Goal: Task Accomplishment & Management: Use online tool/utility

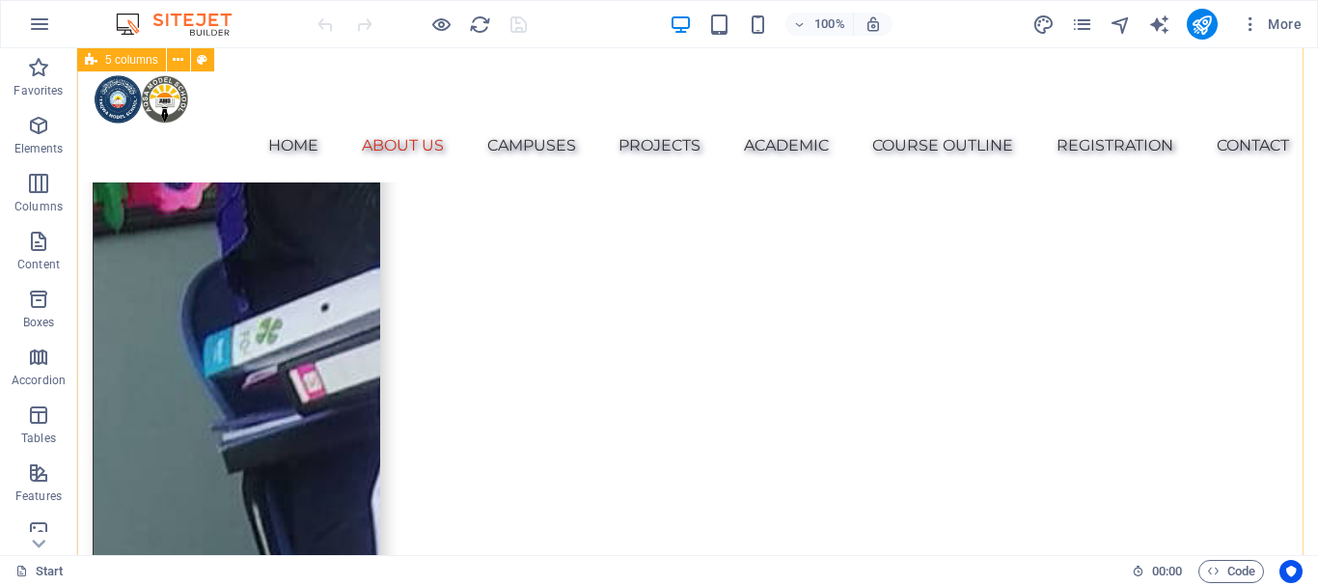
scroll to position [2026, 0]
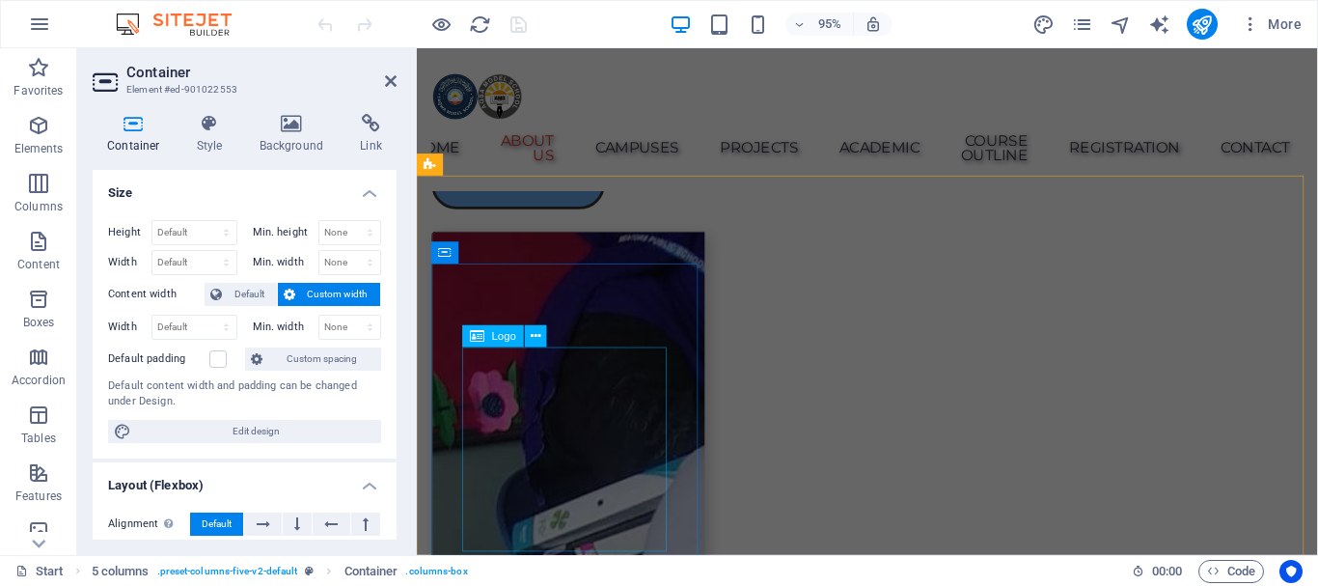
scroll to position [1486, 0]
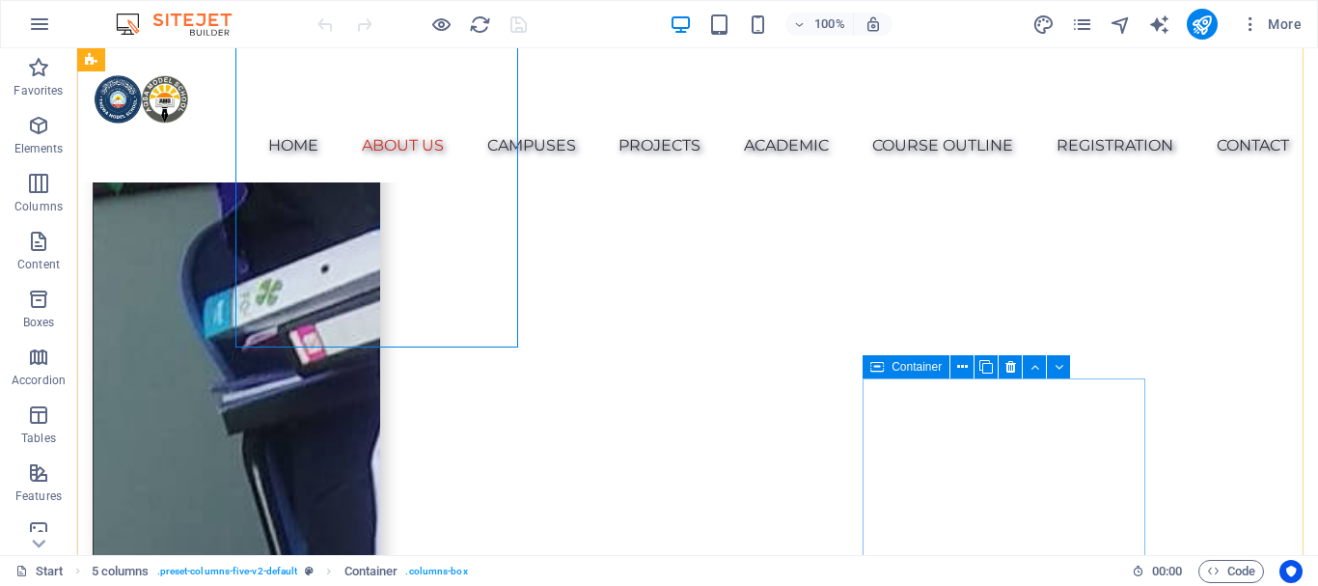
scroll to position [1828, 0]
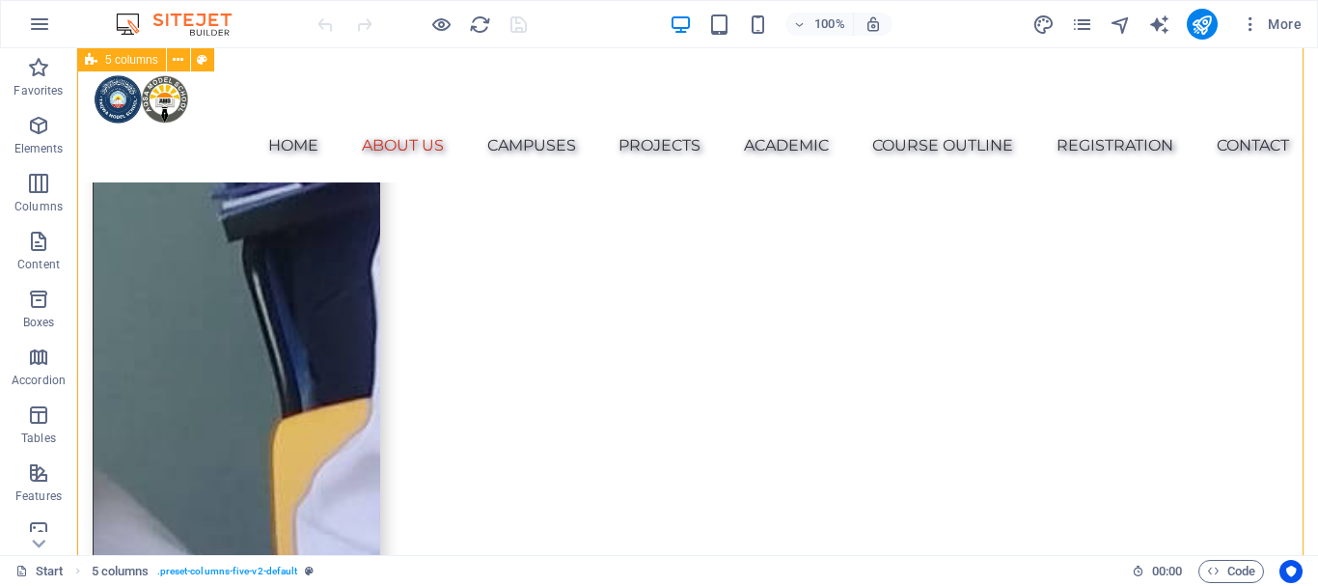
scroll to position [2021, 0]
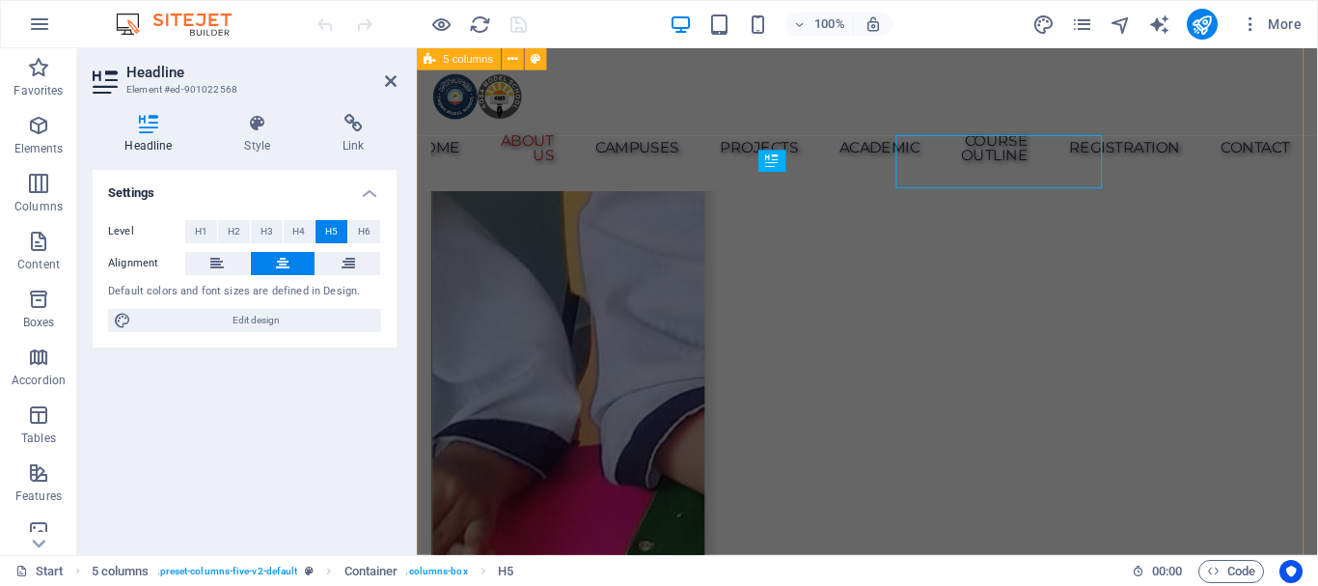
scroll to position [2059, 0]
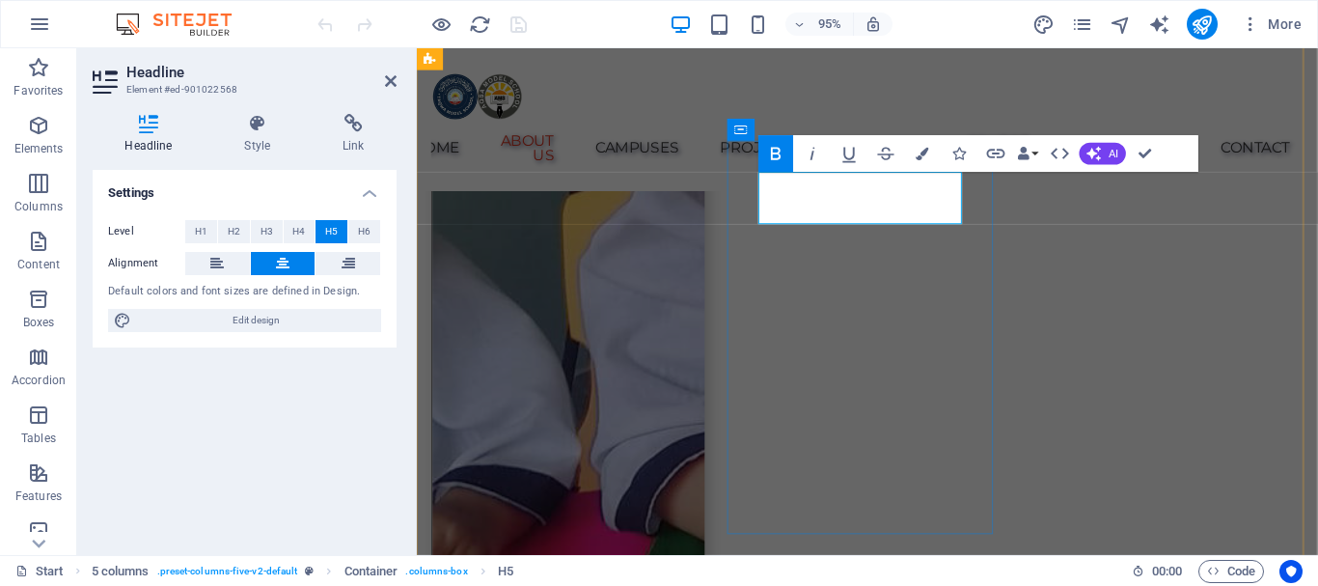
drag, startPoint x: 1148, startPoint y: 145, endPoint x: 926, endPoint y: 264, distance: 252.1
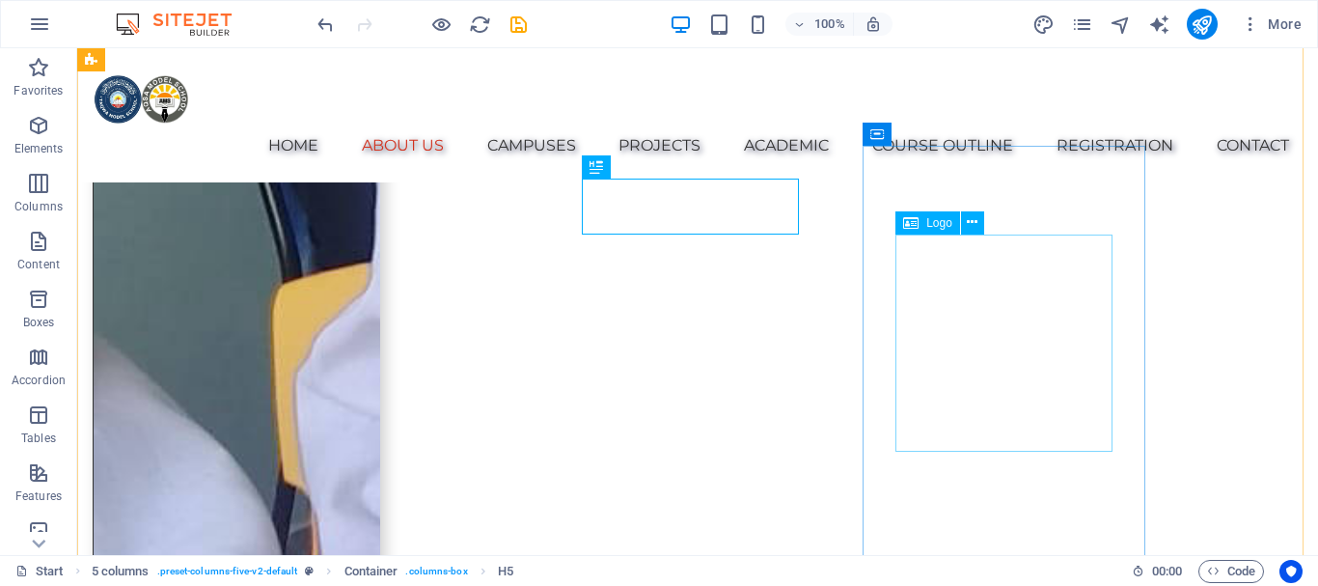
scroll to position [2021, 0]
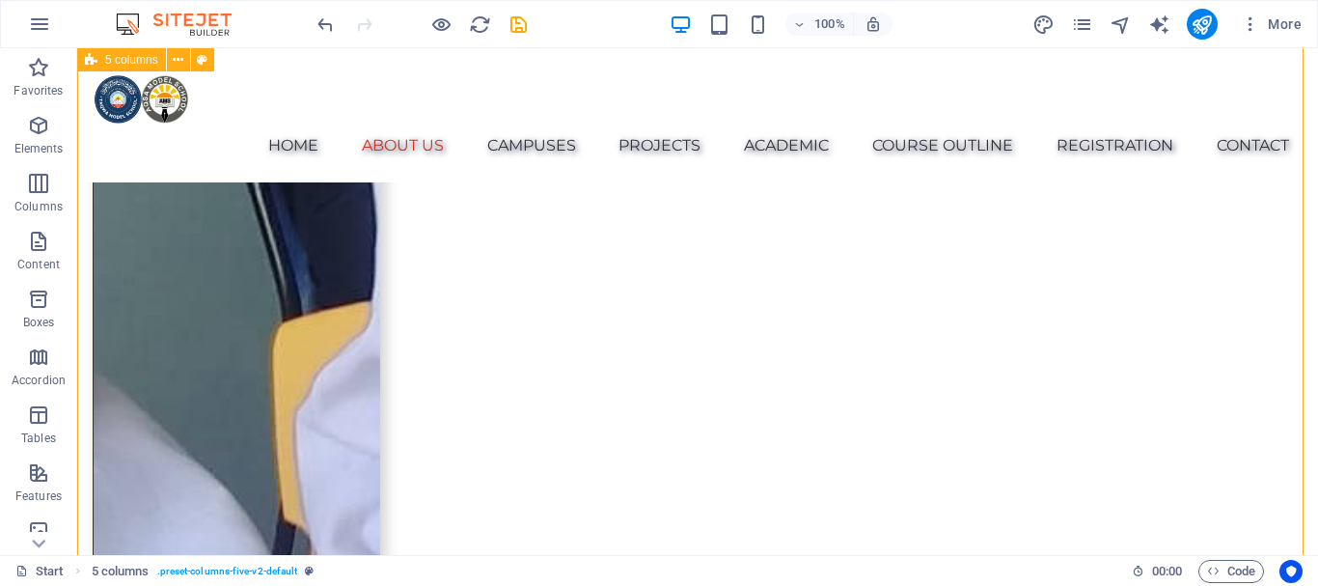
scroll to position [2117, 0]
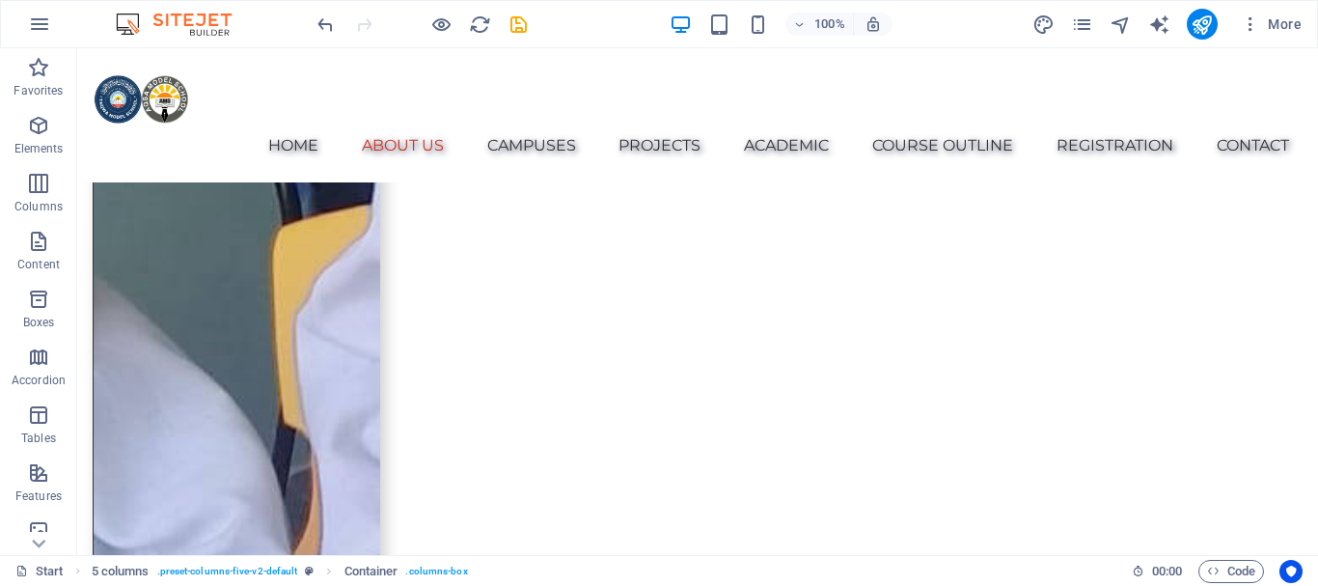
drag, startPoint x: 956, startPoint y: 532, endPoint x: 880, endPoint y: 252, distance: 290.9
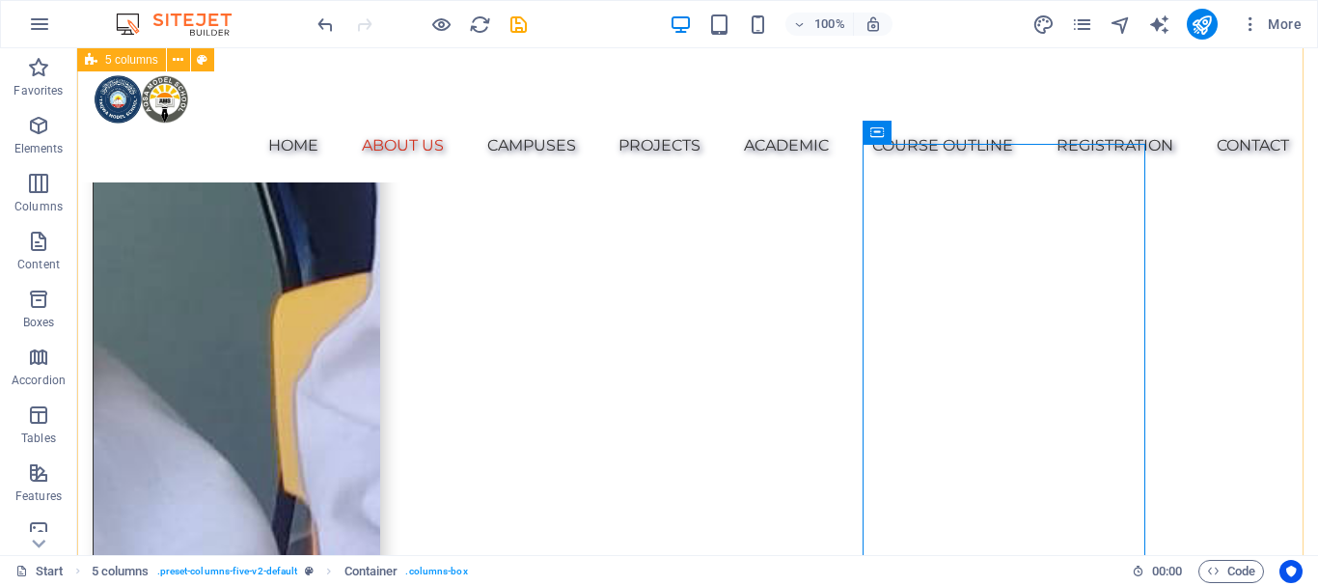
scroll to position [2214, 0]
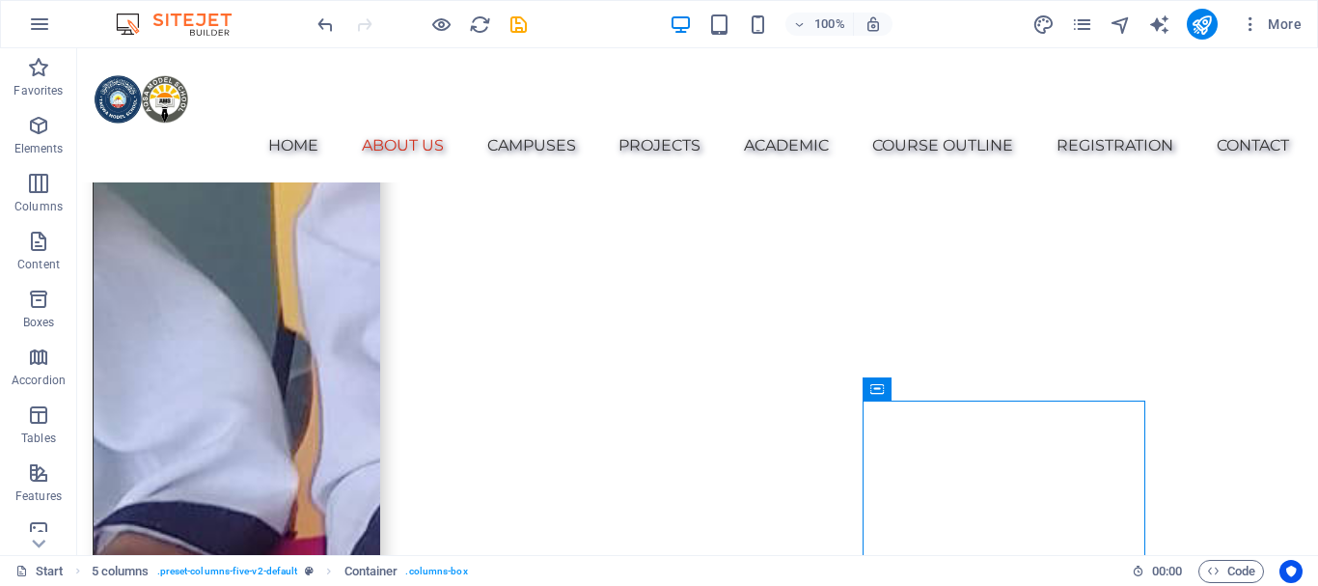
drag, startPoint x: 955, startPoint y: 437, endPoint x: 543, endPoint y: 138, distance: 509.0
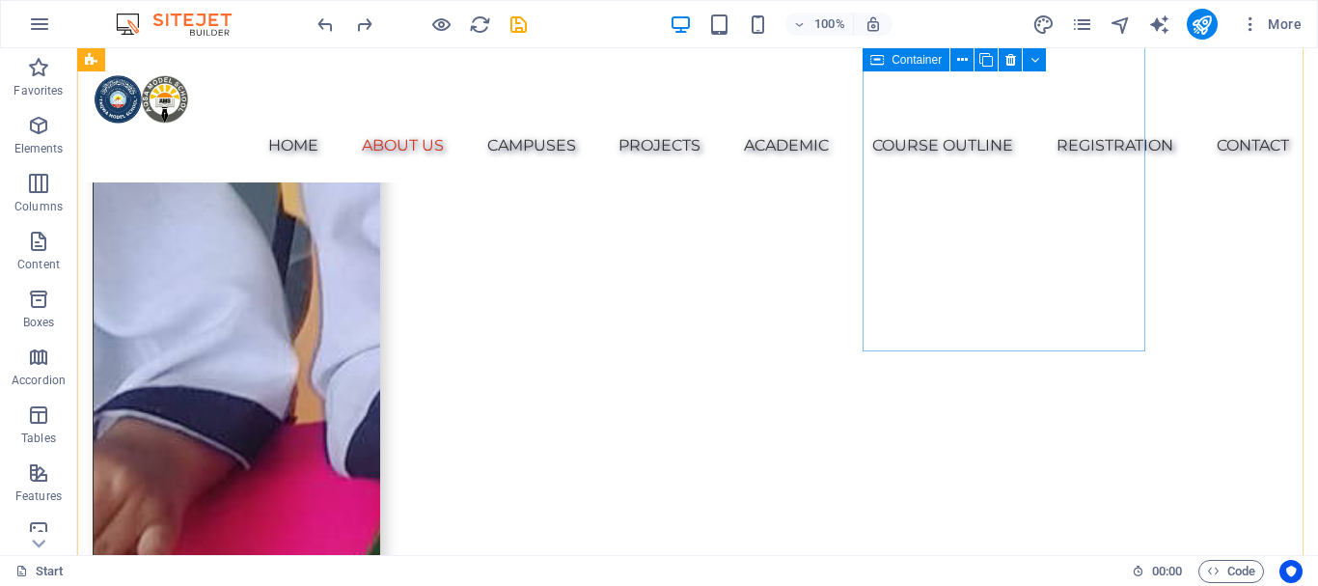
scroll to position [2232, 0]
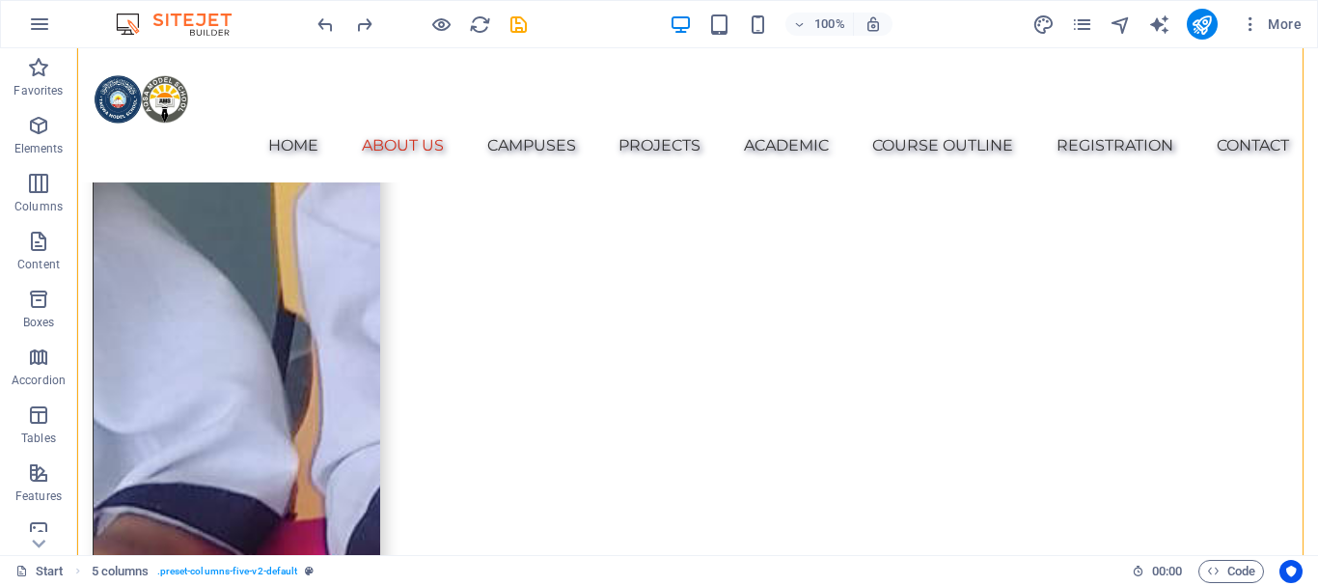
drag, startPoint x: 952, startPoint y: 421, endPoint x: 973, endPoint y: 366, distance: 58.9
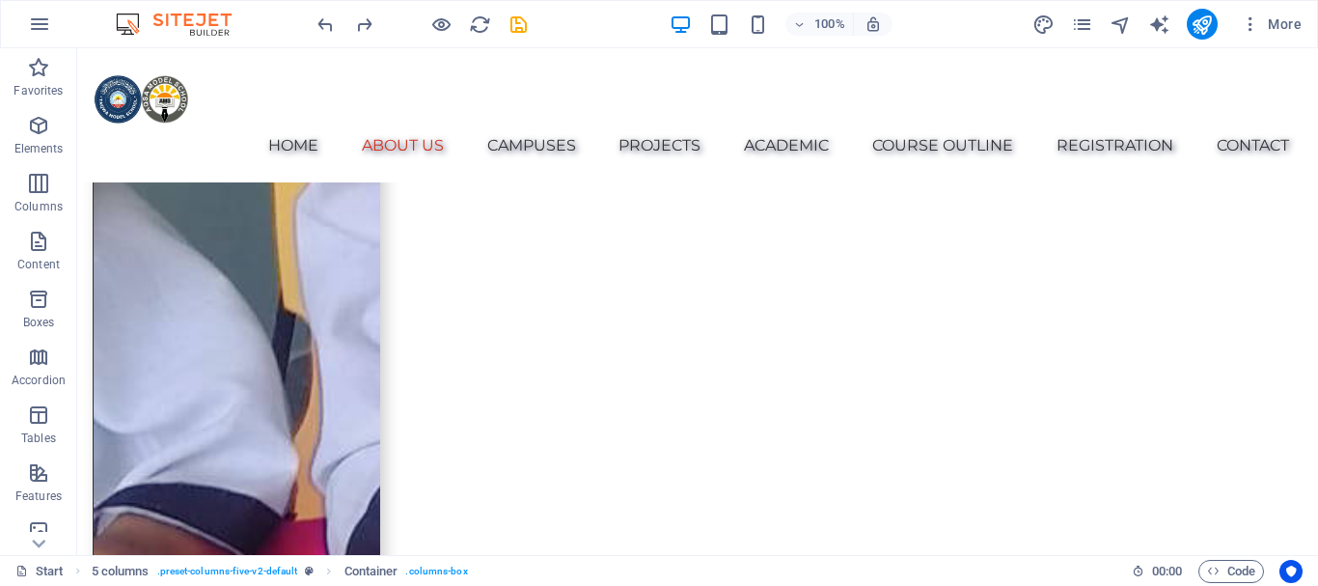
drag, startPoint x: 951, startPoint y: 423, endPoint x: 860, endPoint y: 248, distance: 197.6
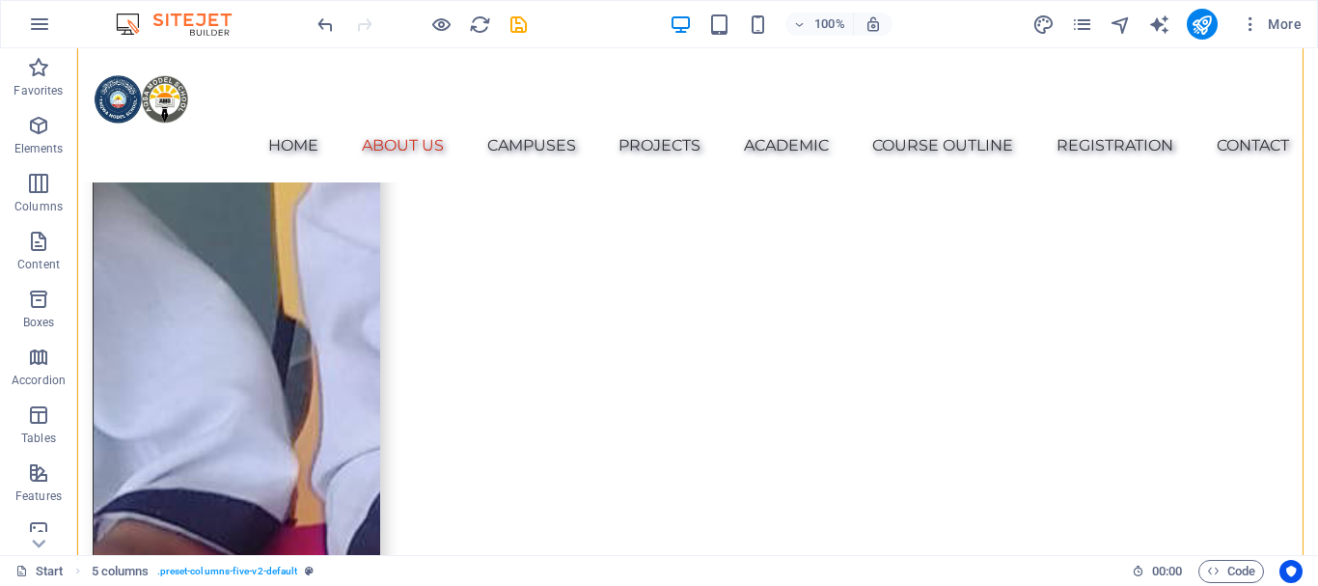
scroll to position [2033, 0]
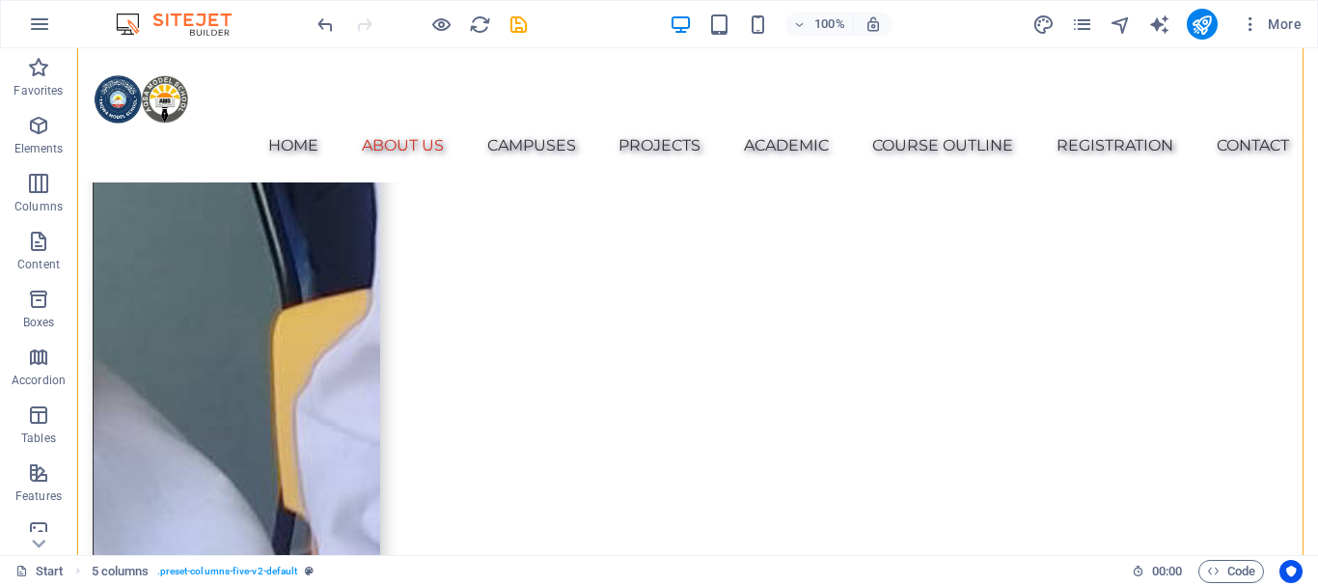
drag, startPoint x: 341, startPoint y: 419, endPoint x: 985, endPoint y: 214, distance: 675.1
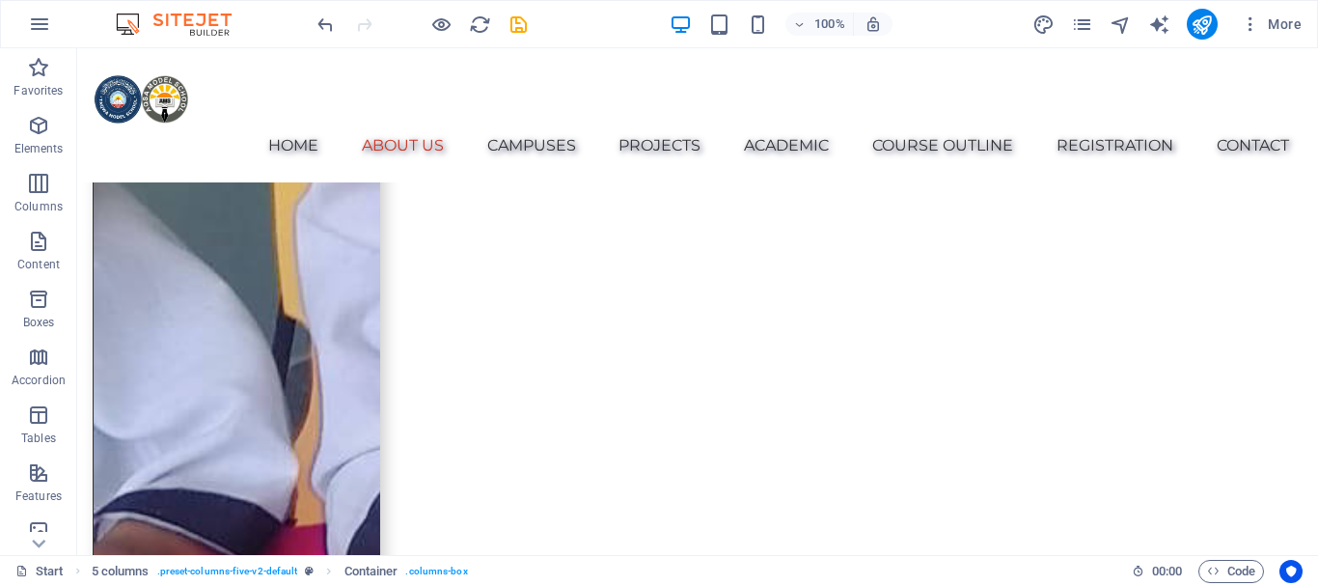
drag, startPoint x: 857, startPoint y: 233, endPoint x: 866, endPoint y: 223, distance: 14.3
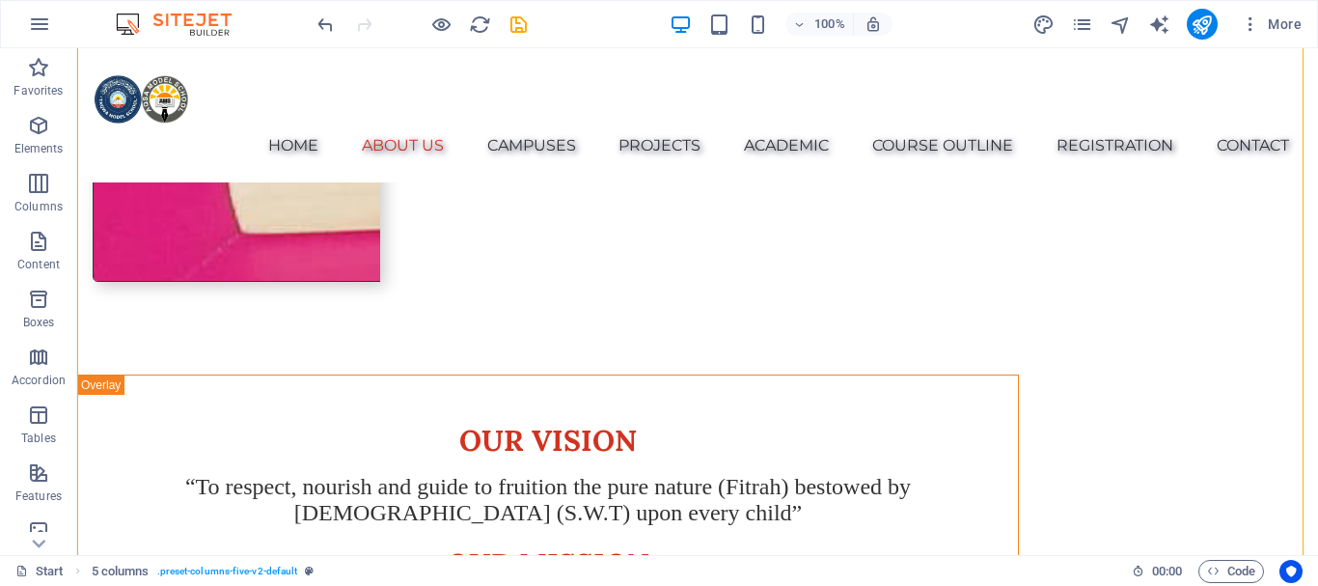
scroll to position [3287, 0]
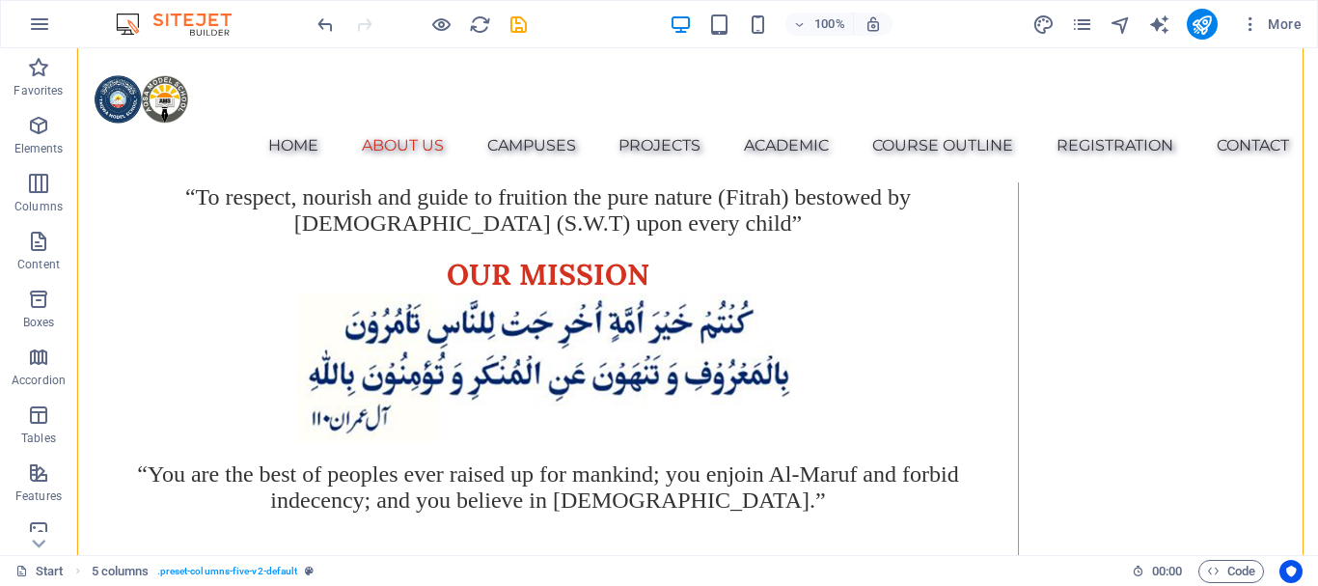
drag, startPoint x: 333, startPoint y: 232, endPoint x: 651, endPoint y: 228, distance: 318.3
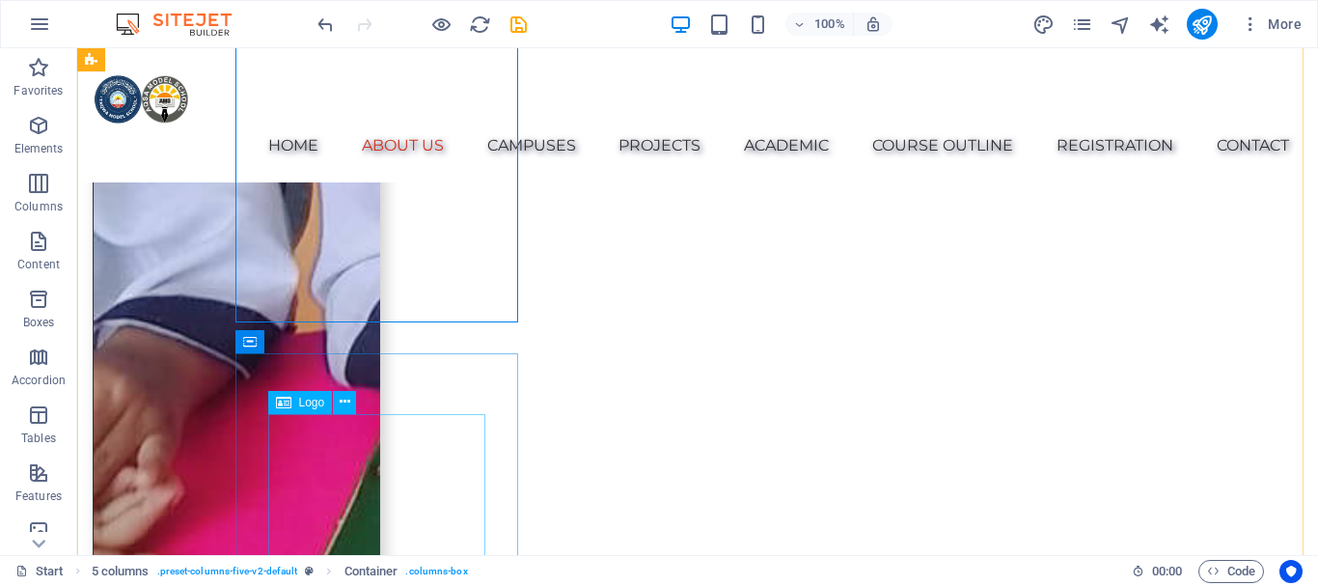
scroll to position [2709, 0]
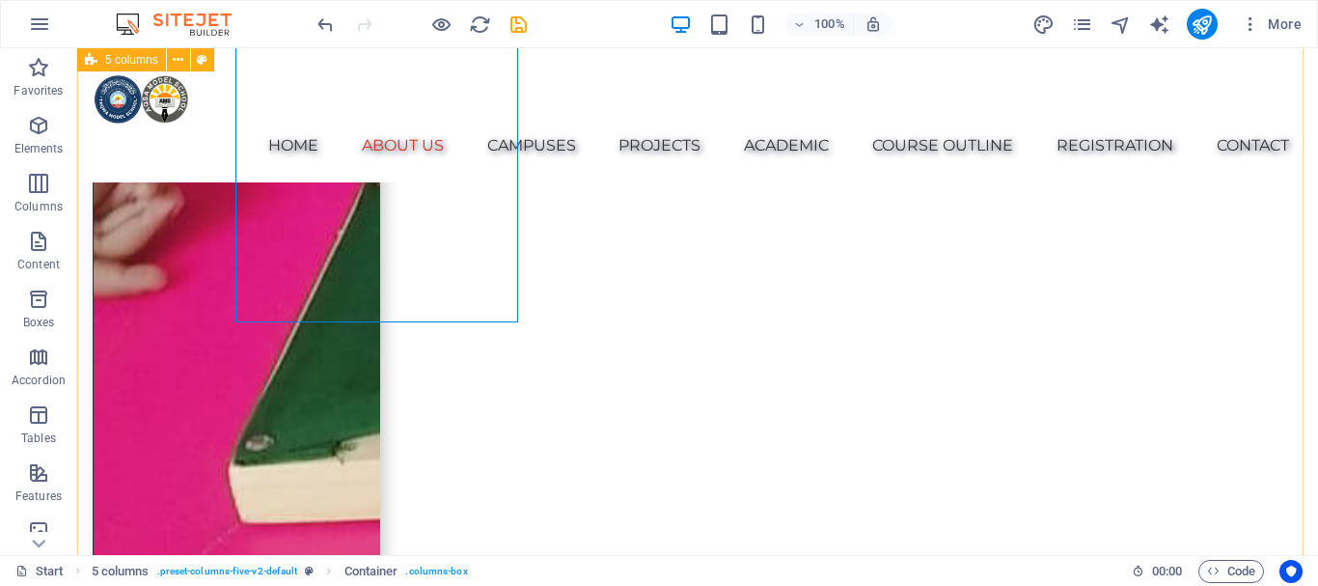
drag, startPoint x: 288, startPoint y: 550, endPoint x: 540, endPoint y: 374, distance: 306.9
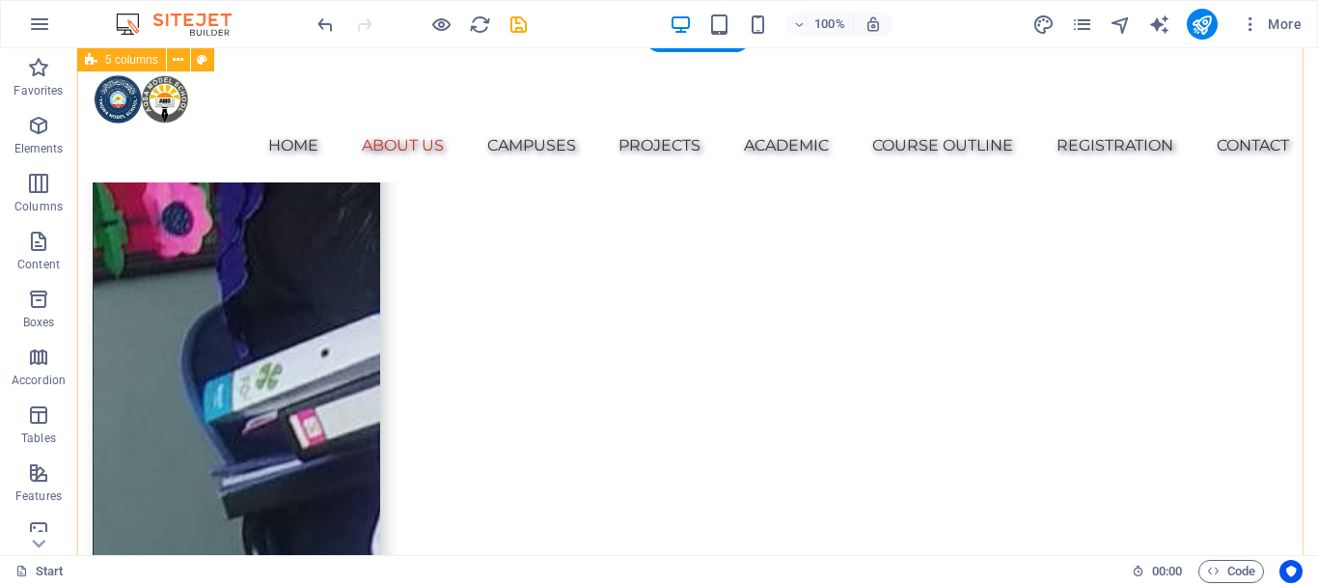
scroll to position [1551, 0]
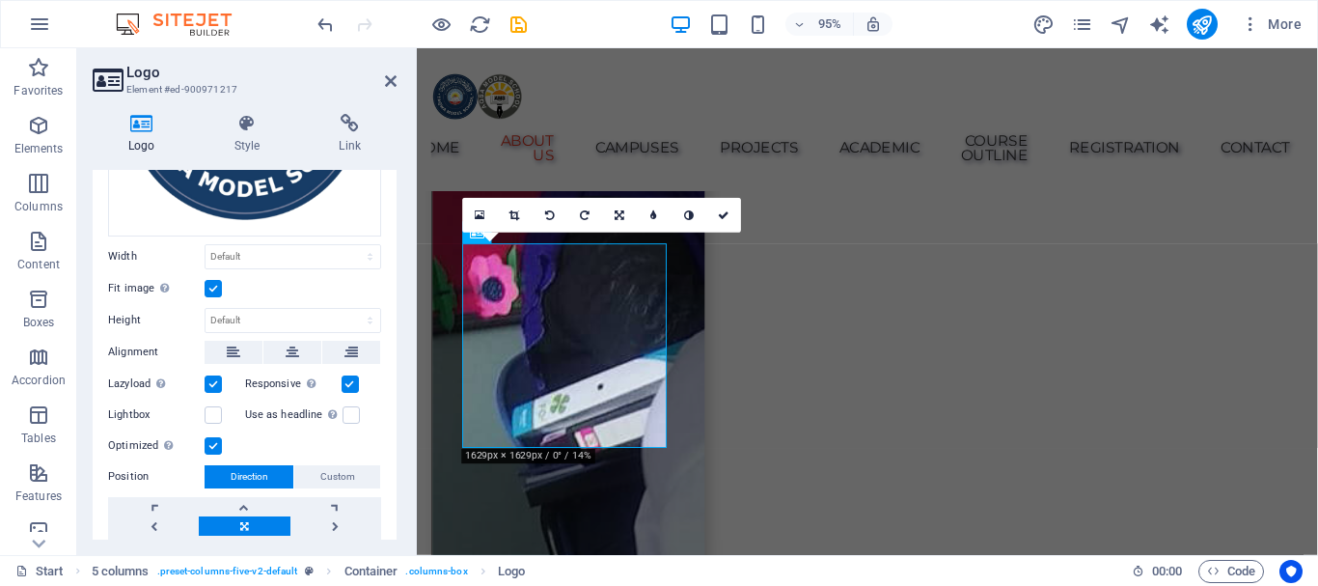
scroll to position [289, 0]
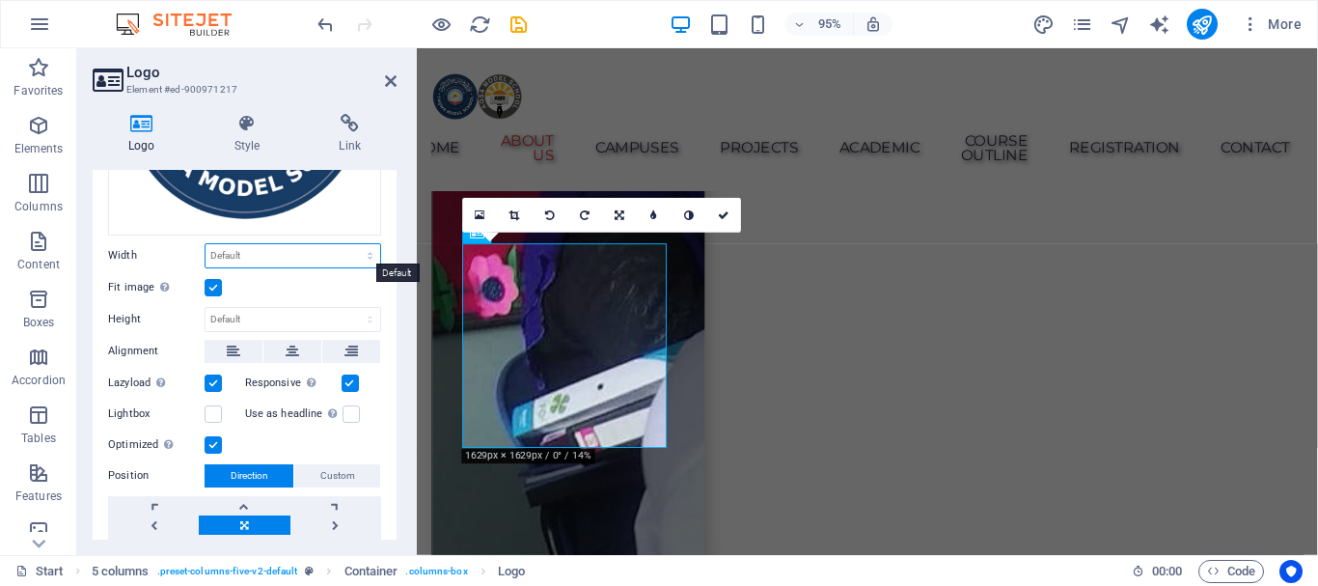
click at [267, 247] on select "Default auto px rem % em vh vw" at bounding box center [292, 255] width 175 height 23
select select "rem"
click at [349, 244] on select "Default auto px rem % em vh vw" at bounding box center [292, 255] width 175 height 23
type input "7"
click at [267, 317] on select "Default auto px" at bounding box center [292, 319] width 175 height 23
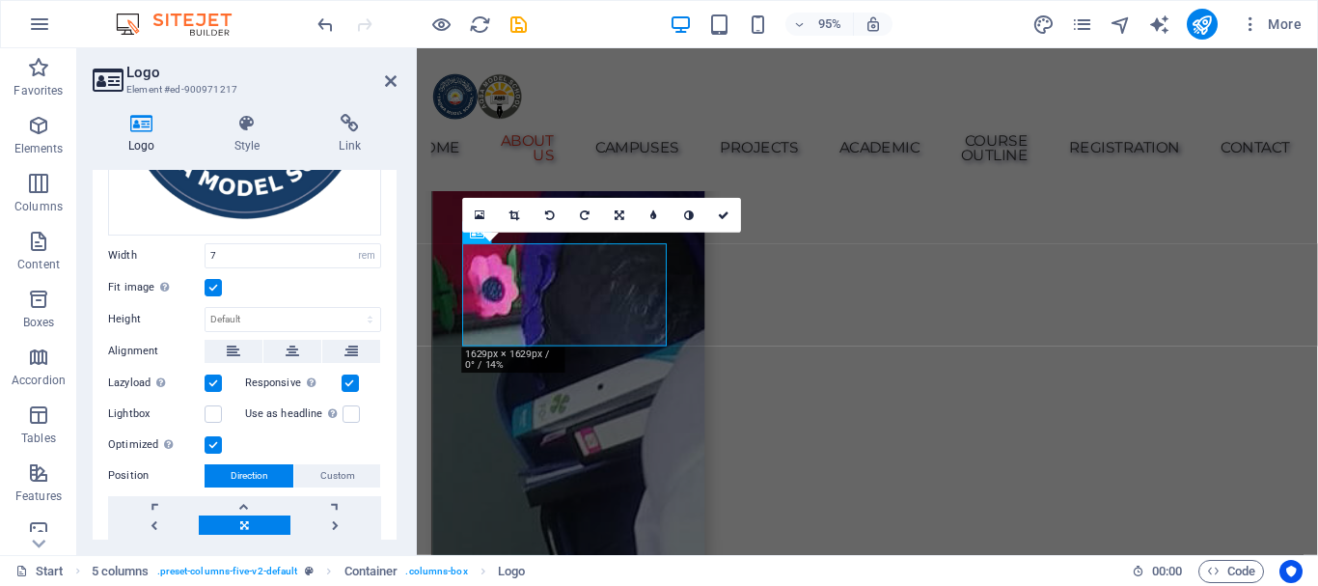
click at [264, 286] on div "Fit image Automatically fit image to a fixed width and height" at bounding box center [244, 287] width 273 height 23
click at [262, 312] on select "Default auto px" at bounding box center [292, 319] width 175 height 23
select select "px"
click at [349, 308] on select "Default auto px" at bounding box center [292, 319] width 175 height 23
type input "112"
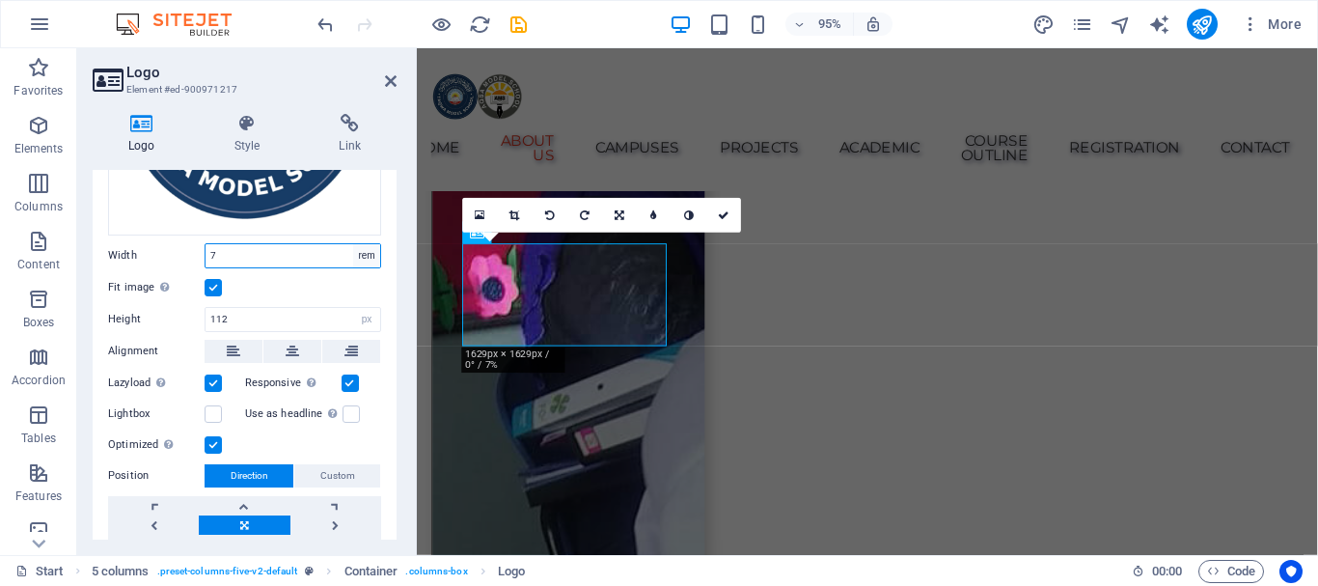
click at [357, 249] on select "Default auto px rem % em vh vw" at bounding box center [366, 255] width 27 height 23
select select "px"
click at [353, 244] on select "Default auto px rem % em vh vw" at bounding box center [366, 255] width 27 height 23
type input "112"
click at [292, 341] on icon at bounding box center [293, 351] width 14 height 23
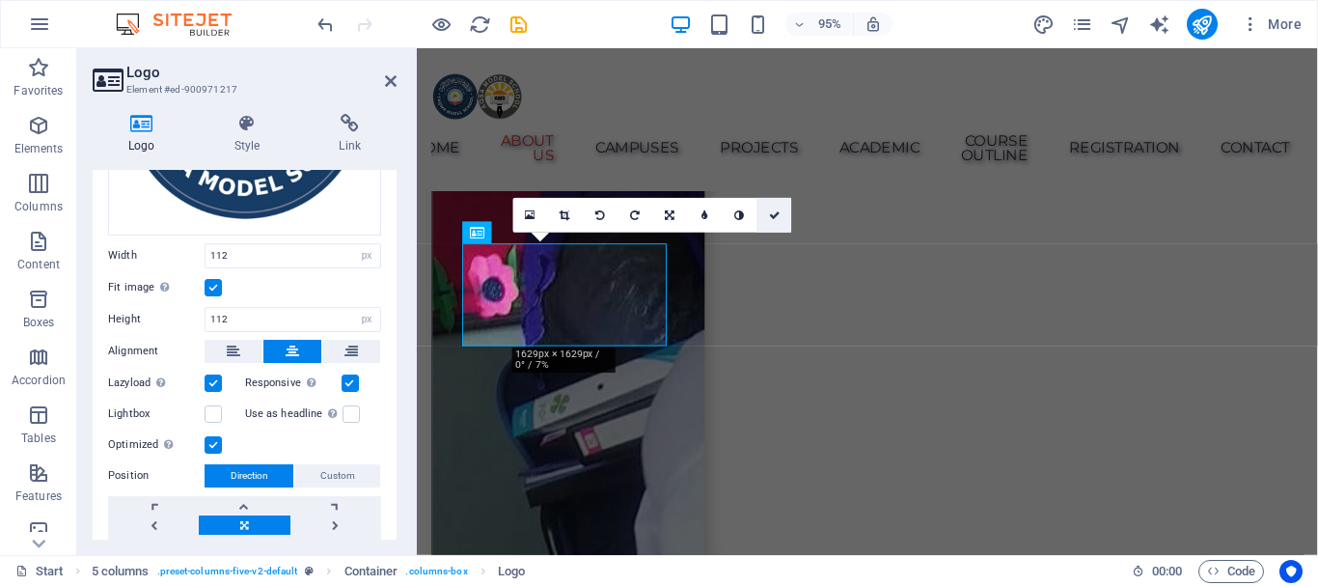
click at [769, 212] on icon at bounding box center [775, 214] width 12 height 11
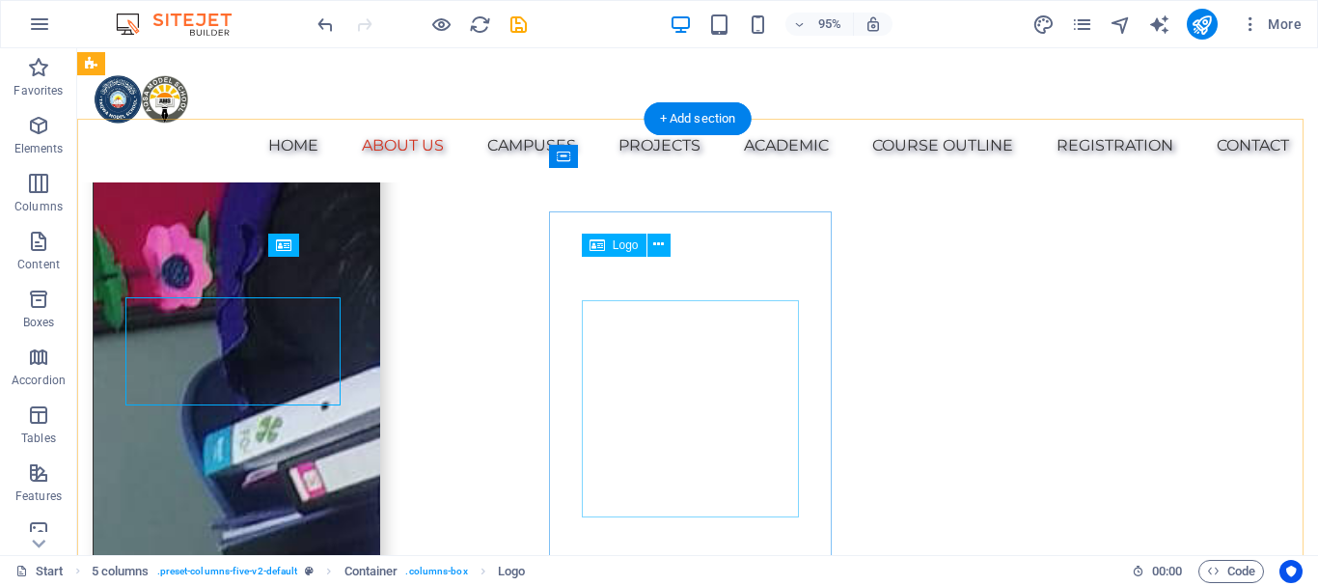
scroll to position [1551, 0]
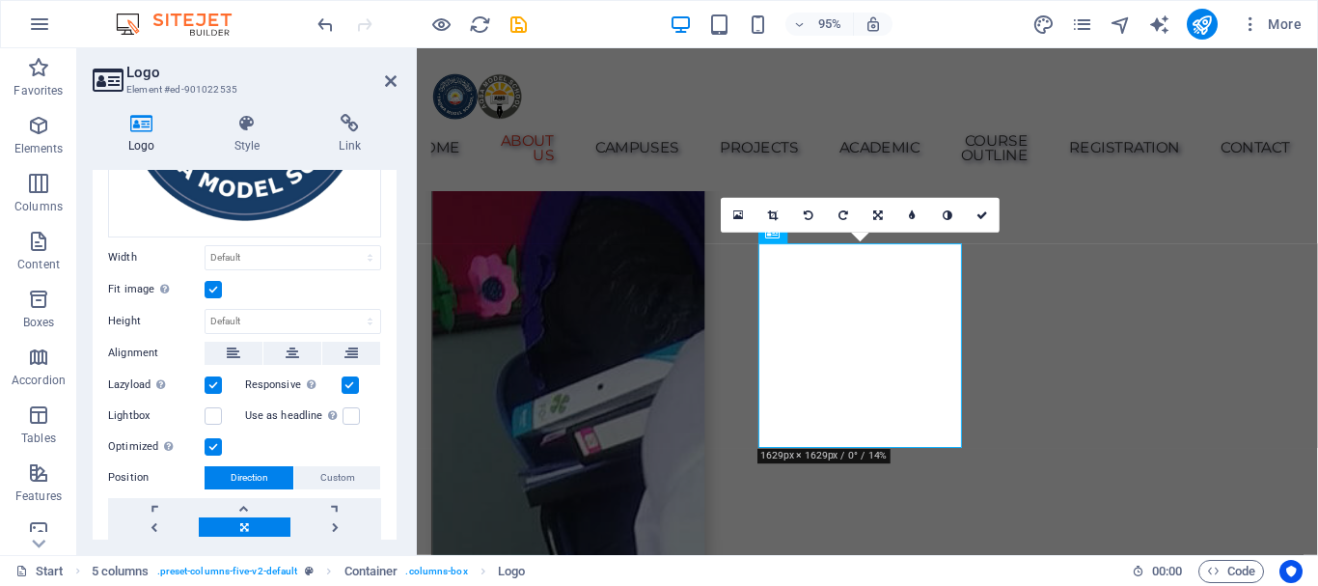
scroll to position [265, 0]
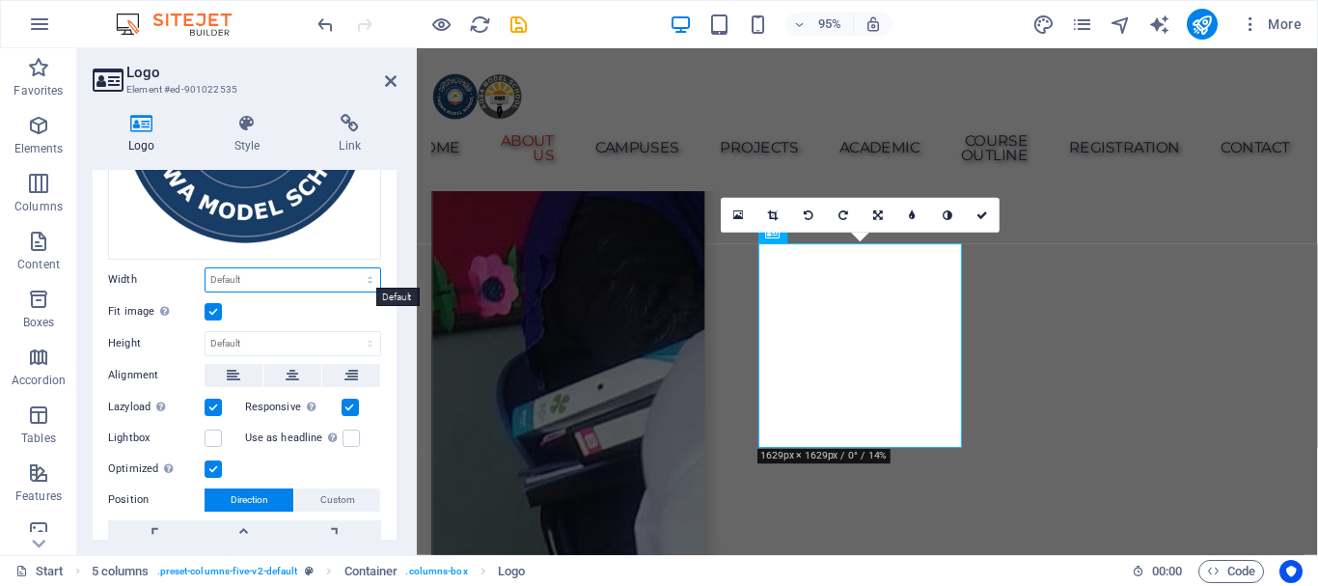
click at [261, 273] on select "Default auto px rem % em vh vw" at bounding box center [292, 279] width 175 height 23
select select "px"
click at [349, 268] on select "Default auto px rem % em vh vw" at bounding box center [292, 279] width 175 height 23
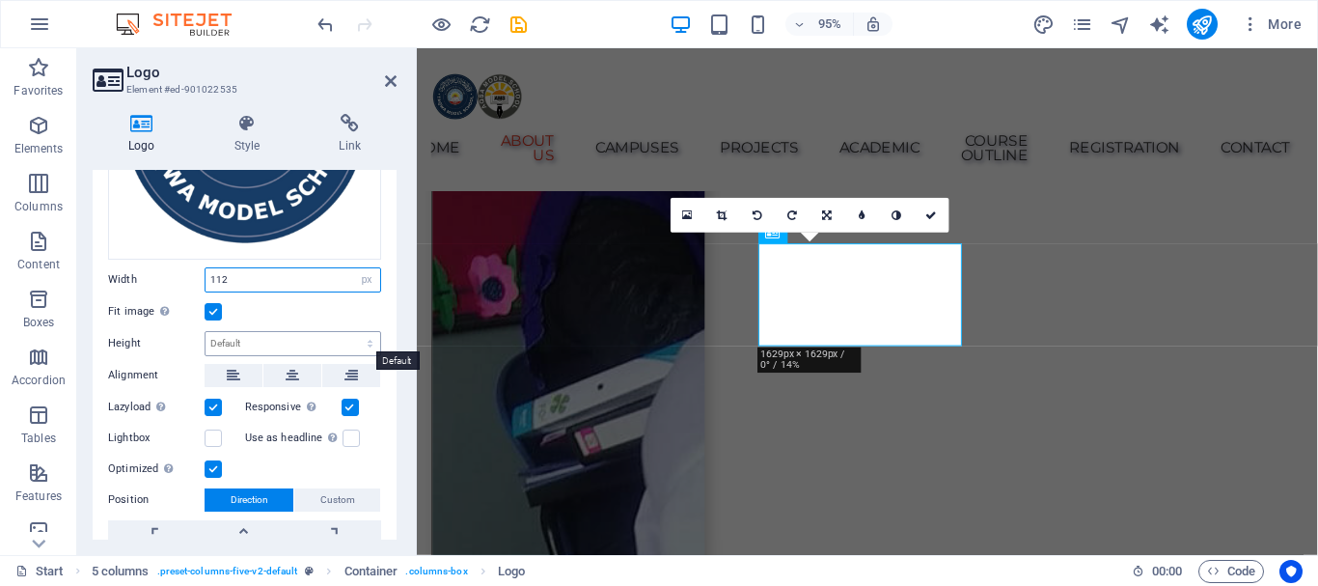
type input "112"
click at [331, 335] on select "Default auto px" at bounding box center [292, 343] width 175 height 23
select select "px"
click at [349, 332] on select "Default auto px" at bounding box center [292, 343] width 175 height 23
type input "112"
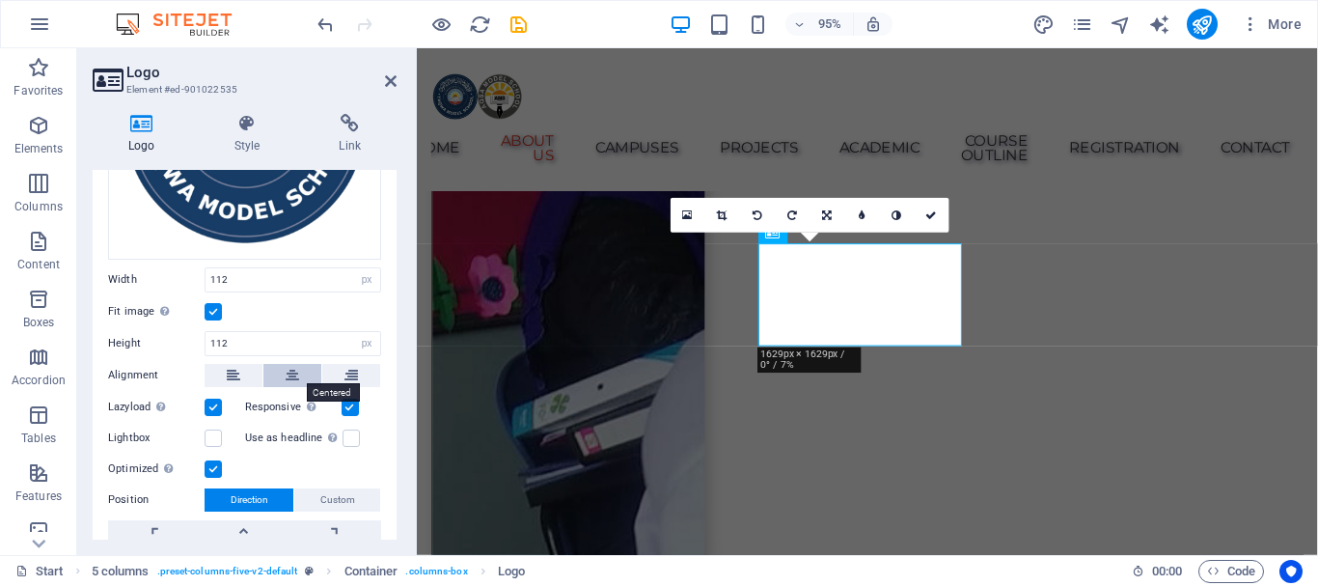
click at [297, 366] on button at bounding box center [292, 375] width 58 height 23
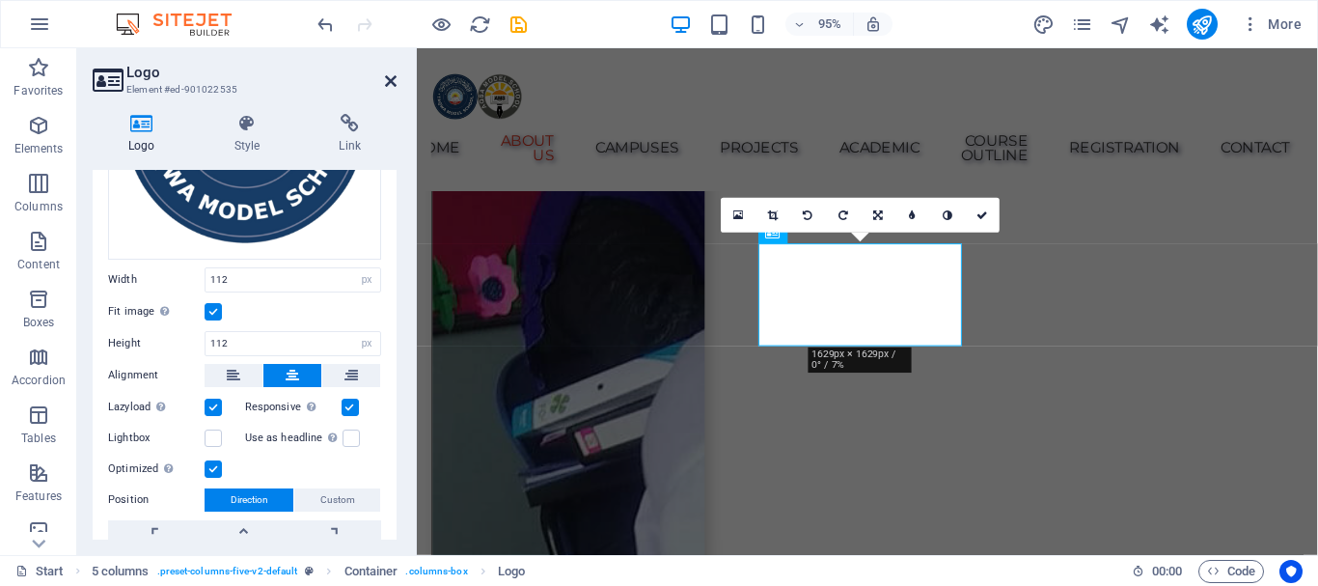
click at [391, 79] on icon at bounding box center [391, 80] width 12 height 15
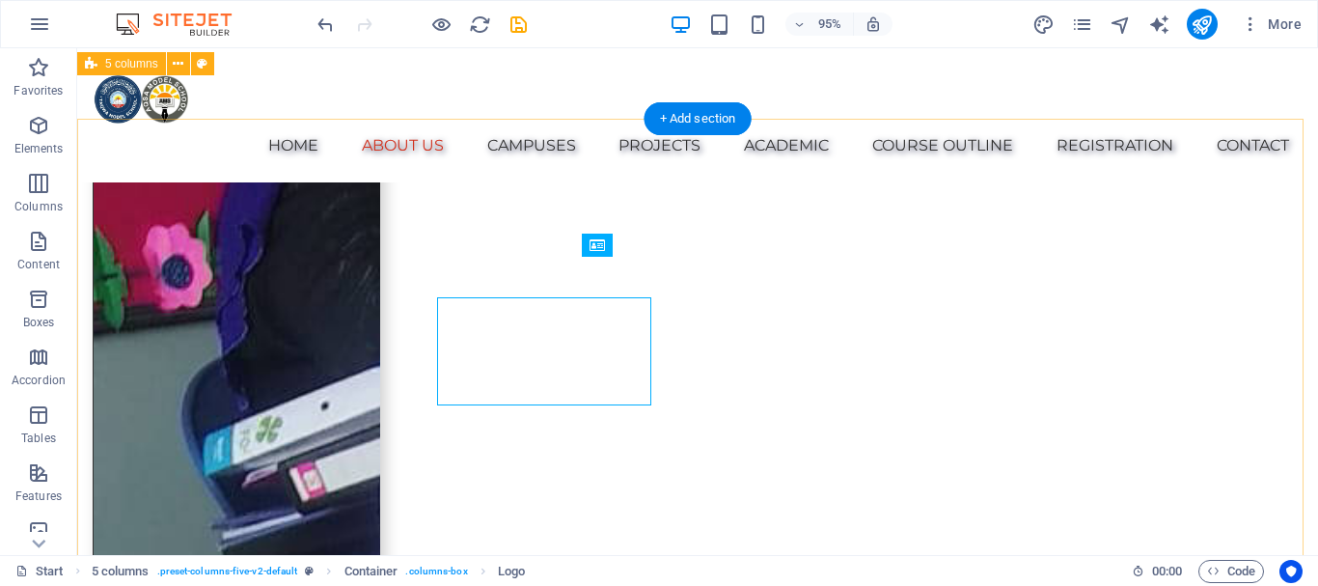
scroll to position [1551, 0]
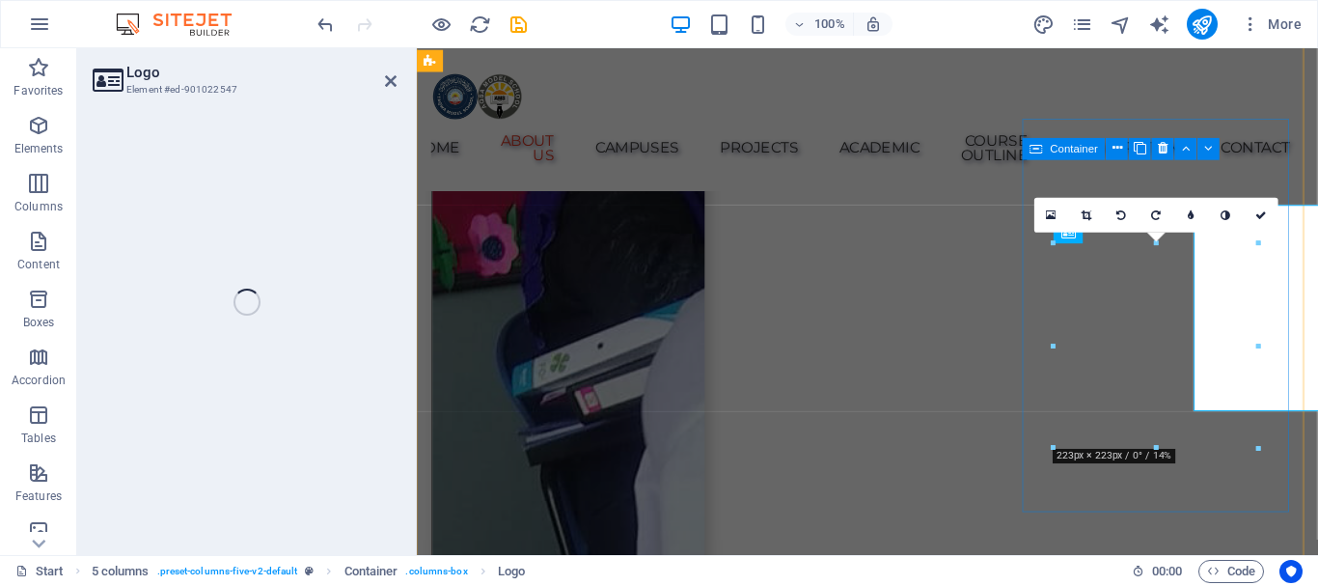
scroll to position [1595, 0]
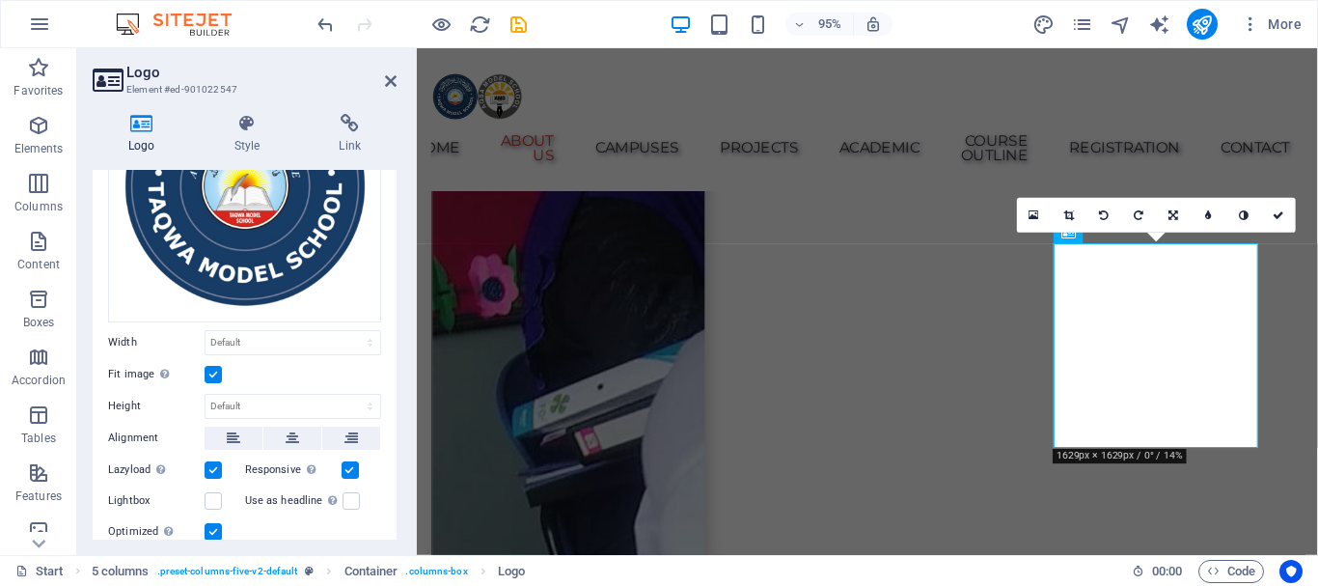
scroll to position [289, 0]
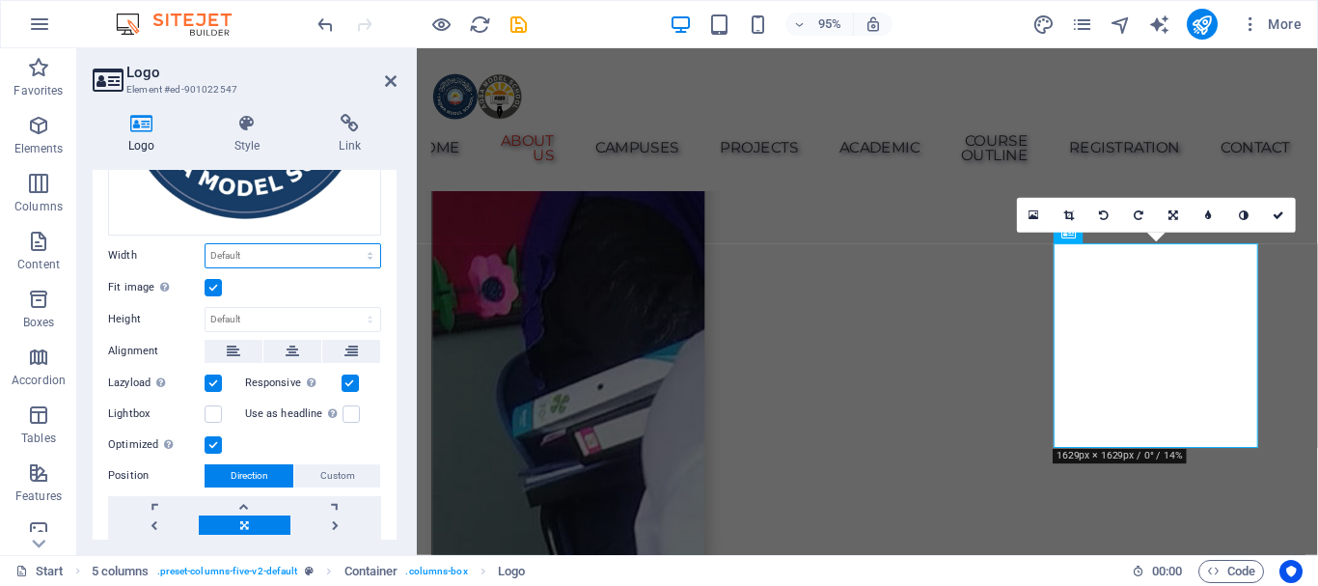
click at [282, 249] on select "Default auto px rem % em vh vw" at bounding box center [292, 255] width 175 height 23
select select "px"
click at [349, 244] on select "Default auto px rem % em vh vw" at bounding box center [292, 255] width 175 height 23
type input "112"
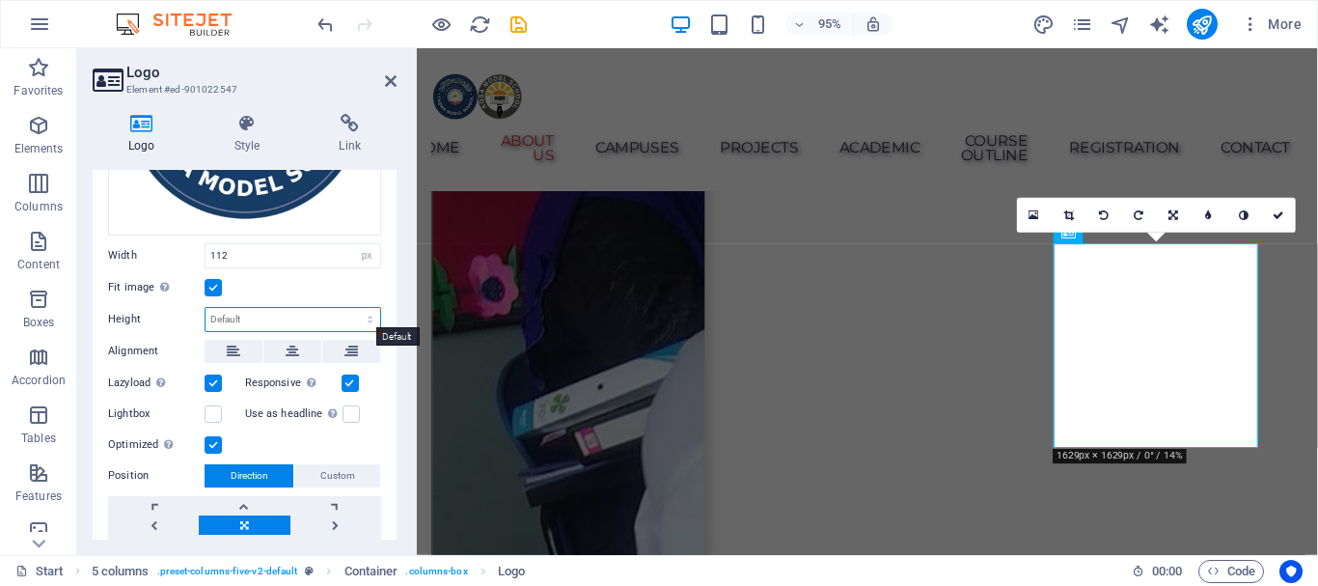
click at [296, 311] on select "Default auto px" at bounding box center [292, 319] width 175 height 23
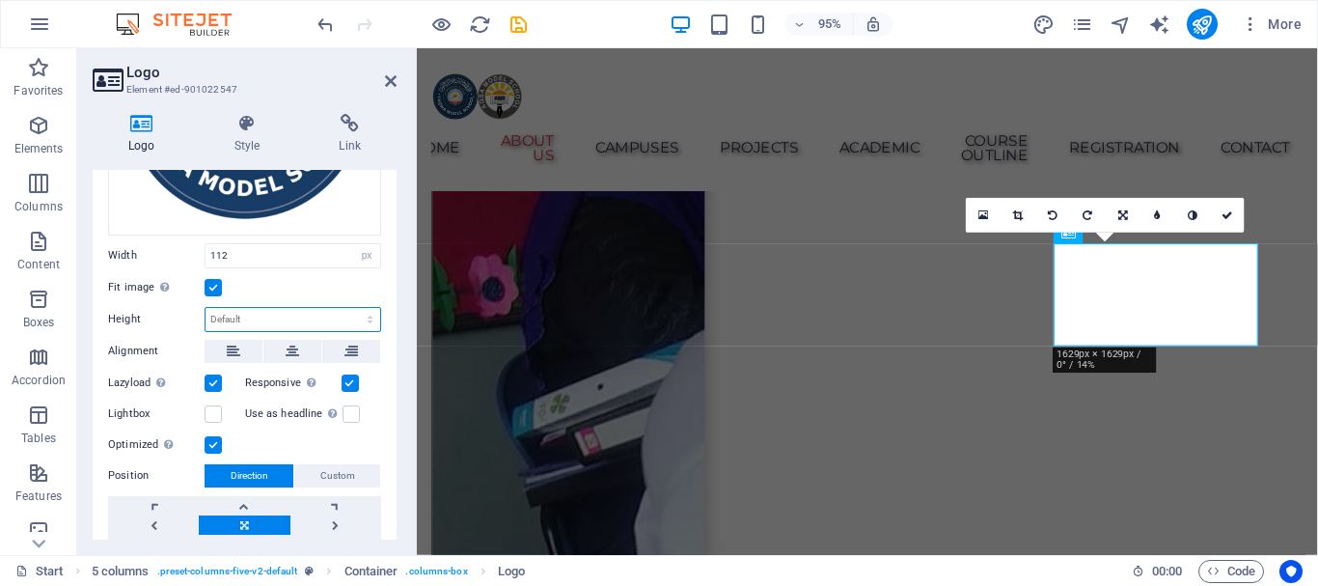
select select "px"
click at [349, 308] on select "Default auto px" at bounding box center [292, 319] width 175 height 23
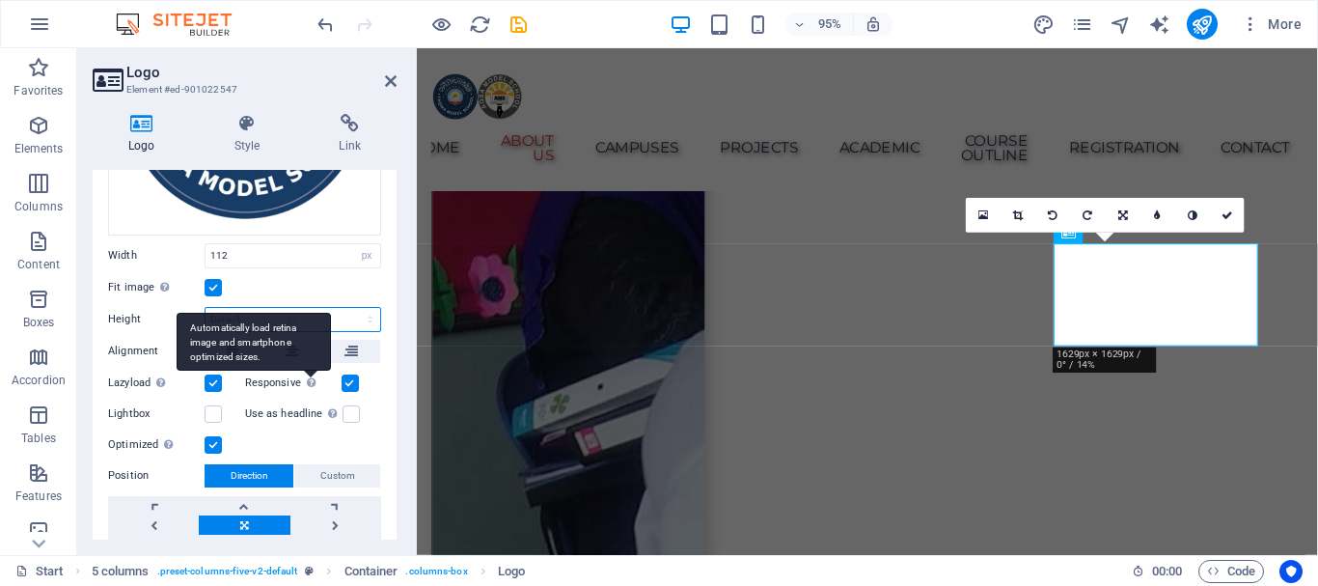
type input "112"
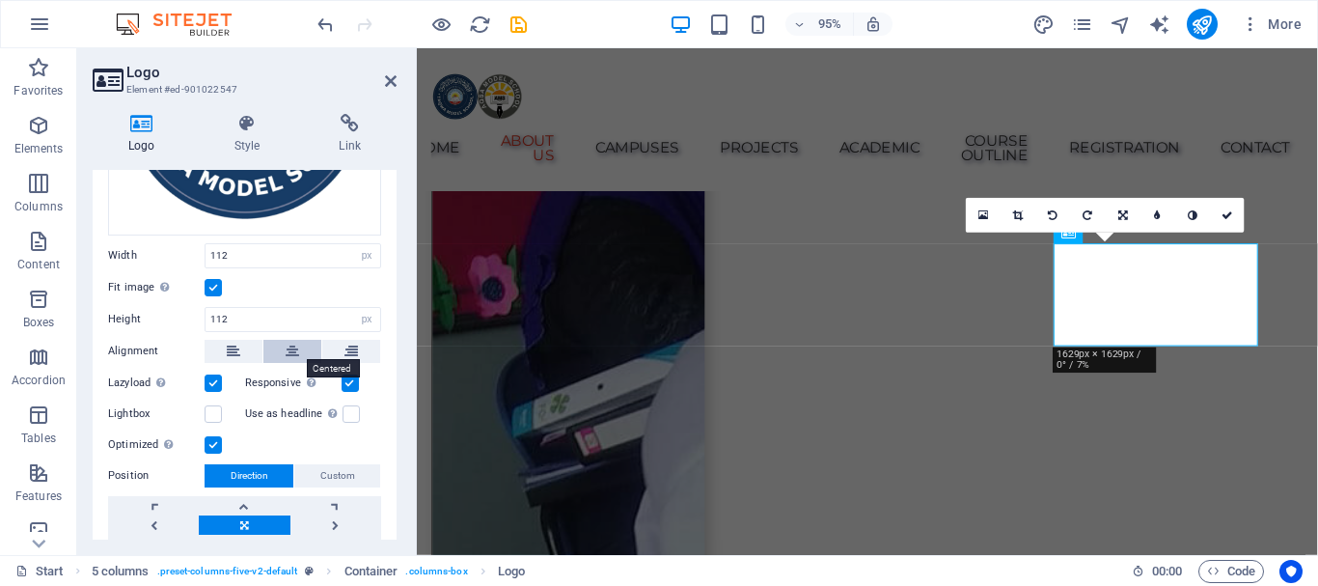
click at [296, 341] on icon at bounding box center [293, 351] width 14 height 23
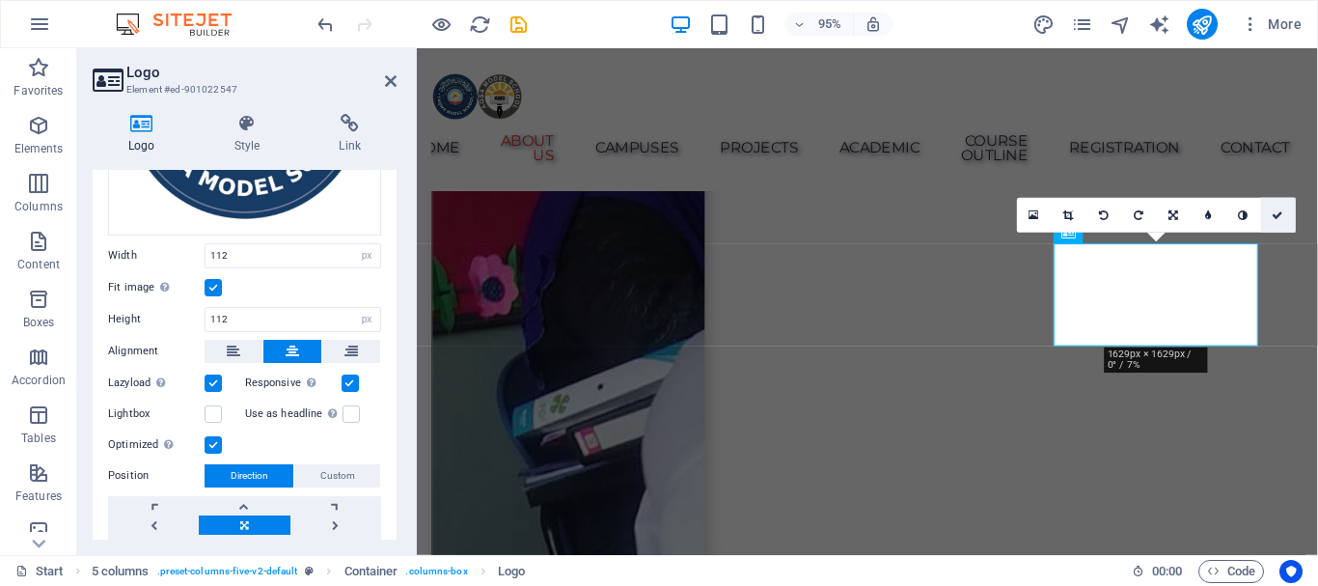
click at [1276, 213] on icon at bounding box center [1278, 214] width 12 height 11
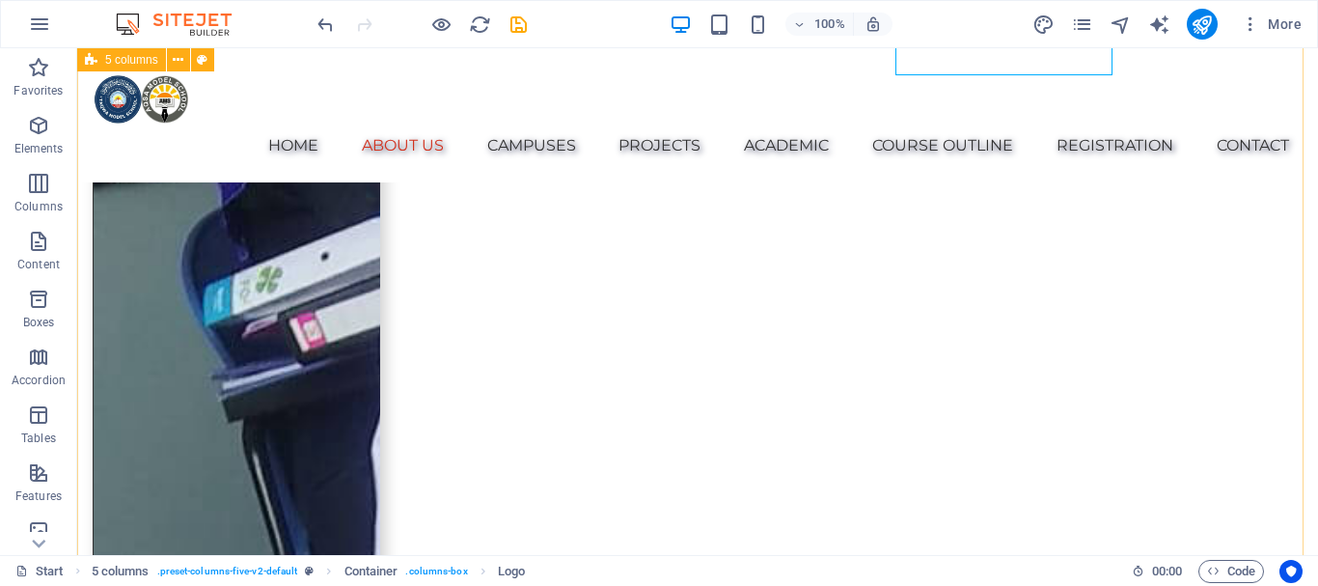
scroll to position [1840, 0]
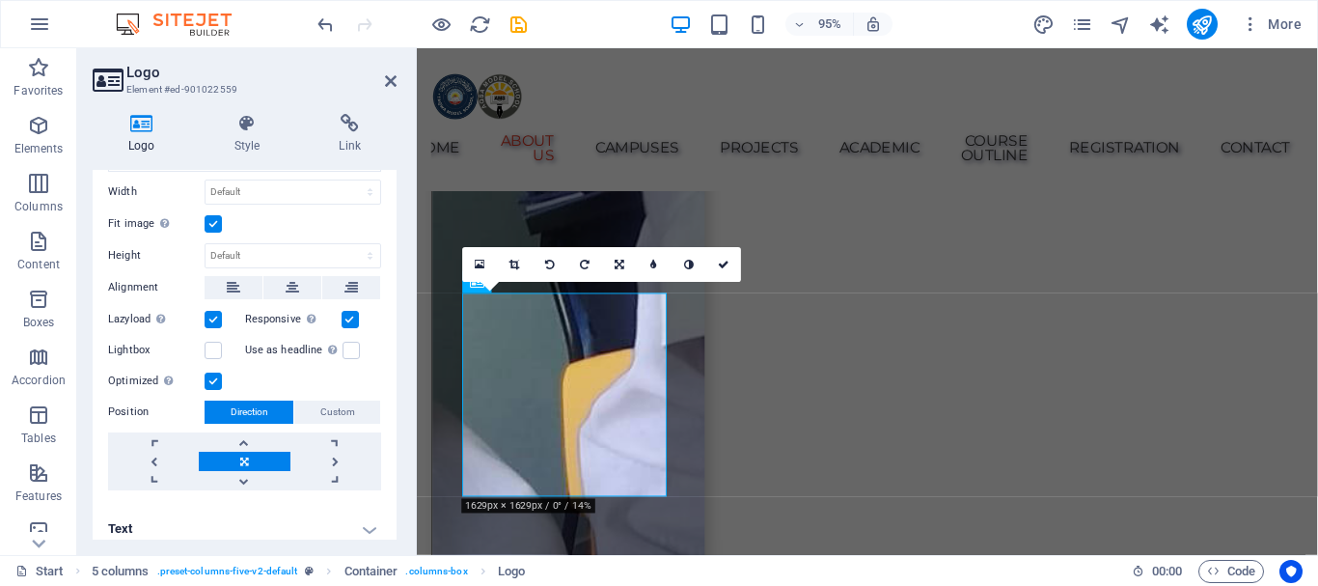
scroll to position [362, 0]
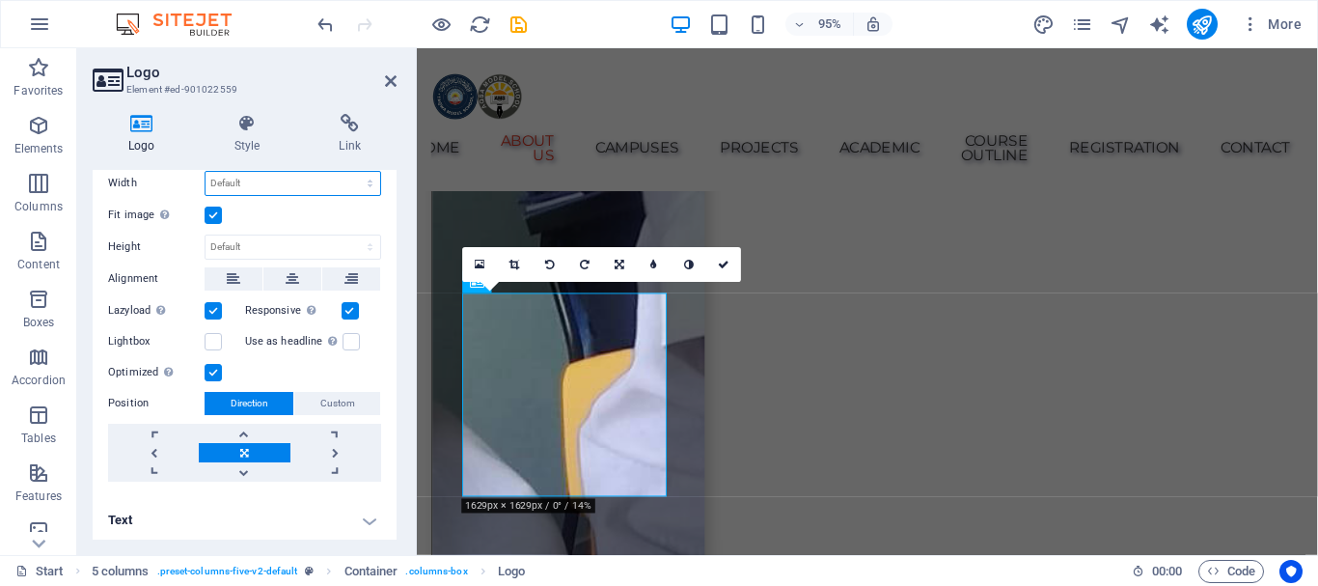
click at [263, 179] on select "Default auto px rem % em vh vw" at bounding box center [292, 183] width 175 height 23
select select "px"
click at [349, 174] on select "Default auto px rem % em vh vw" at bounding box center [292, 185] width 175 height 23
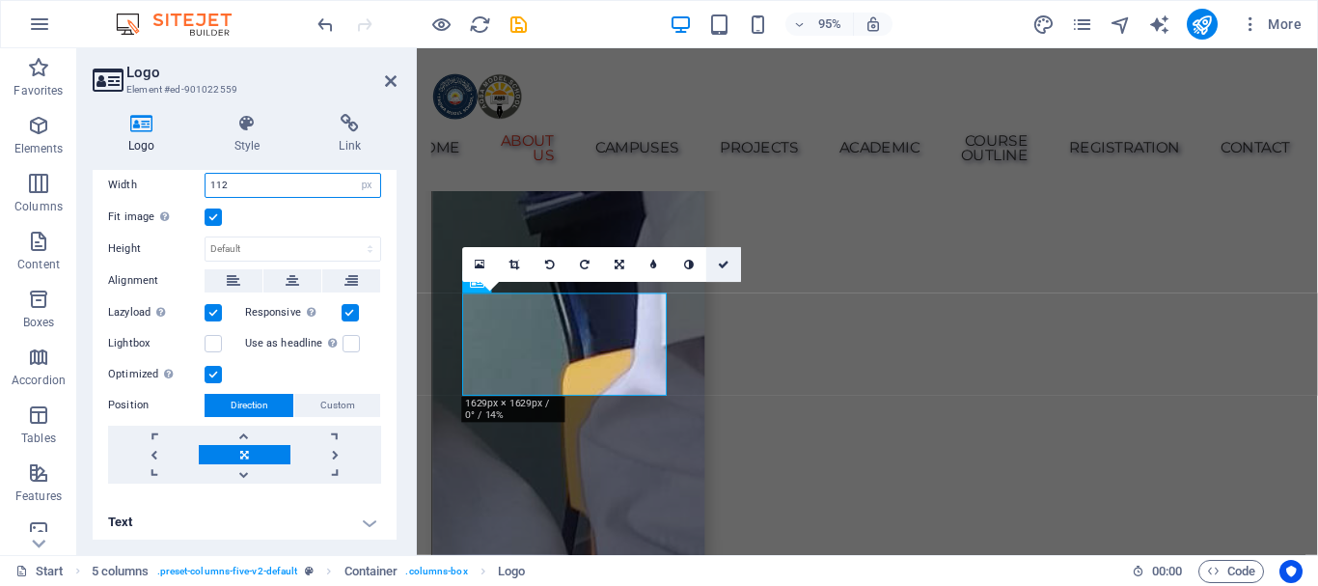
type input "112"
click at [728, 261] on icon at bounding box center [724, 264] width 12 height 11
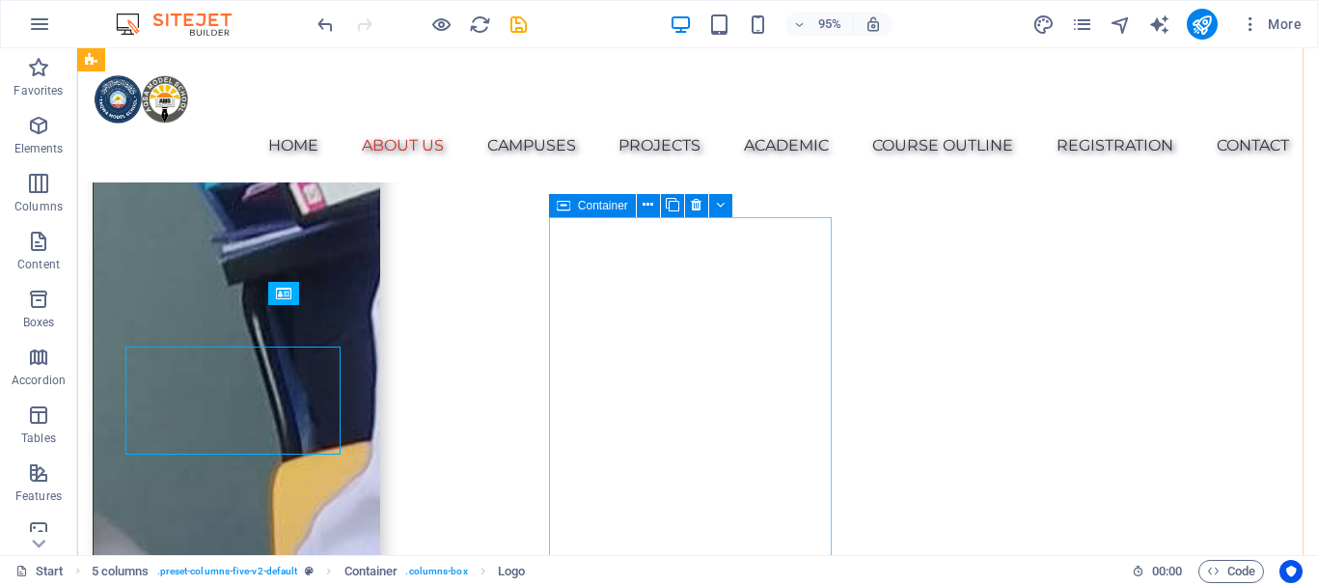
scroll to position [1840, 0]
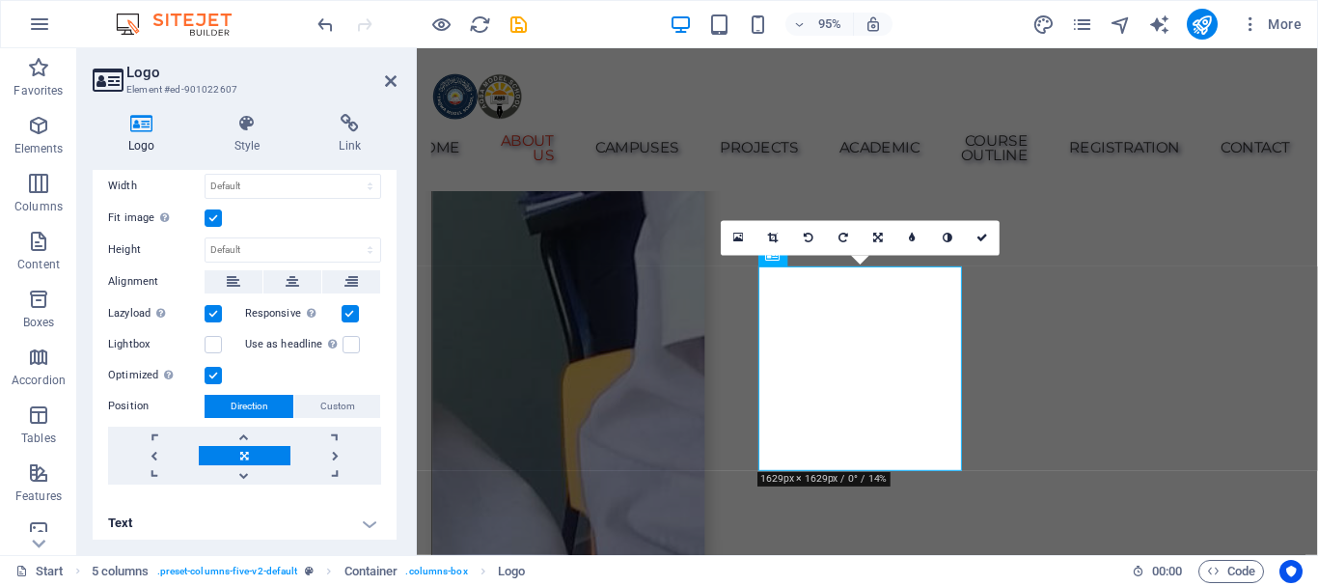
scroll to position [362, 0]
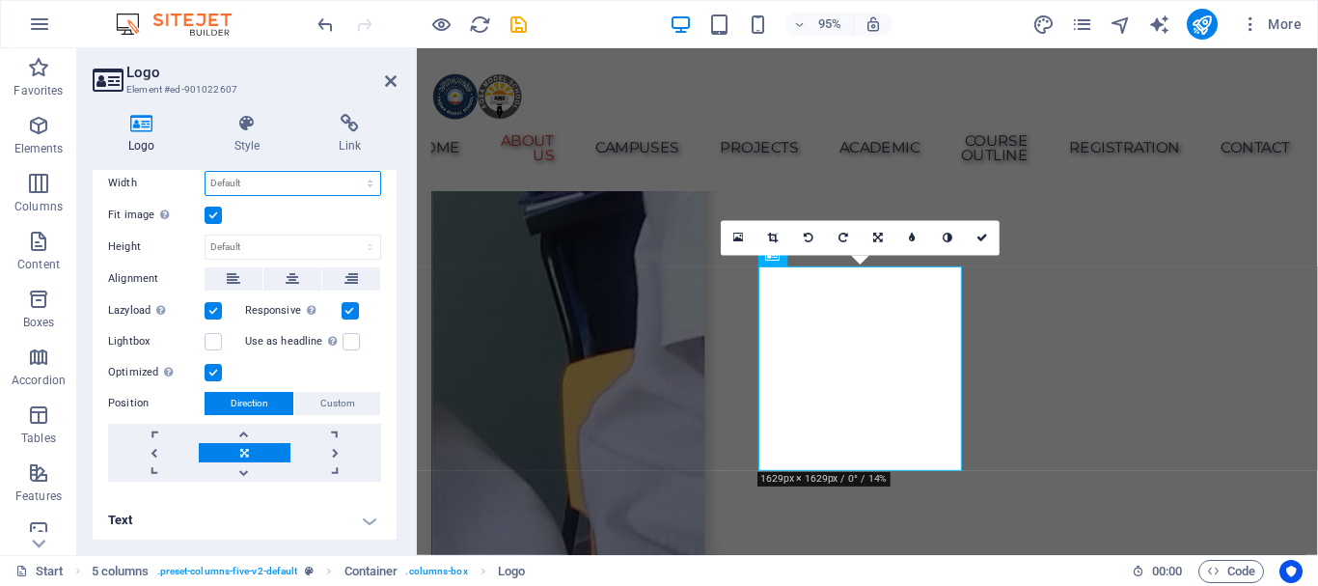
click at [241, 181] on select "Default auto px rem % em vh vw" at bounding box center [292, 183] width 175 height 23
select select "px"
click at [349, 174] on select "Default auto px rem % em vh vw" at bounding box center [292, 185] width 175 height 23
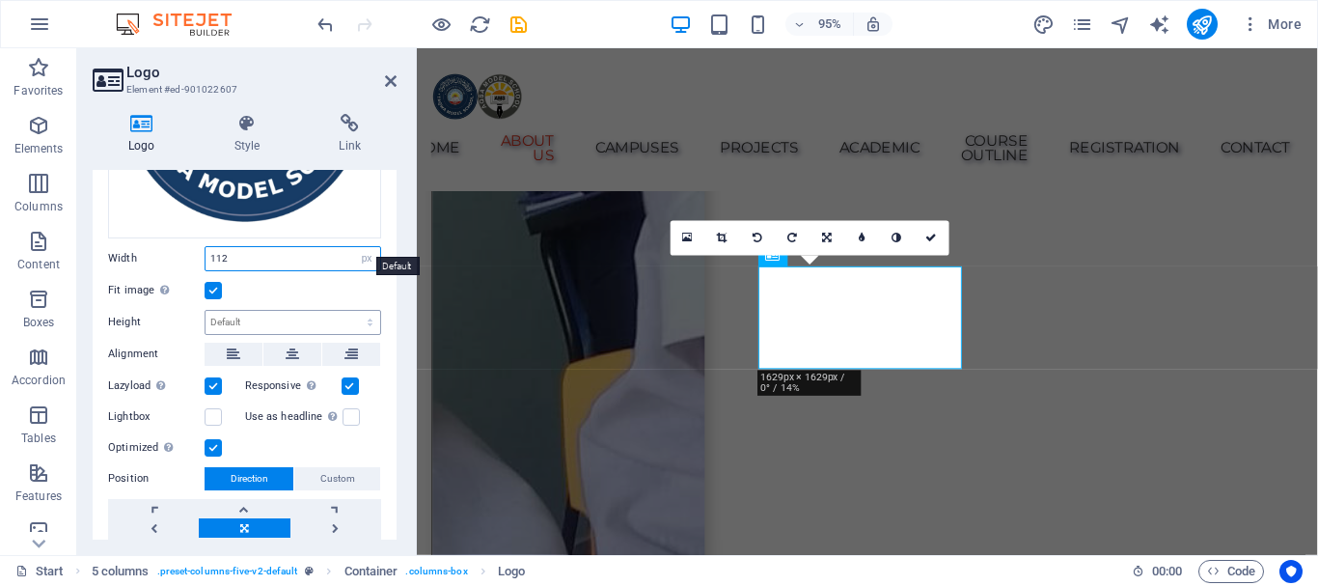
scroll to position [263, 0]
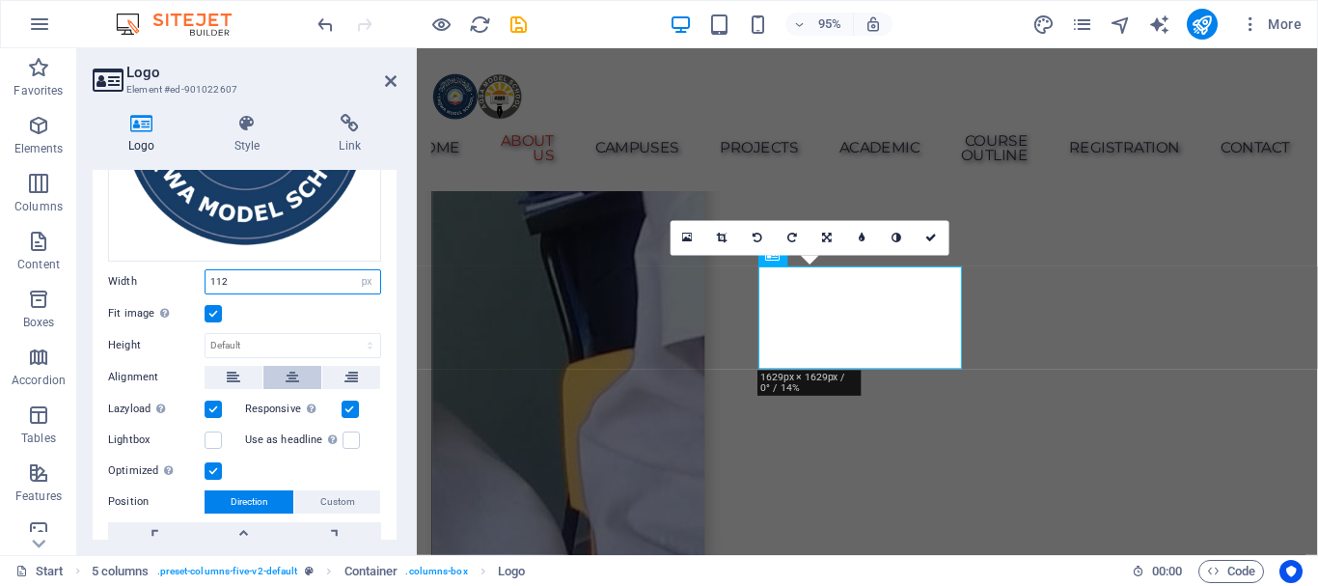
type input "112"
click at [281, 368] on button at bounding box center [292, 377] width 58 height 23
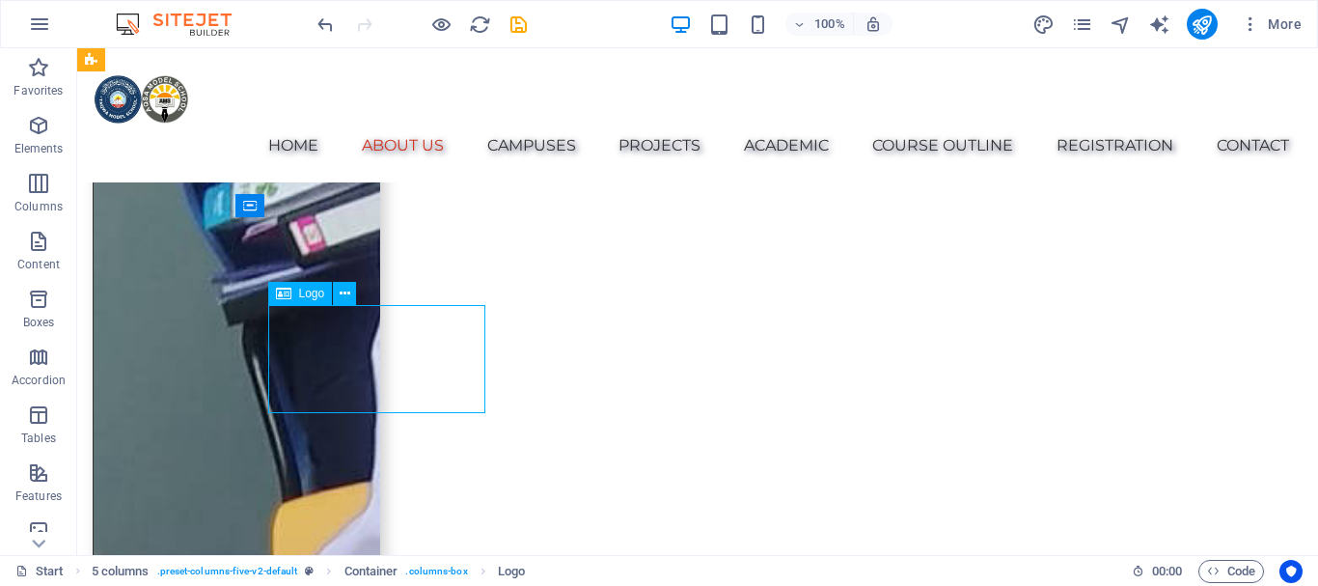
select select "px"
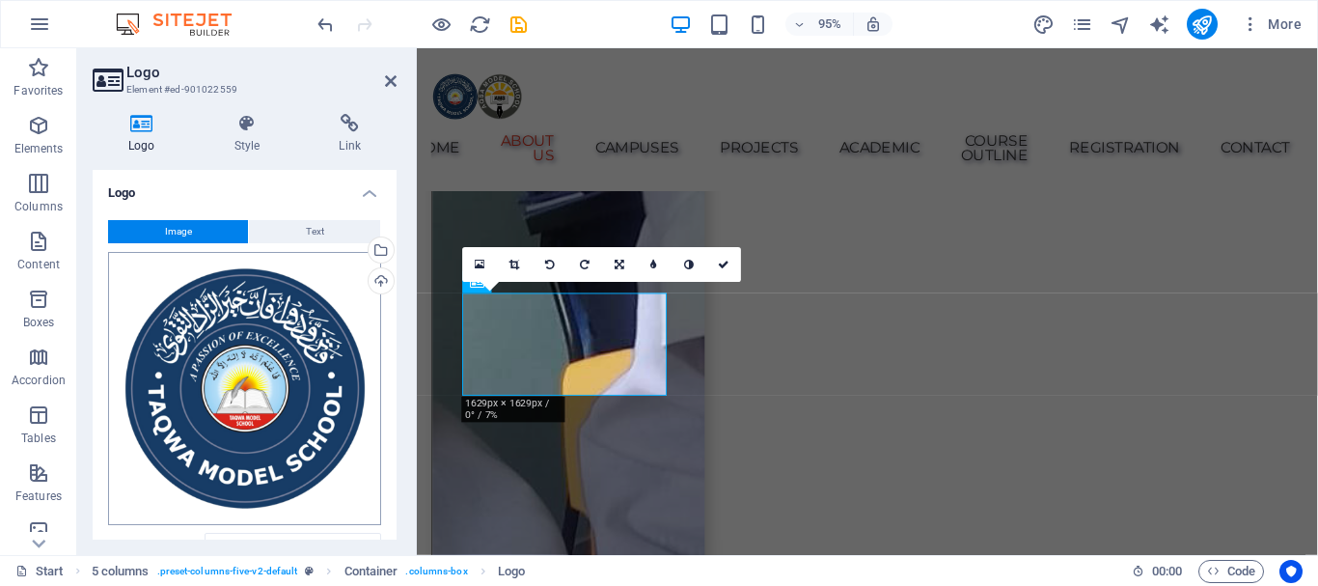
scroll to position [193, 0]
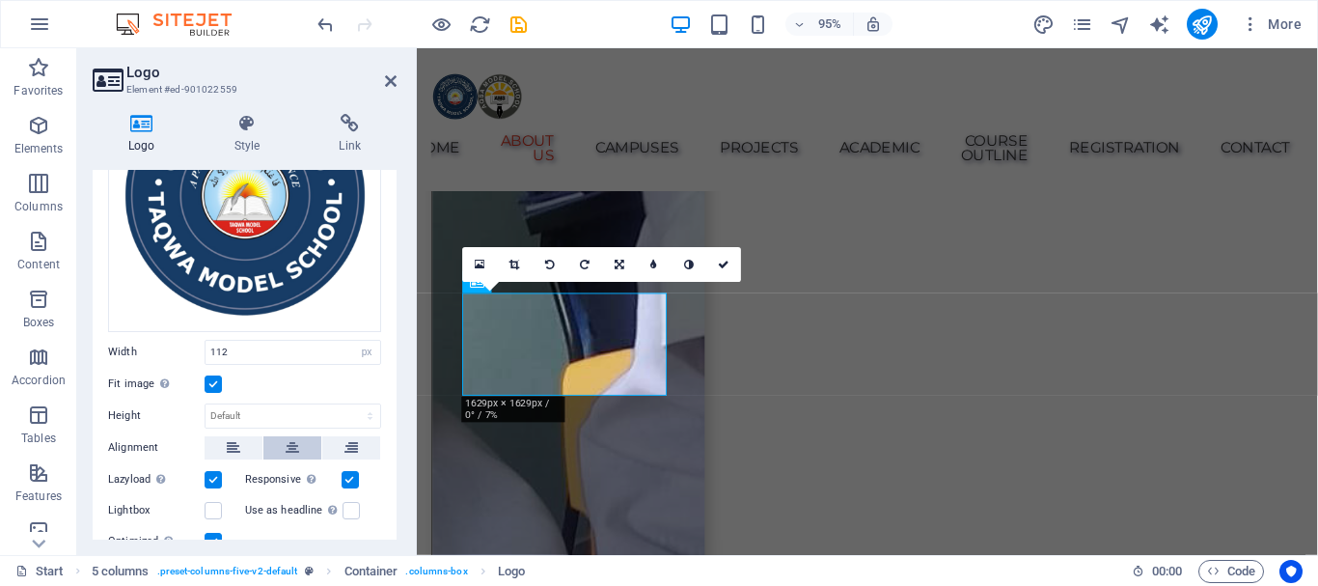
click at [281, 445] on button at bounding box center [292, 447] width 58 height 23
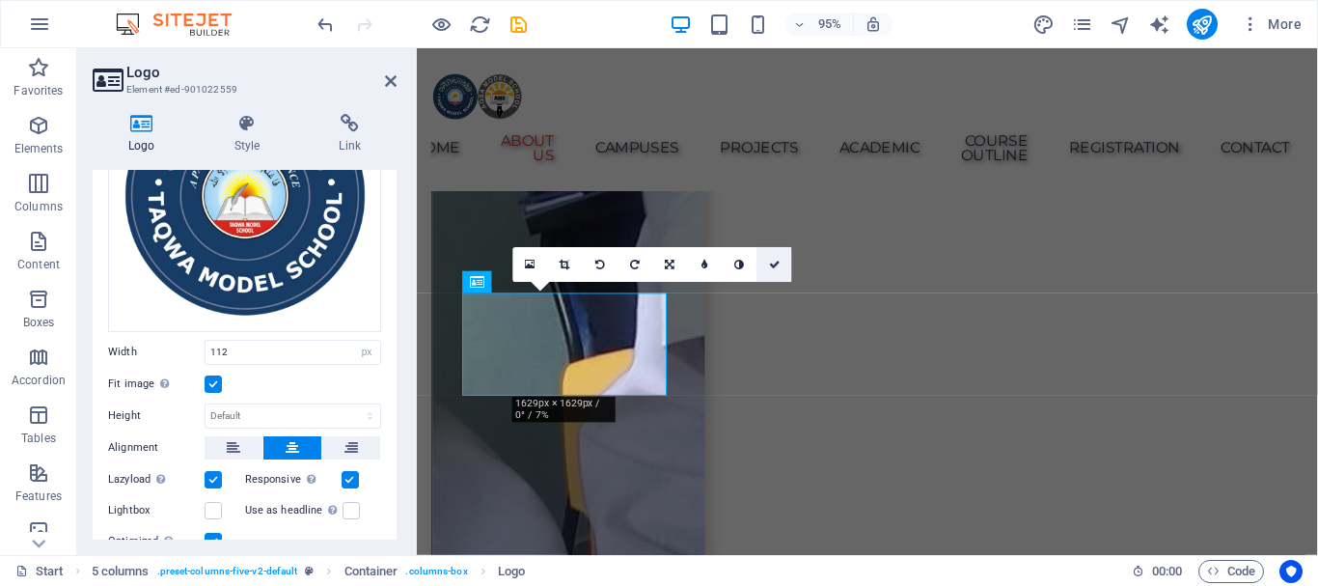
click at [769, 259] on icon at bounding box center [775, 264] width 12 height 11
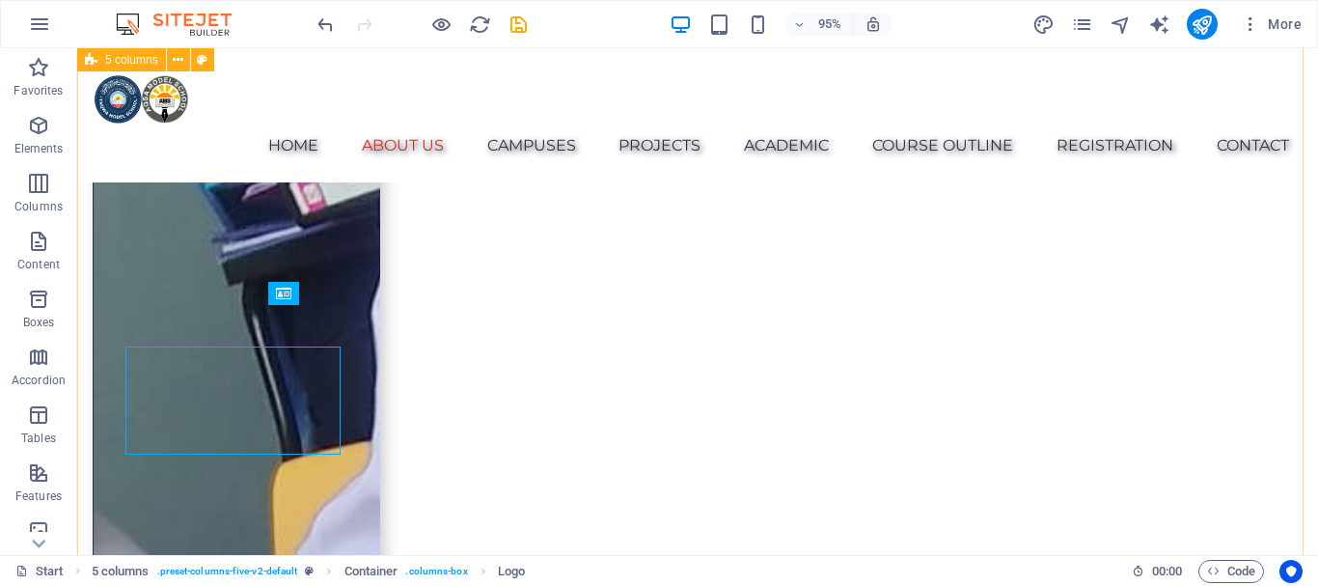
scroll to position [1840, 0]
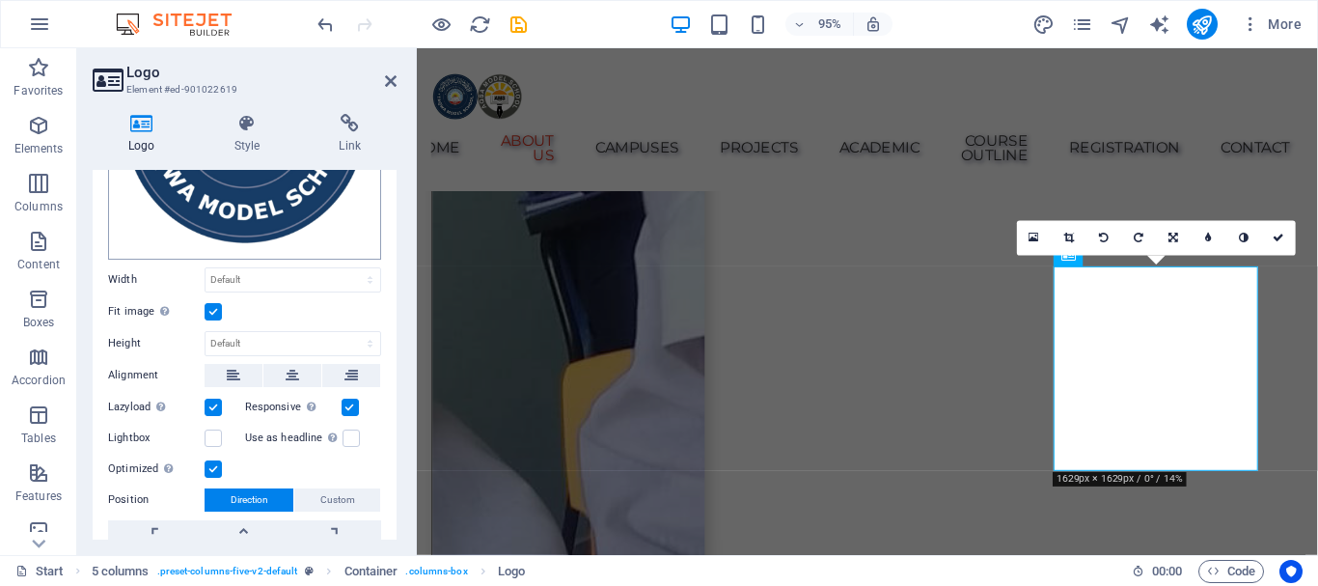
scroll to position [362, 0]
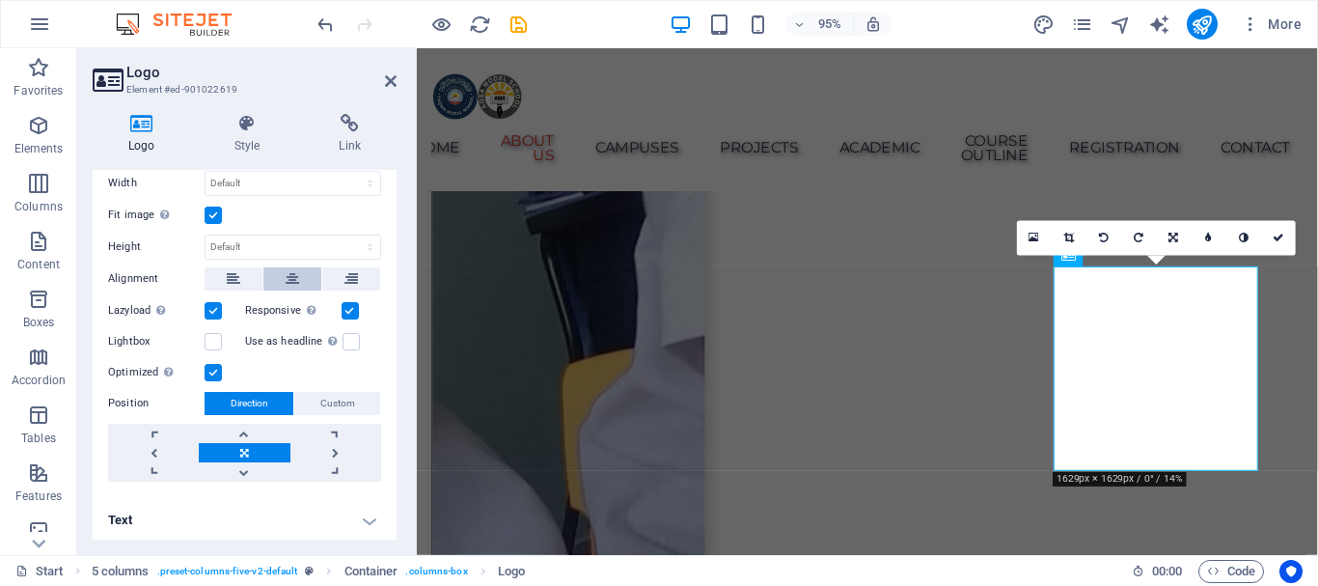
click at [296, 271] on icon at bounding box center [293, 278] width 14 height 23
click at [276, 179] on select "Default auto px rem % em vh vw" at bounding box center [292, 183] width 175 height 23
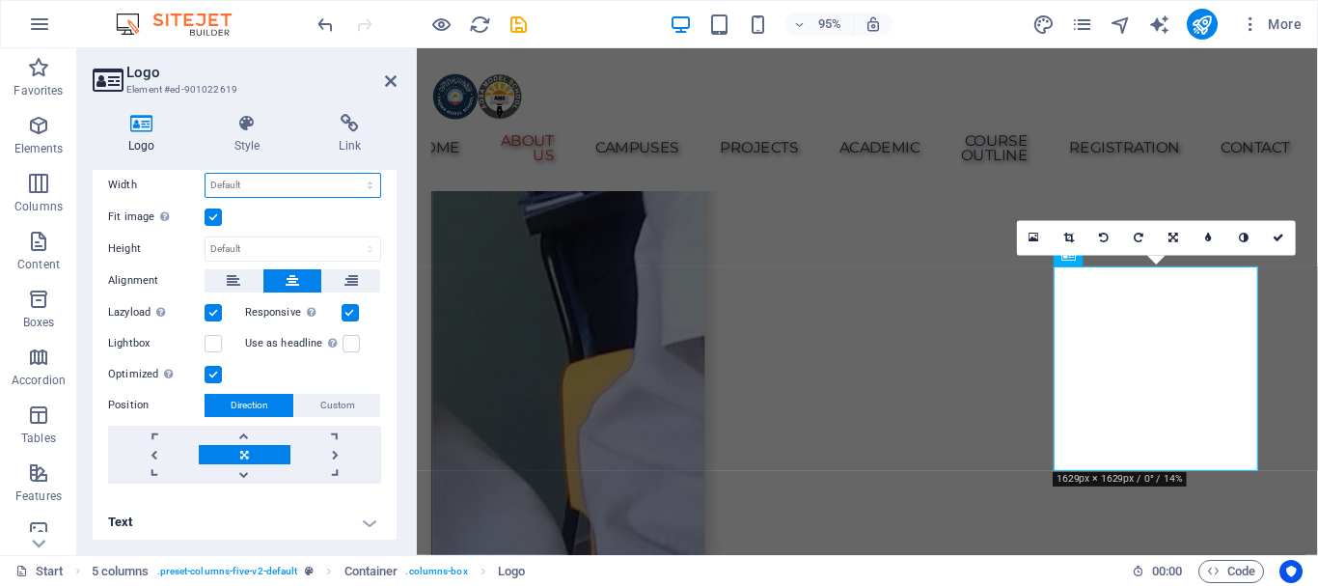
select select "px"
click at [349, 174] on select "Default auto px rem % em vh vw" at bounding box center [292, 185] width 175 height 23
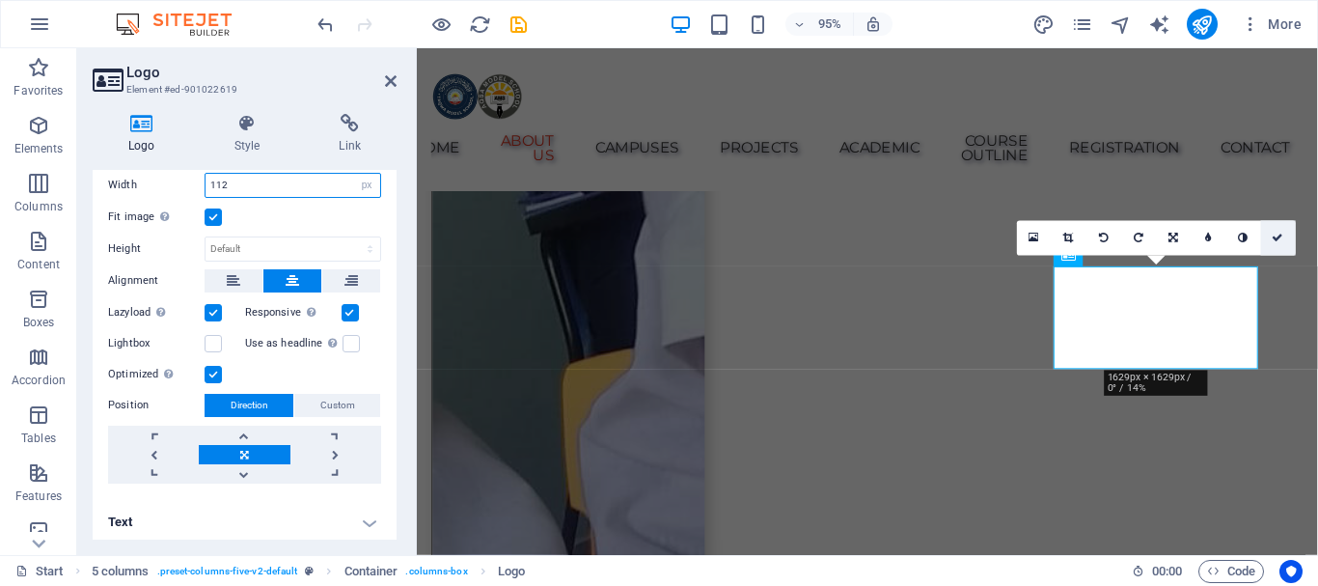
type input "112"
click at [1275, 232] on icon at bounding box center [1278, 237] width 12 height 11
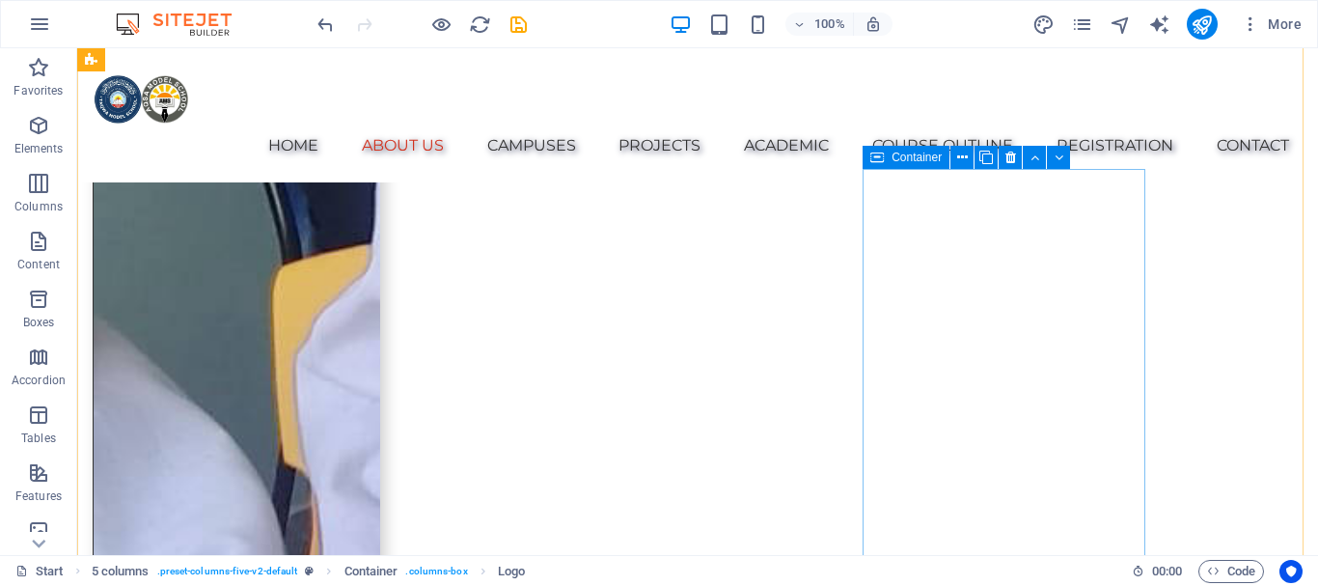
scroll to position [2226, 0]
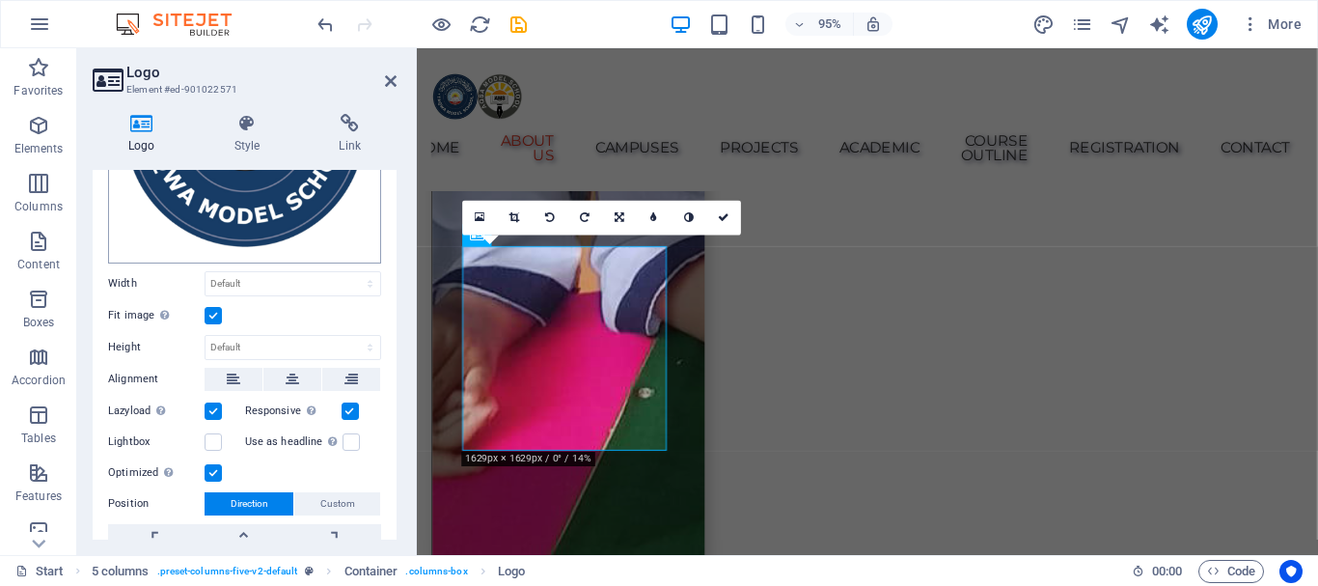
scroll to position [289, 0]
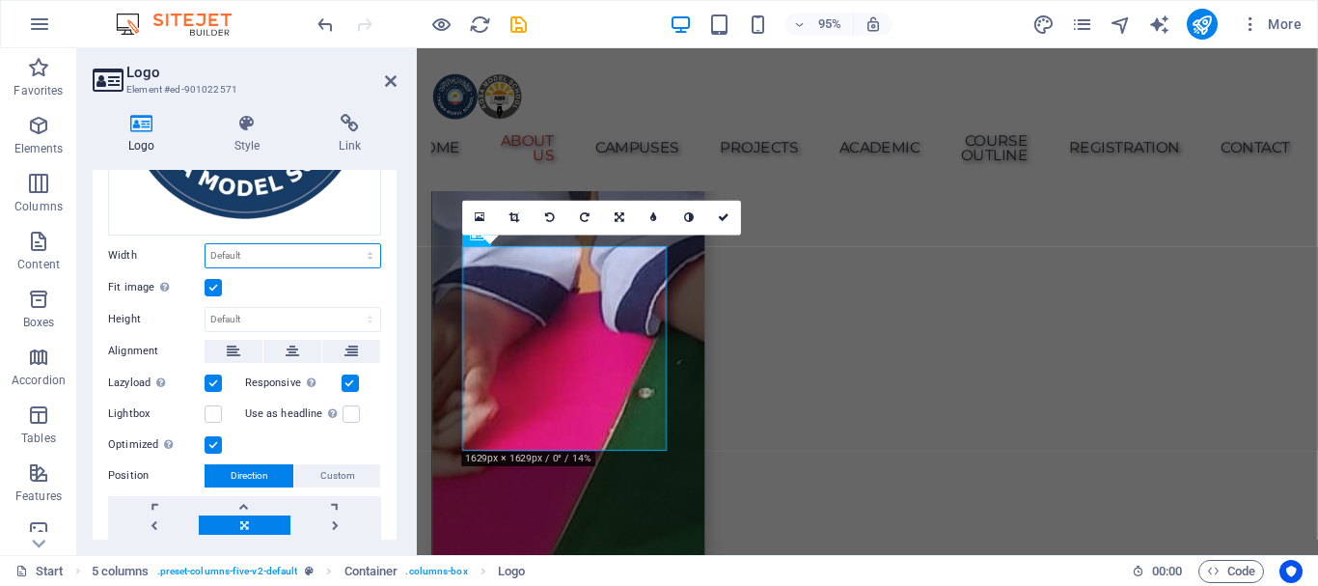
click at [259, 255] on select "Default auto px rem % em vh vw" at bounding box center [292, 255] width 175 height 23
select select "px"
click at [349, 244] on select "Default auto px rem % em vh vw" at bounding box center [292, 255] width 175 height 23
click at [287, 341] on icon at bounding box center [293, 351] width 14 height 23
click at [314, 258] on input "223" at bounding box center [292, 255] width 175 height 23
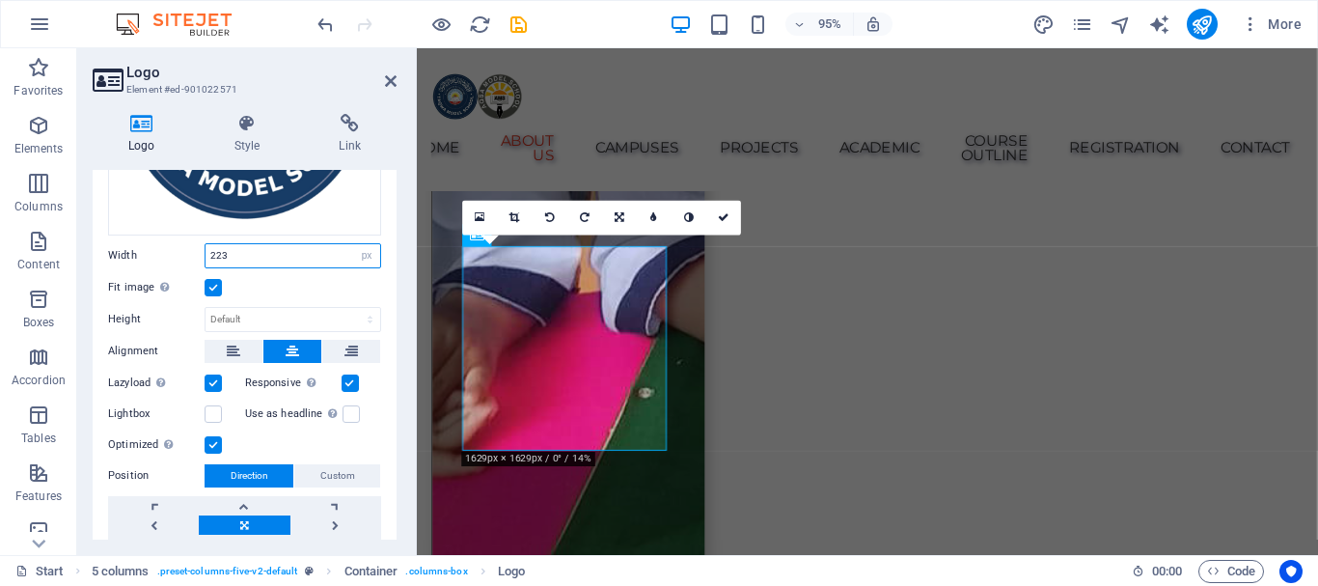
drag, startPoint x: 247, startPoint y: 251, endPoint x: 188, endPoint y: 255, distance: 59.0
click at [188, 255] on div "Width 223 Default auto px rem % em vh vw" at bounding box center [244, 255] width 273 height 25
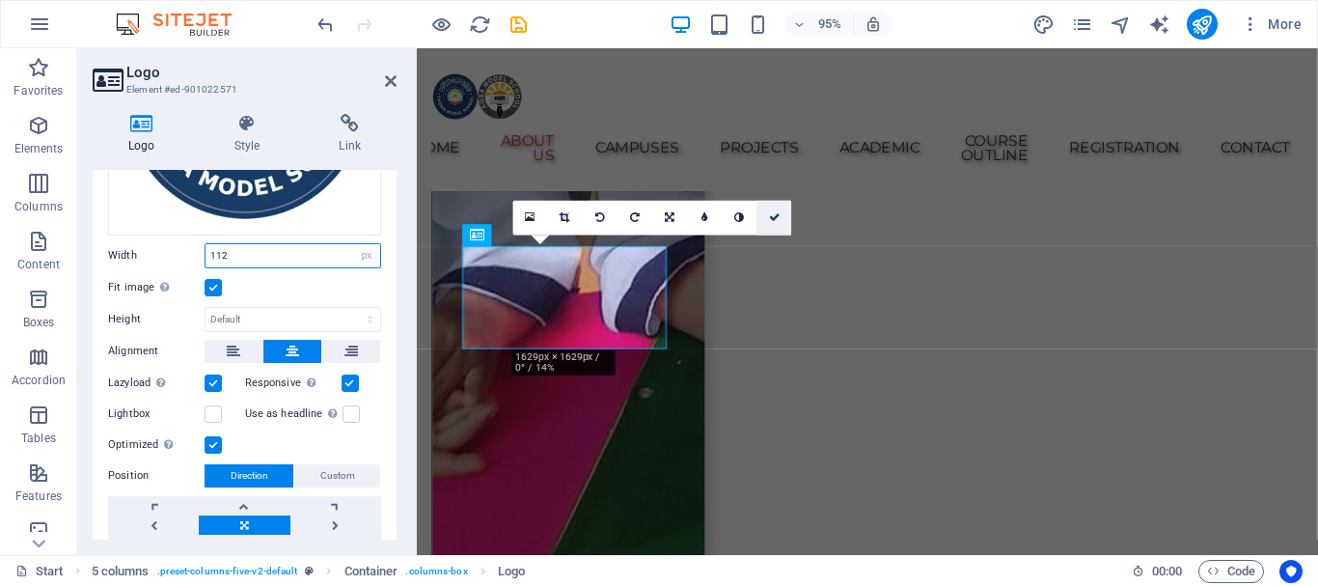
type input "112"
click at [777, 214] on icon at bounding box center [775, 217] width 12 height 11
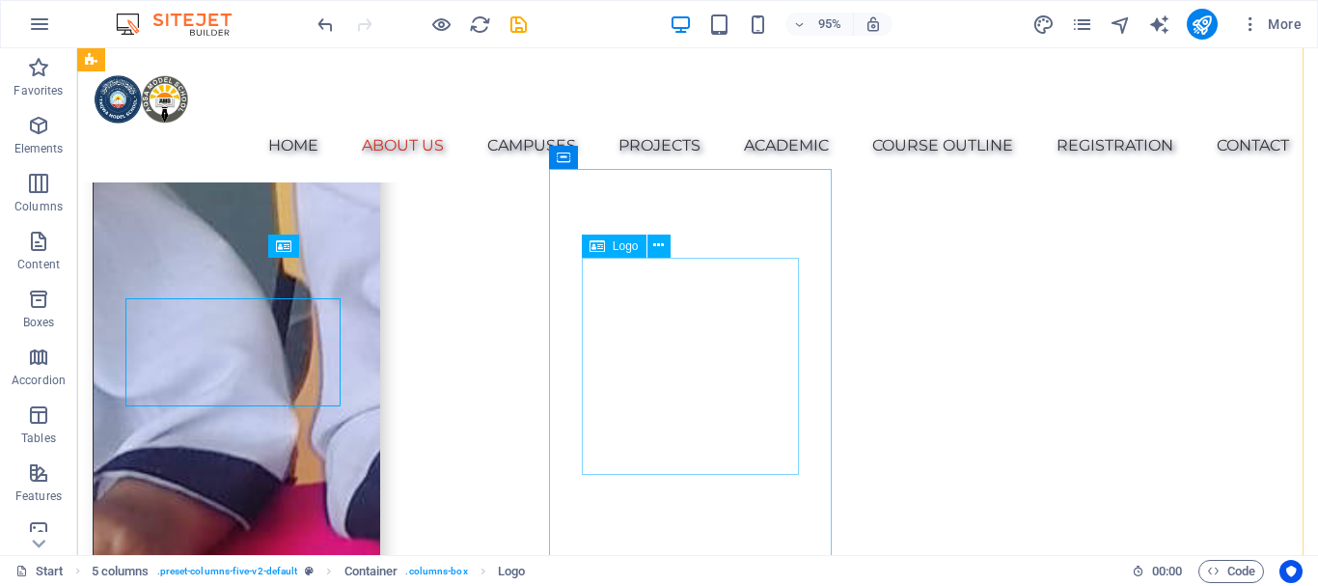
scroll to position [2226, 0]
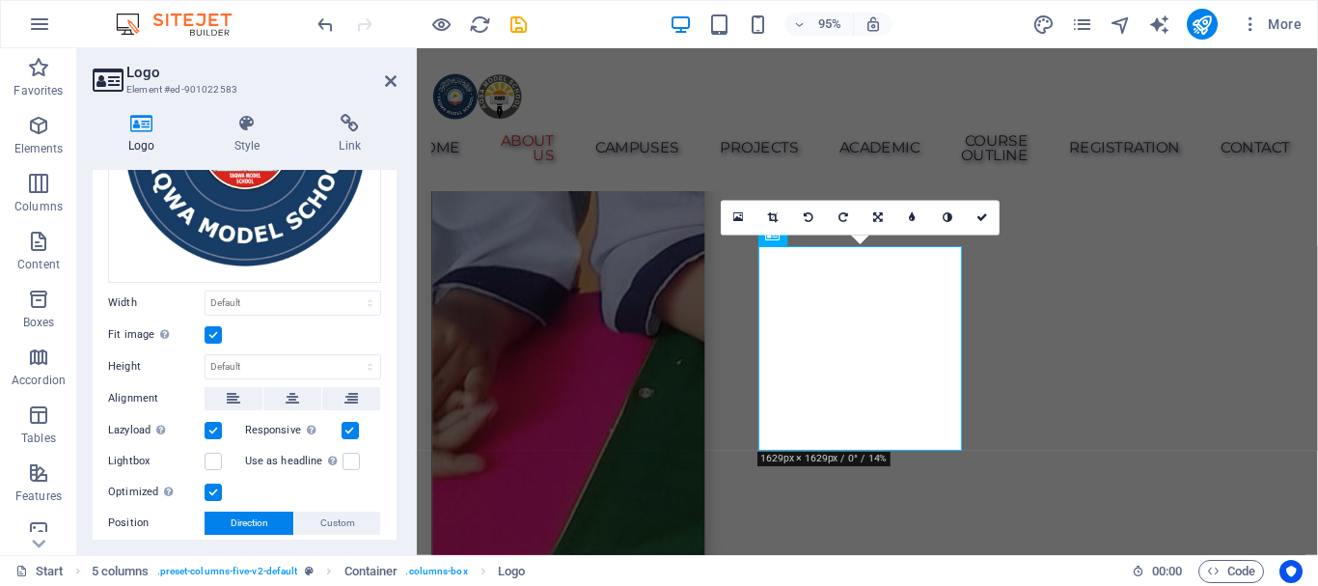
scroll to position [289, 0]
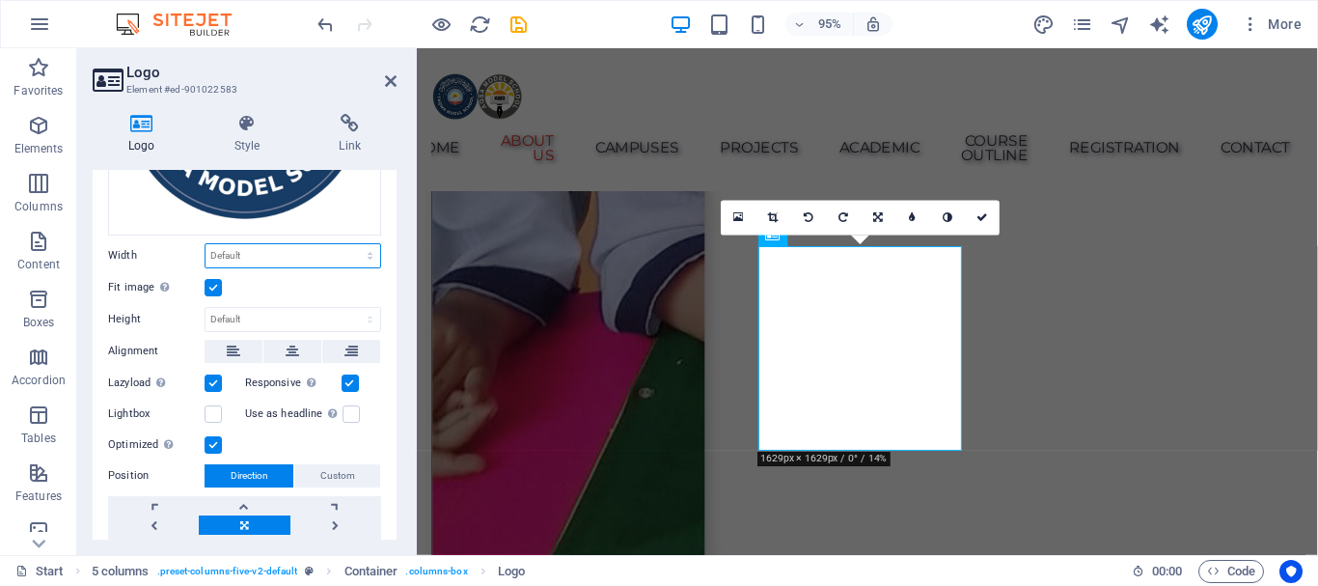
click at [232, 251] on select "Default auto px rem % em vh vw" at bounding box center [292, 255] width 175 height 23
select select "px"
click at [349, 244] on select "Default auto px rem % em vh vw" at bounding box center [292, 255] width 175 height 23
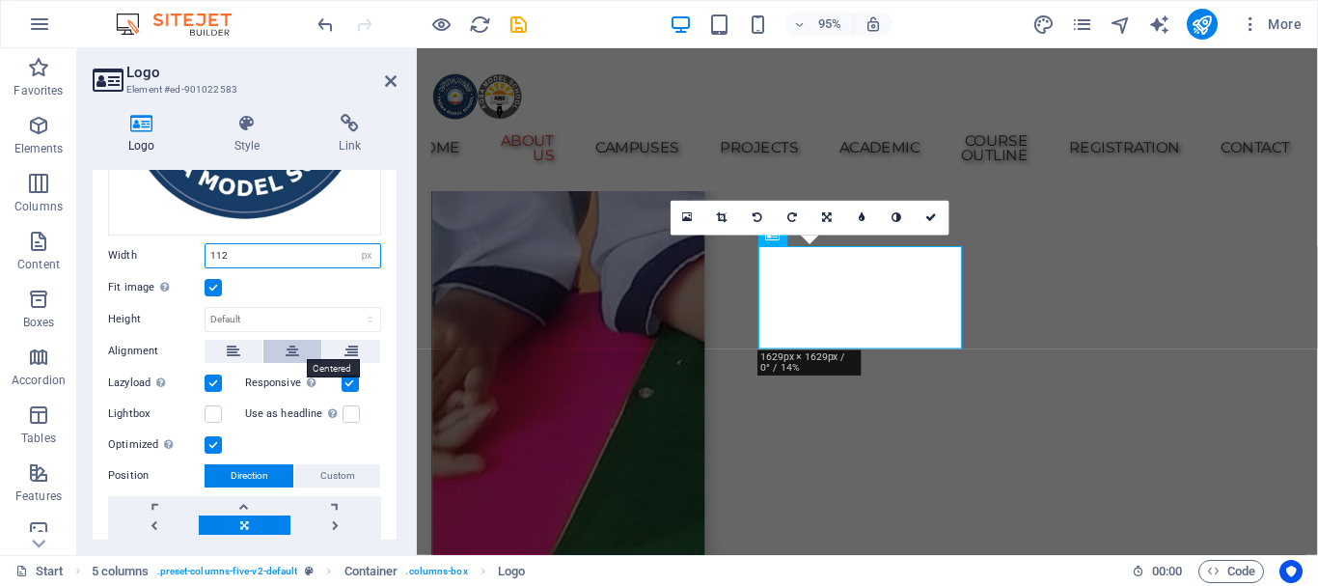
type input "112"
click at [297, 340] on button at bounding box center [292, 351] width 58 height 23
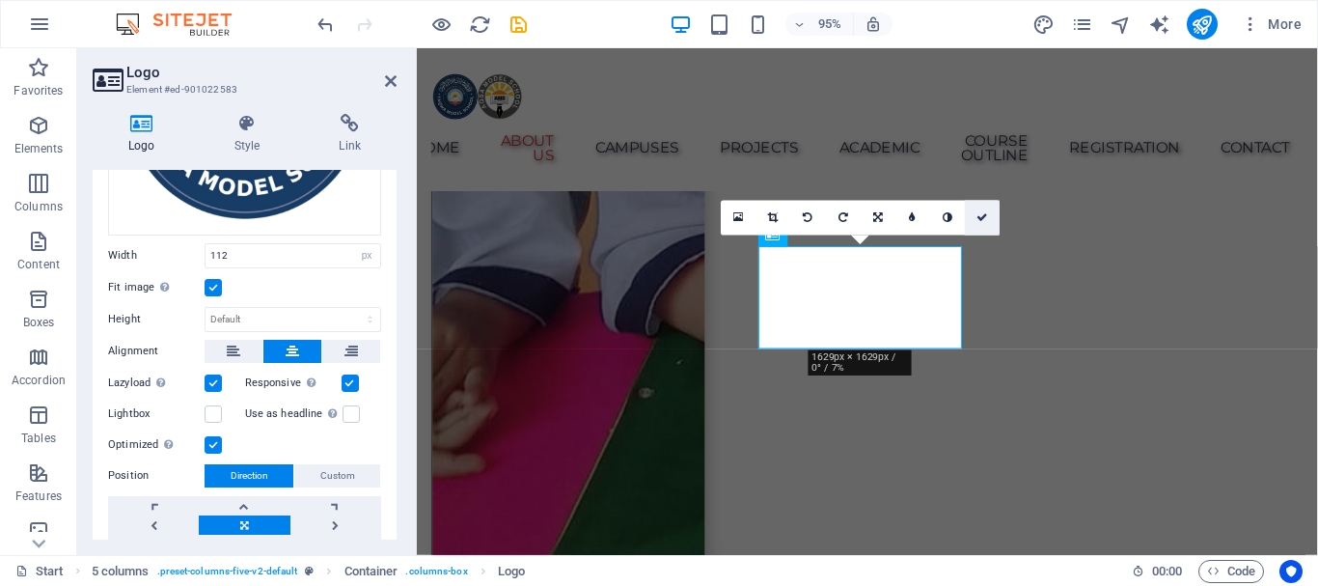
click at [982, 215] on icon at bounding box center [982, 217] width 12 height 11
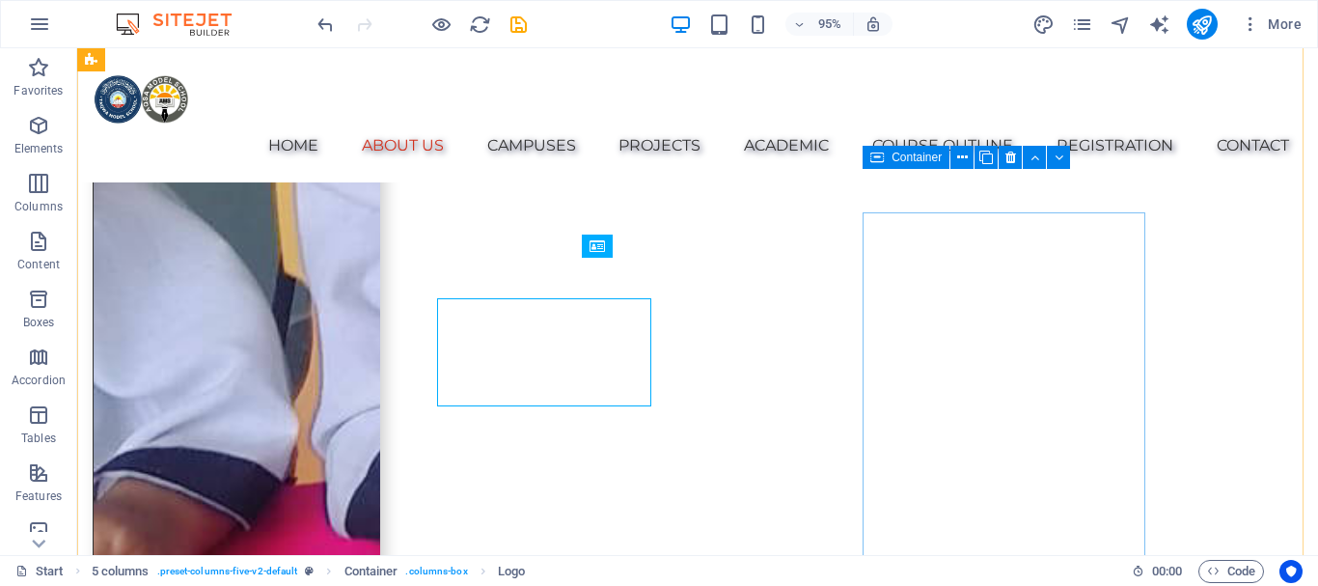
scroll to position [2226, 0]
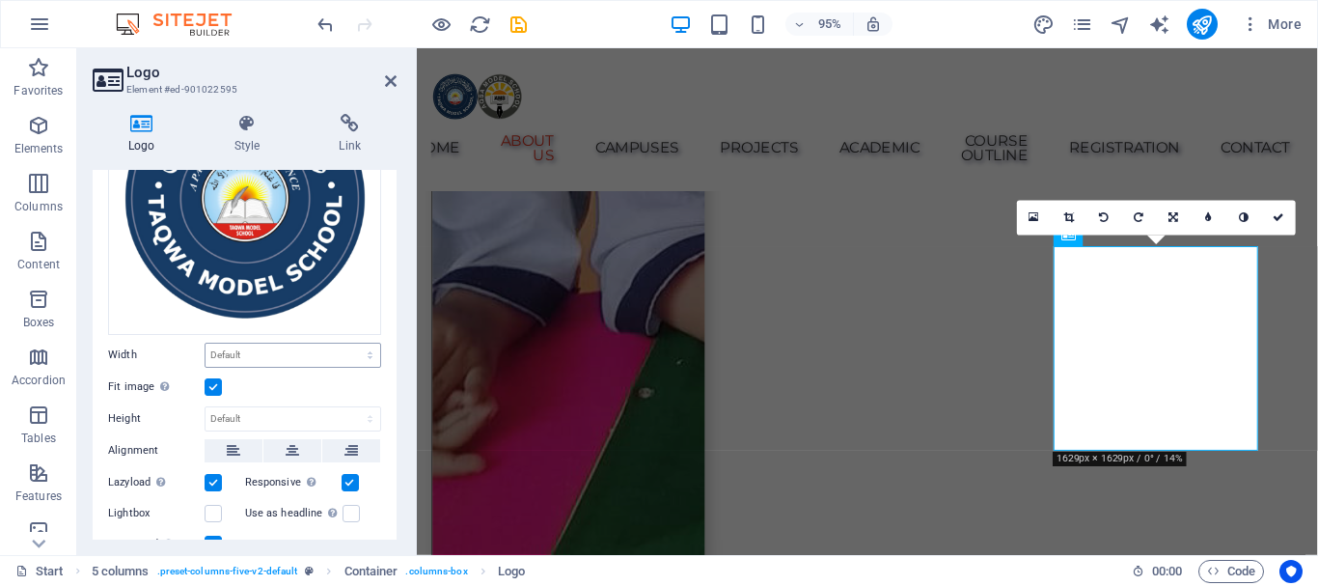
scroll to position [193, 0]
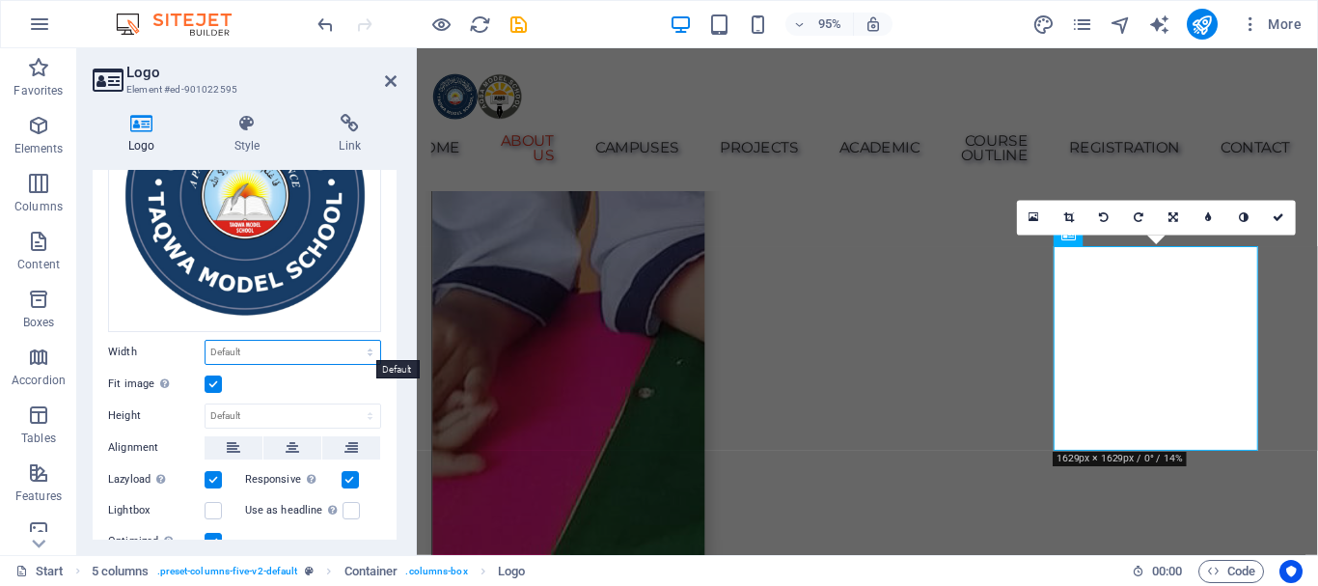
click at [273, 343] on select "Default auto px rem % em vh vw" at bounding box center [292, 352] width 175 height 23
select select "px"
click at [349, 341] on select "Default auto px rem % em vh vw" at bounding box center [292, 352] width 175 height 23
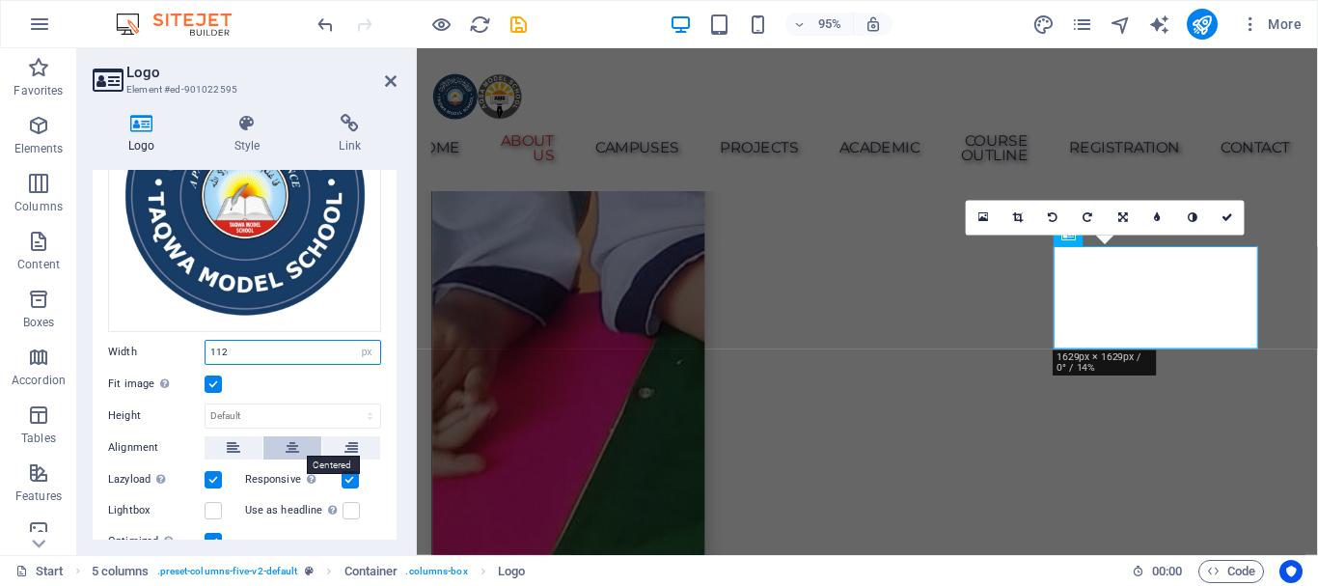
type input "112"
click at [289, 440] on icon at bounding box center [293, 447] width 14 height 23
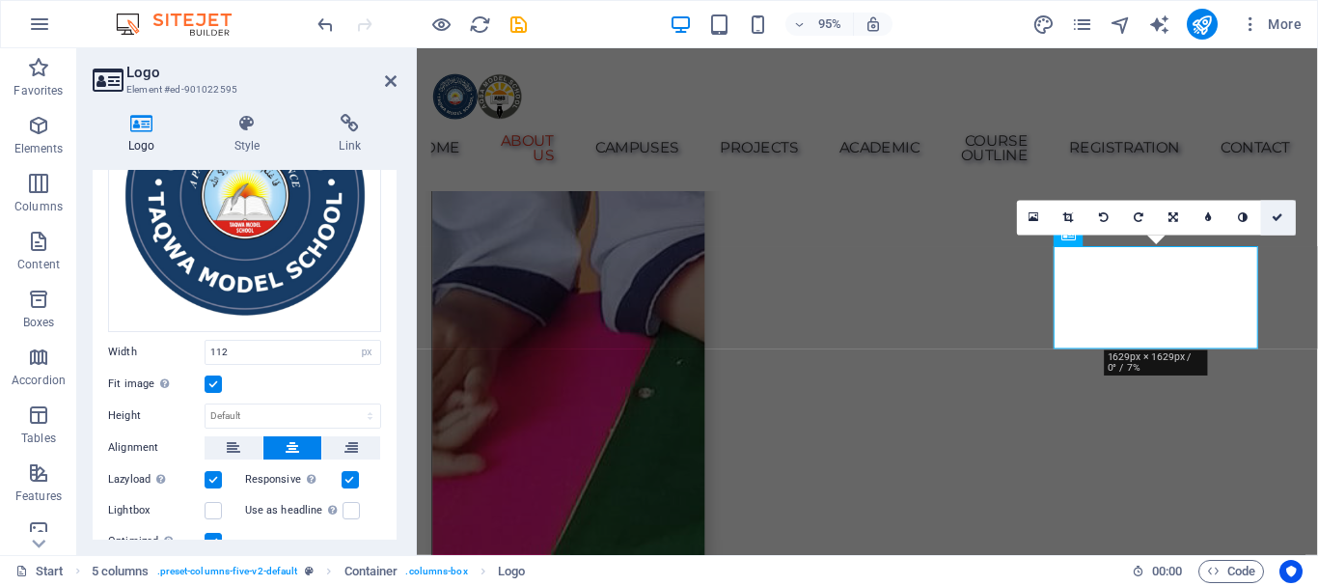
click at [1277, 217] on icon at bounding box center [1278, 217] width 12 height 11
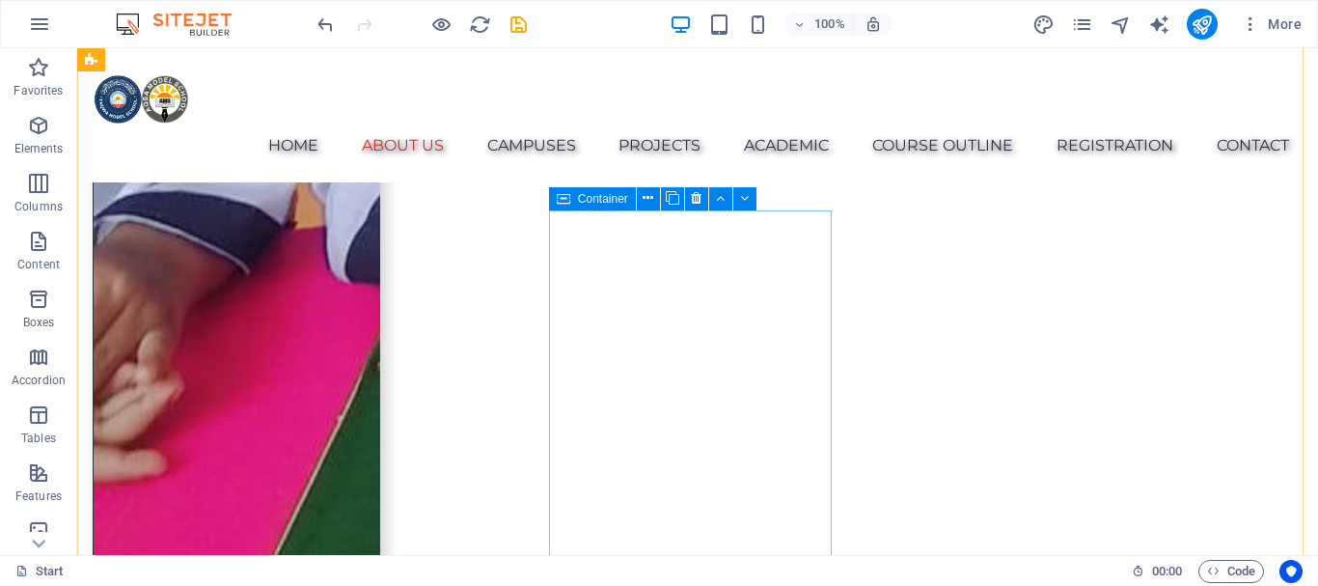
scroll to position [2516, 0]
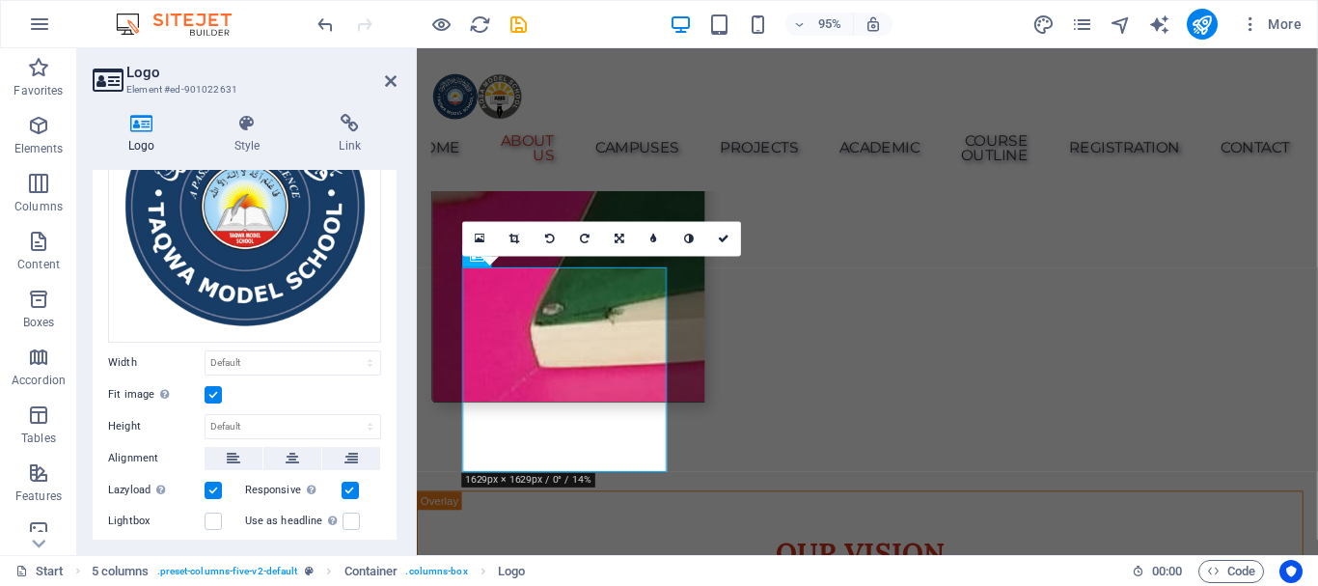
scroll to position [193, 0]
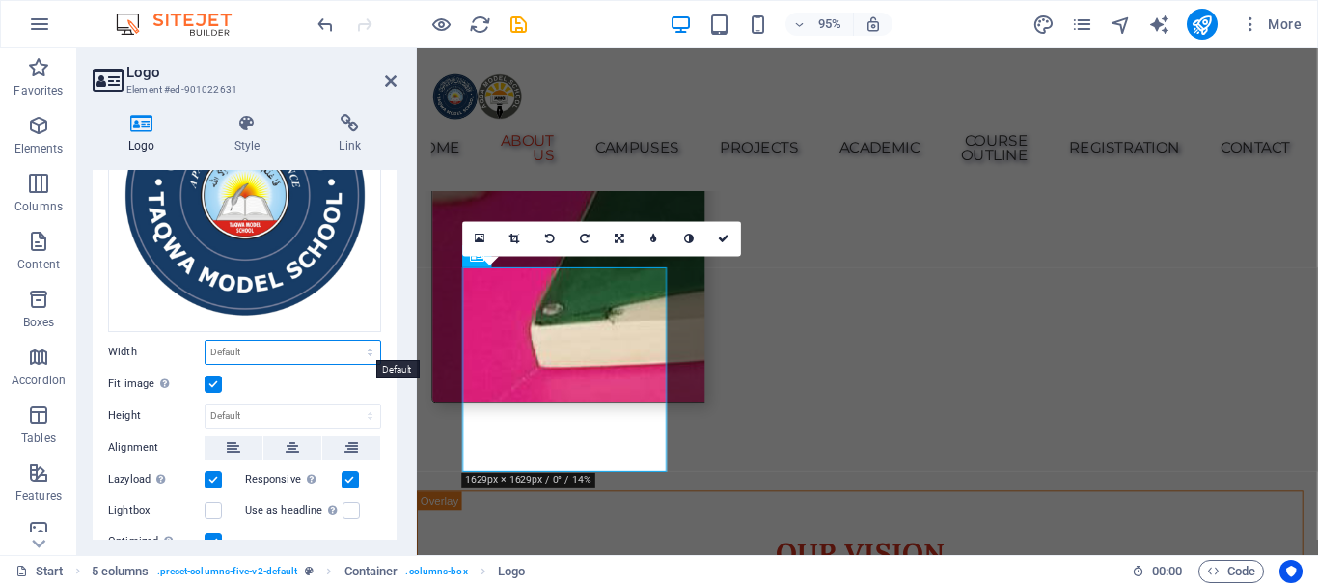
click at [245, 346] on select "Default auto px rem % em vh vw" at bounding box center [292, 352] width 175 height 23
select select "px"
click at [349, 341] on select "Default auto px rem % em vh vw" at bounding box center [292, 352] width 175 height 23
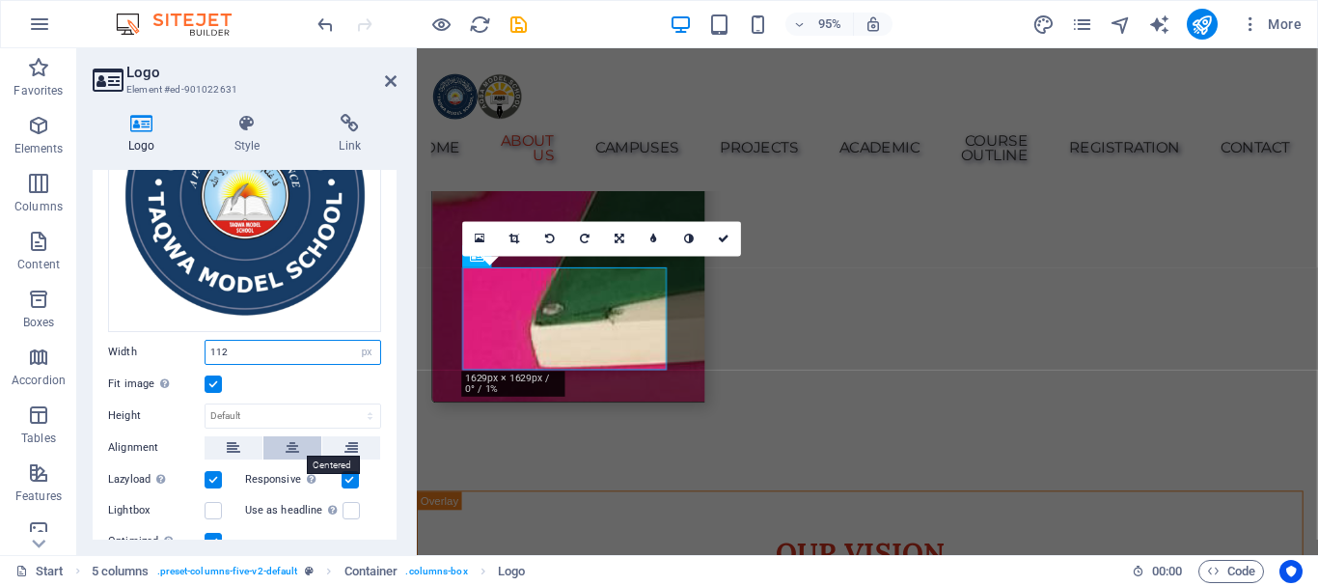
type input "112"
click at [299, 440] on button at bounding box center [292, 447] width 58 height 23
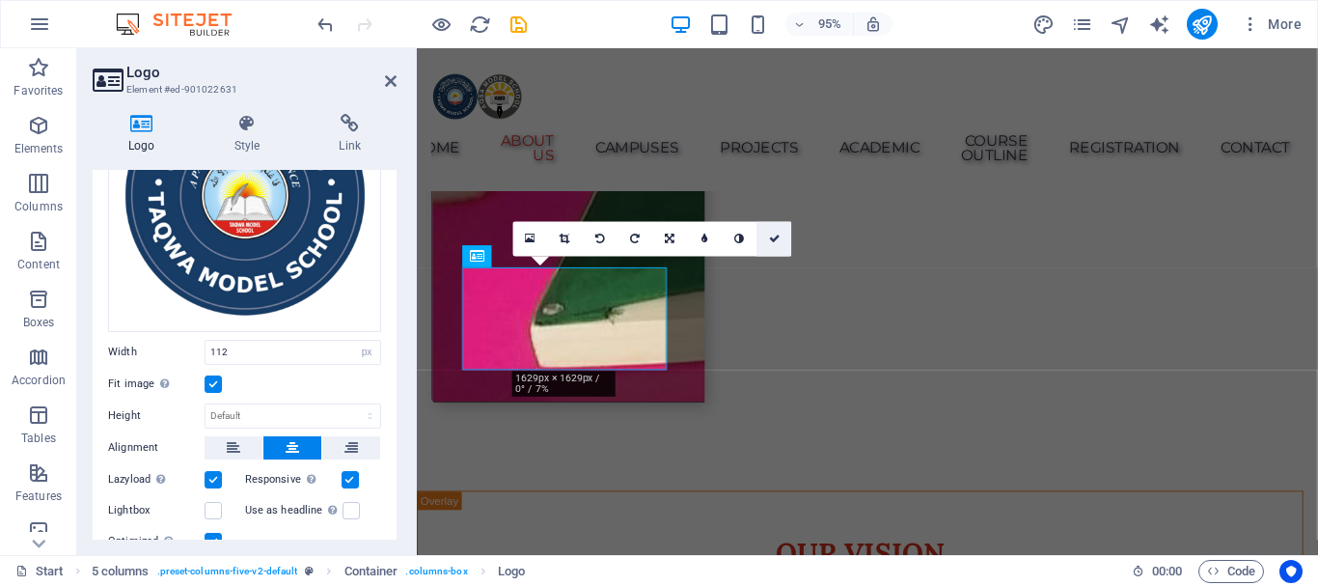
click at [775, 233] on icon at bounding box center [775, 238] width 12 height 11
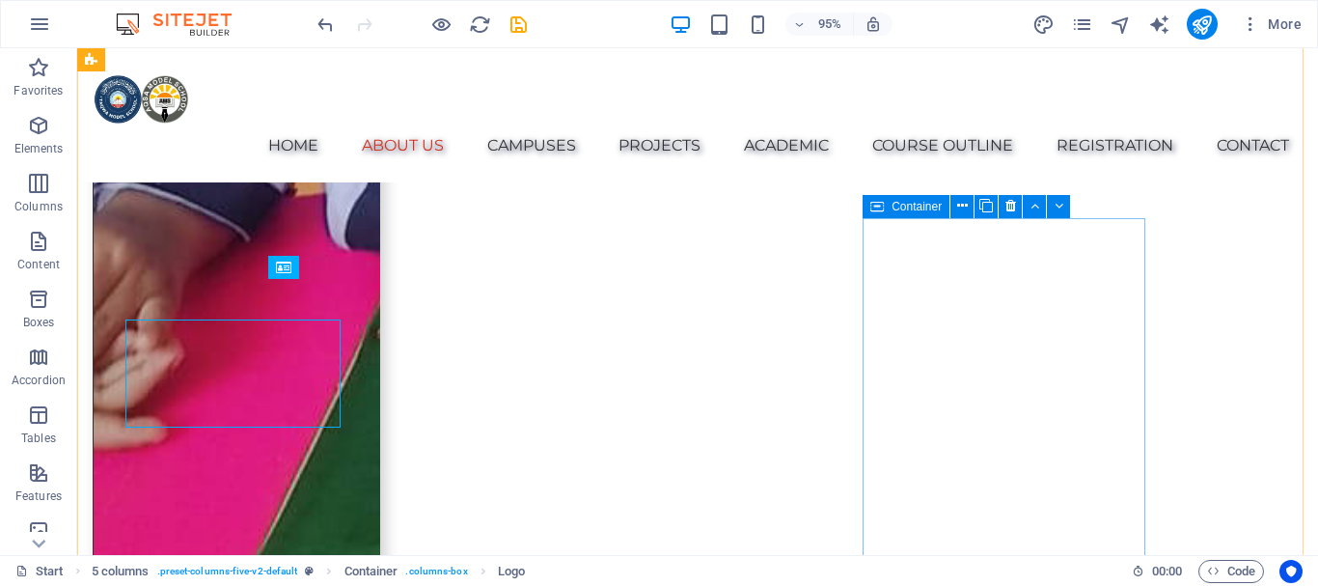
scroll to position [2516, 0]
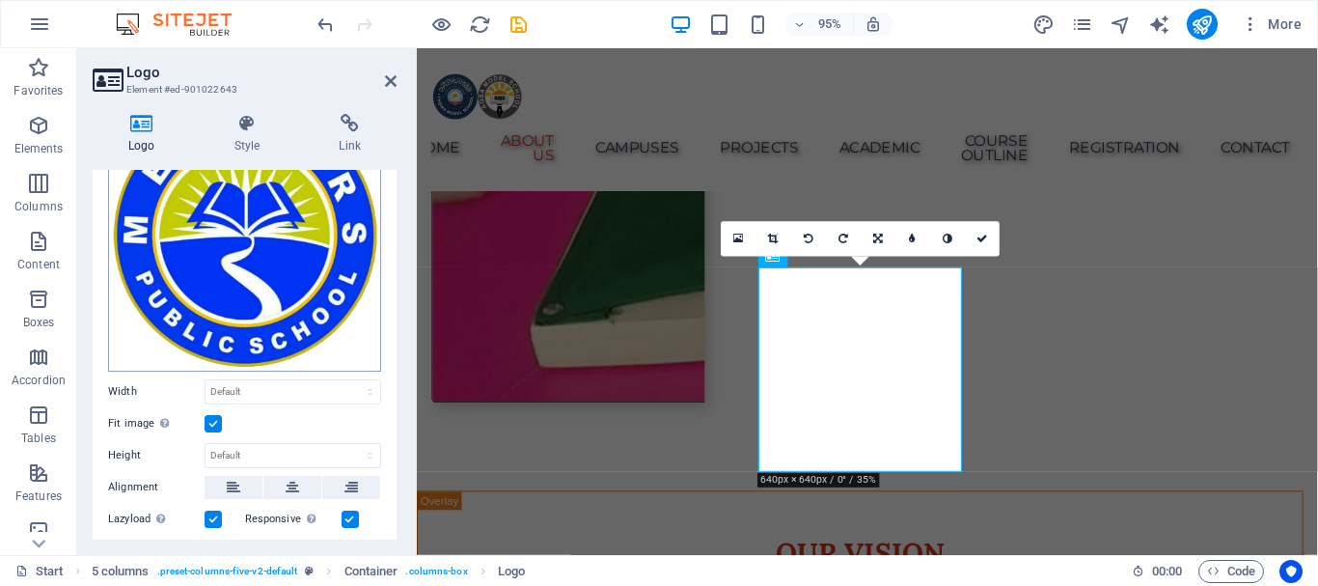
scroll to position [289, 0]
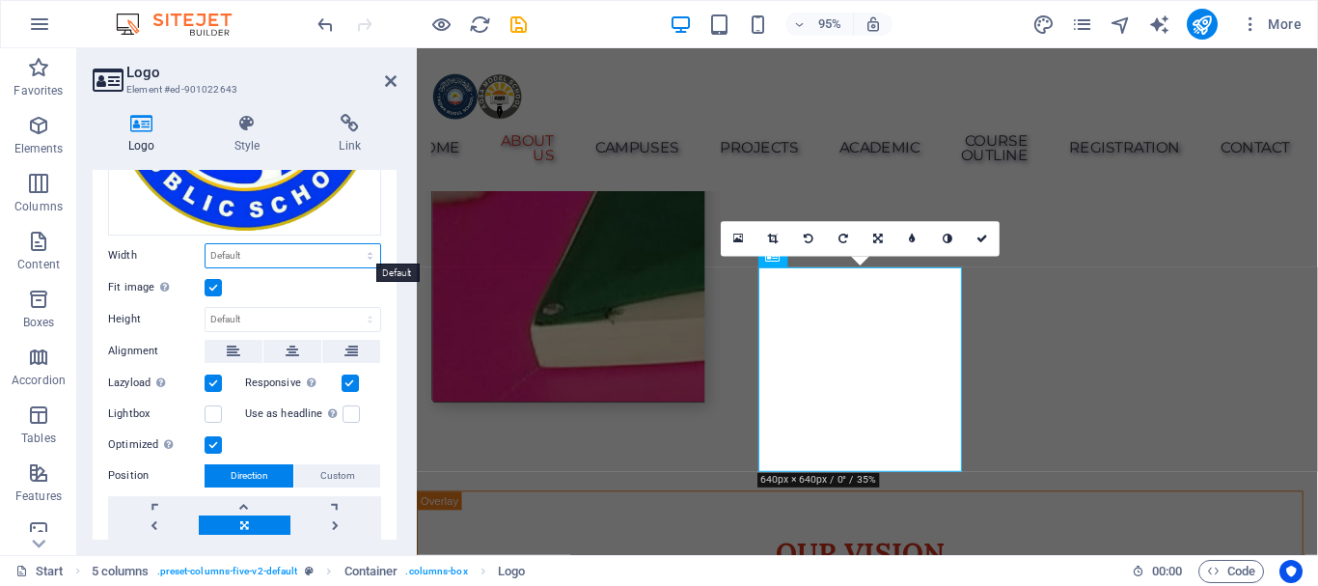
click at [245, 250] on select "Default auto px rem % em vh vw" at bounding box center [292, 255] width 175 height 23
select select "px"
click at [349, 244] on select "Default auto px rem % em vh vw" at bounding box center [292, 255] width 175 height 23
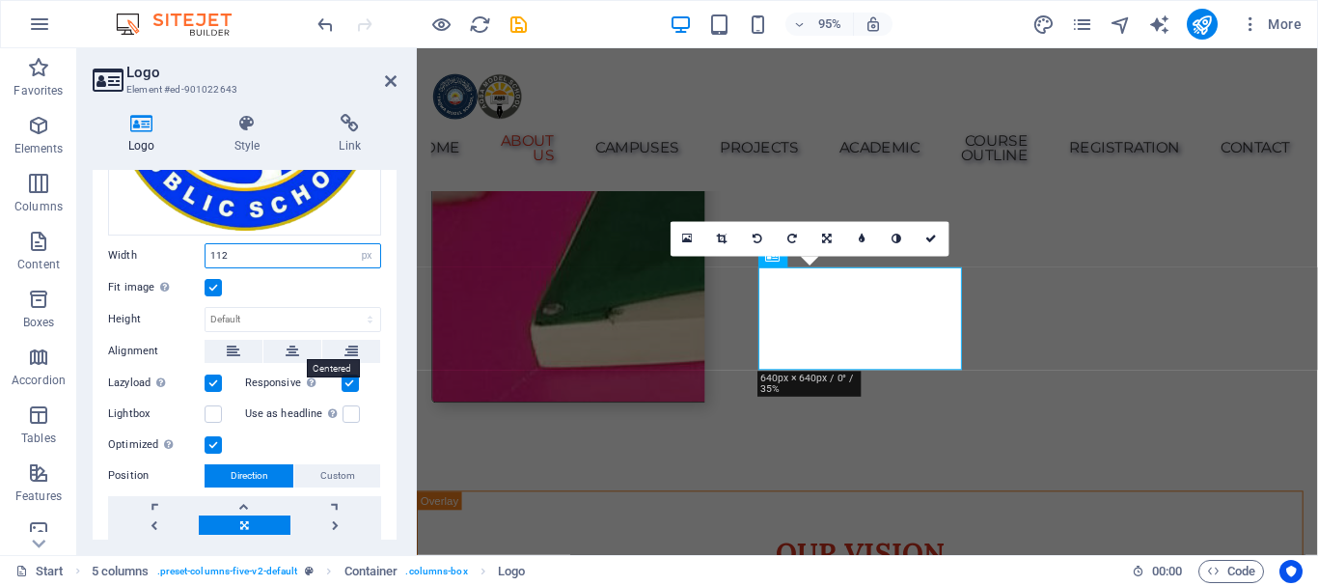
type input "112"
click at [287, 340] on icon at bounding box center [293, 351] width 14 height 23
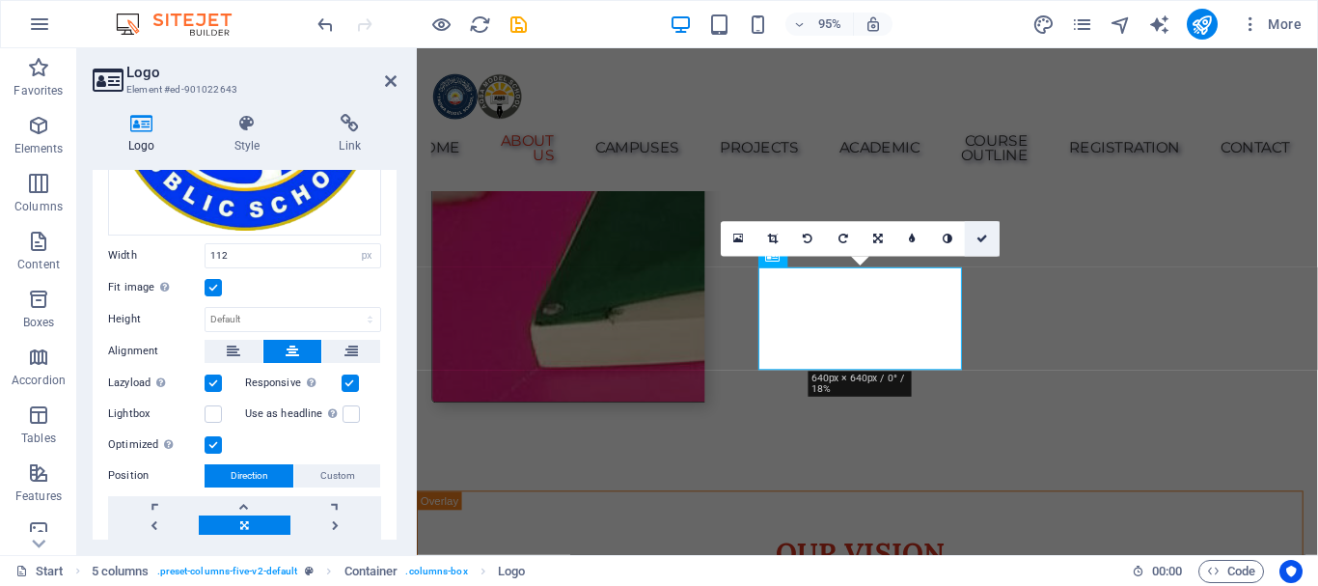
drag, startPoint x: 980, startPoint y: 236, endPoint x: 818, endPoint y: 211, distance: 164.0
click at [980, 236] on icon at bounding box center [982, 238] width 12 height 11
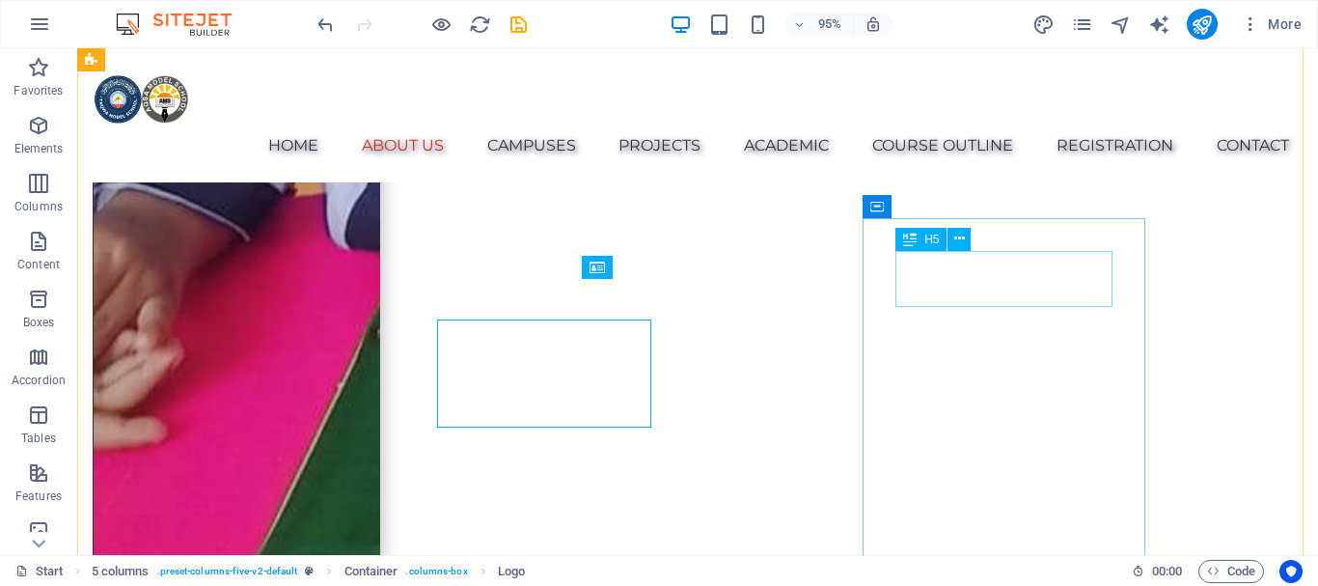
scroll to position [2516, 0]
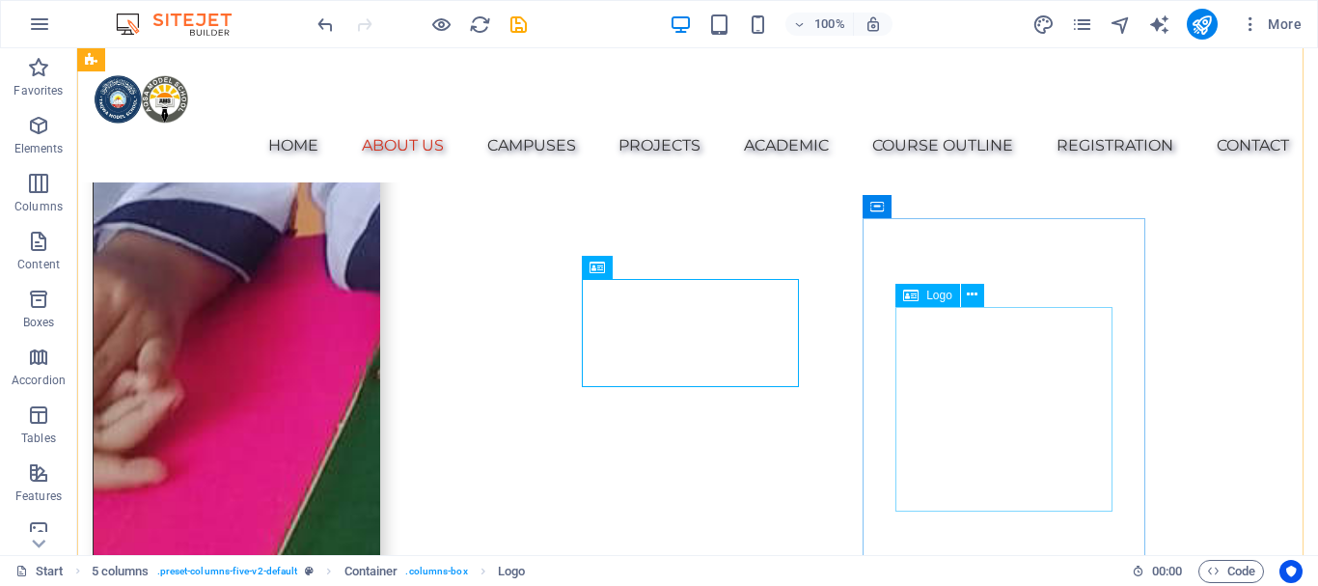
drag, startPoint x: 1096, startPoint y: 331, endPoint x: 211, endPoint y: 148, distance: 903.3
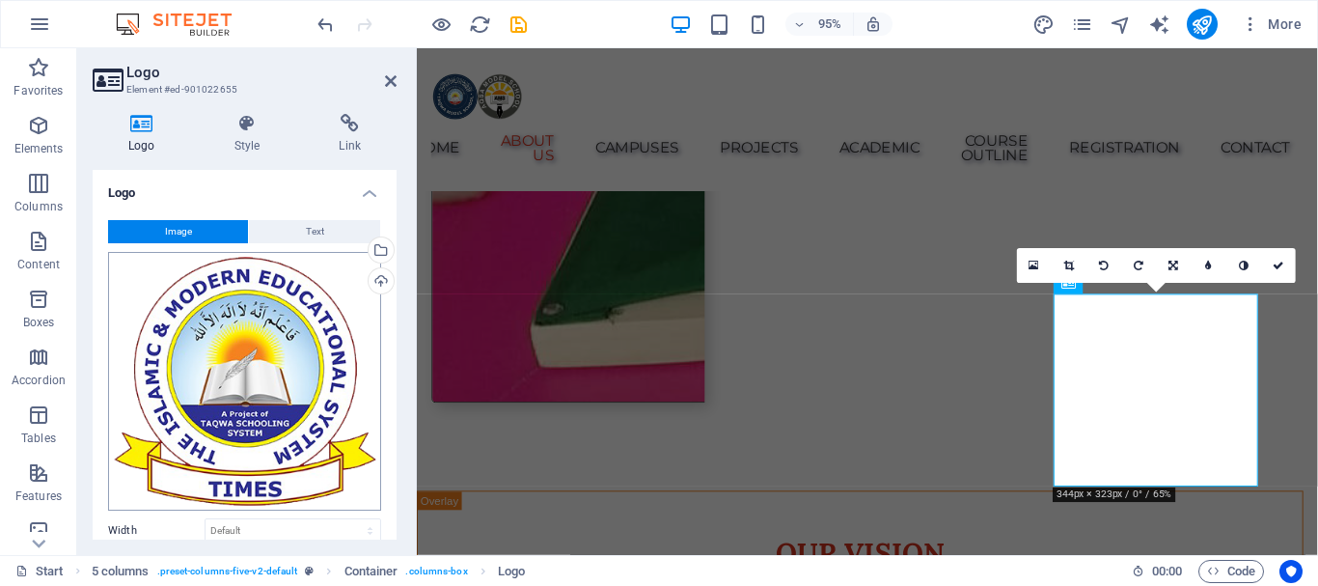
scroll to position [193, 0]
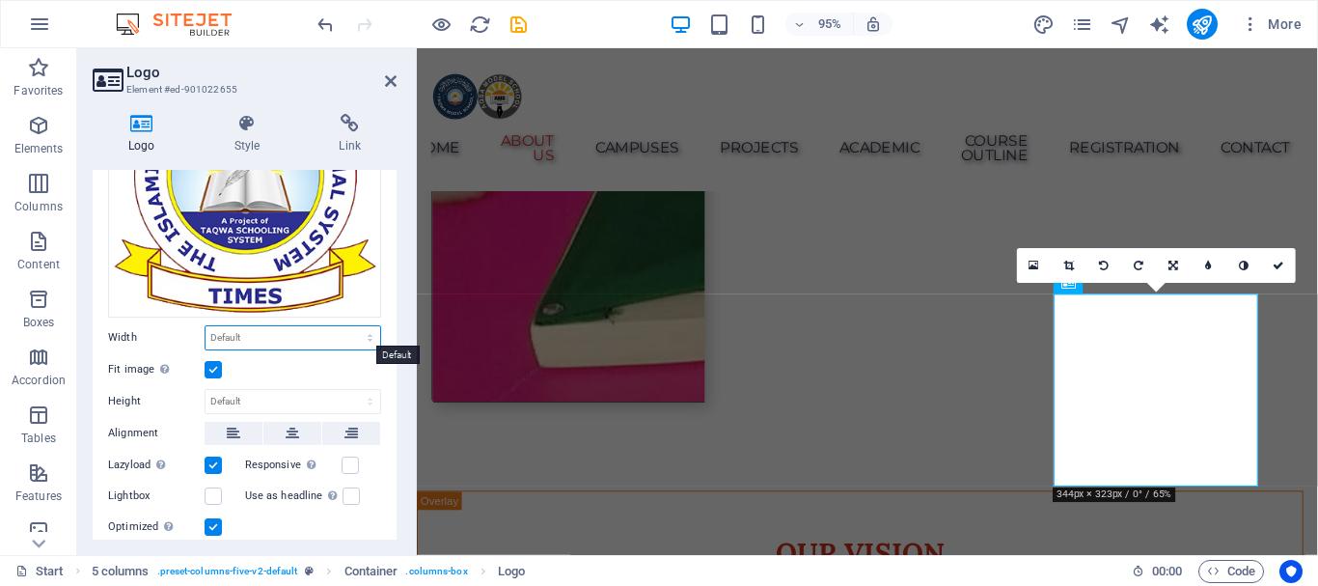
click at [267, 329] on select "Default auto px rem % em vh vw" at bounding box center [292, 337] width 175 height 23
select select "px"
click at [349, 326] on select "Default auto px rem % em vh vw" at bounding box center [292, 337] width 175 height 23
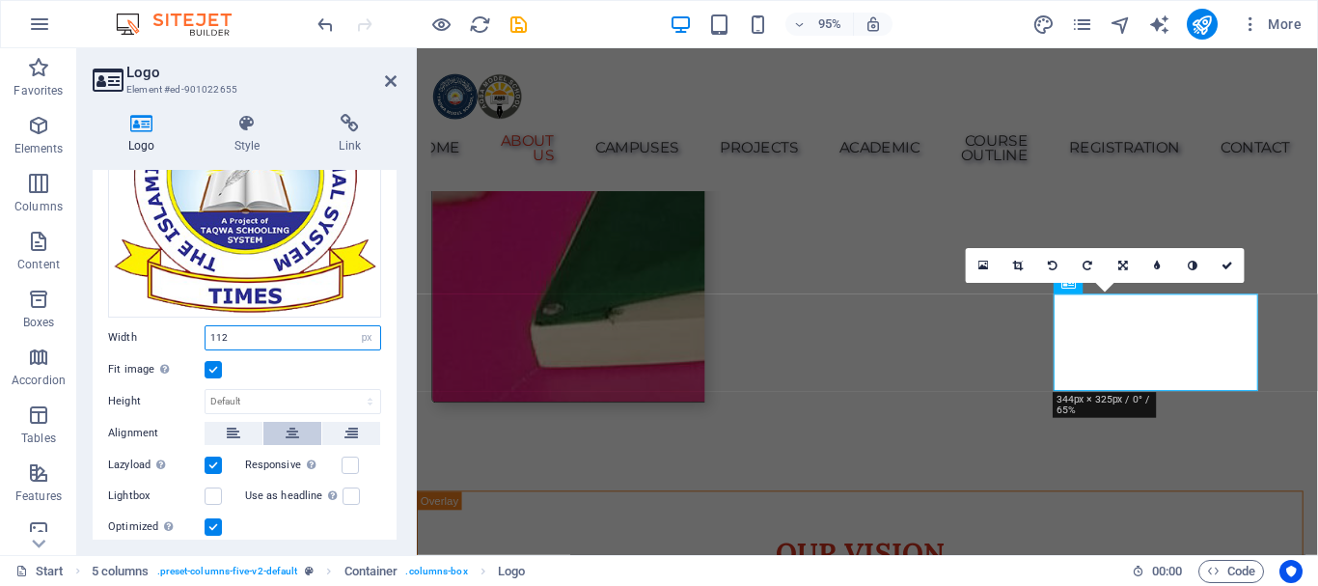
type input "112"
click at [284, 423] on button at bounding box center [292, 433] width 58 height 23
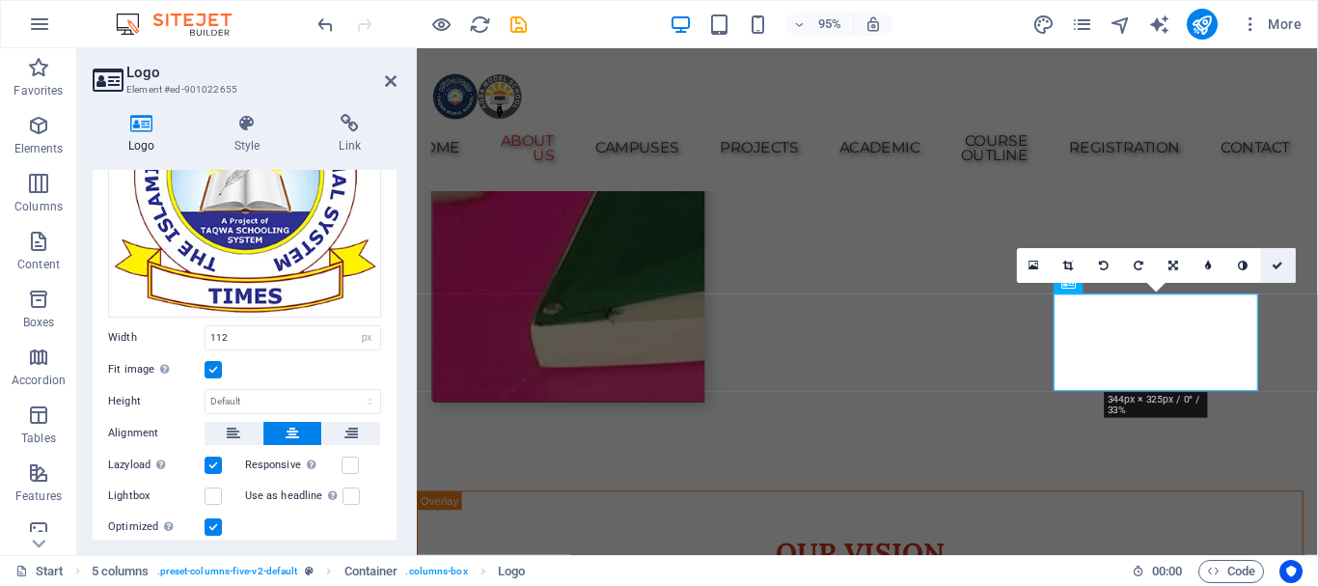
click at [1275, 263] on icon at bounding box center [1278, 264] width 12 height 11
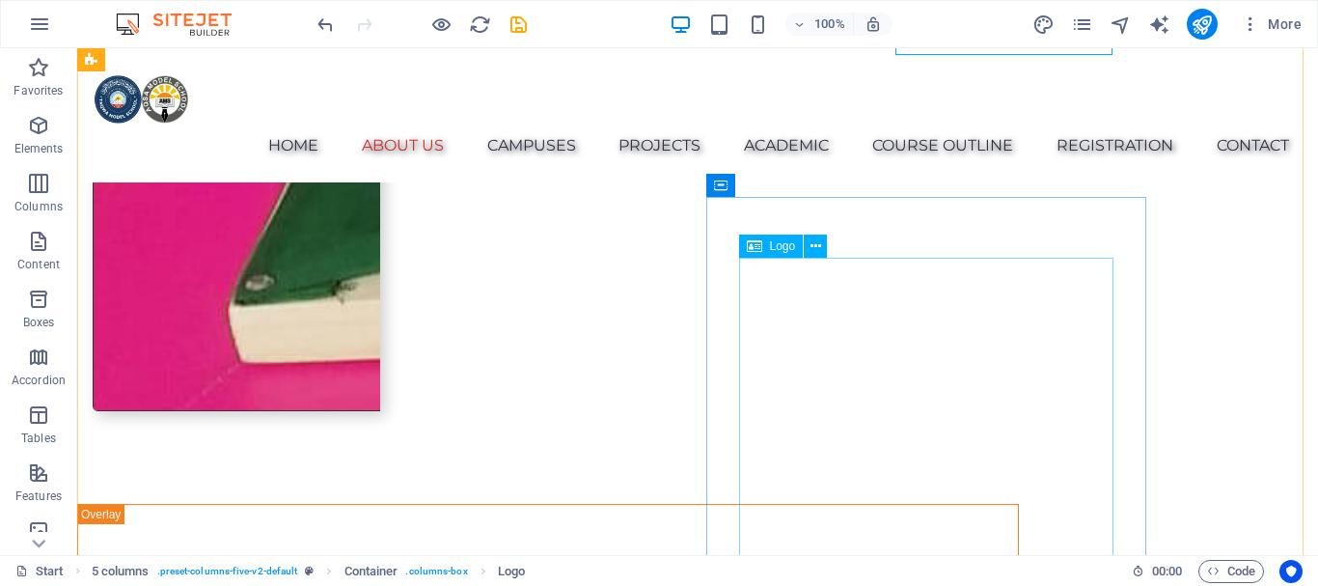
scroll to position [2902, 0]
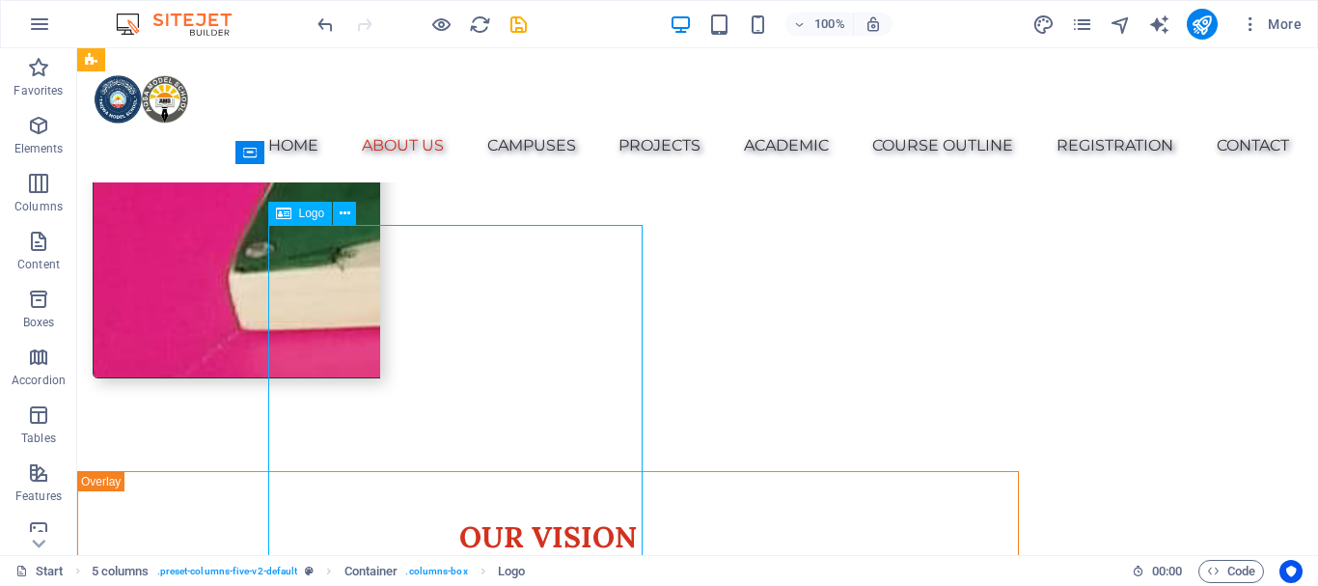
drag, startPoint x: 392, startPoint y: 283, endPoint x: 463, endPoint y: 338, distance: 90.1
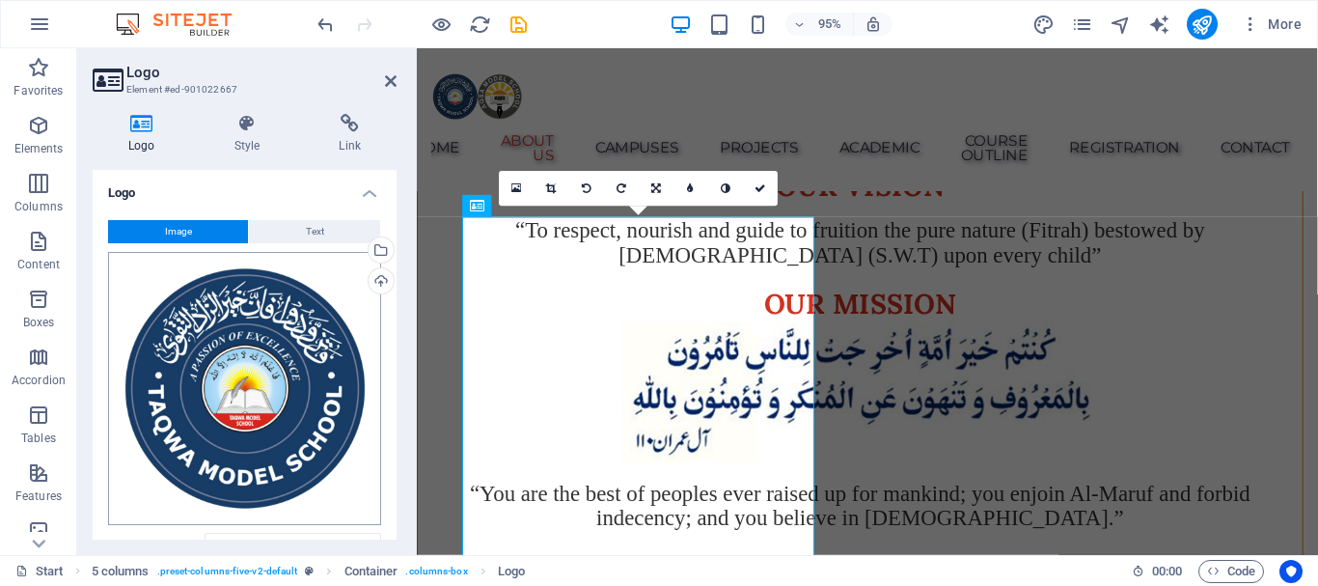
scroll to position [362, 0]
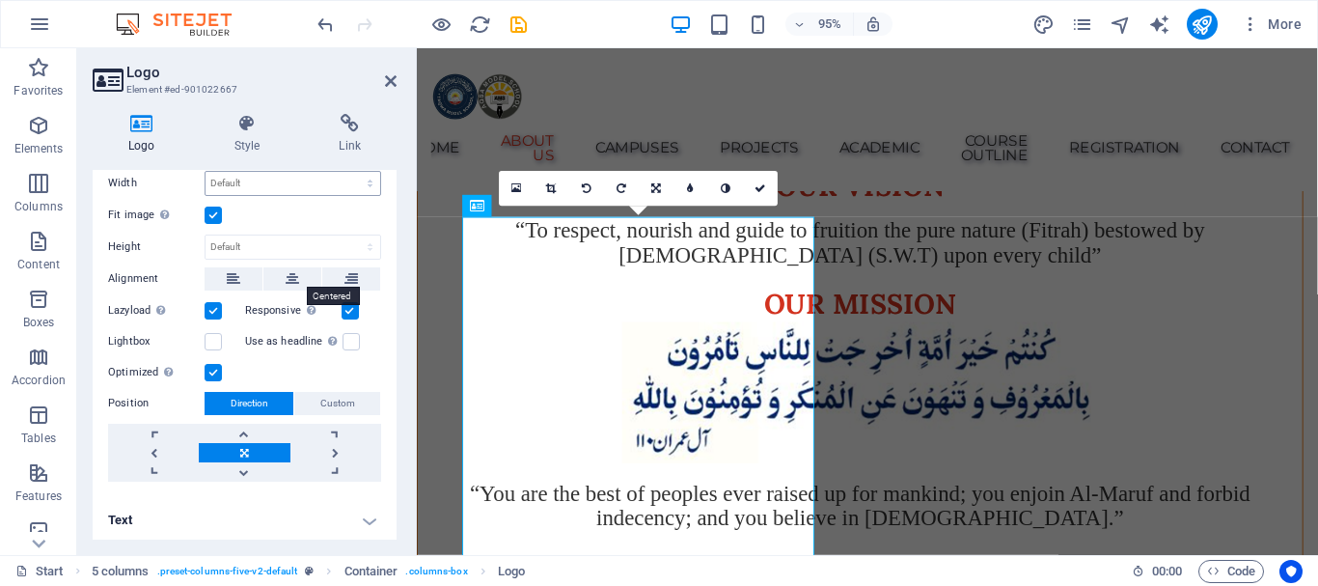
drag, startPoint x: 289, startPoint y: 271, endPoint x: 259, endPoint y: 176, distance: 100.4
click at [289, 270] on icon at bounding box center [293, 278] width 14 height 23
click at [259, 176] on select "Default auto px rem % em vh vw" at bounding box center [292, 183] width 175 height 23
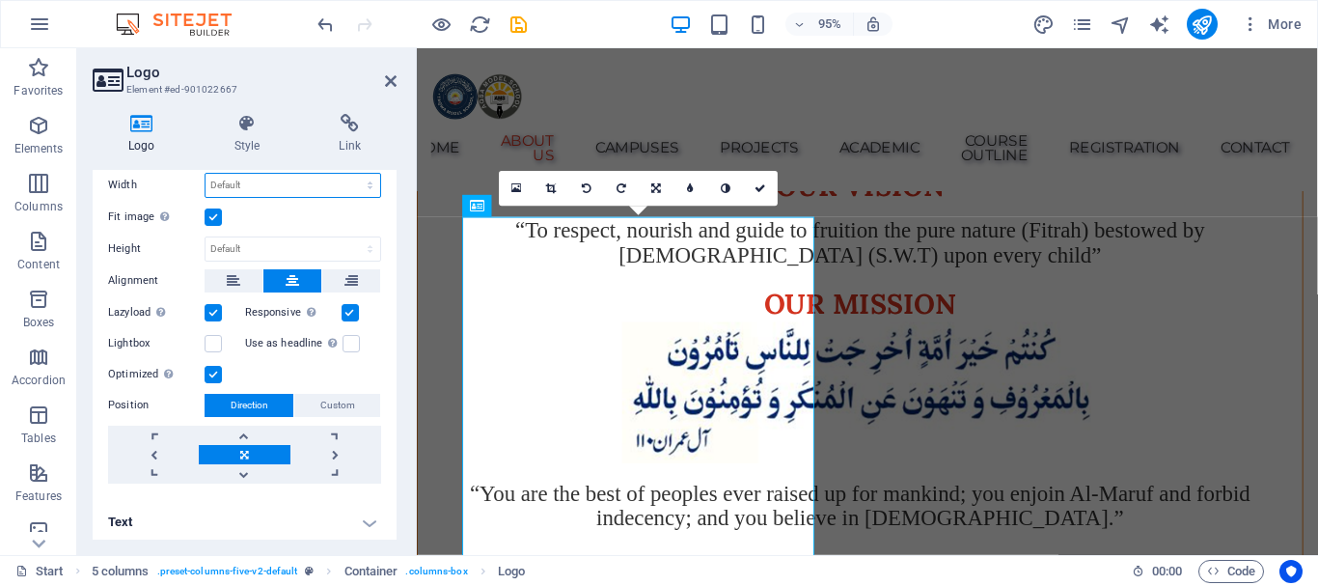
select select "px"
click at [349, 174] on select "Default auto px rem % em vh vw" at bounding box center [292, 185] width 175 height 23
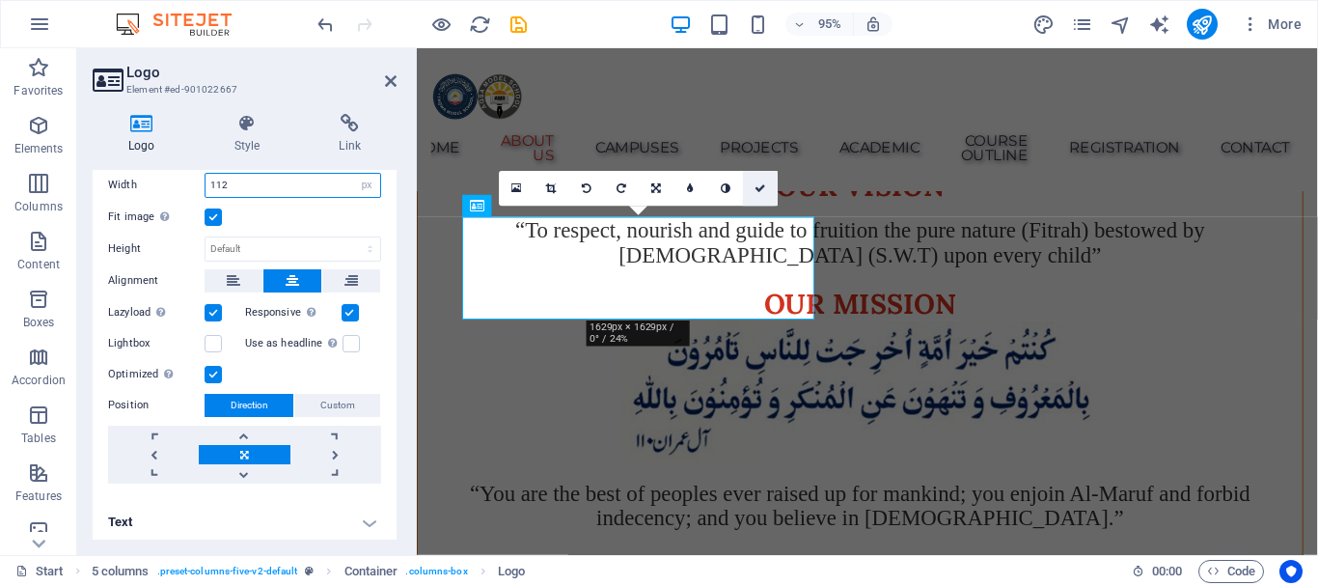
type input "112"
click at [758, 182] on icon at bounding box center [760, 187] width 12 height 11
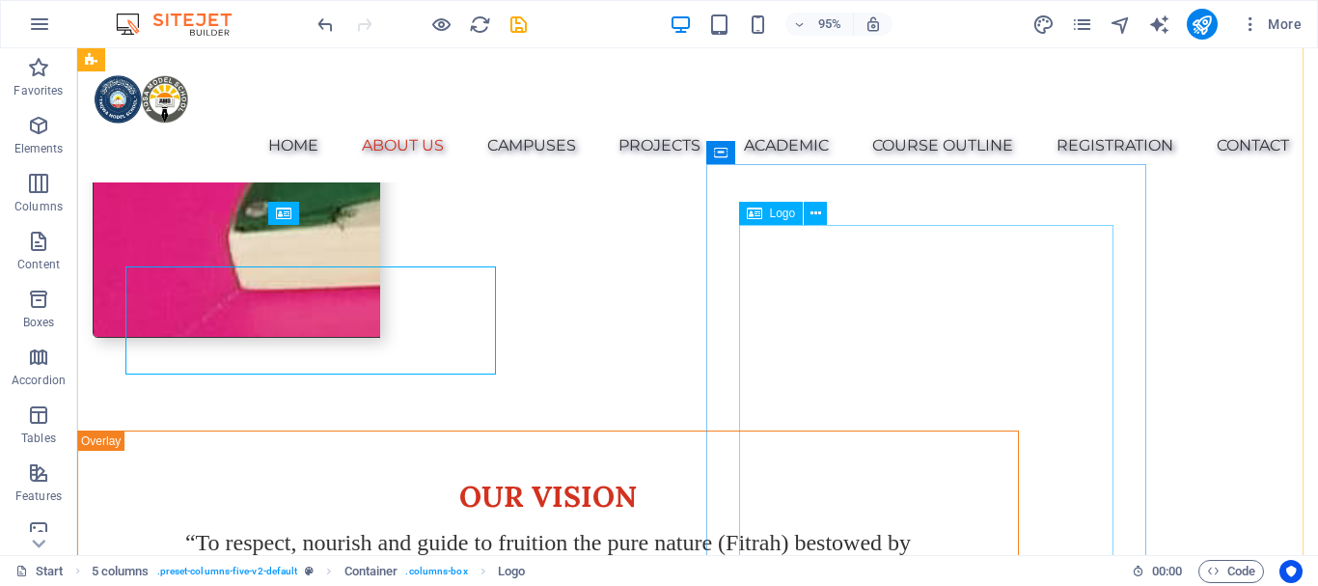
scroll to position [2902, 0]
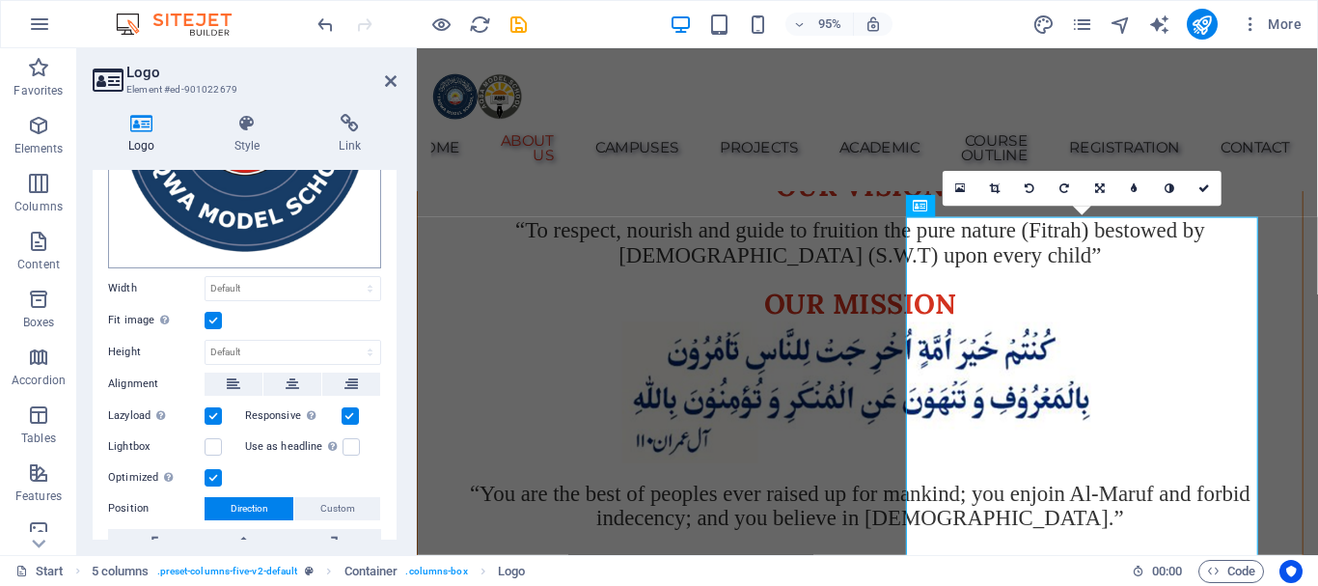
scroll to position [289, 0]
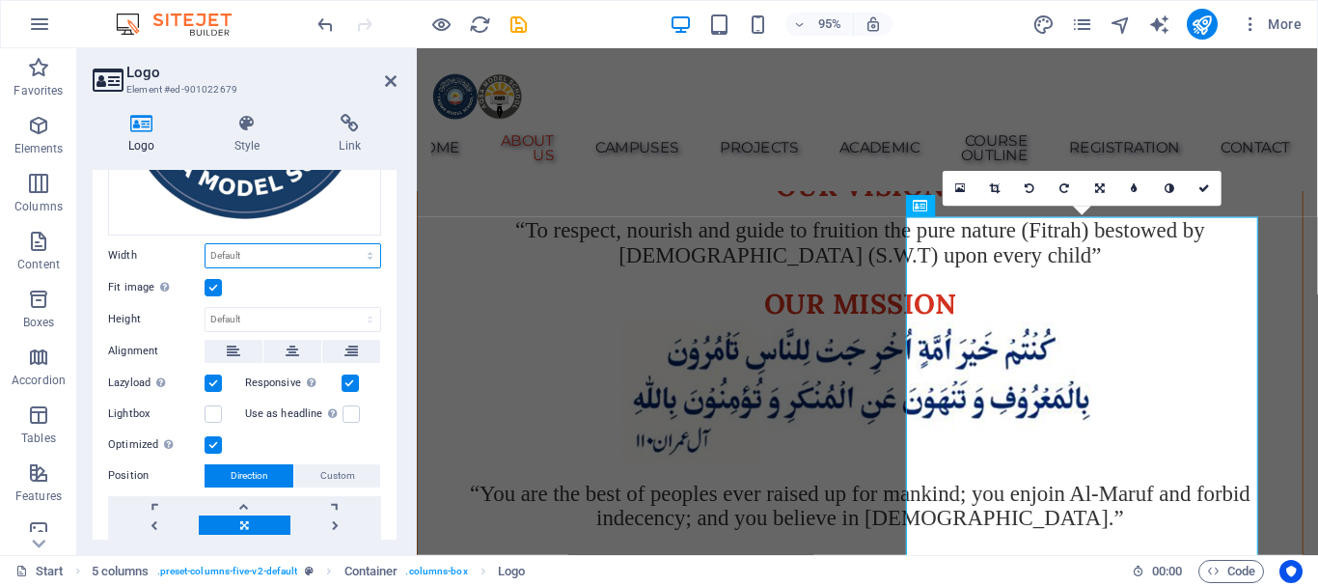
click at [259, 252] on select "Default auto px rem % em vh vw" at bounding box center [292, 255] width 175 height 23
select select "px"
click at [349, 244] on select "Default auto px rem % em vh vw" at bounding box center [292, 255] width 175 height 23
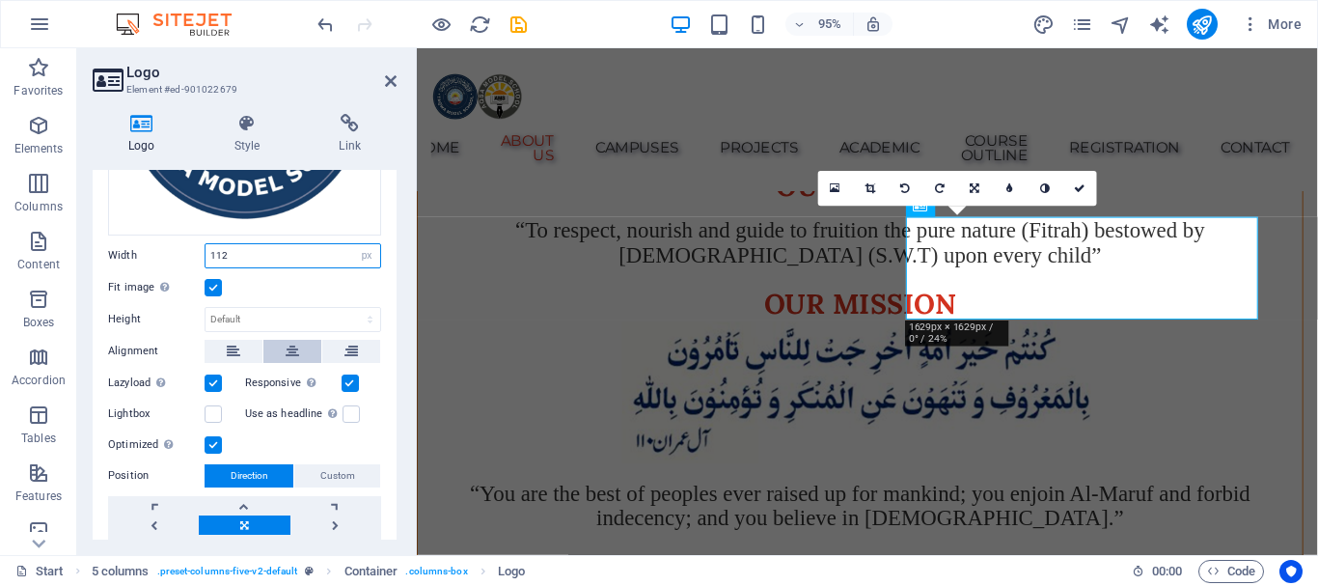
type input "112"
click at [295, 345] on icon at bounding box center [293, 351] width 14 height 23
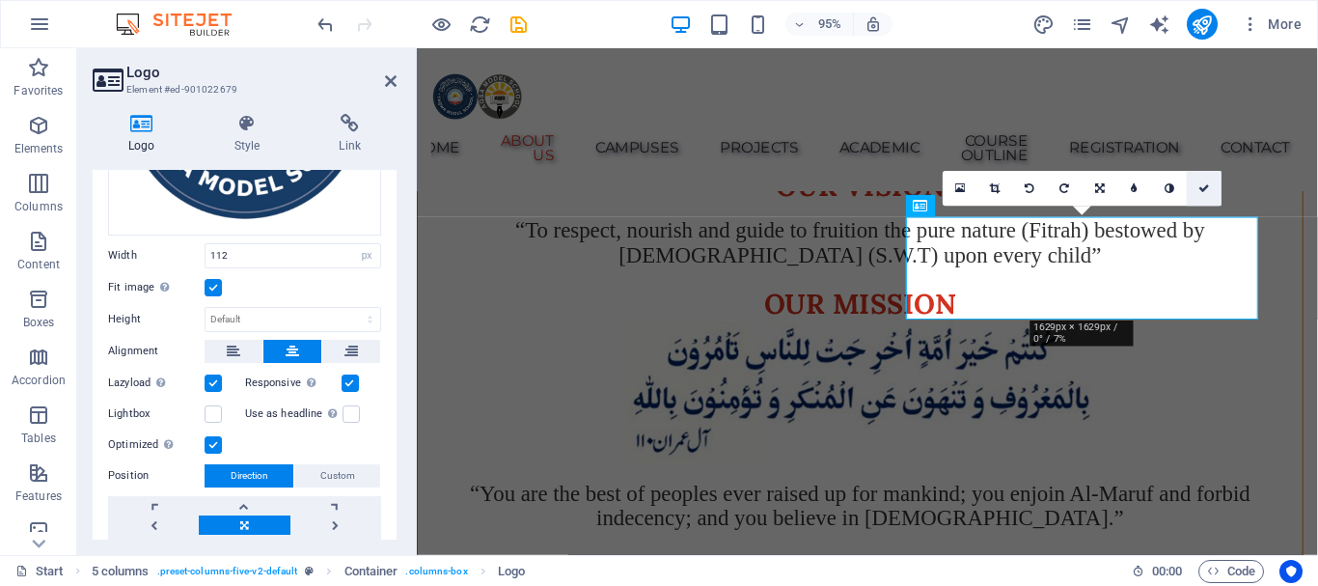
click at [1204, 184] on icon at bounding box center [1204, 187] width 12 height 11
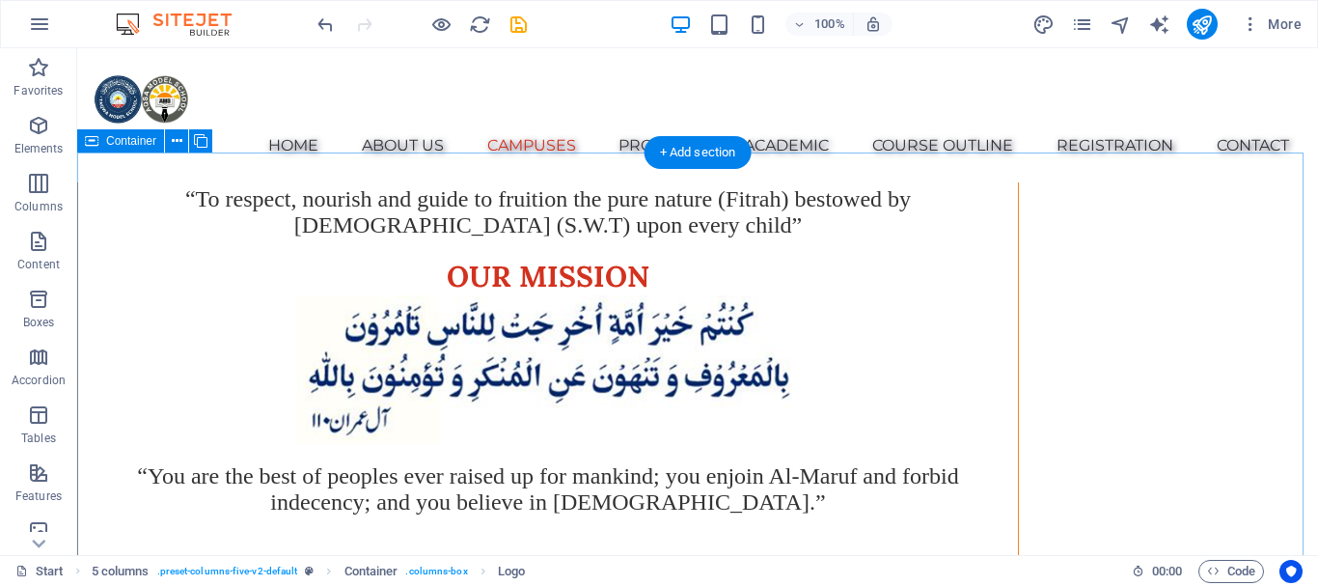
scroll to position [3287, 0]
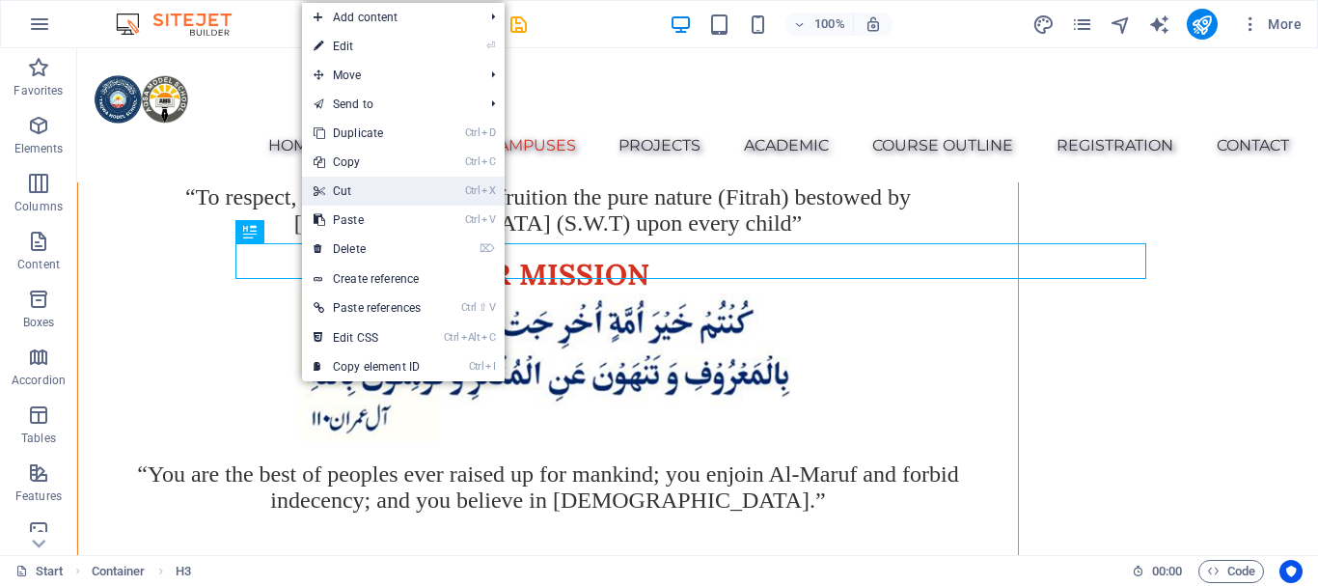
click at [365, 183] on link "Ctrl X Cut" at bounding box center [367, 191] width 130 height 29
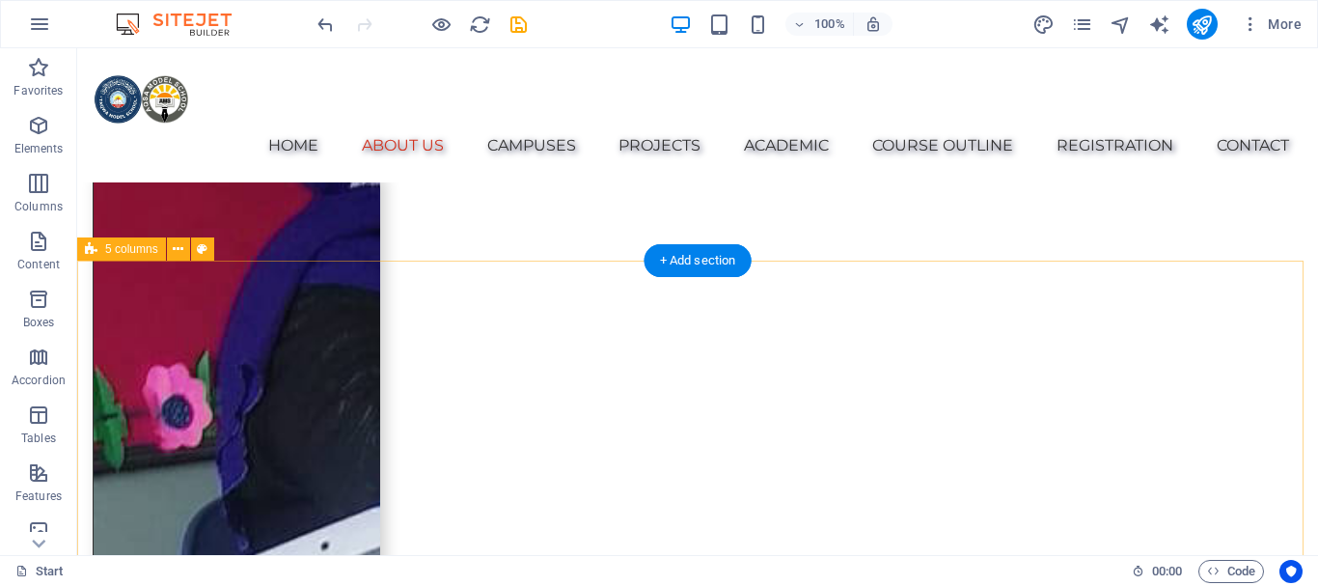
scroll to position [1358, 0]
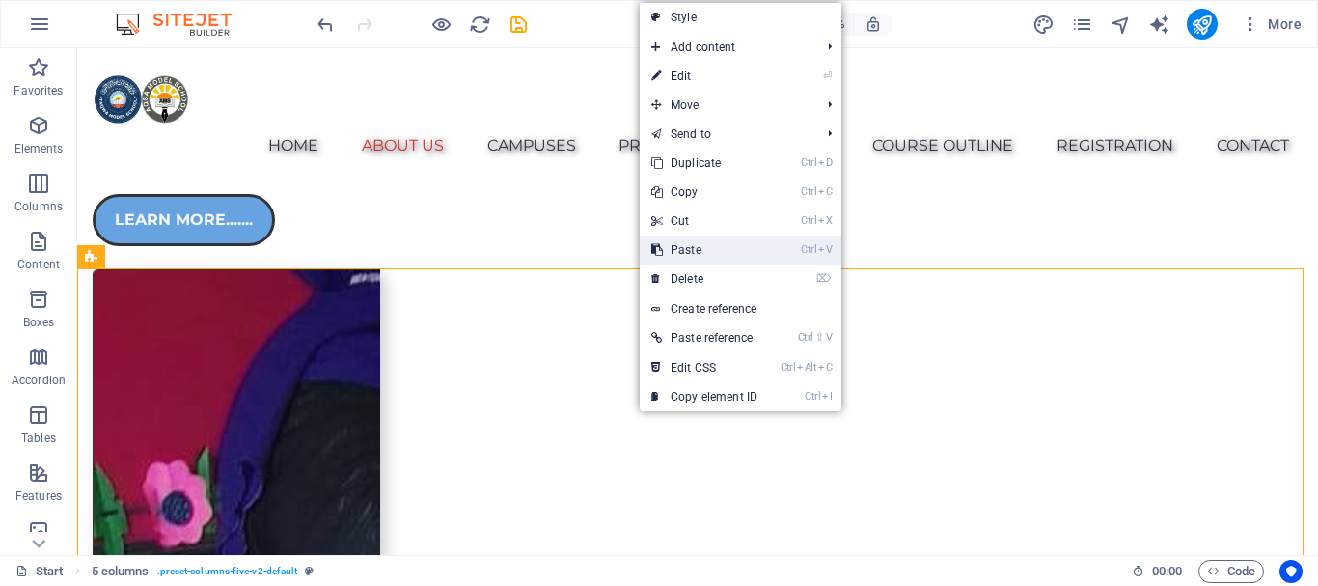
click at [701, 248] on link "Ctrl V Paste" at bounding box center [704, 249] width 129 height 29
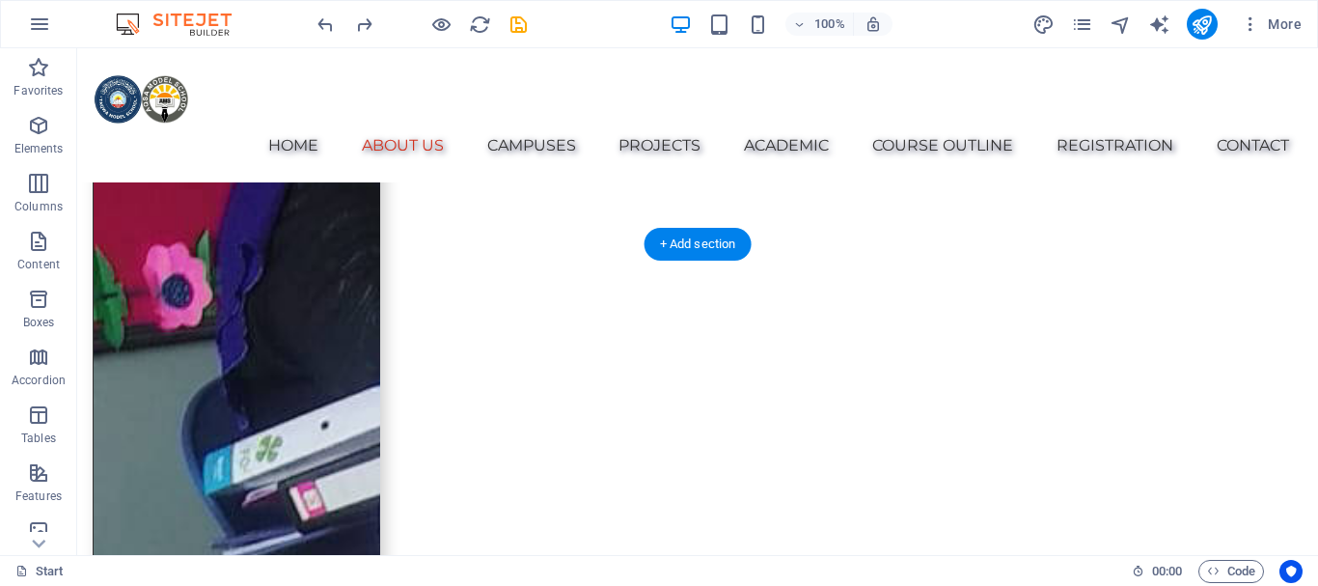
scroll to position [1382, 0]
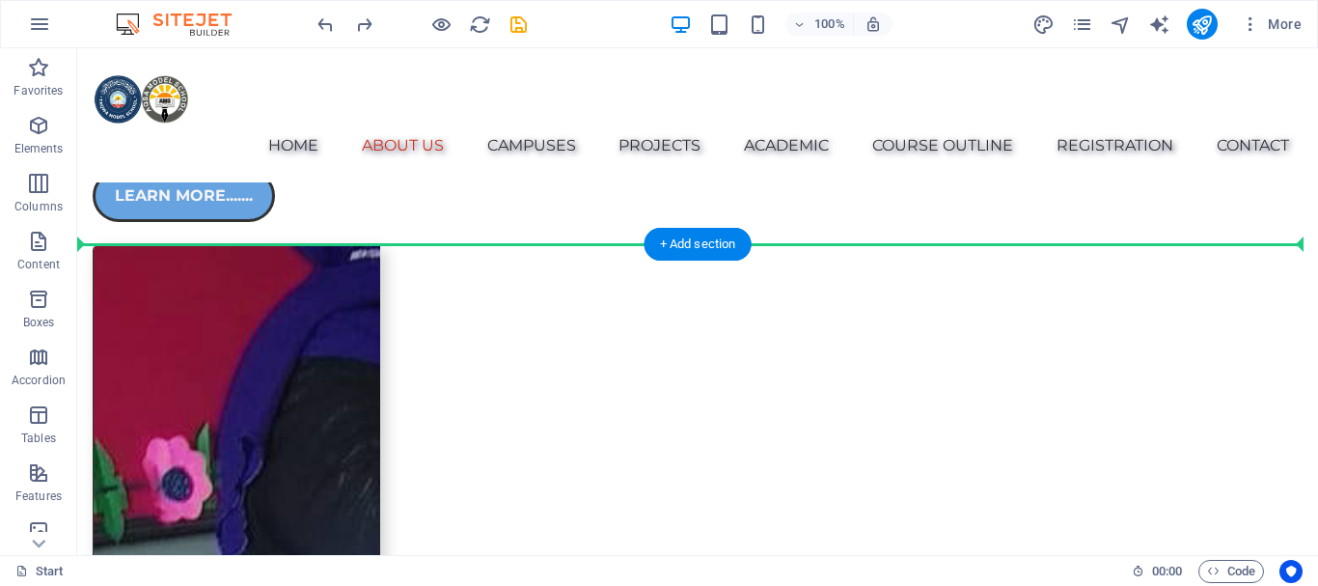
drag, startPoint x: 302, startPoint y: 100, endPoint x: 291, endPoint y: 290, distance: 190.3
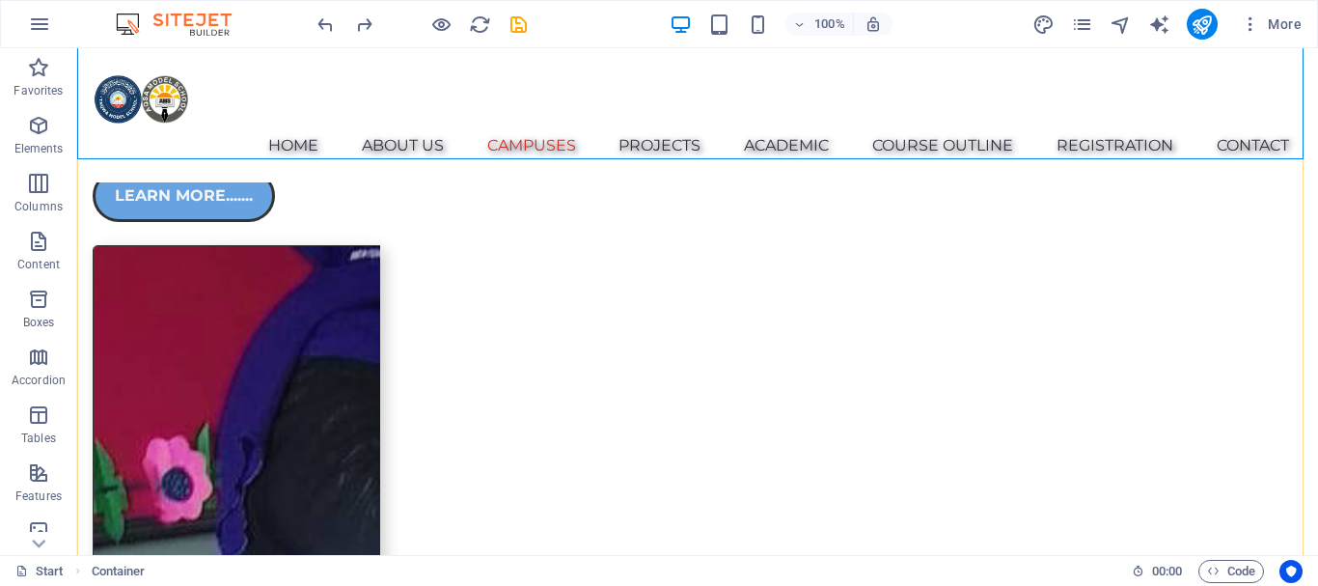
scroll to position [3713, 0]
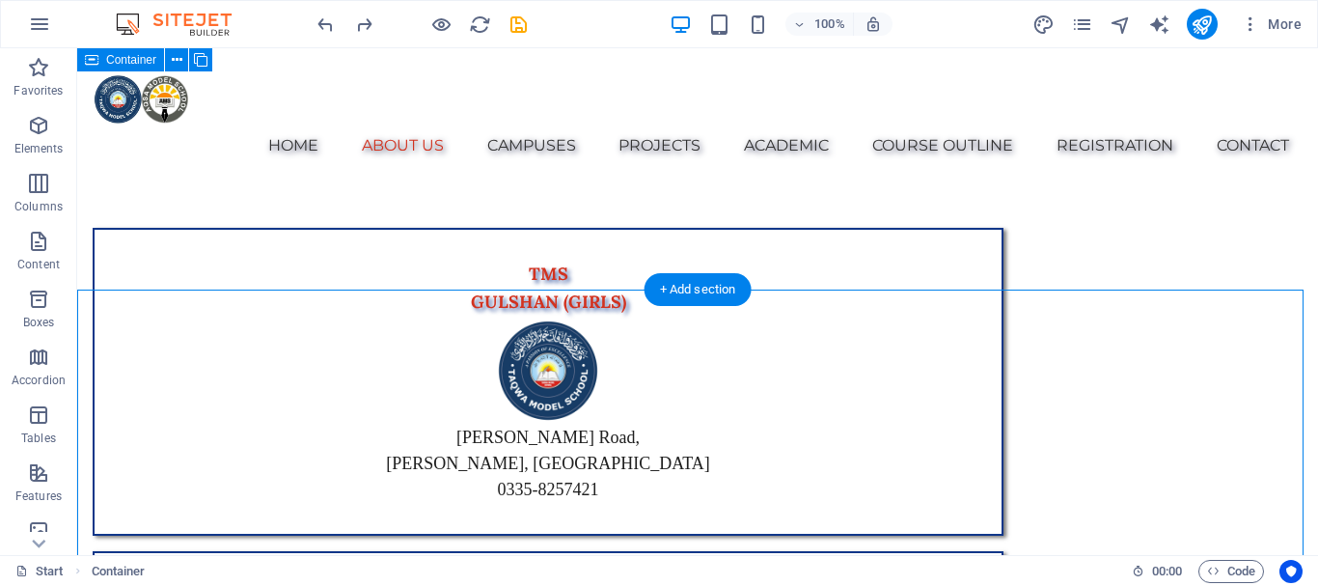
scroll to position [3134, 0]
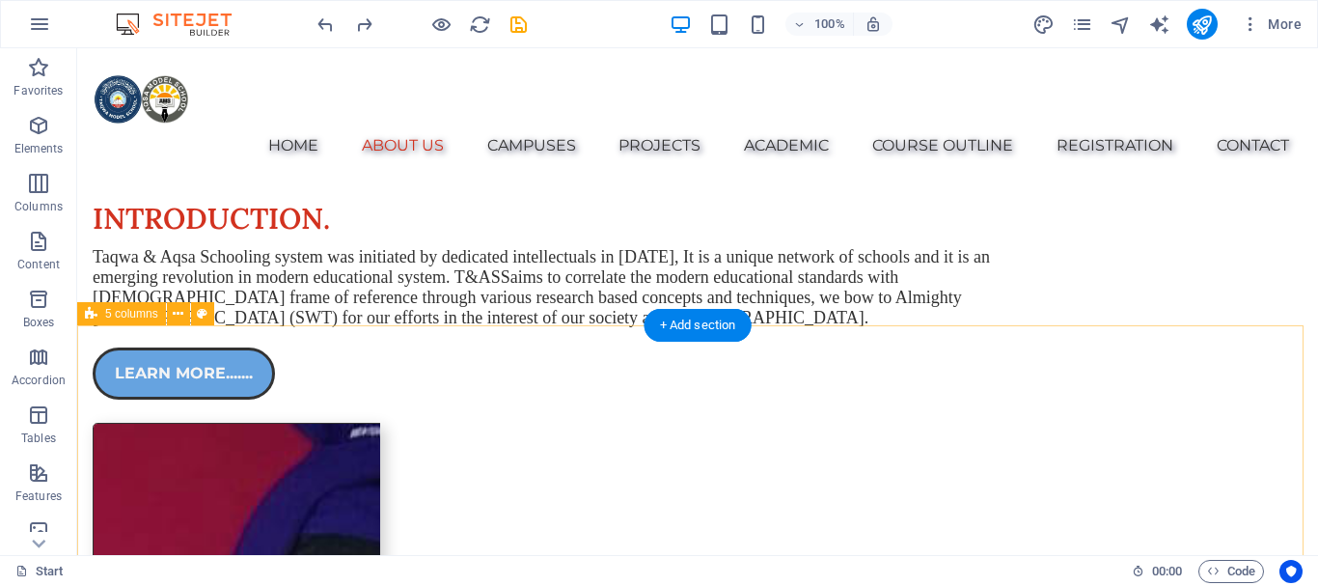
scroll to position [1301, 0]
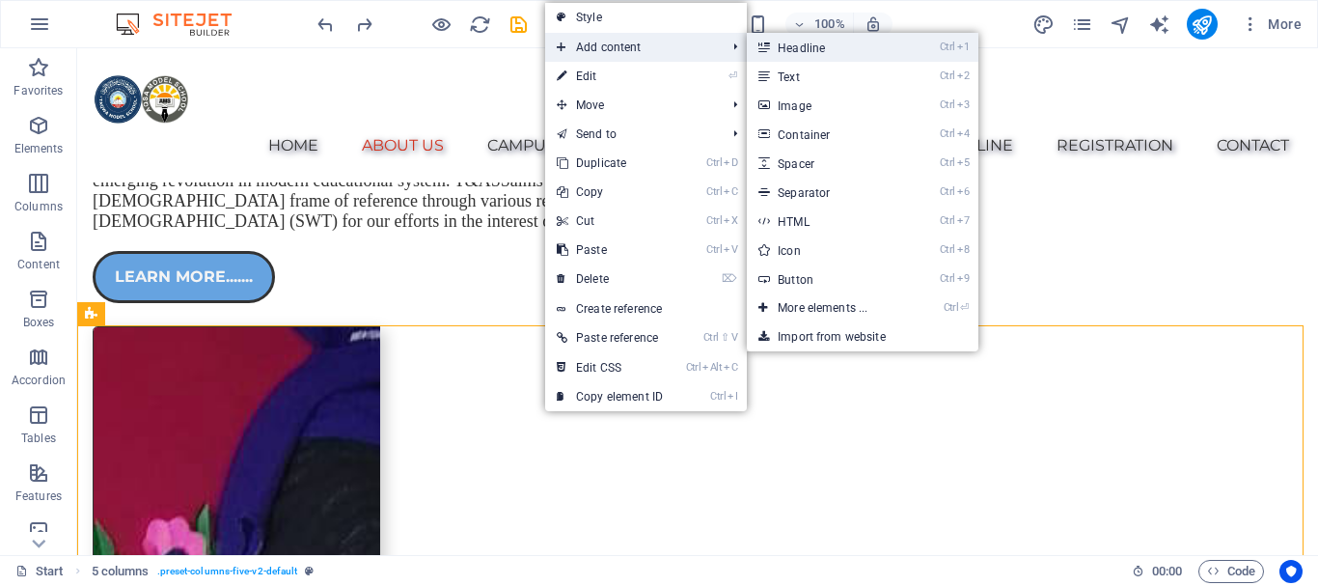
click at [814, 46] on link "Ctrl 1 Headline" at bounding box center [826, 47] width 159 height 29
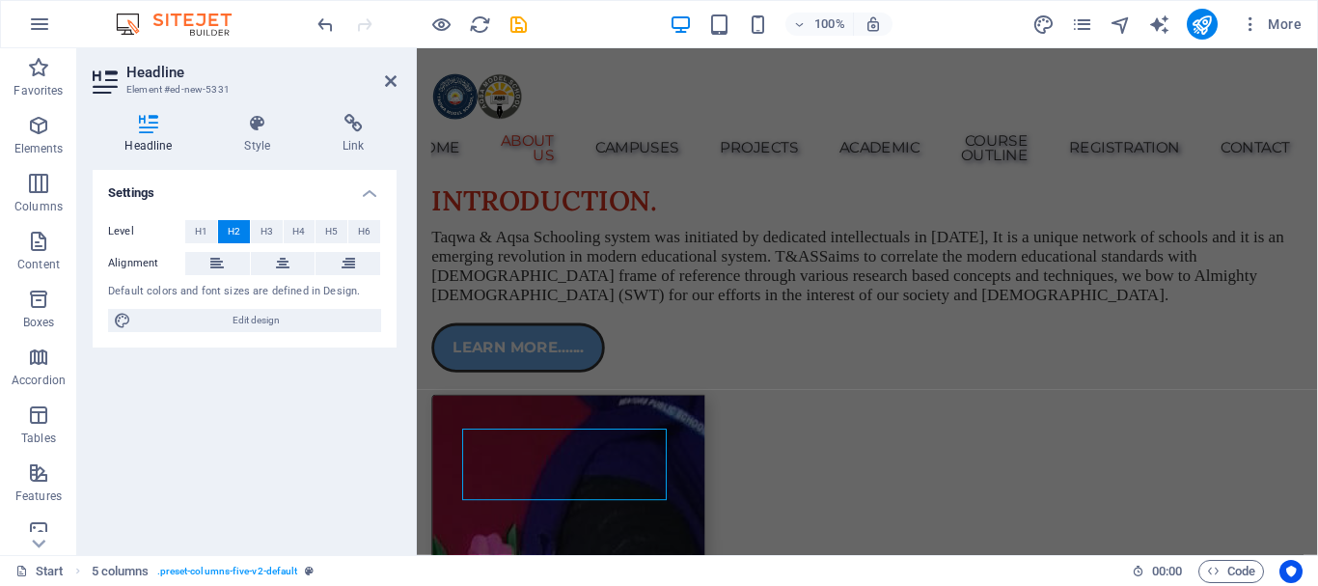
scroll to position [1345, 0]
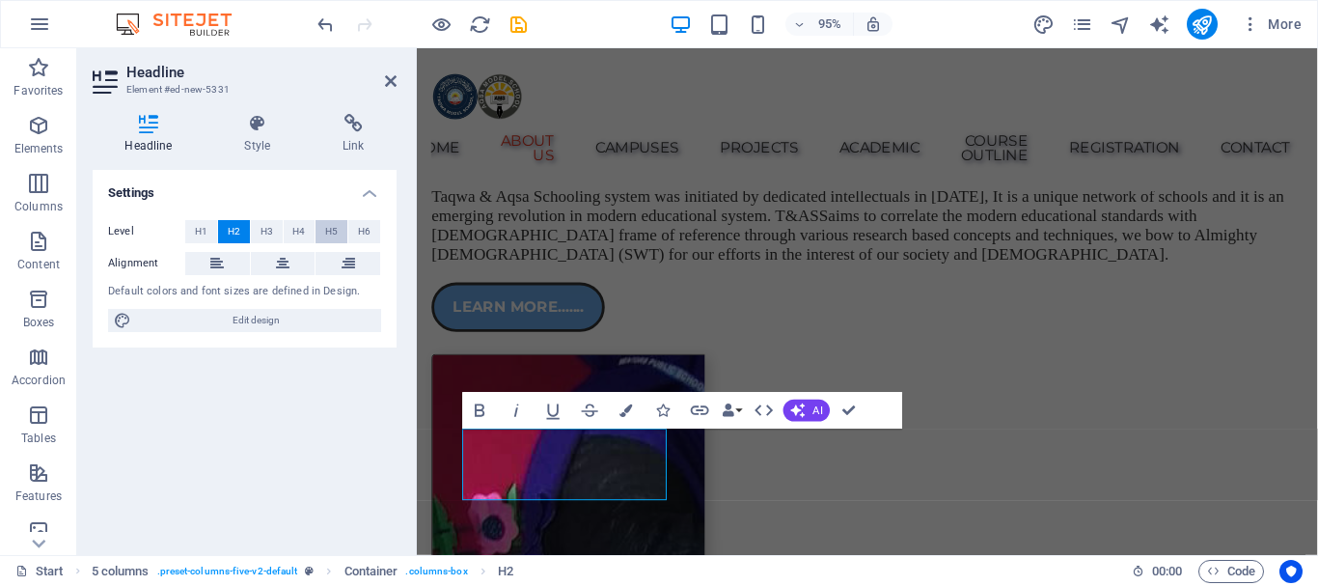
click at [332, 228] on span "H5" at bounding box center [331, 231] width 13 height 23
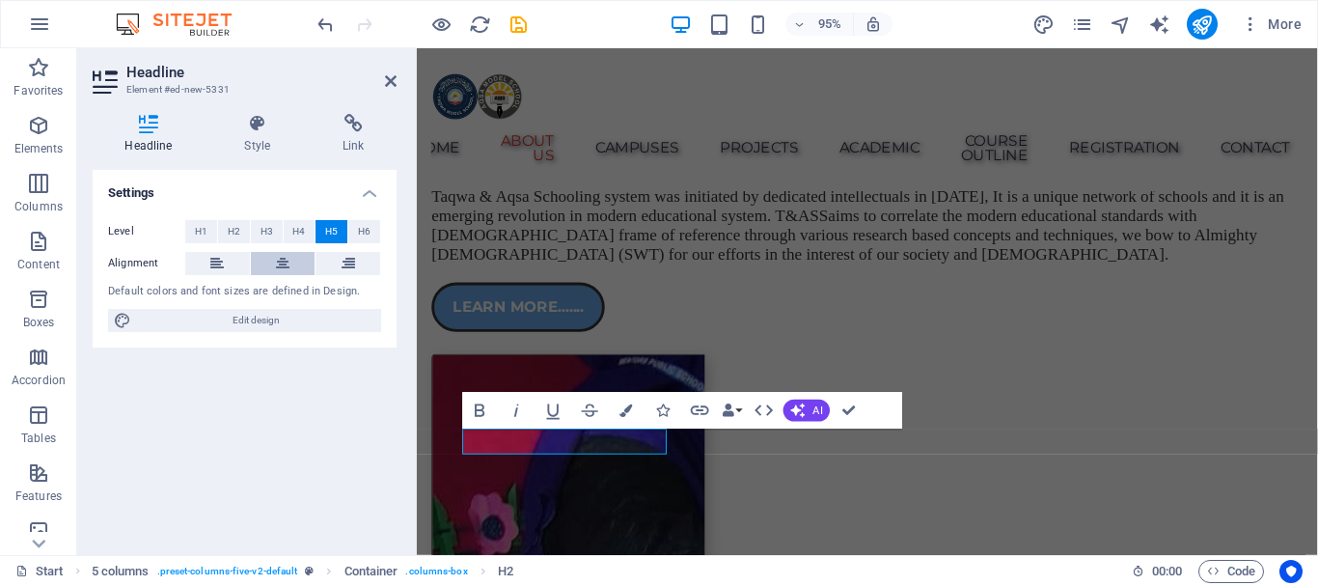
click at [286, 265] on icon at bounding box center [283, 263] width 14 height 23
drag, startPoint x: 854, startPoint y: 406, endPoint x: 769, endPoint y: 357, distance: 98.1
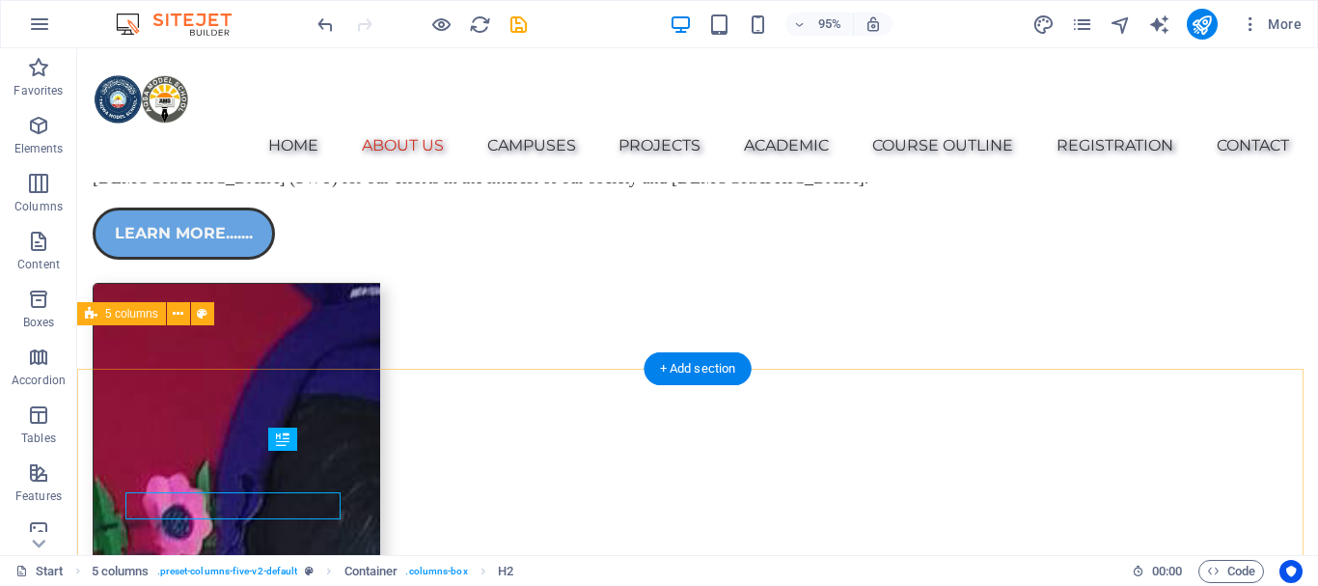
scroll to position [1301, 0]
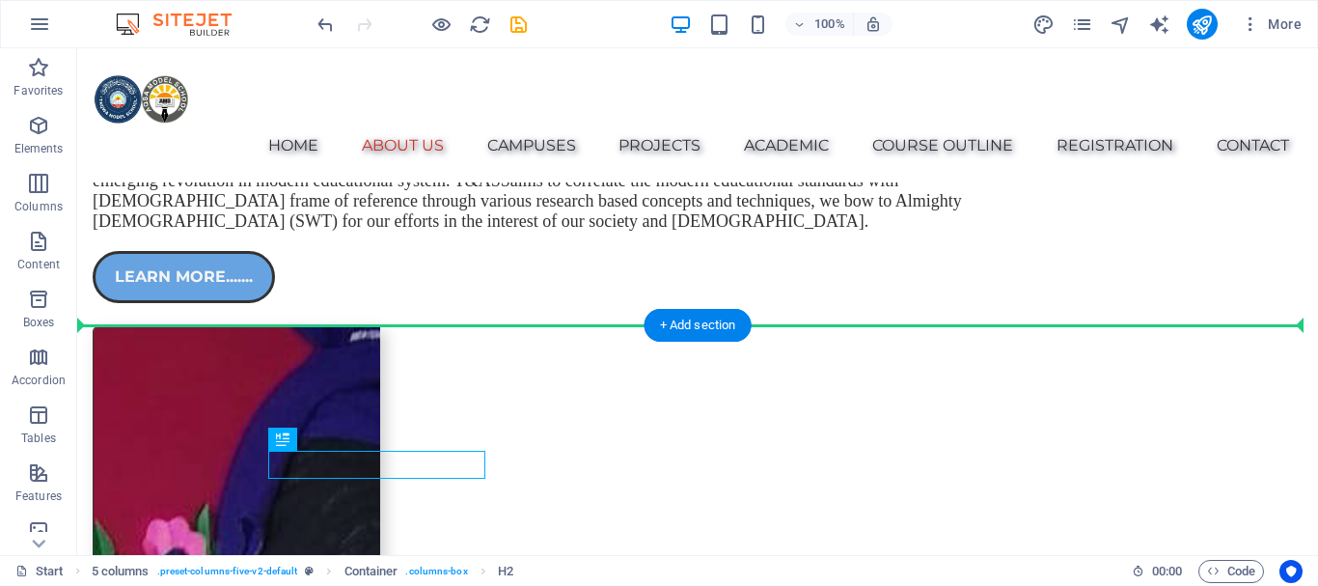
drag, startPoint x: 367, startPoint y: 488, endPoint x: 286, endPoint y: 369, distance: 143.1
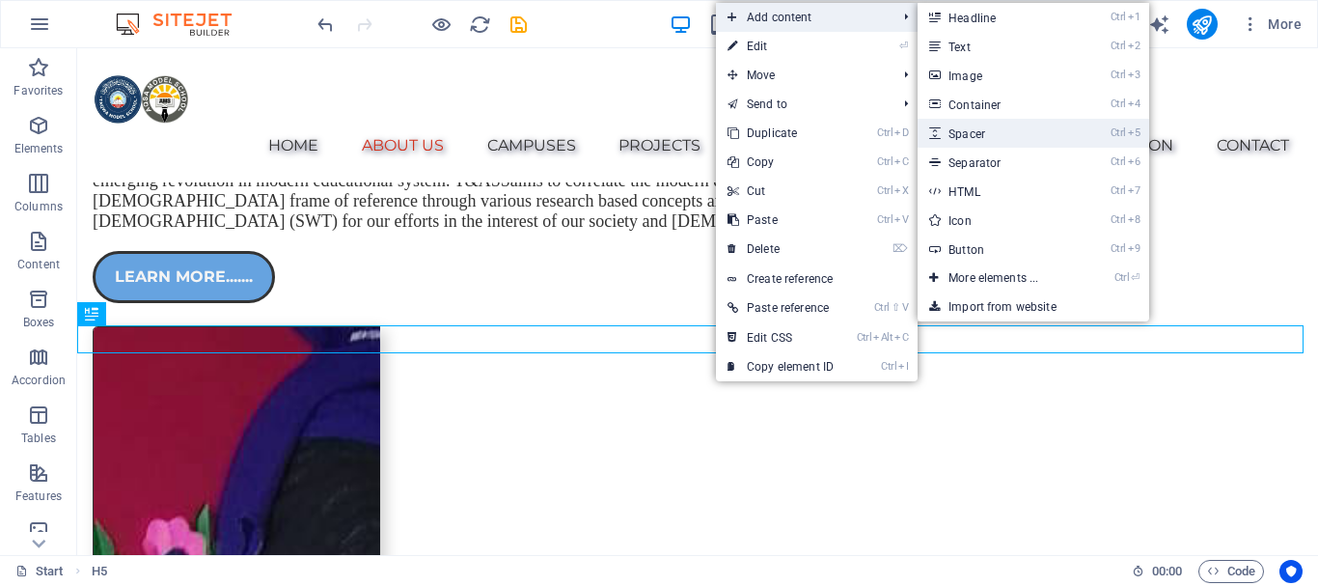
click at [996, 125] on link "Ctrl 5 Spacer" at bounding box center [996, 133] width 159 height 29
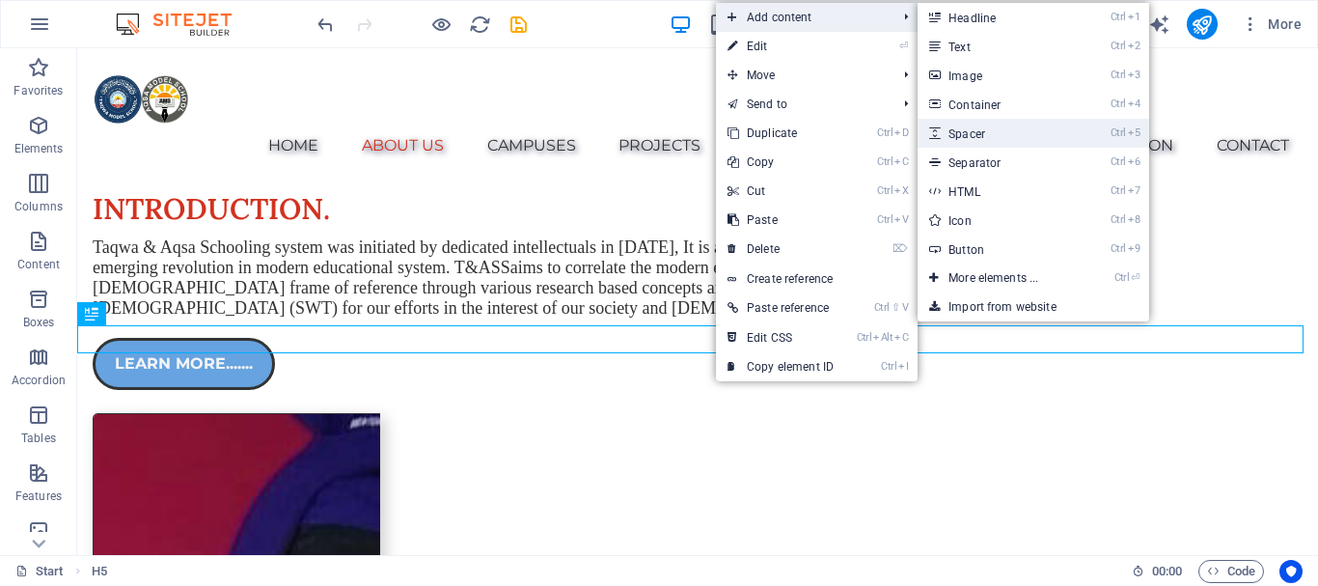
select select "px"
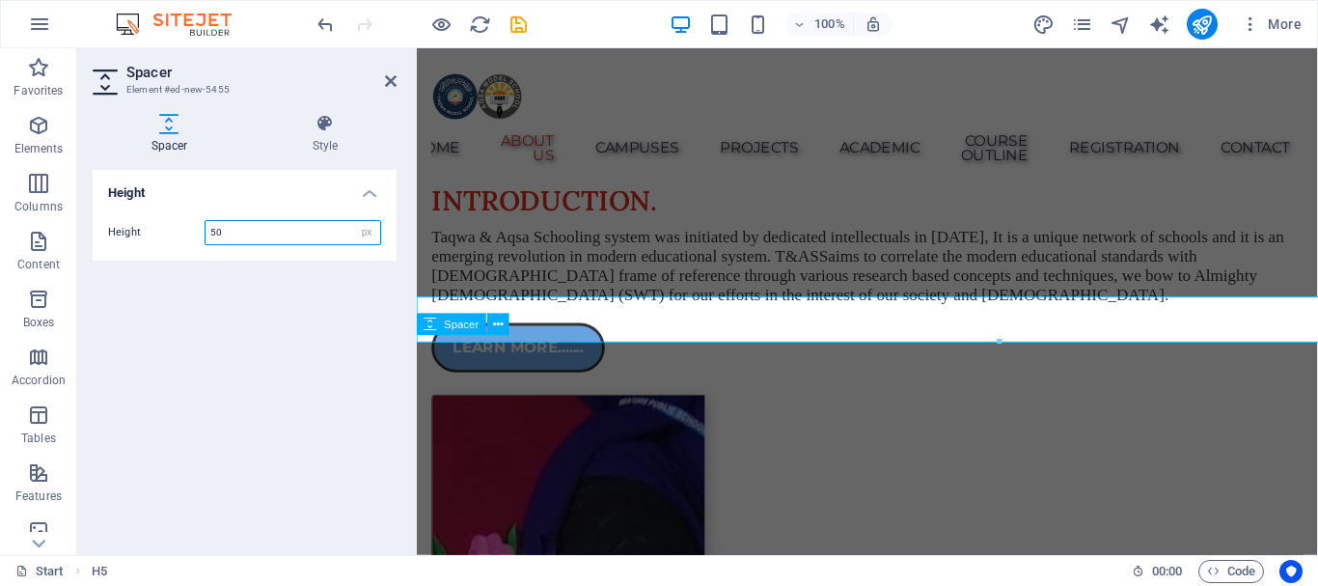
scroll to position [1345, 0]
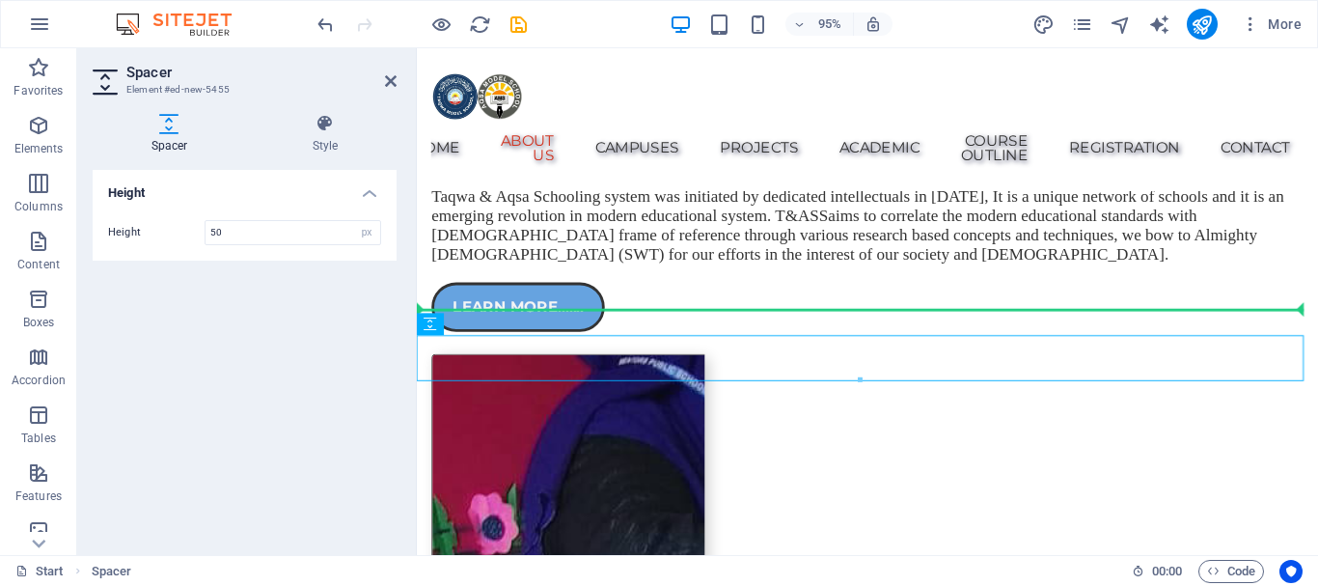
drag, startPoint x: 871, startPoint y: 368, endPoint x: 865, endPoint y: 328, distance: 40.9
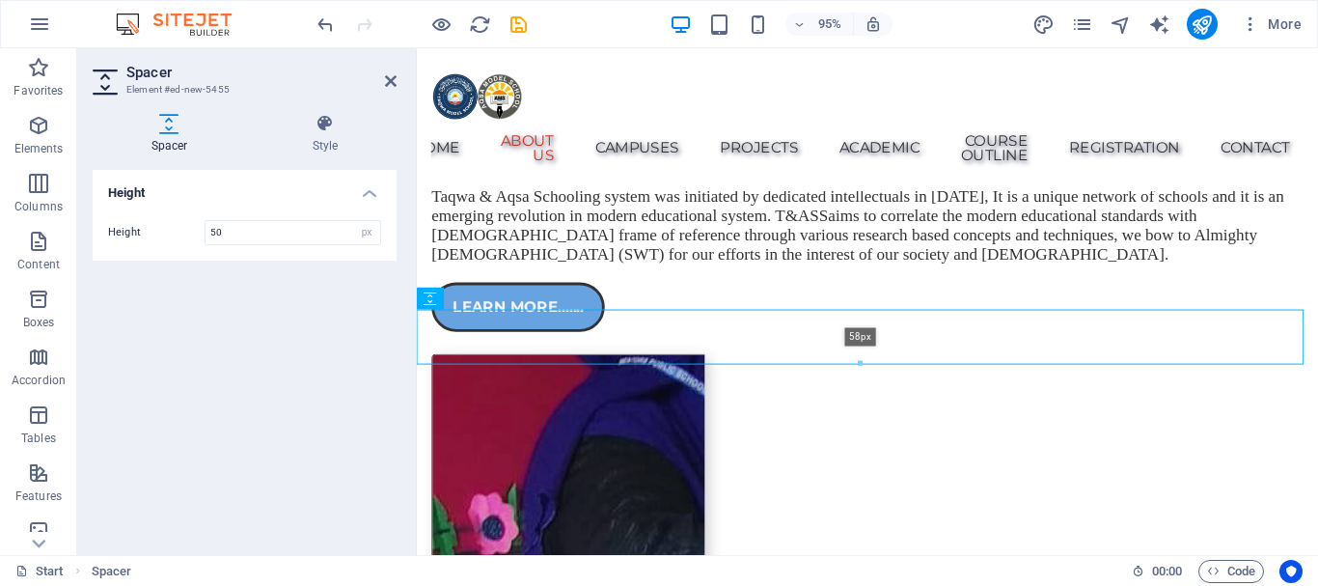
drag, startPoint x: 862, startPoint y: 352, endPoint x: 870, endPoint y: 364, distance: 13.9
click at [870, 364] on div at bounding box center [861, 363] width 886 height 7
type input "58"
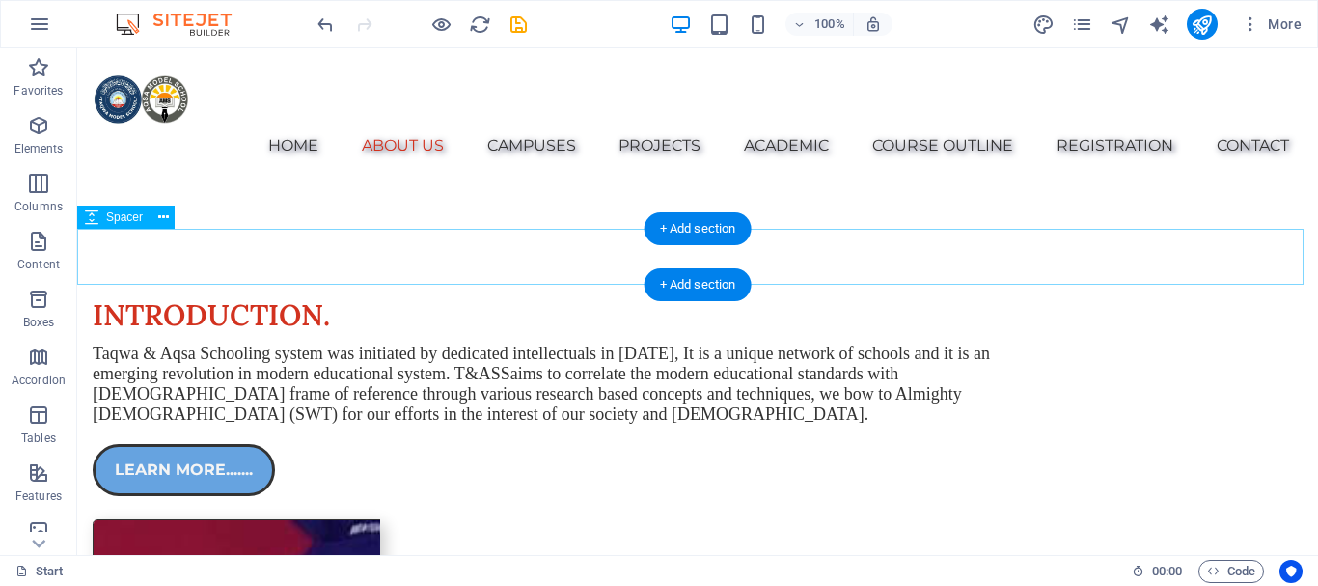
scroll to position [1398, 0]
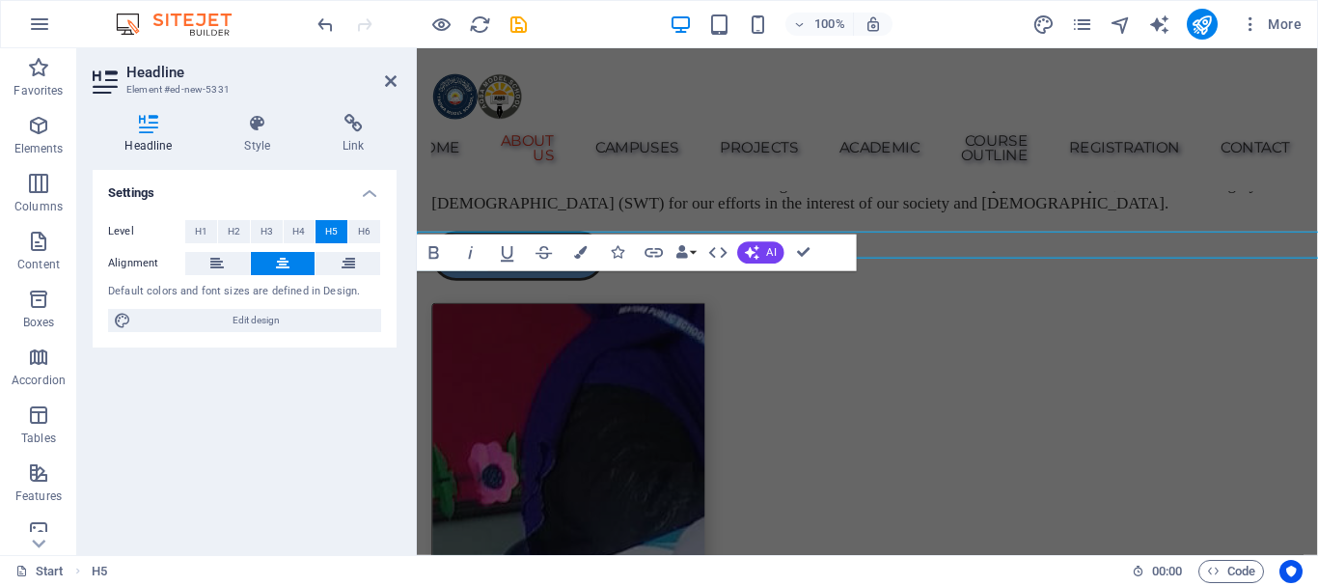
scroll to position [1441, 0]
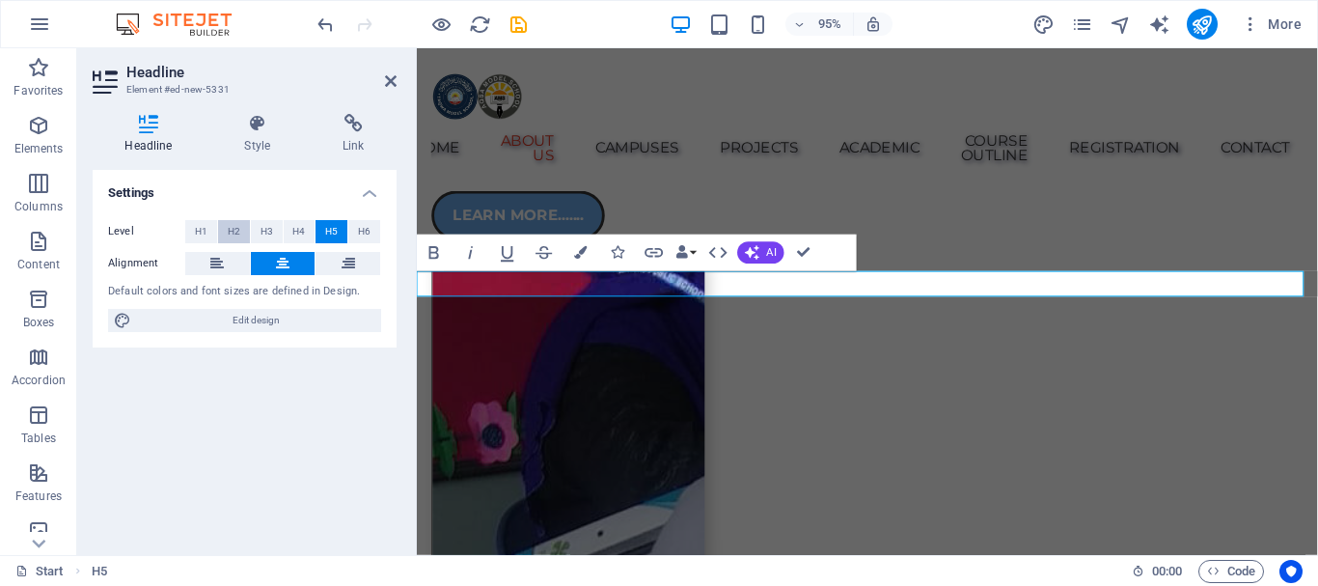
click at [237, 229] on span "H2" at bounding box center [234, 231] width 13 height 23
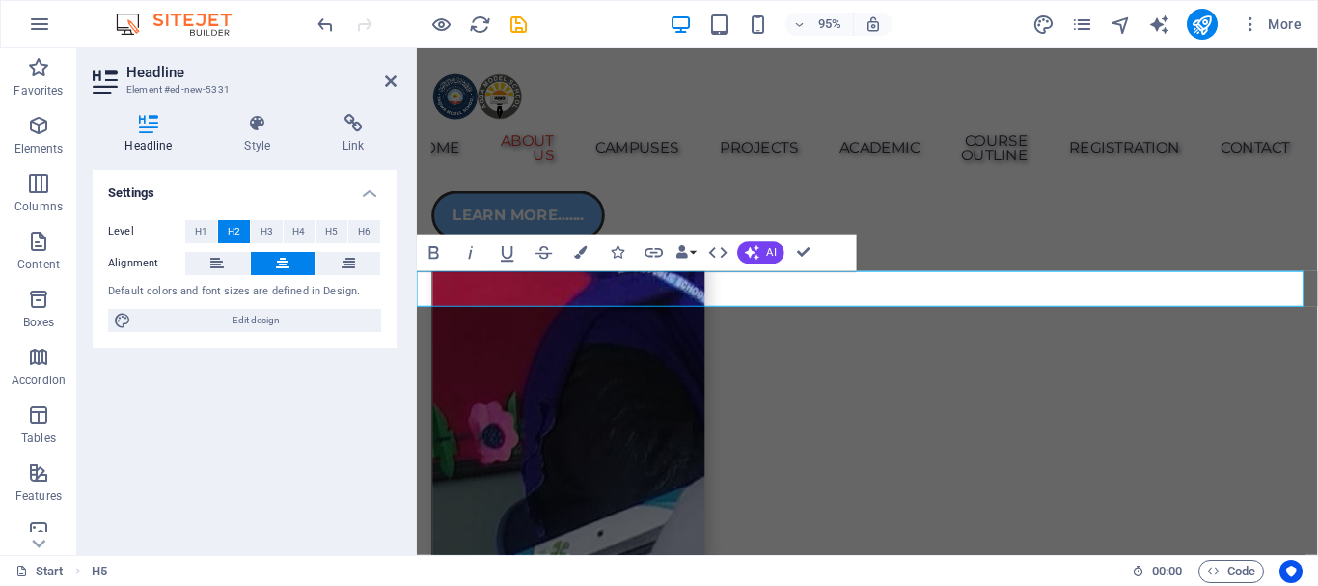
drag, startPoint x: 802, startPoint y: 249, endPoint x: 683, endPoint y: 216, distance: 123.1
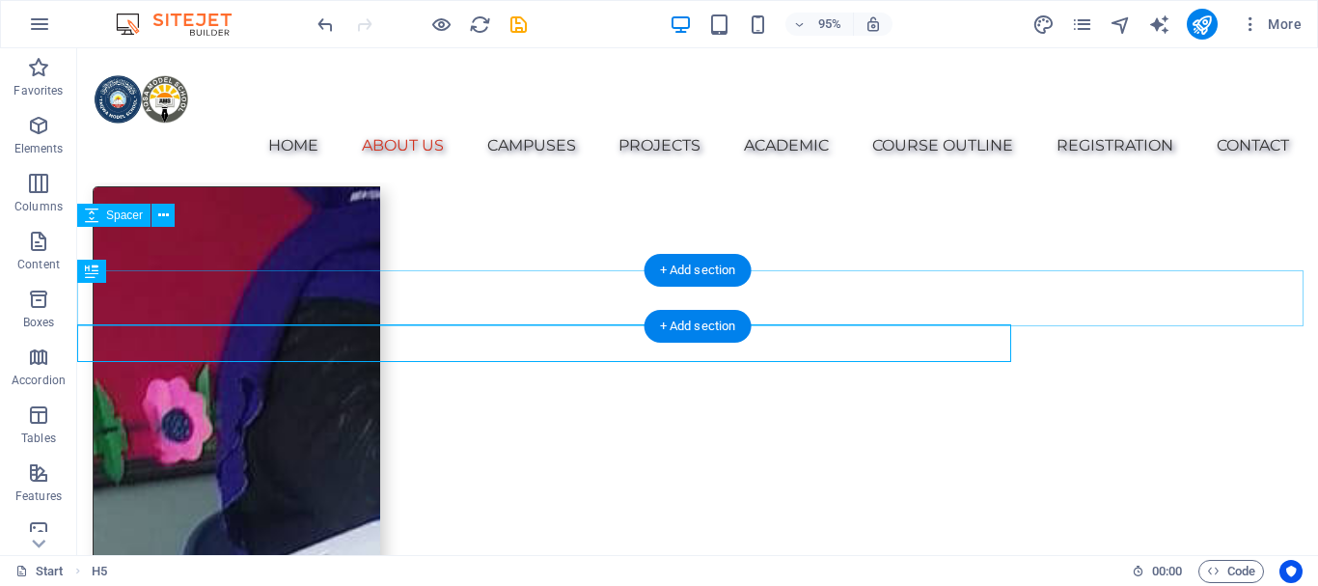
scroll to position [1400, 0]
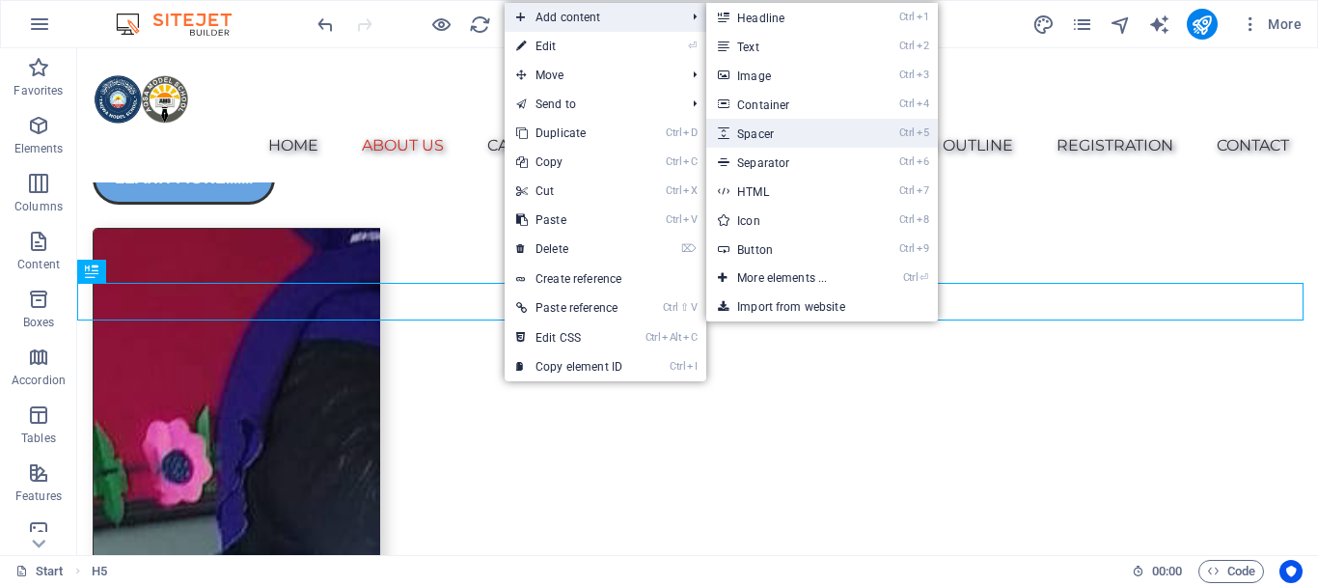
click at [831, 134] on link "Ctrl 5 Spacer" at bounding box center [785, 133] width 159 height 29
select select "px"
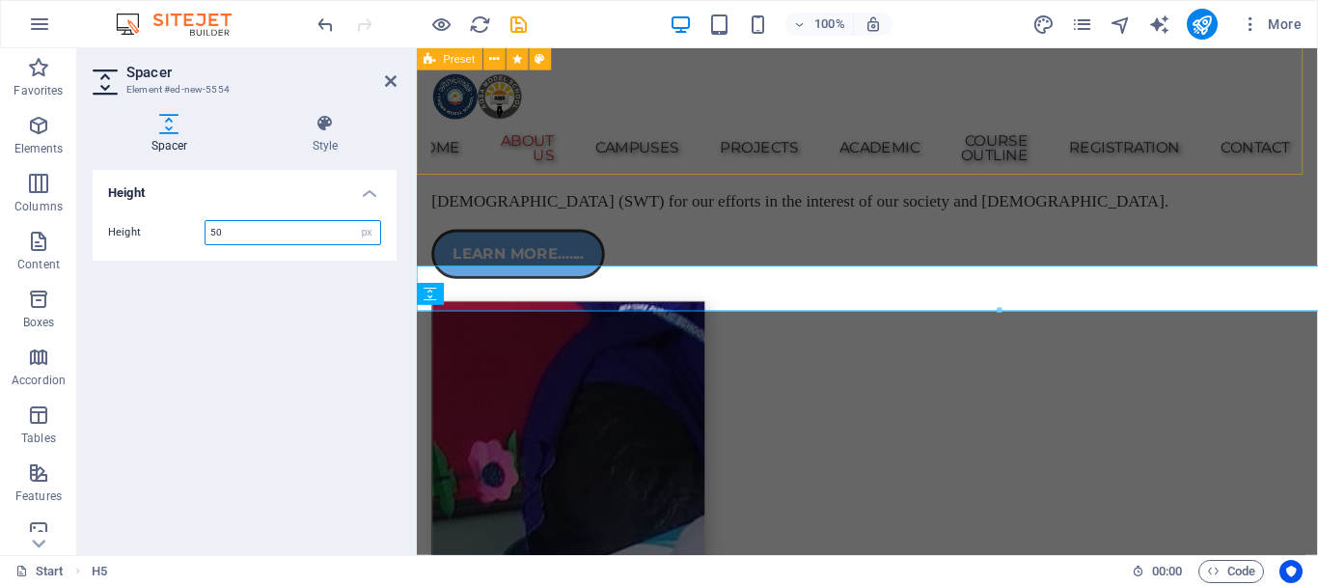
scroll to position [1443, 0]
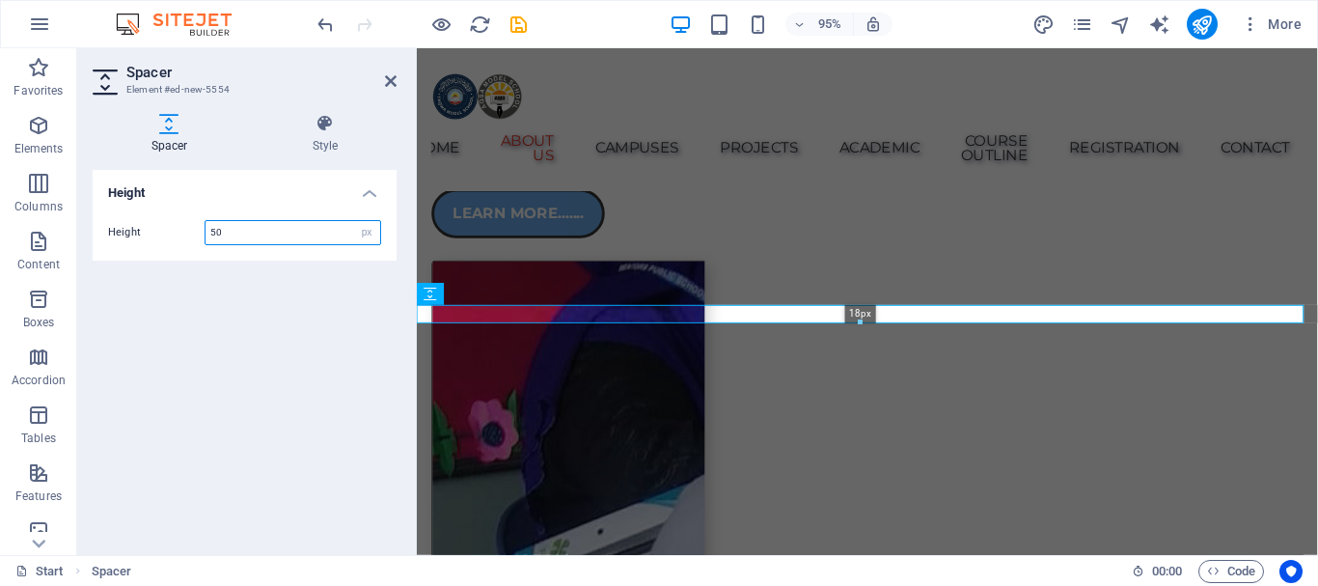
drag, startPoint x: 860, startPoint y: 351, endPoint x: 858, endPoint y: 303, distance: 48.3
type input "18"
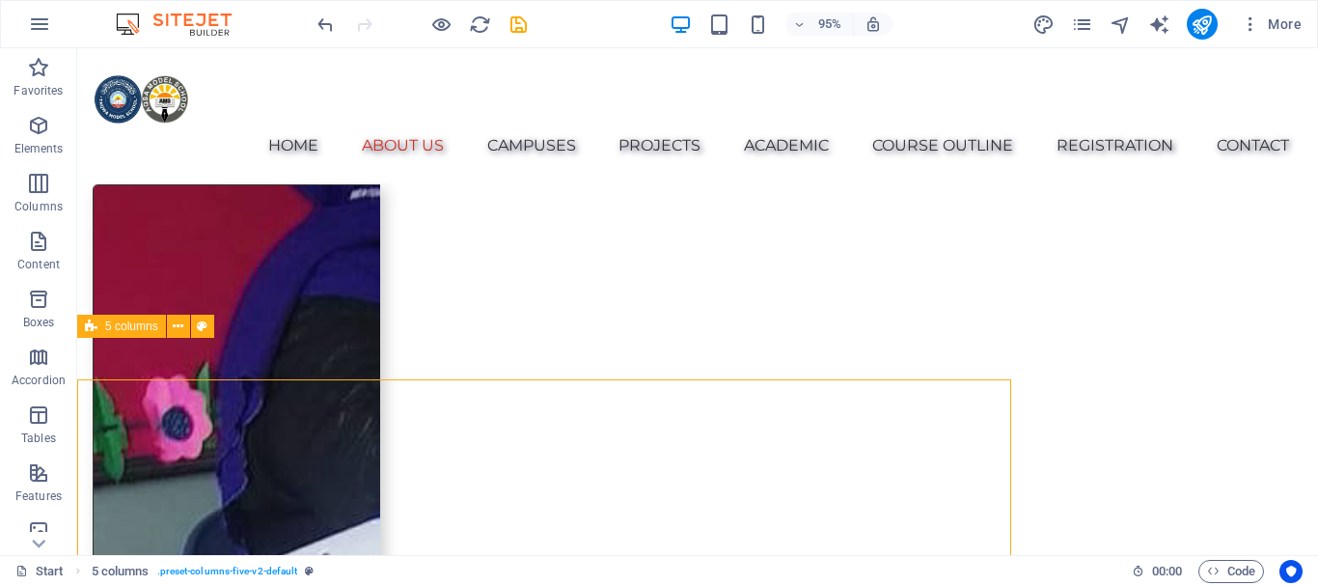
scroll to position [1400, 0]
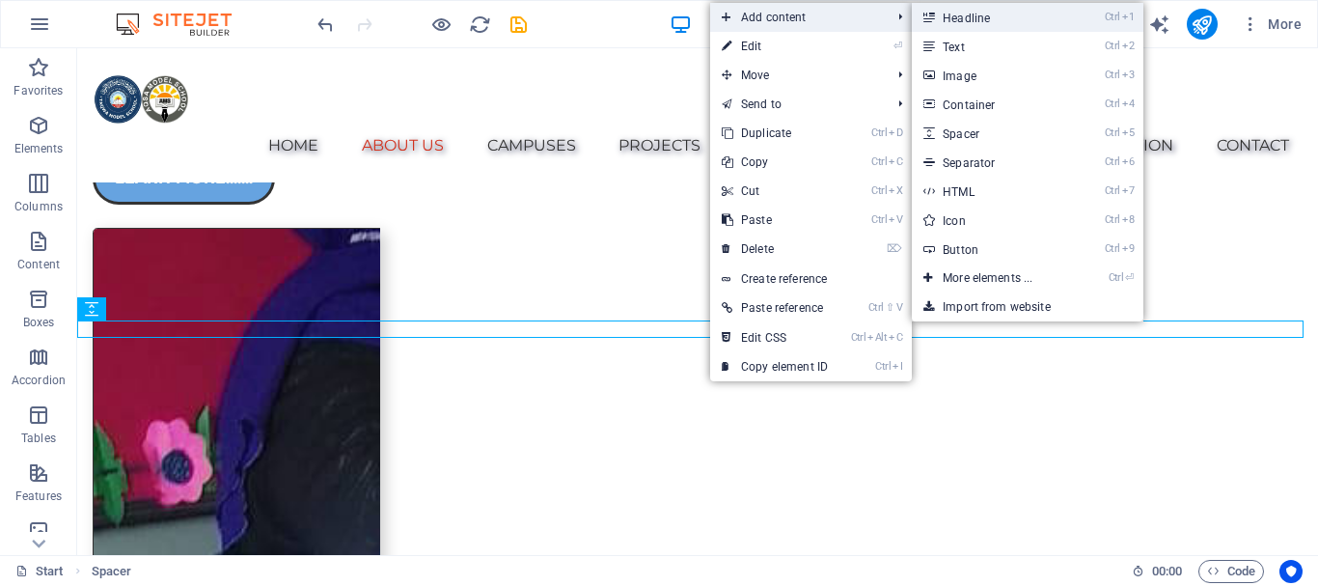
click at [1003, 25] on link "Ctrl 1 Headline" at bounding box center [991, 17] width 159 height 29
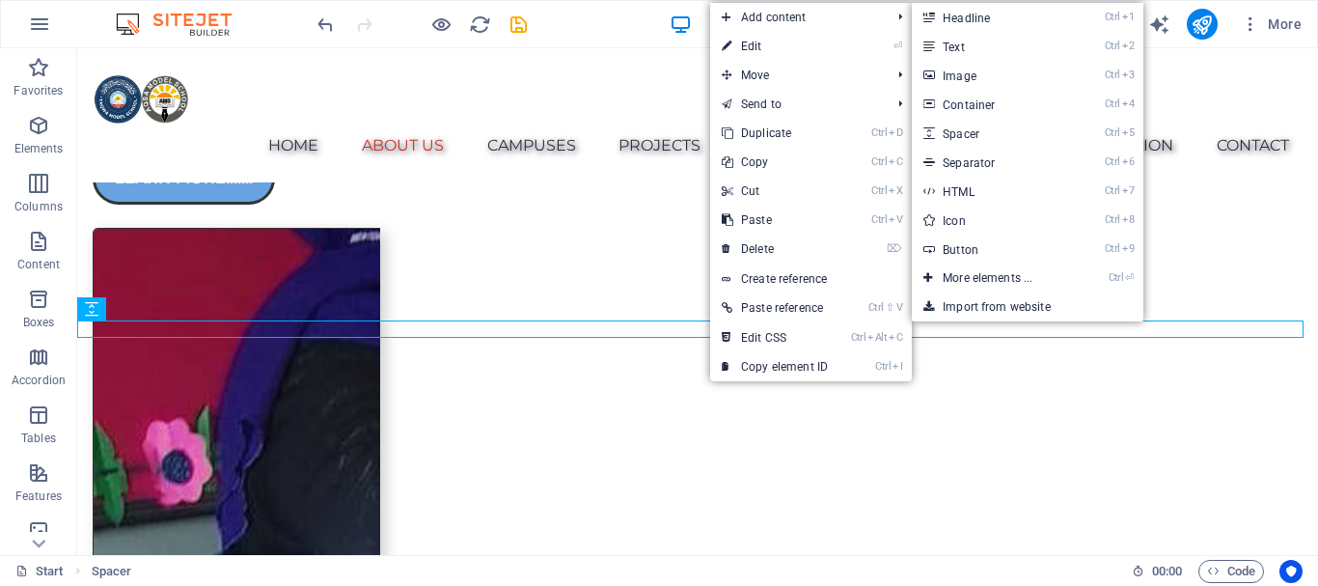
scroll to position [1443, 0]
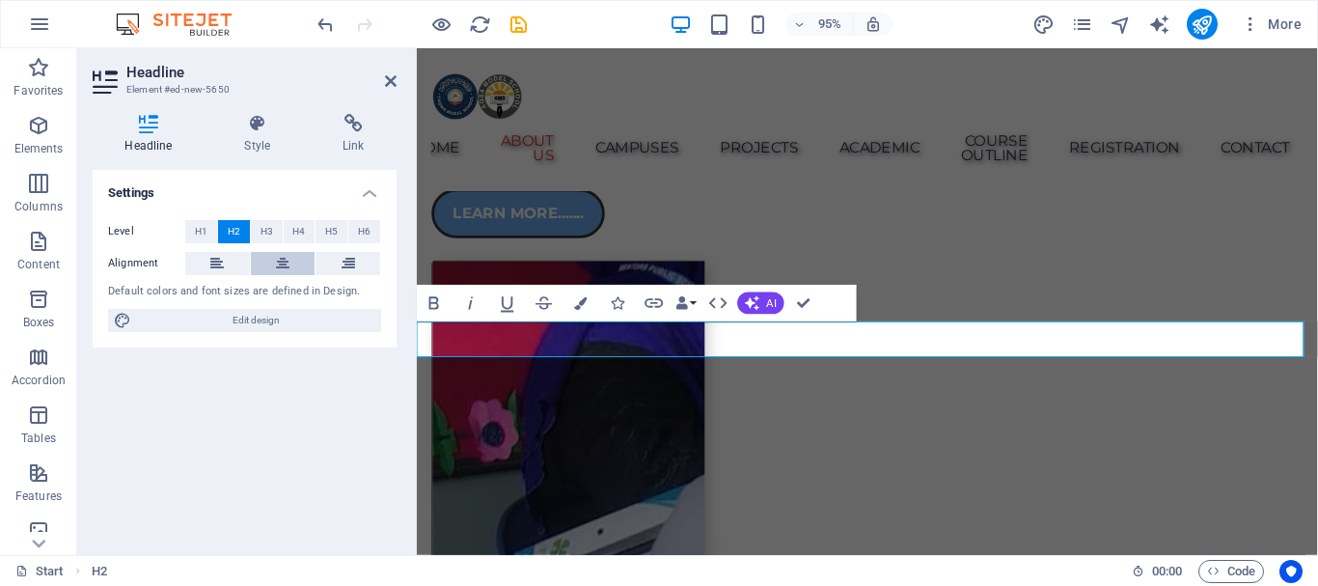
click at [275, 256] on button at bounding box center [283, 263] width 65 height 23
click at [266, 230] on span "H3" at bounding box center [266, 231] width 13 height 23
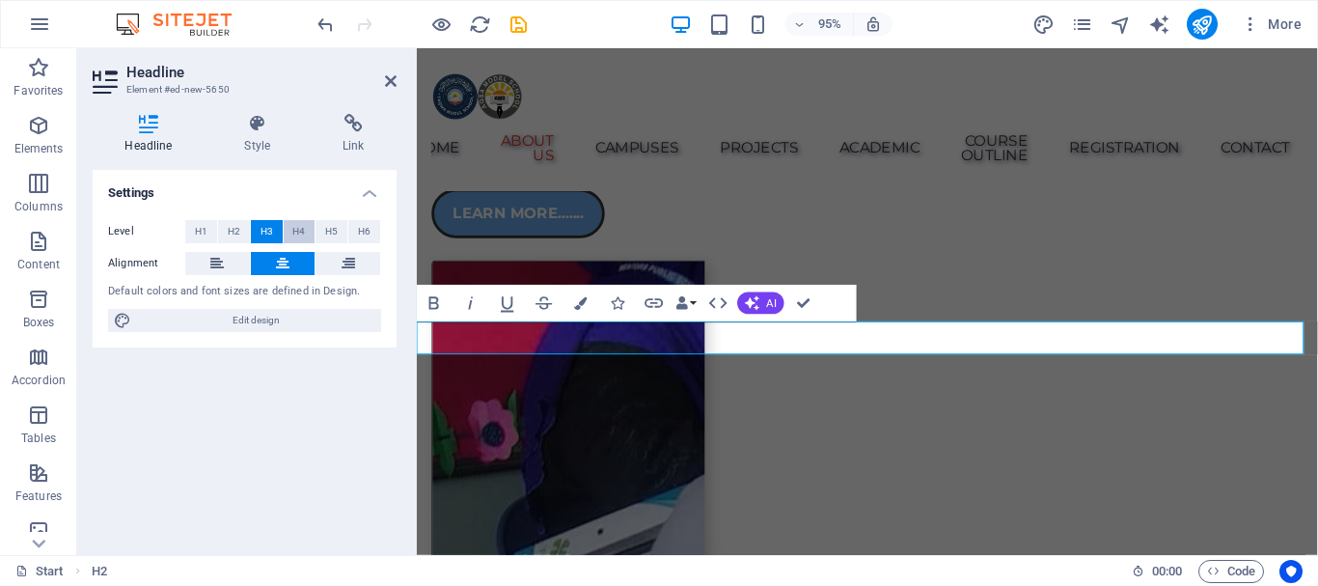
click at [291, 230] on button "H4" at bounding box center [300, 231] width 32 height 23
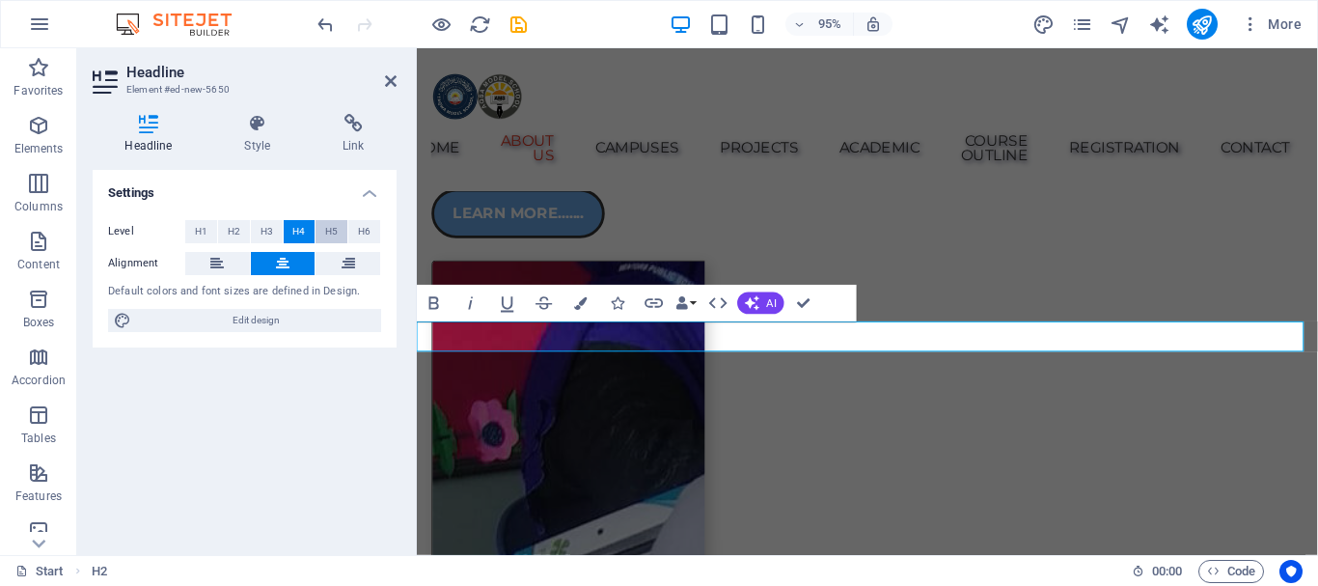
click at [333, 232] on span "H5" at bounding box center [331, 231] width 13 height 23
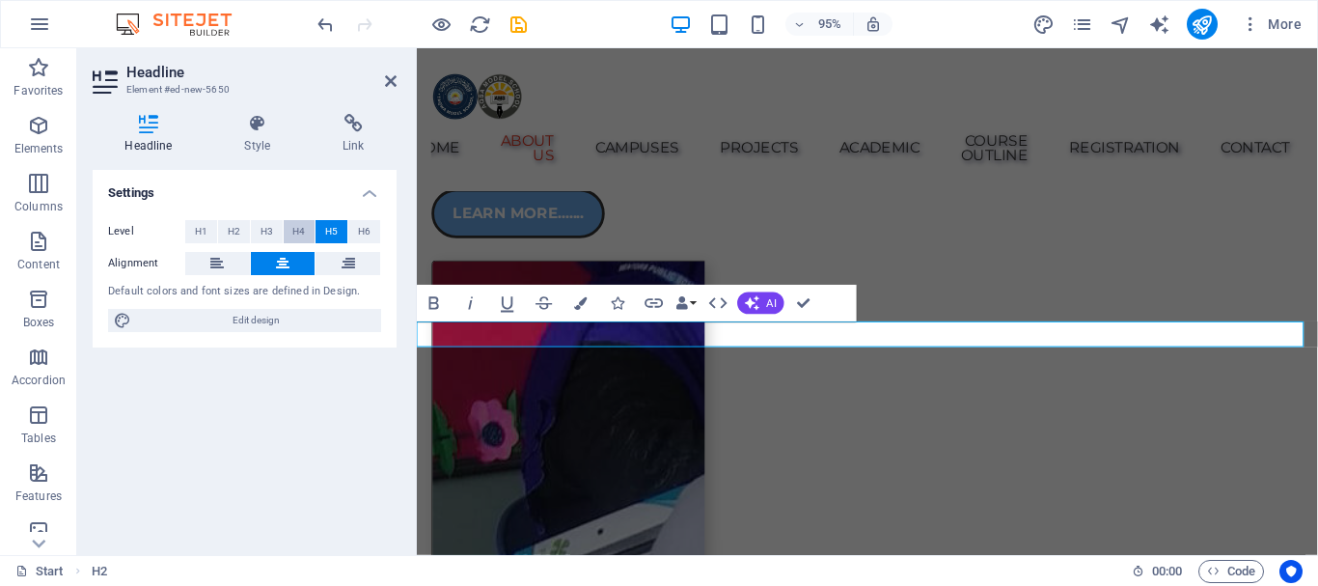
click at [301, 228] on span "H4" at bounding box center [298, 231] width 13 height 23
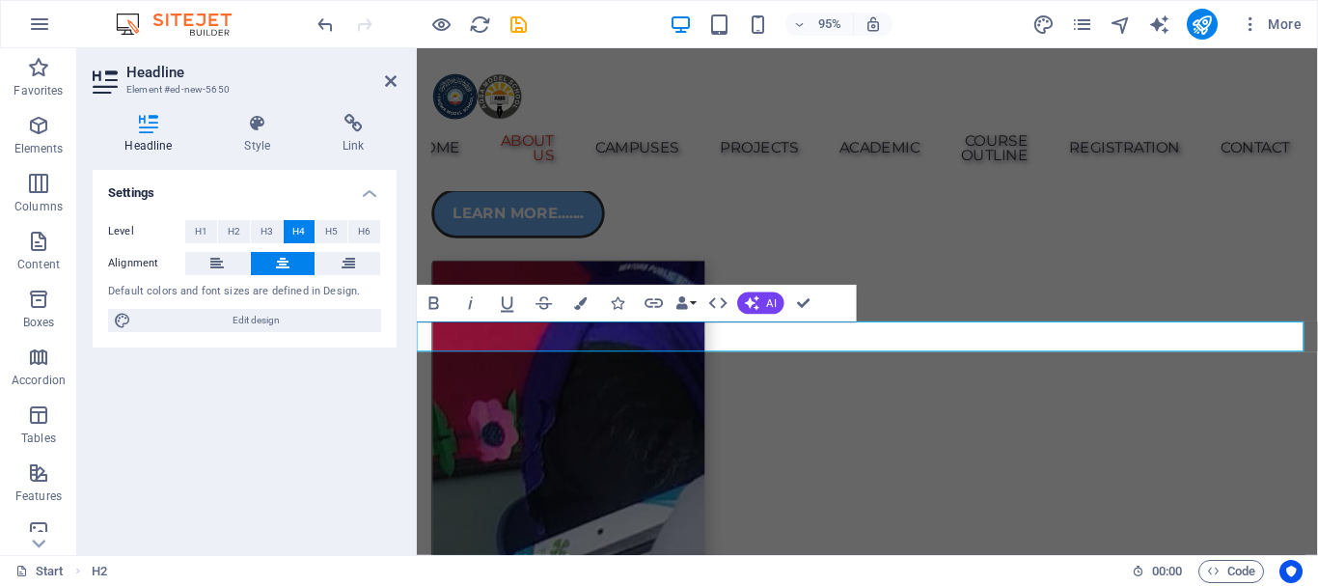
click at [417, 48] on span "[GEOGRAPHIC_DATA]."" at bounding box center [417, 48] width 0 height 0
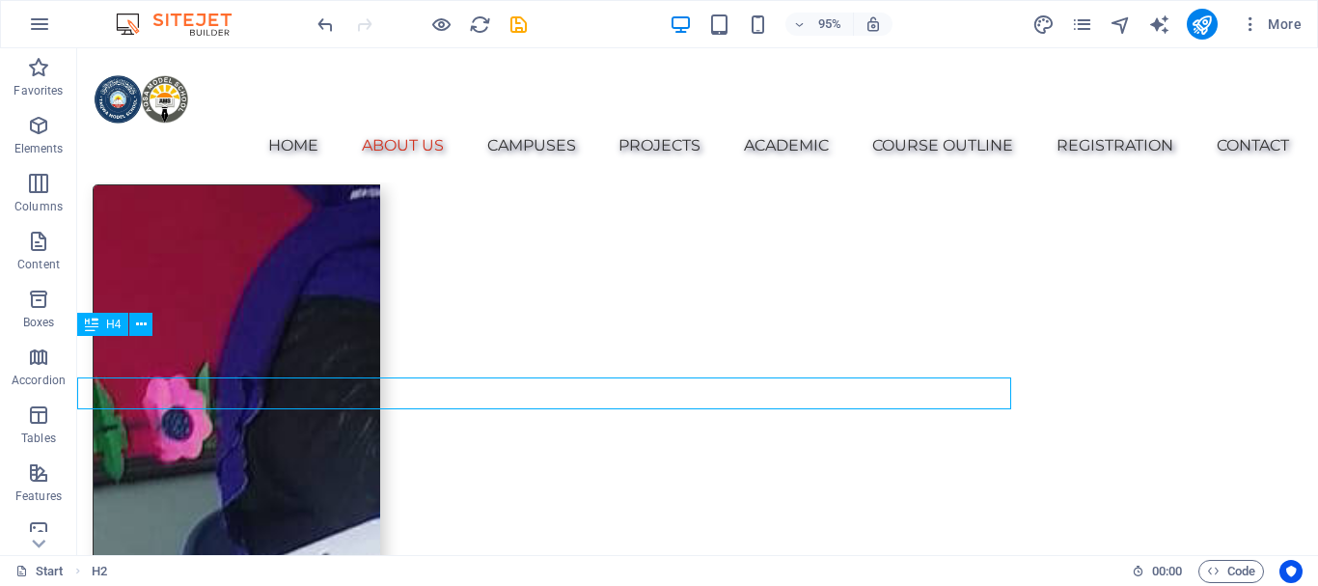
scroll to position [1402, 0]
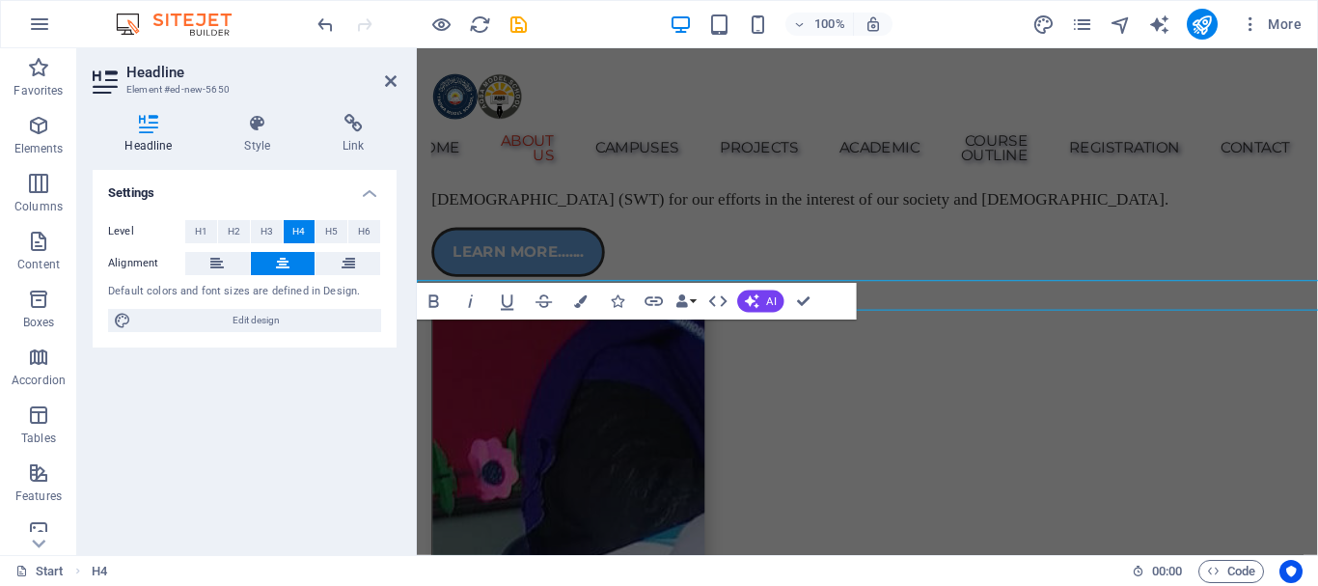
scroll to position [1445, 0]
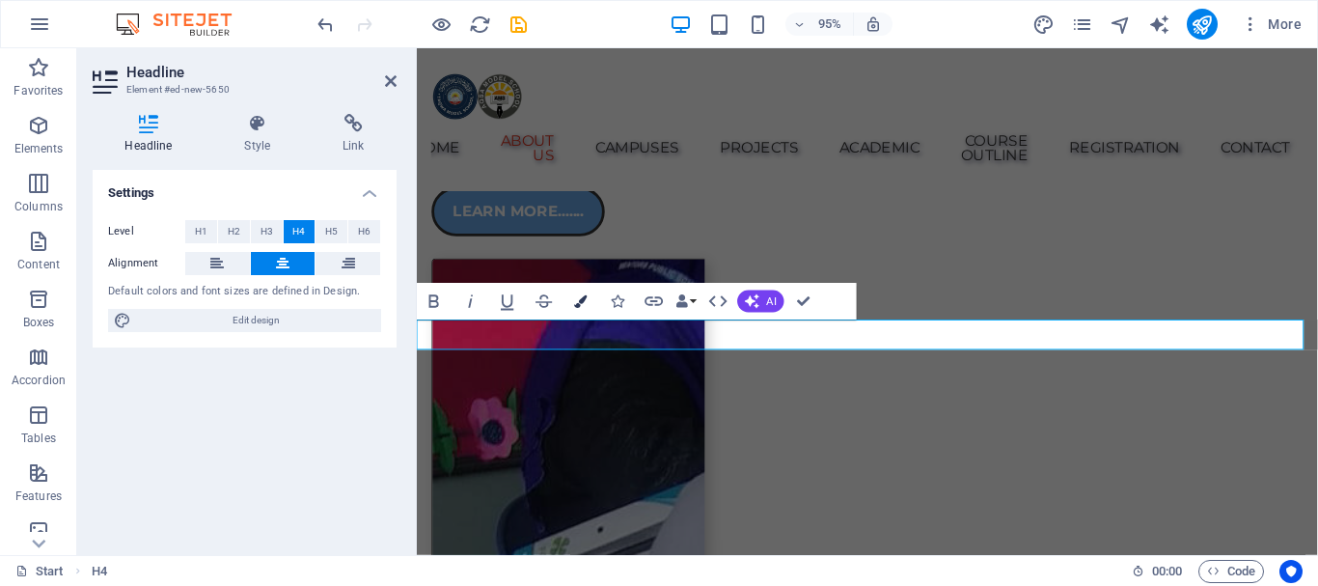
click at [581, 298] on icon "button" at bounding box center [580, 300] width 13 height 13
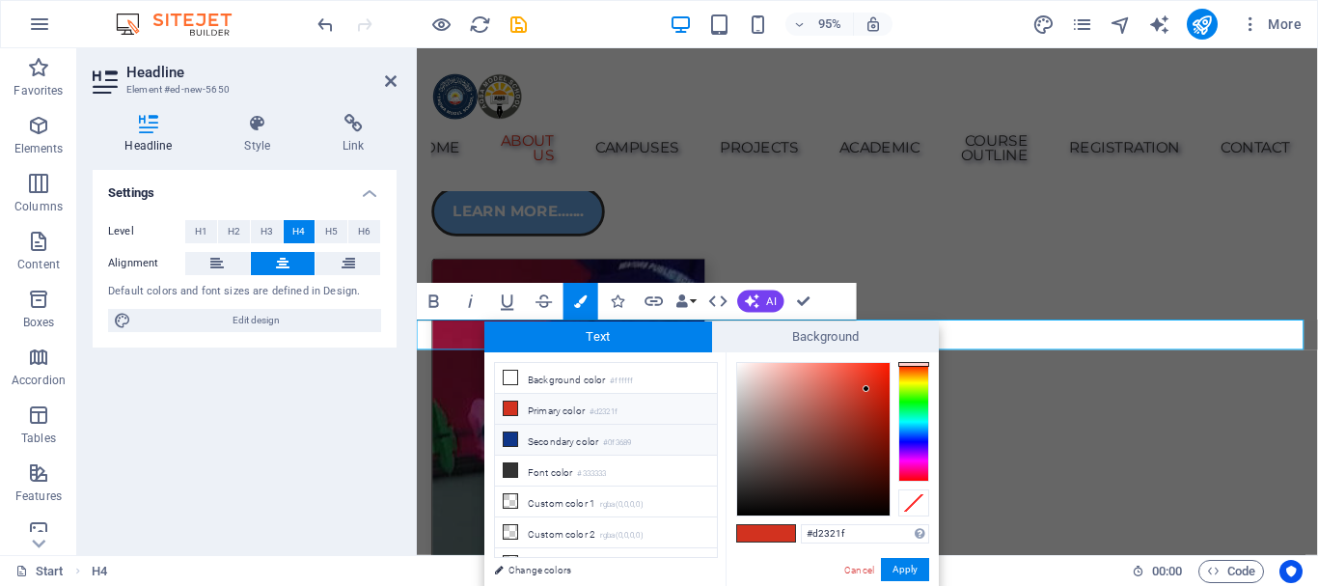
click at [509, 438] on icon at bounding box center [511, 439] width 14 height 14
type input "#0f3689"
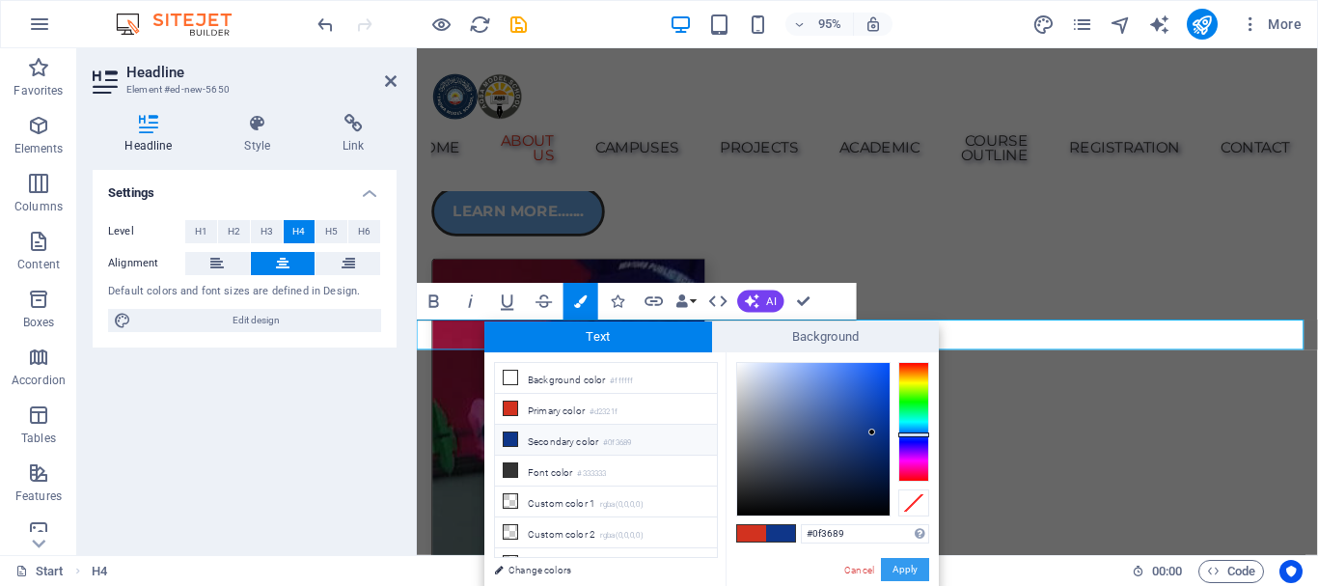
click at [899, 560] on button "Apply" at bounding box center [905, 569] width 48 height 23
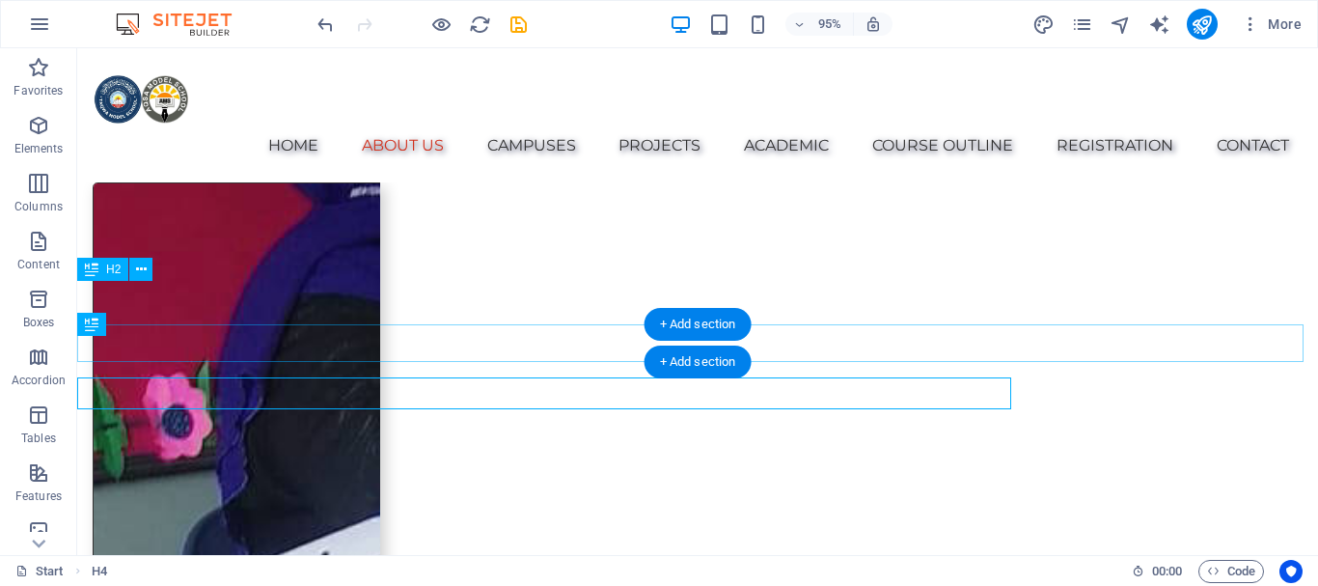
scroll to position [1402, 0]
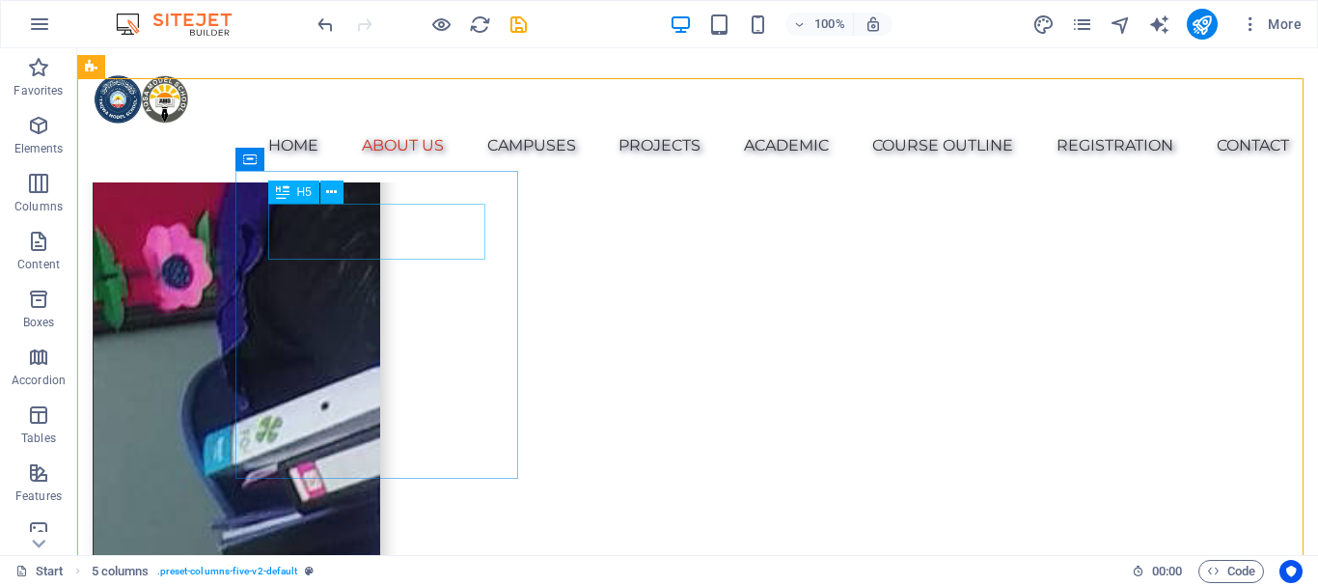
scroll to position [1691, 0]
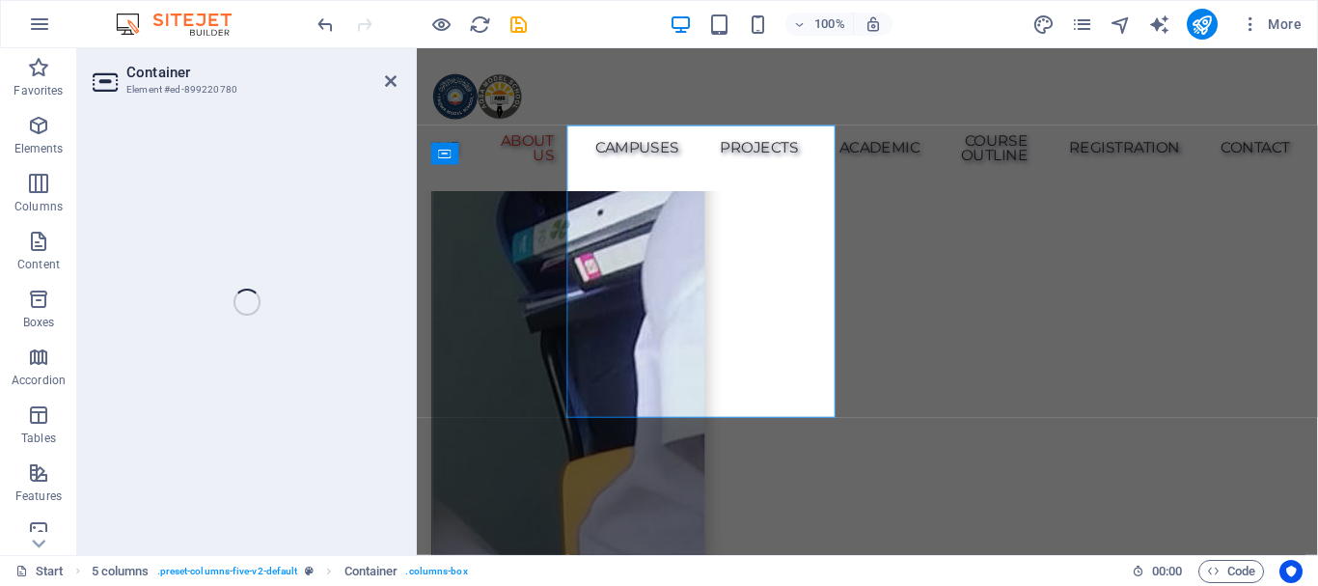
scroll to position [1732, 0]
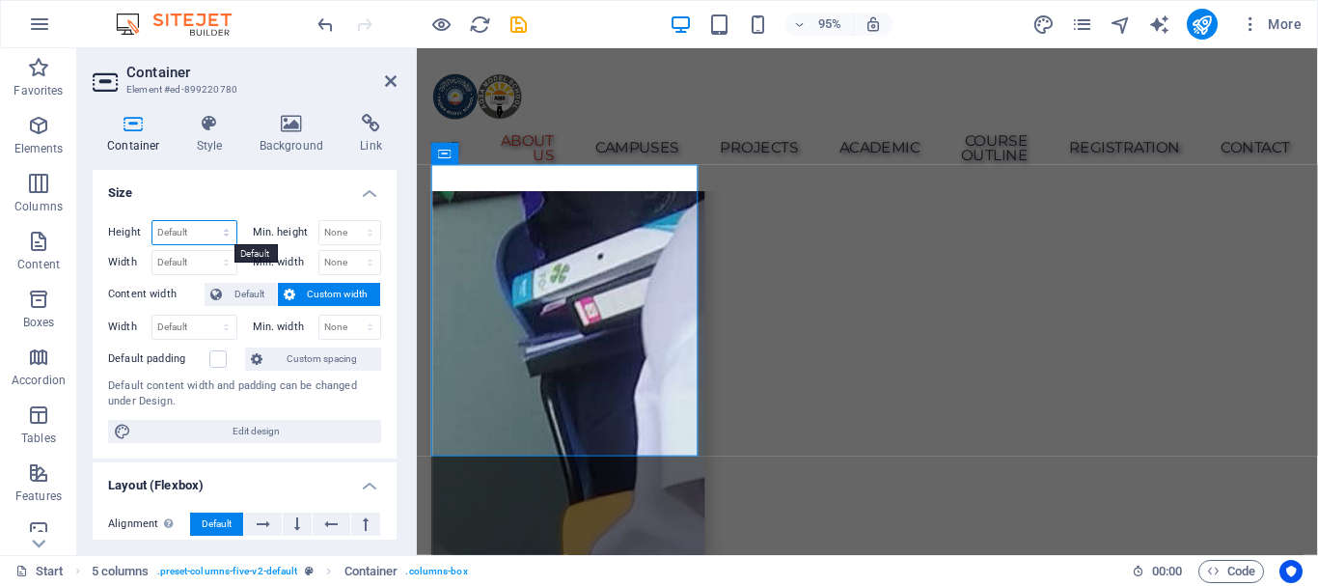
click at [188, 225] on select "Default px rem % vh vw" at bounding box center [194, 232] width 84 height 23
select select "rem"
click at [206, 221] on select "Default px rem % vh vw" at bounding box center [194, 232] width 84 height 23
type input "19.6875"
click at [204, 262] on select "Default px rem % em vh vw" at bounding box center [194, 262] width 84 height 23
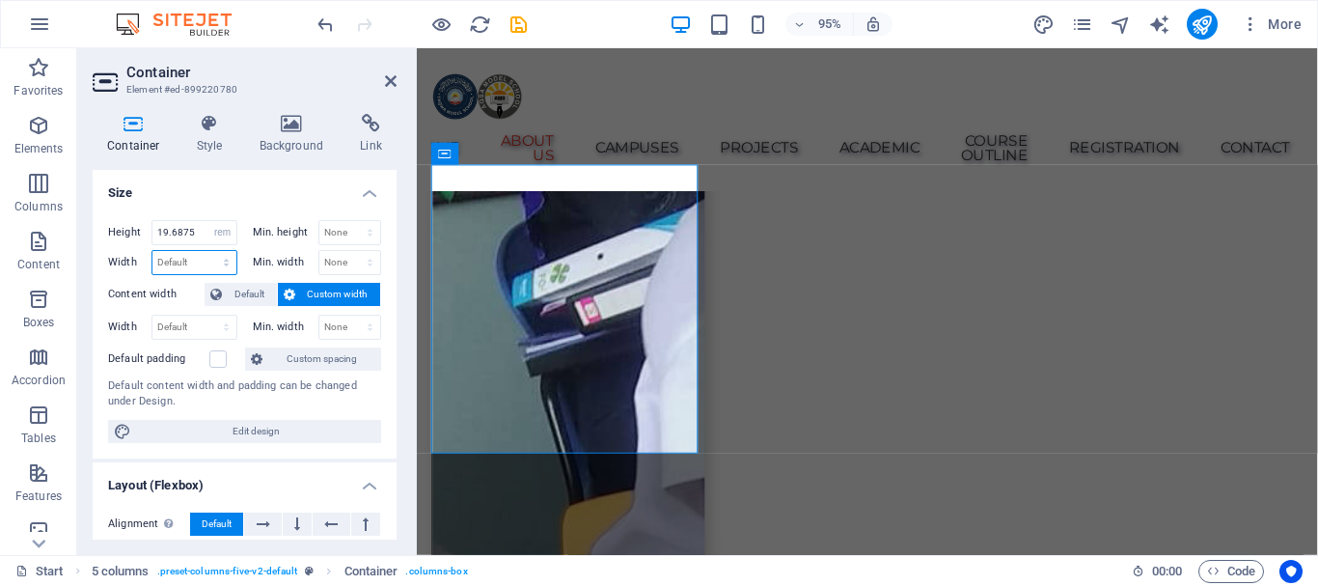
select select "rem"
click at [206, 251] on select "Default px rem % em vh vw" at bounding box center [194, 262] width 84 height 23
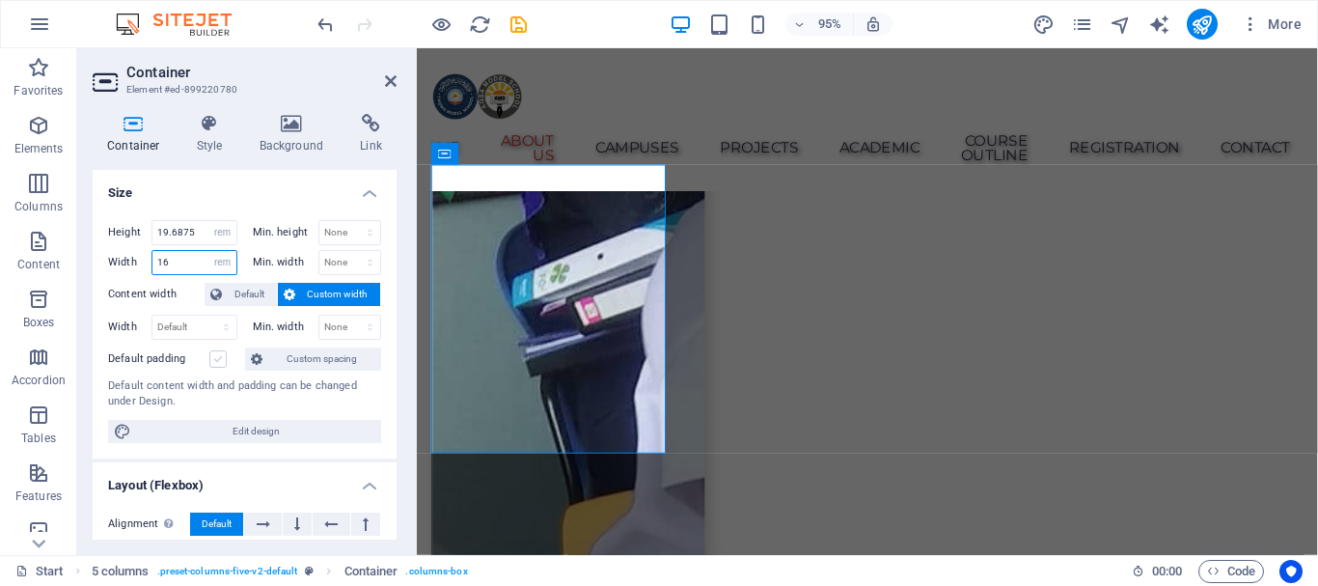
type input "16"
drag, startPoint x: 223, startPoint y: 361, endPoint x: 80, endPoint y: 357, distance: 142.8
click at [223, 361] on label at bounding box center [217, 358] width 17 height 17
click at [0, 0] on input "Default padding" at bounding box center [0, 0] width 0 height 0
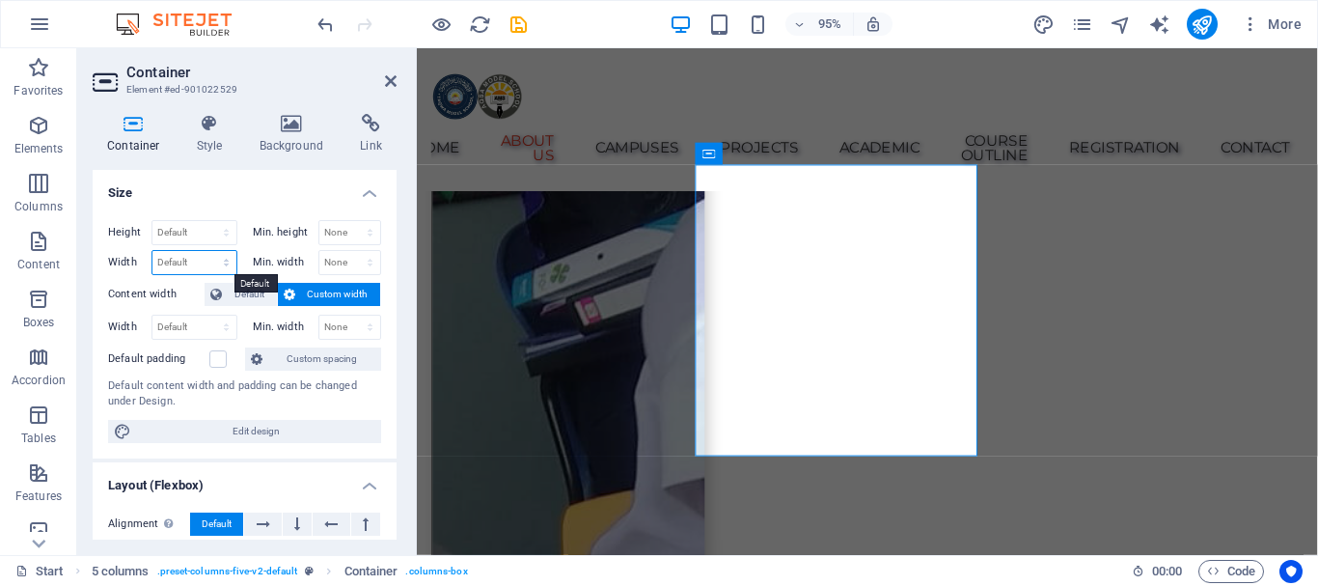
click at [194, 258] on select "Default px rem % em vh vw" at bounding box center [194, 262] width 84 height 23
select select "px"
click at [206, 251] on select "Default px rem % em vh vw" at bounding box center [194, 262] width 84 height 23
type input "308"
click at [217, 256] on select "Default px rem % em vh vw" at bounding box center [222, 262] width 27 height 23
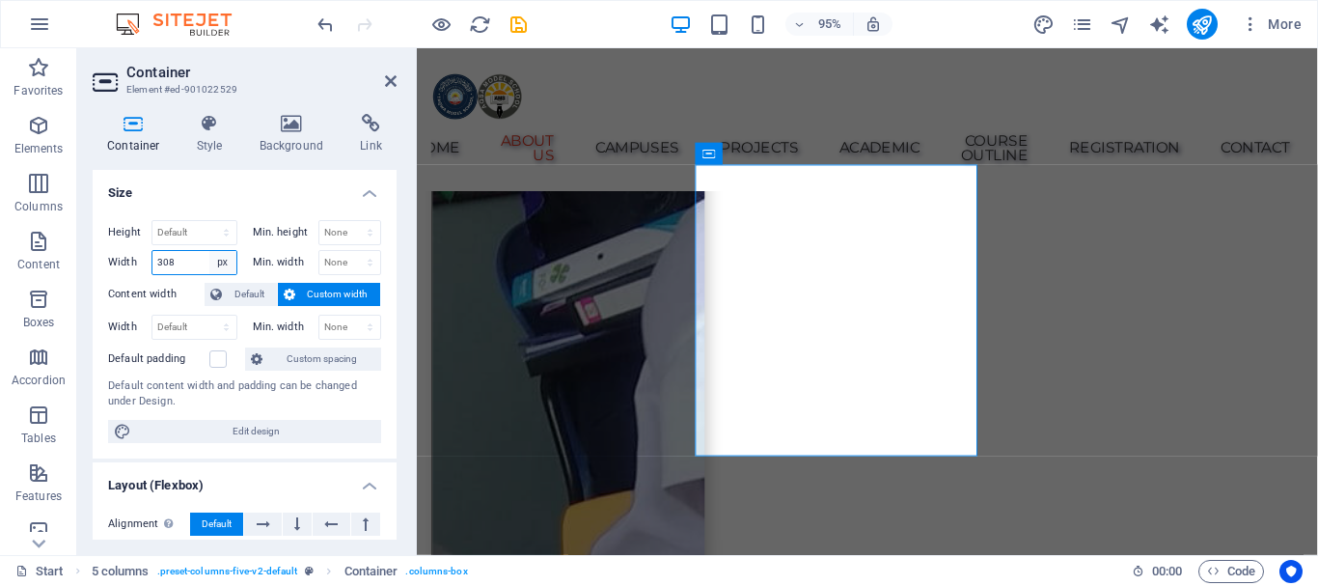
select select "rem"
click at [209, 251] on select "Default px rem % em vh vw" at bounding box center [222, 262] width 27 height 23
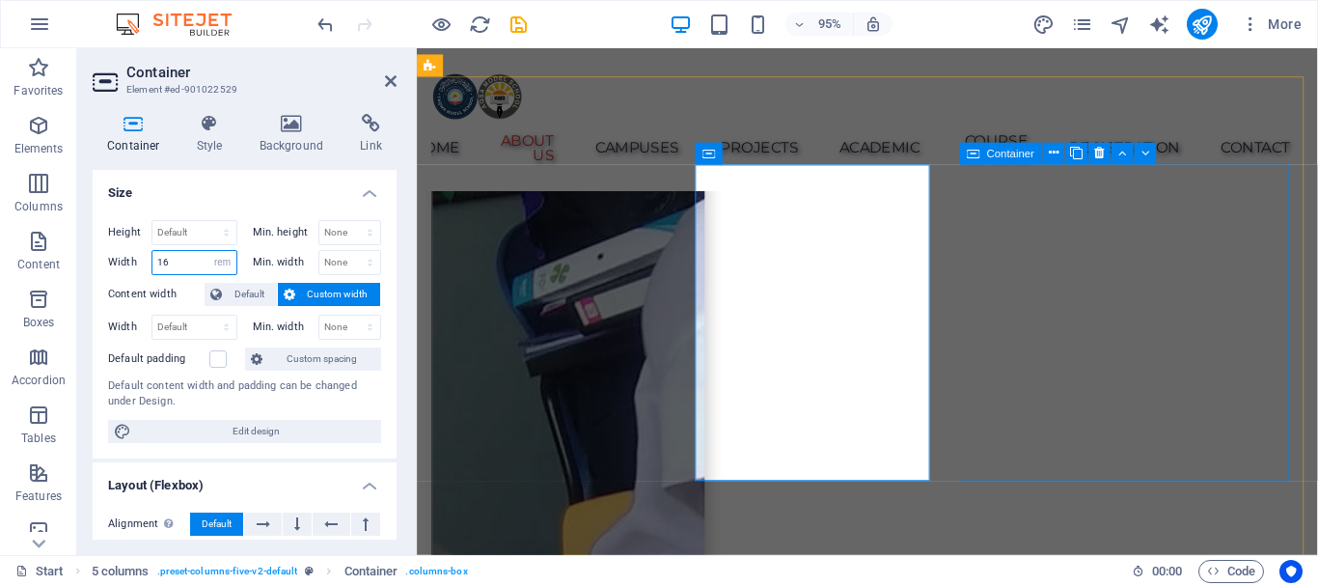
type input "16"
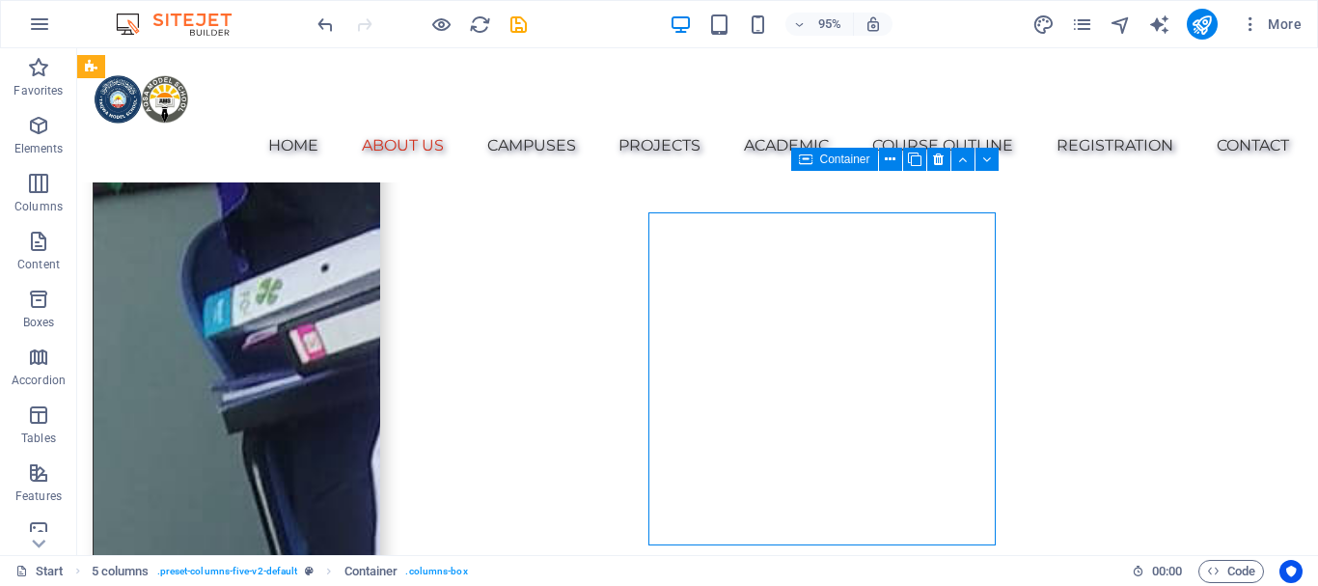
scroll to position [1691, 0]
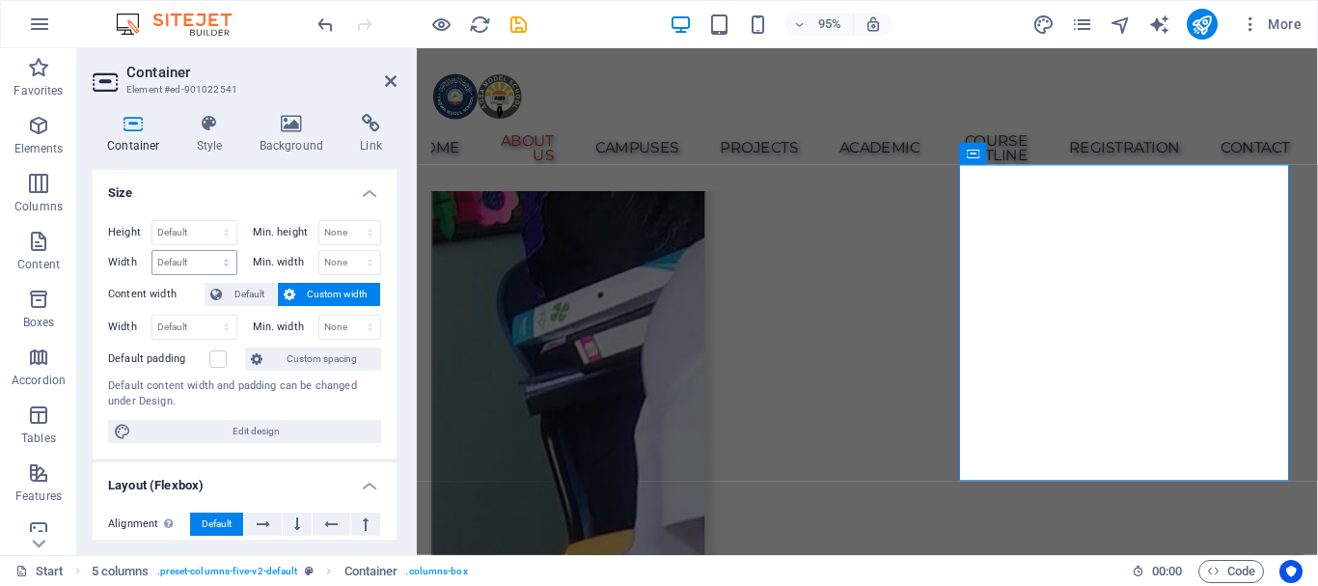
scroll to position [1732, 0]
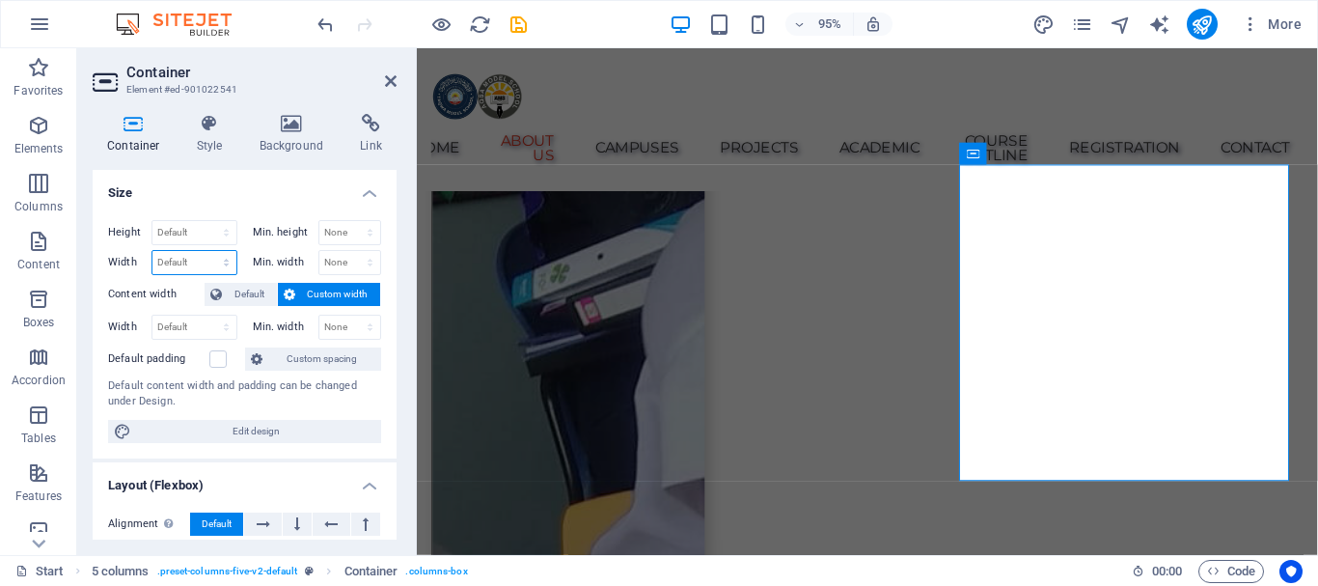
click at [162, 255] on select "Default px rem % em vh vw" at bounding box center [194, 262] width 84 height 23
select select "px"
click at [206, 251] on select "Default px rem % em vh vw" at bounding box center [194, 262] width 84 height 23
type input "360"
click at [225, 260] on select "Default px rem % em vh vw" at bounding box center [222, 262] width 27 height 23
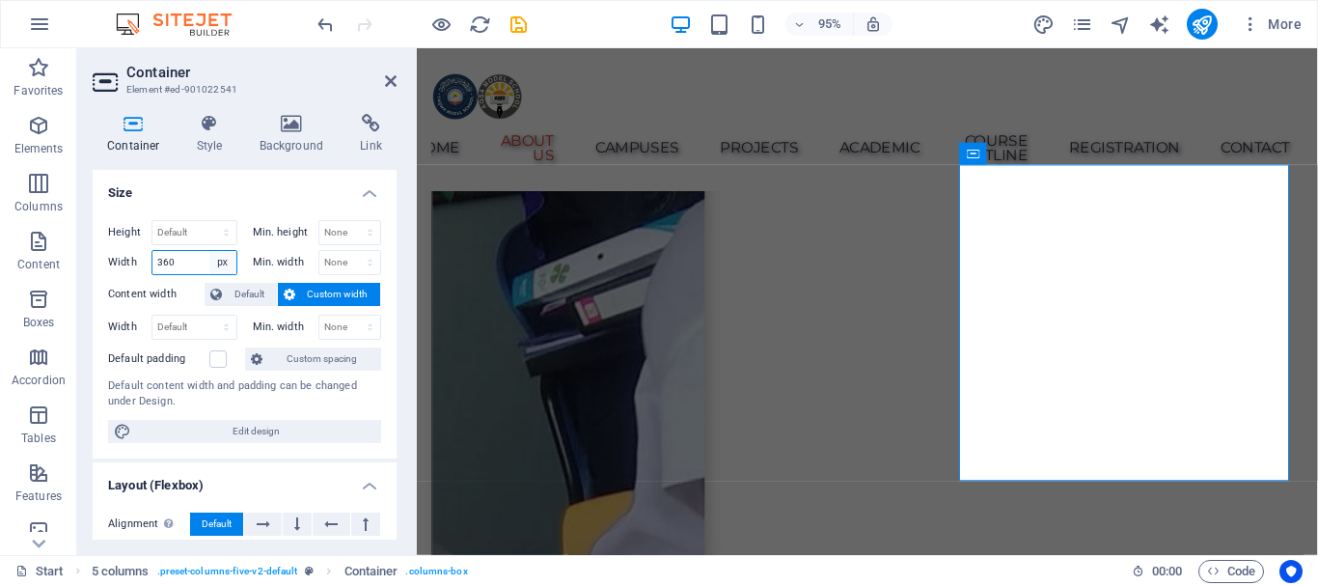
select select "rem"
click at [209, 251] on select "Default px rem % em vh vw" at bounding box center [222, 262] width 27 height 23
type input "16"
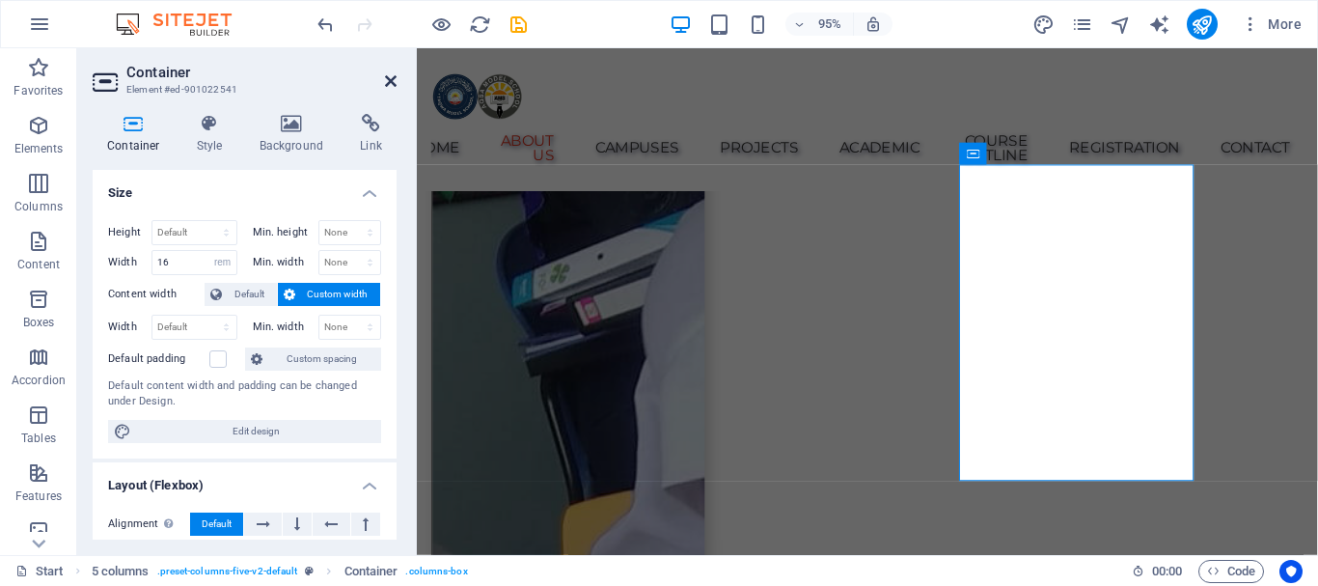
click at [393, 77] on icon at bounding box center [391, 80] width 12 height 15
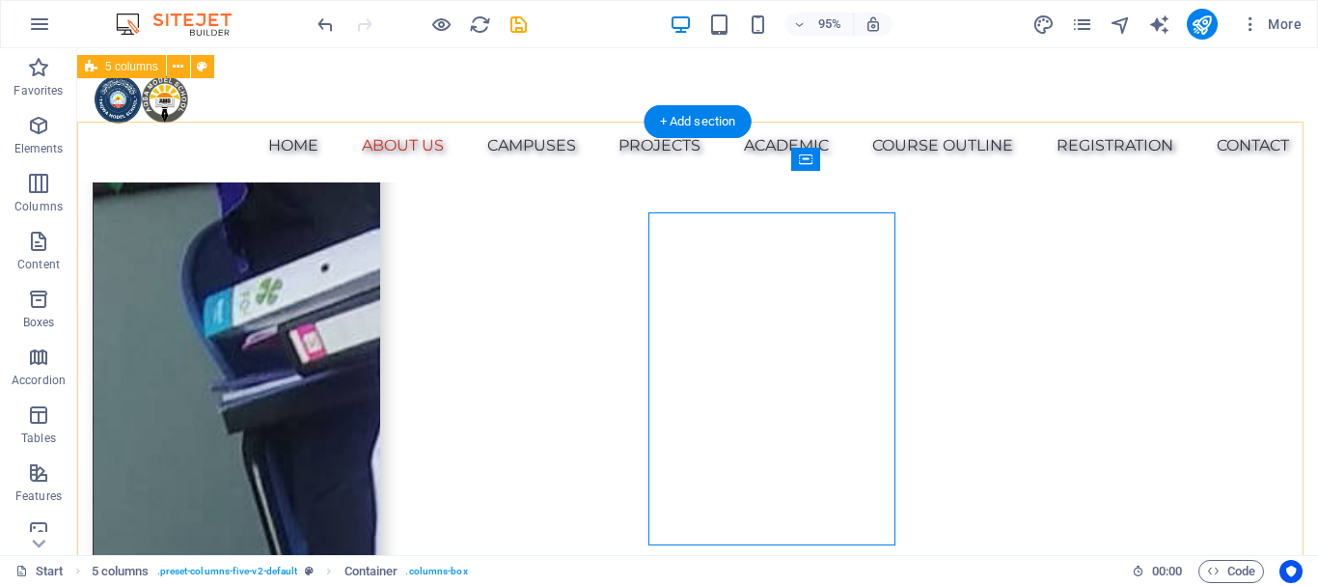
scroll to position [1691, 0]
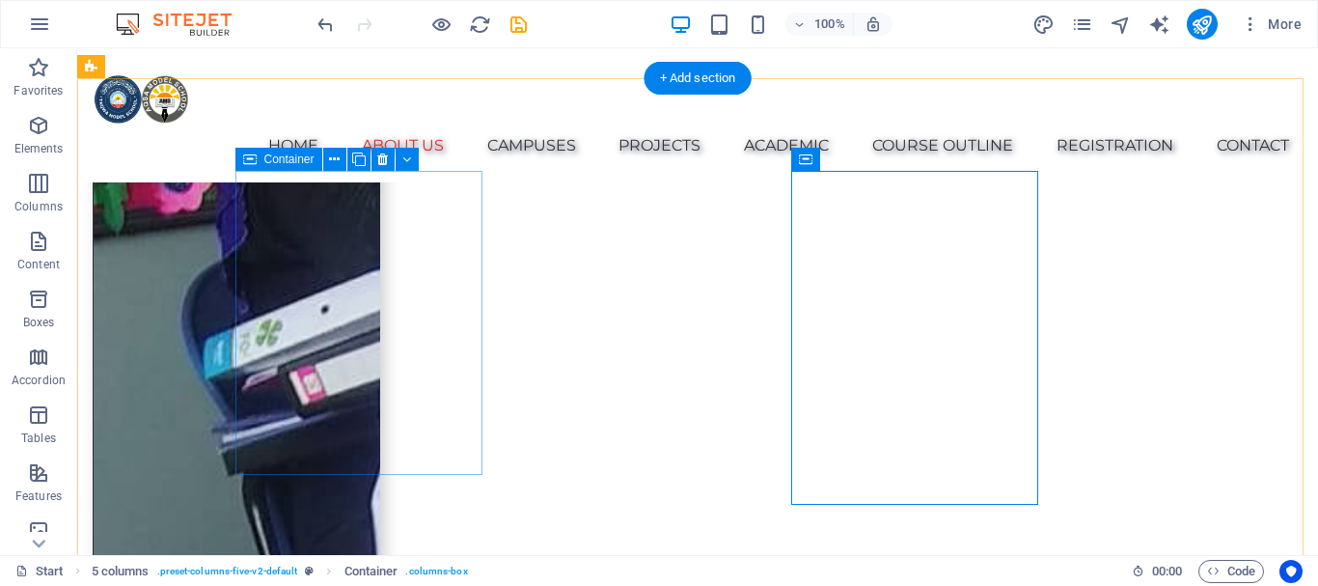
select select "rem"
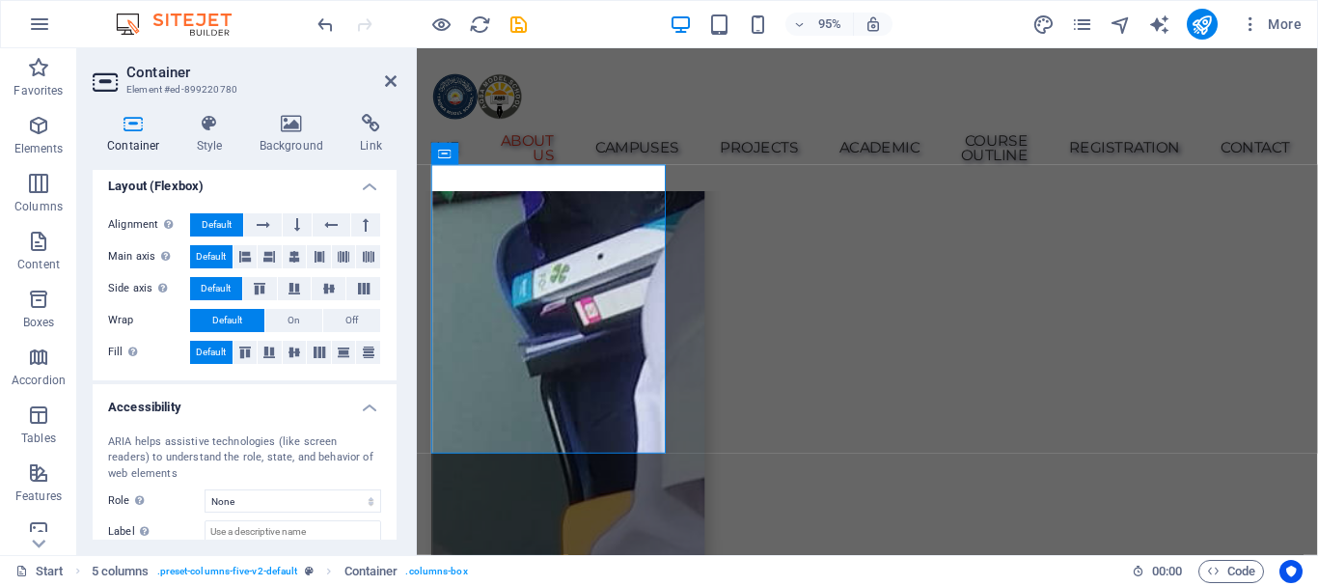
scroll to position [289, 0]
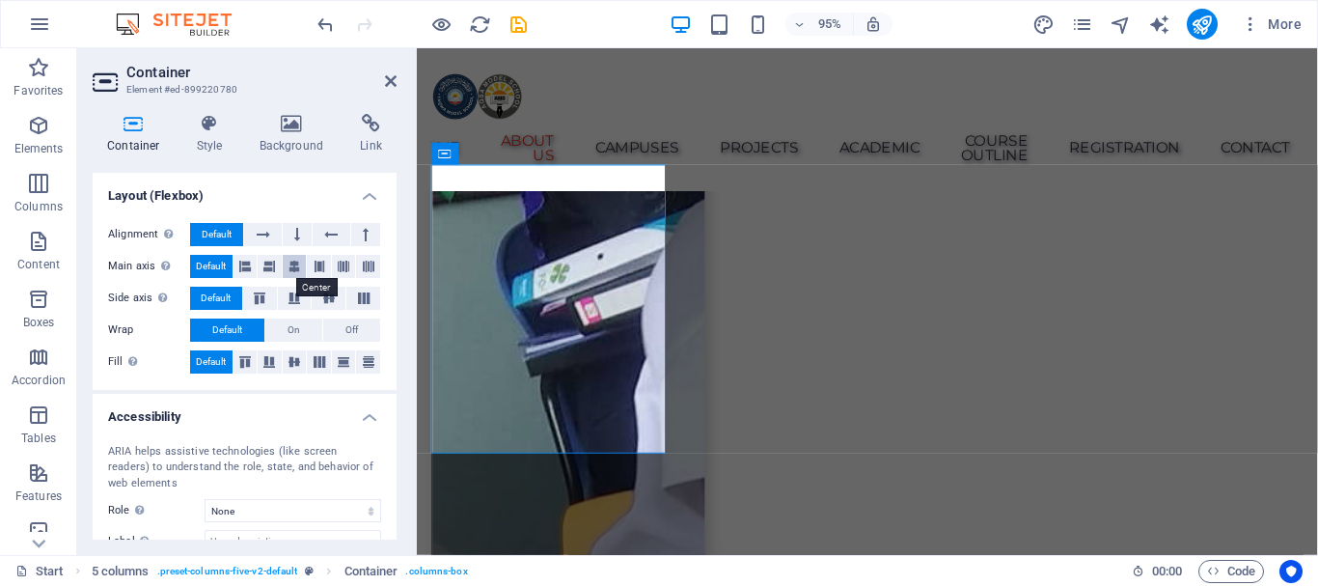
click at [289, 263] on icon at bounding box center [294, 266] width 12 height 23
click at [207, 259] on span "Default" at bounding box center [211, 266] width 30 height 23
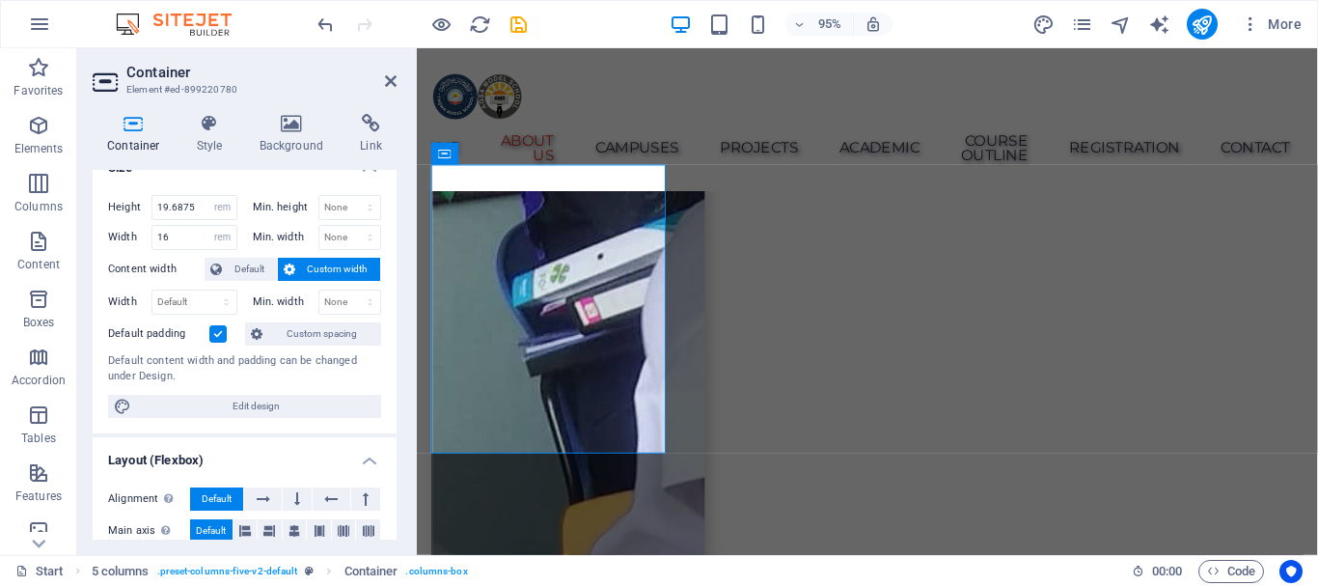
scroll to position [0, 0]
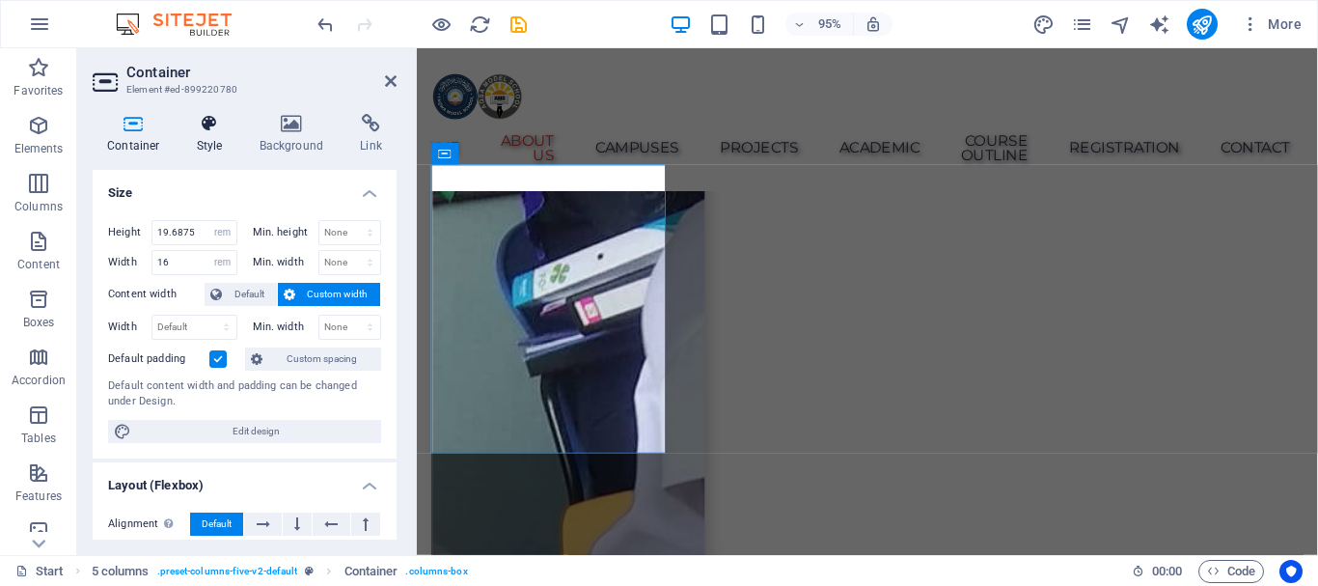
click at [205, 131] on icon at bounding box center [209, 123] width 55 height 19
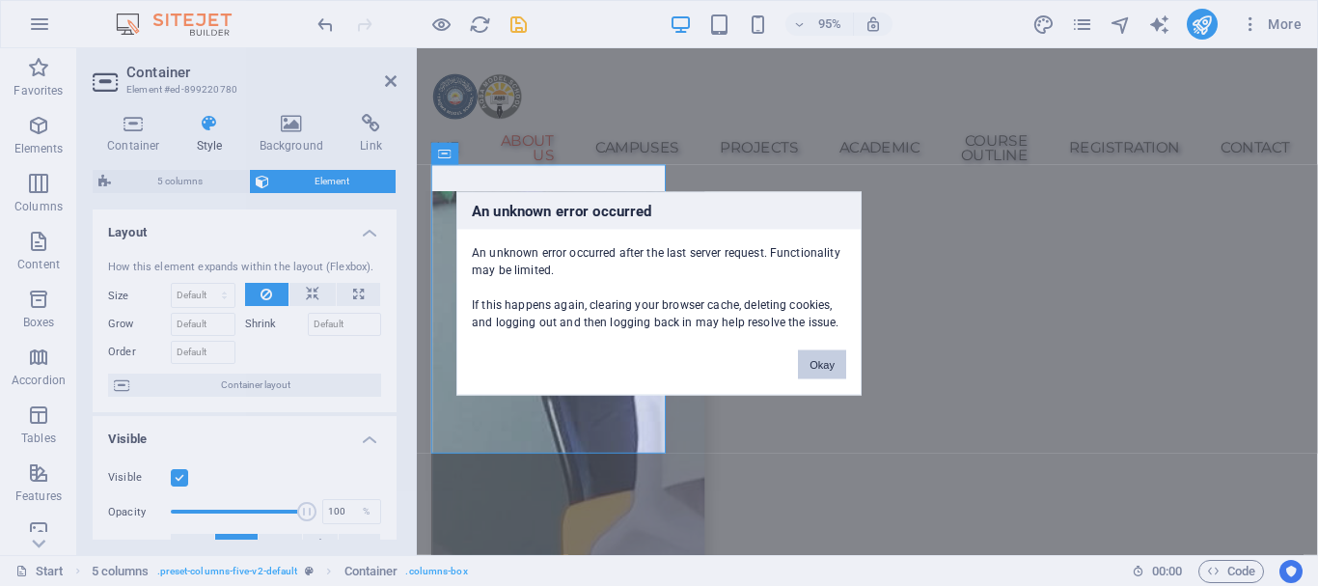
click at [829, 365] on button "Okay" at bounding box center [822, 363] width 48 height 29
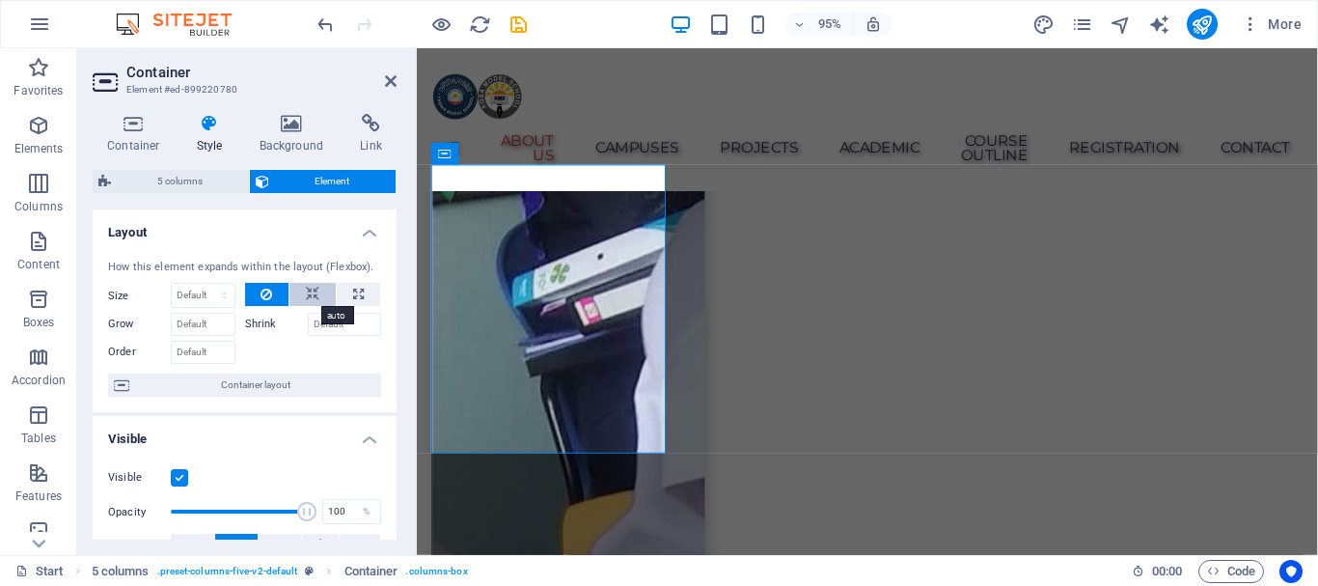
click at [300, 288] on button at bounding box center [312, 294] width 46 height 23
click at [268, 290] on icon at bounding box center [266, 294] width 12 height 23
click at [123, 377] on icon at bounding box center [121, 384] width 15 height 23
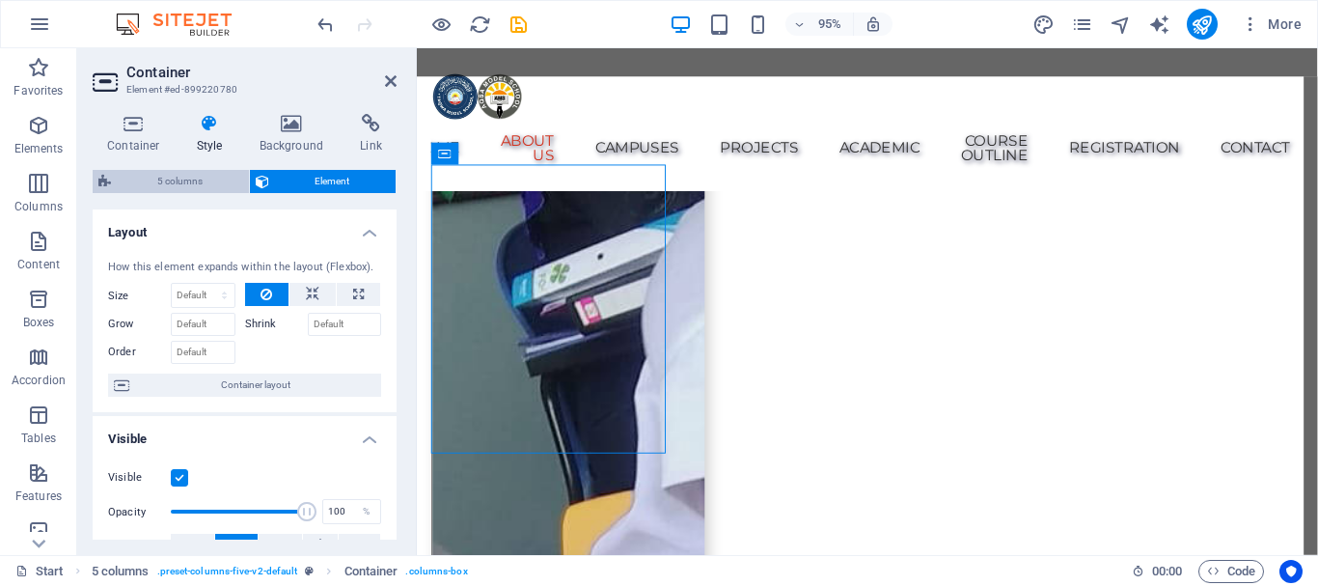
click at [205, 176] on span "5 columns" at bounding box center [180, 181] width 126 height 23
select select "rem"
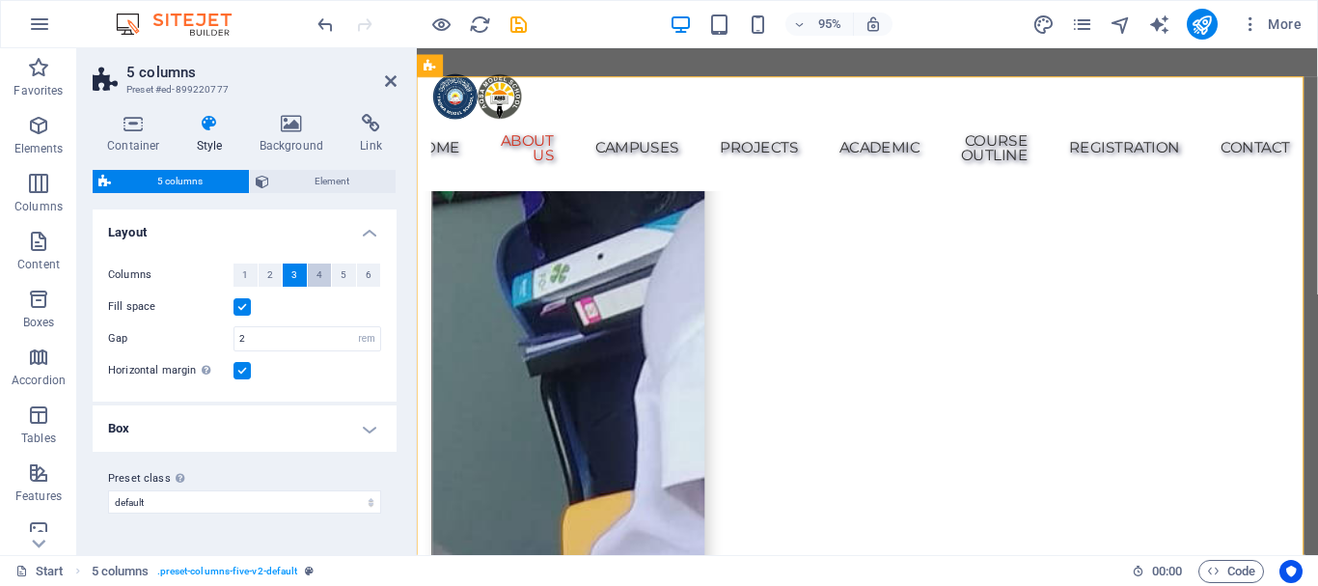
click at [317, 274] on span "4" at bounding box center [319, 274] width 6 height 23
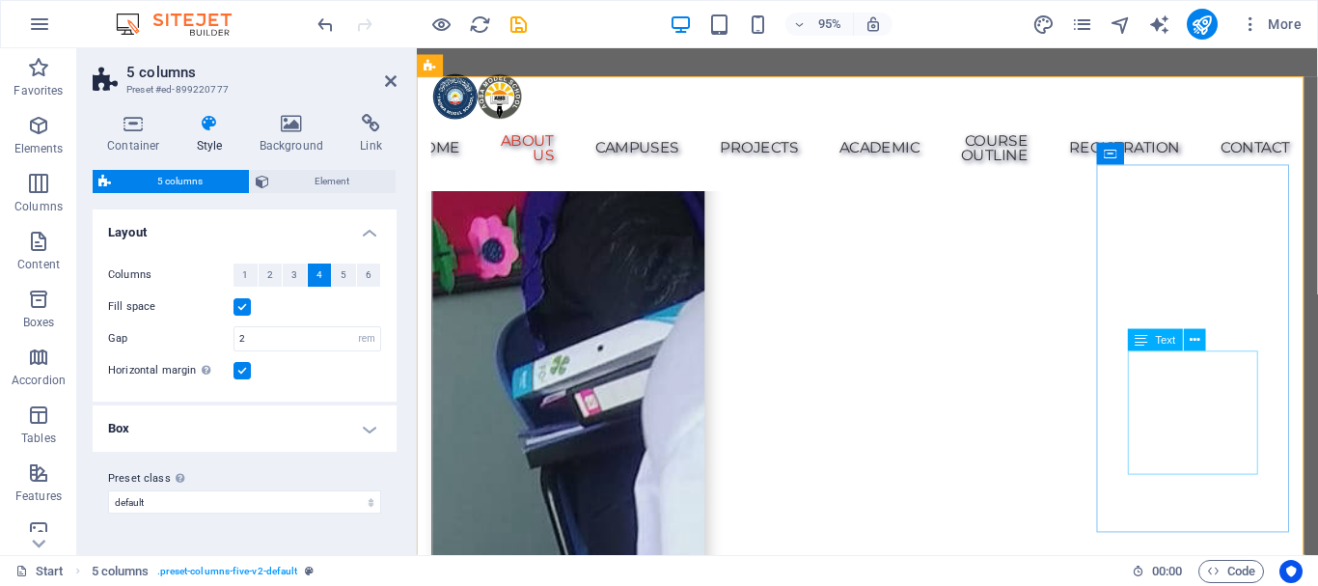
scroll to position [1732, 0]
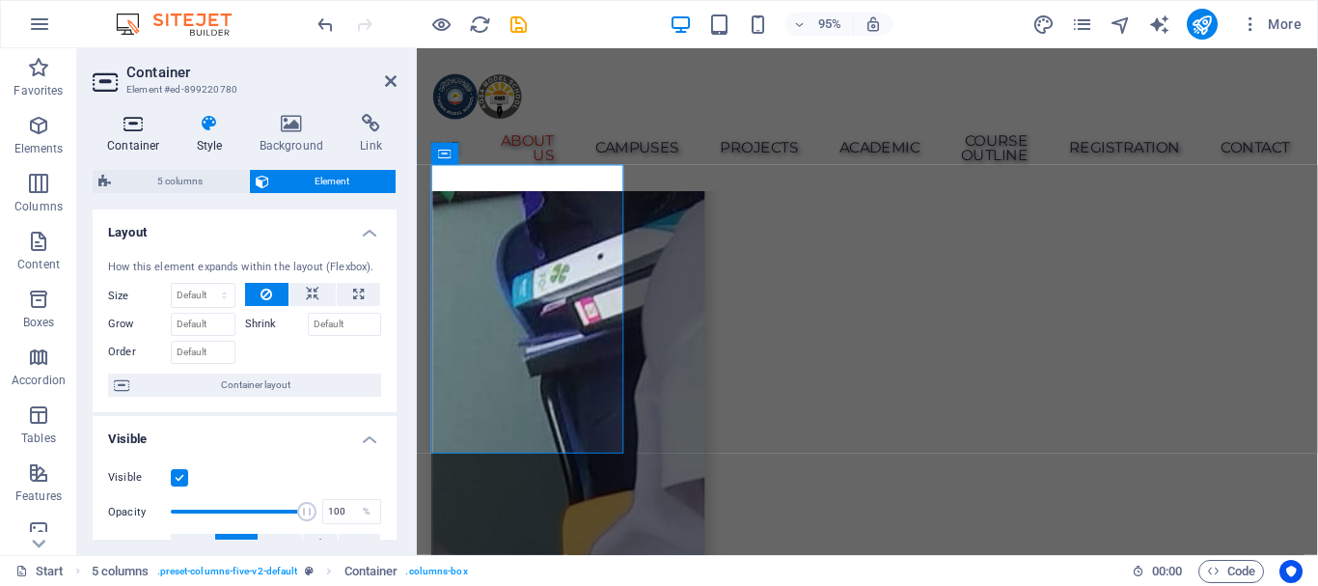
click at [126, 124] on icon at bounding box center [134, 123] width 82 height 19
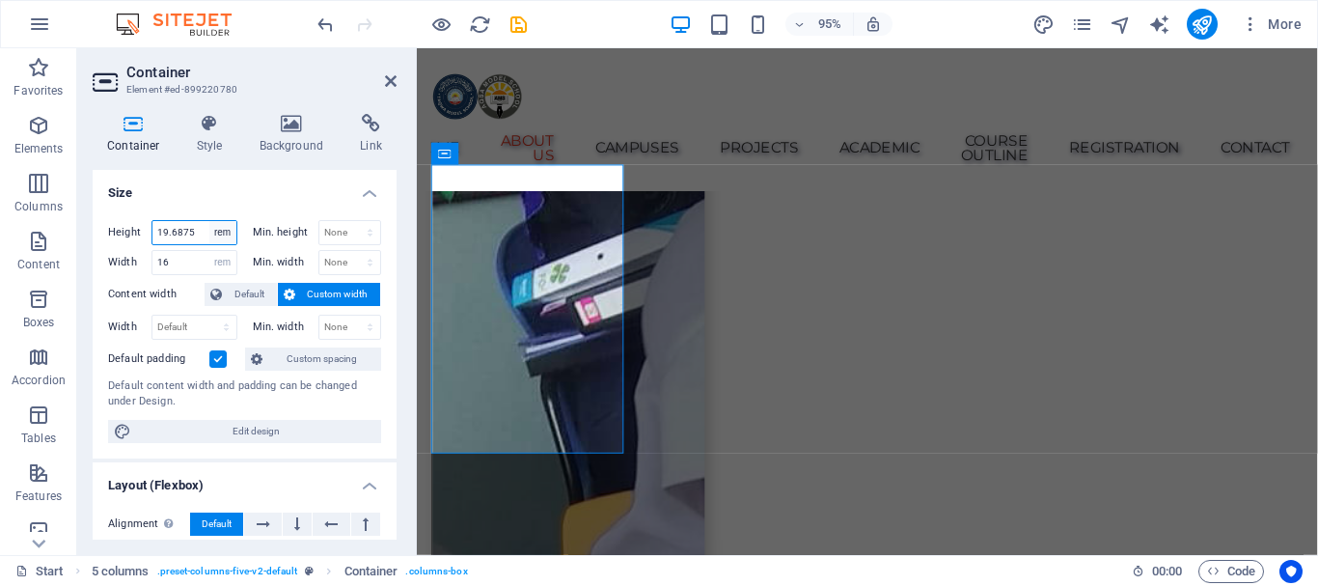
click at [220, 229] on select "Default px rem % vh vw" at bounding box center [222, 232] width 27 height 23
select select "default"
click at [209, 221] on select "Default px rem % vh vw" at bounding box center [222, 232] width 27 height 23
select select "DISABLED_OPTION_VALUE"
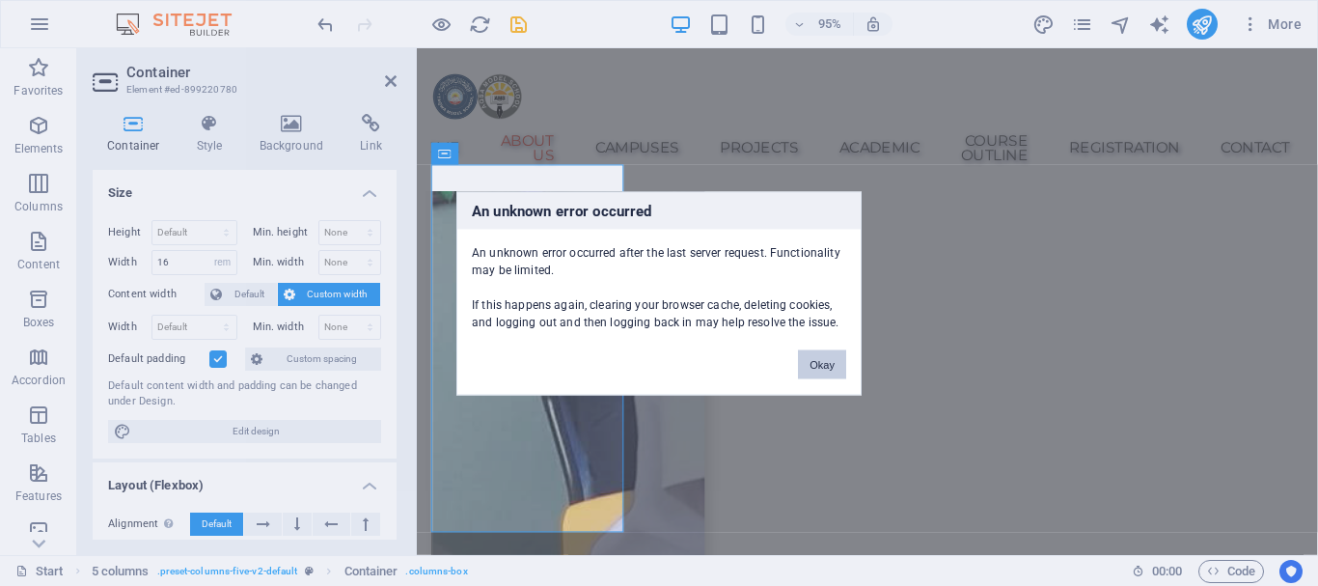
click at [827, 360] on button "Okay" at bounding box center [822, 363] width 48 height 29
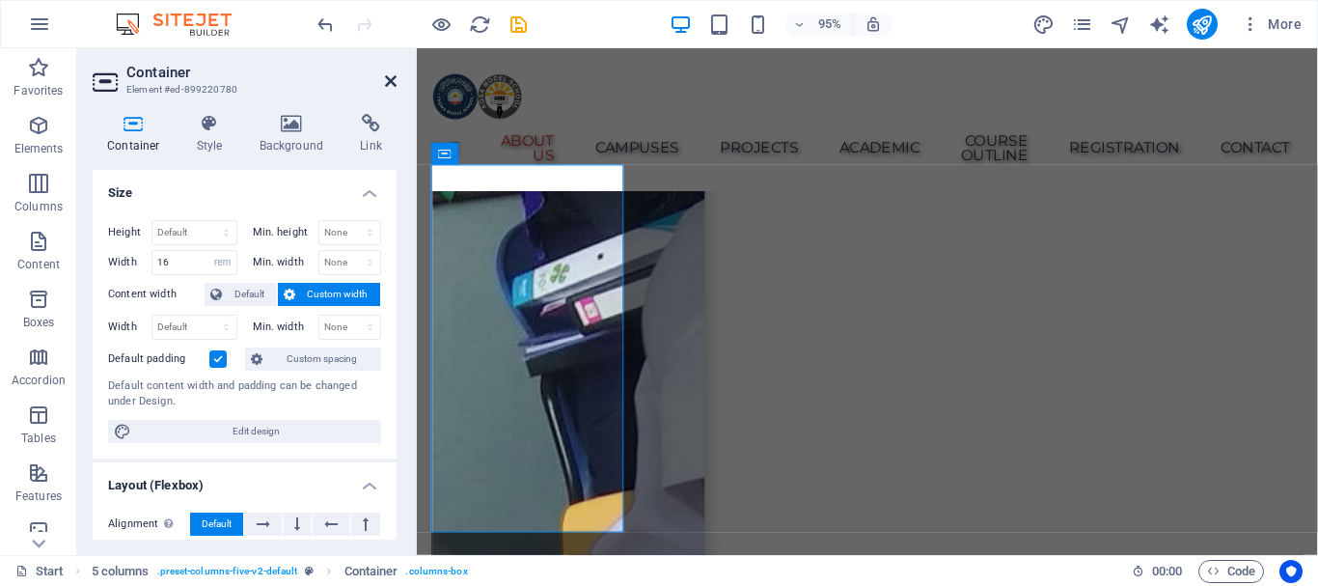
click at [393, 80] on icon at bounding box center [391, 80] width 12 height 15
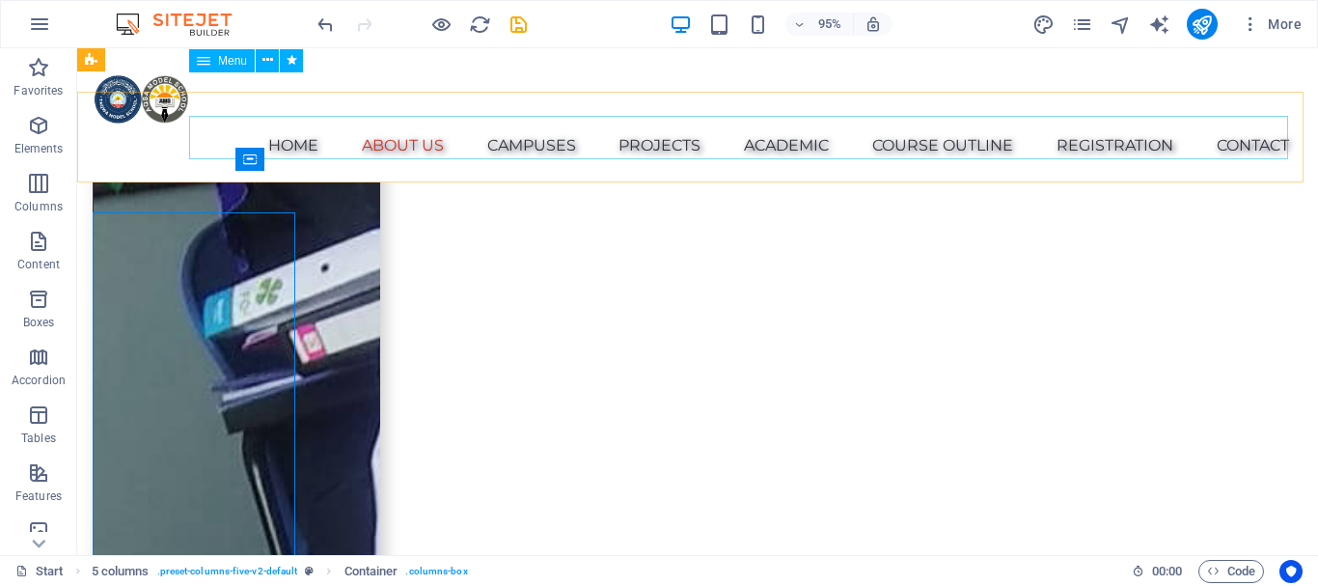
scroll to position [1691, 0]
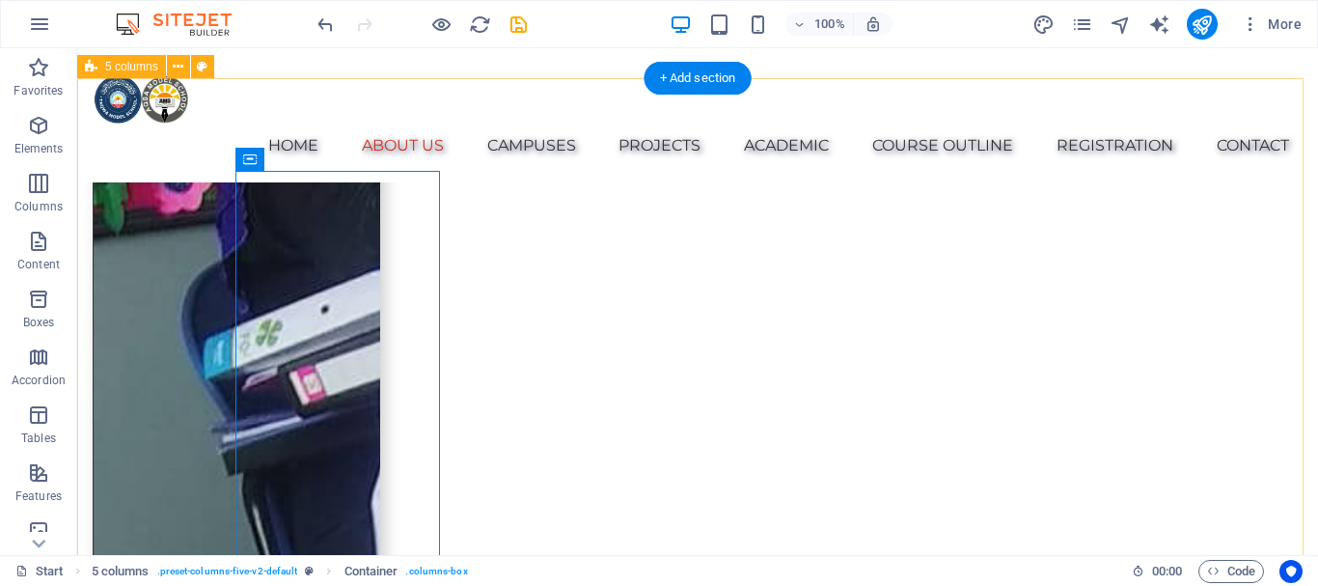
select select "rem"
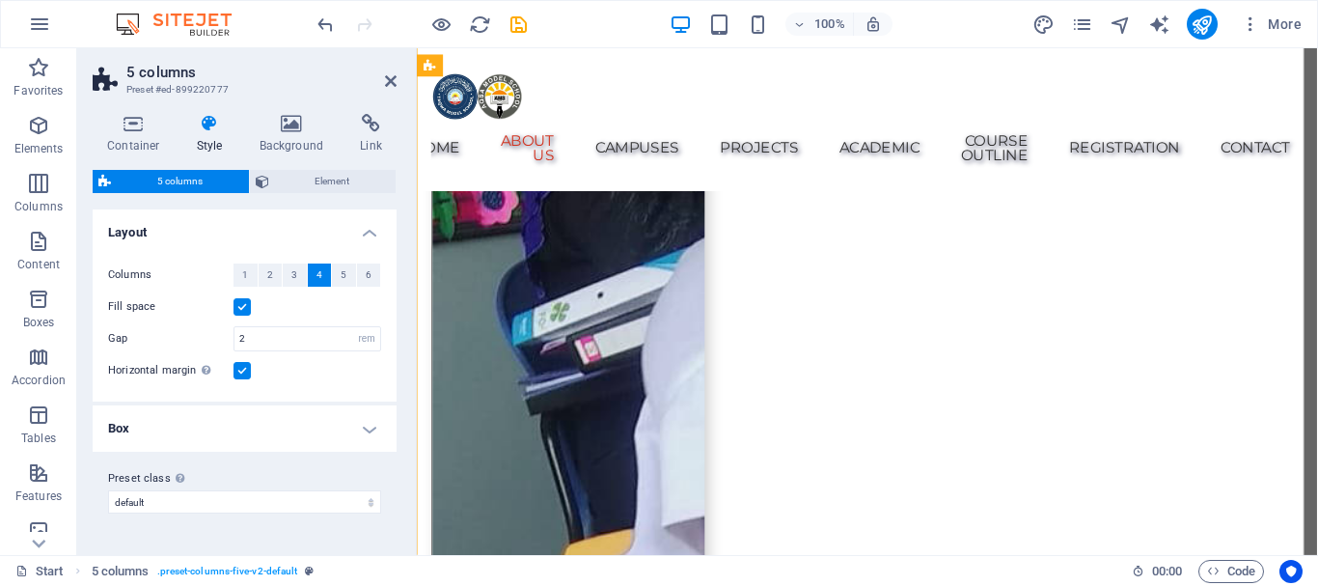
scroll to position [1732, 0]
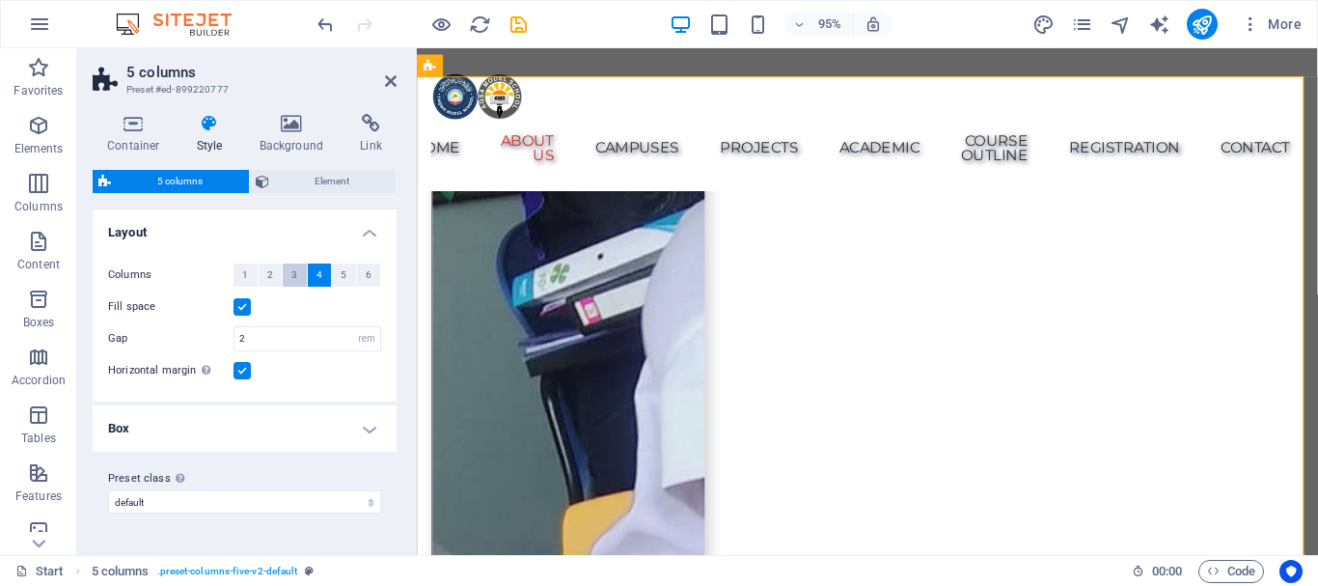
click at [296, 273] on span "3" at bounding box center [294, 274] width 6 height 23
click at [394, 78] on icon at bounding box center [391, 80] width 12 height 15
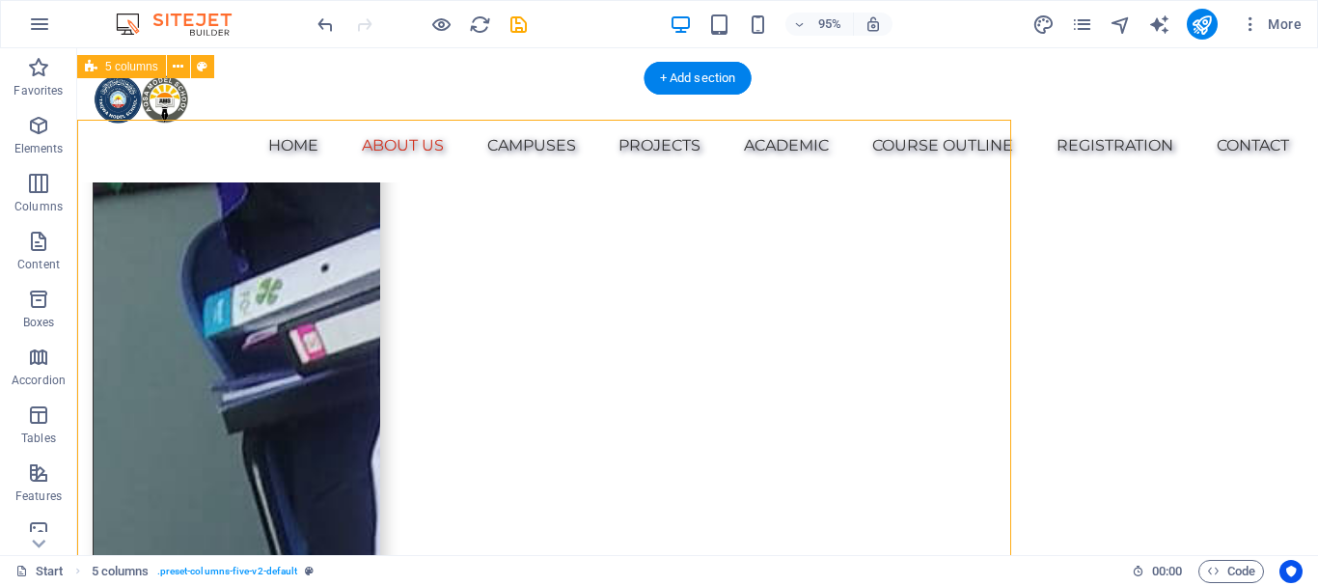
scroll to position [1691, 0]
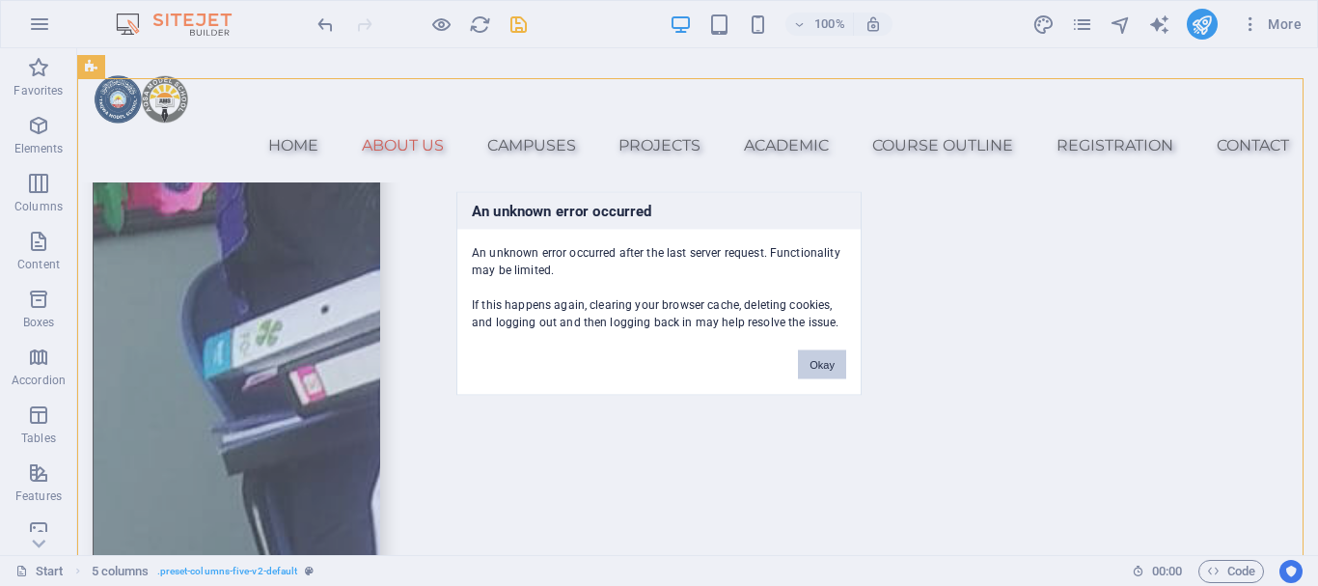
click at [832, 358] on button "Okay" at bounding box center [822, 363] width 48 height 29
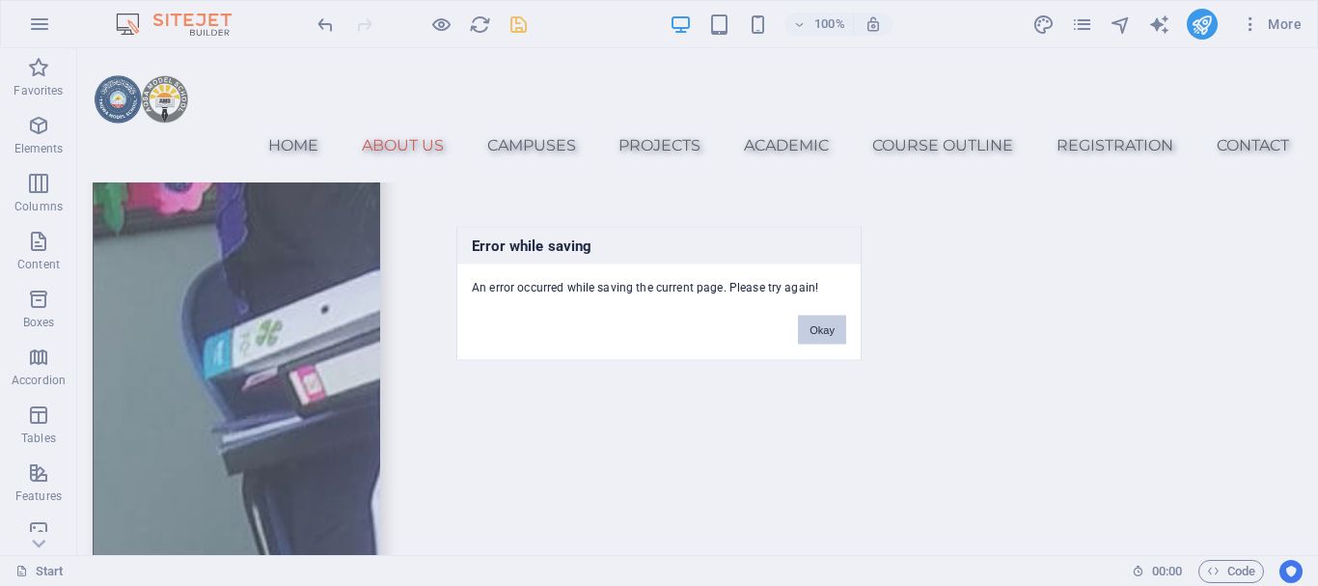
click at [826, 325] on button "Okay" at bounding box center [822, 328] width 48 height 29
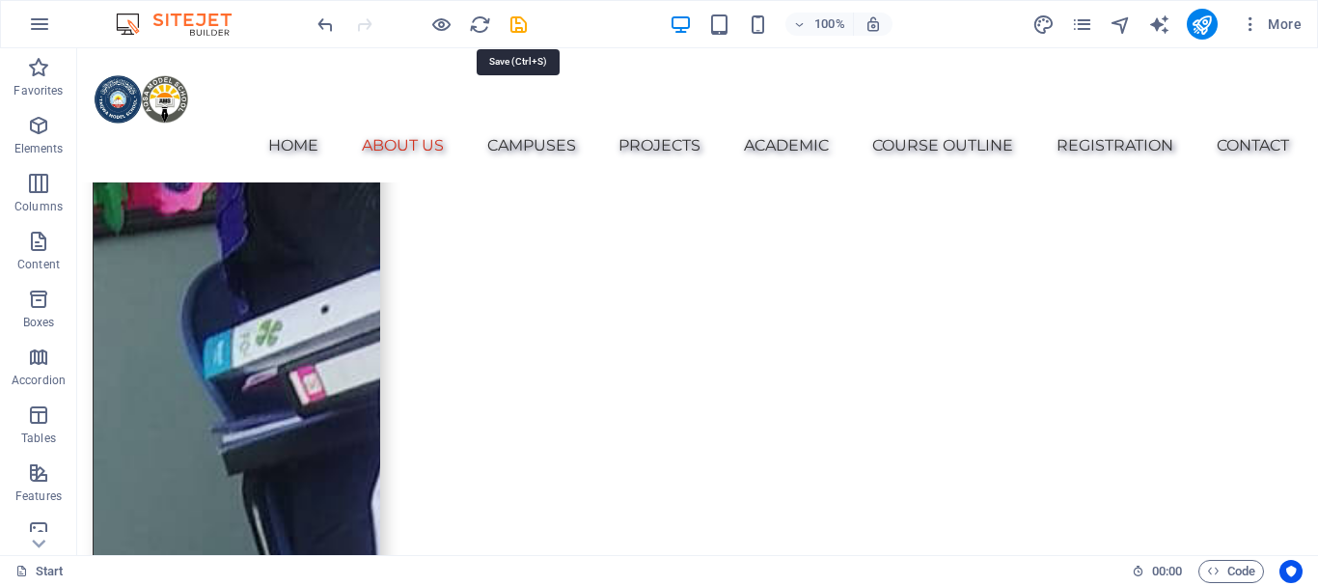
click at [519, 25] on icon "save" at bounding box center [518, 25] width 22 height 22
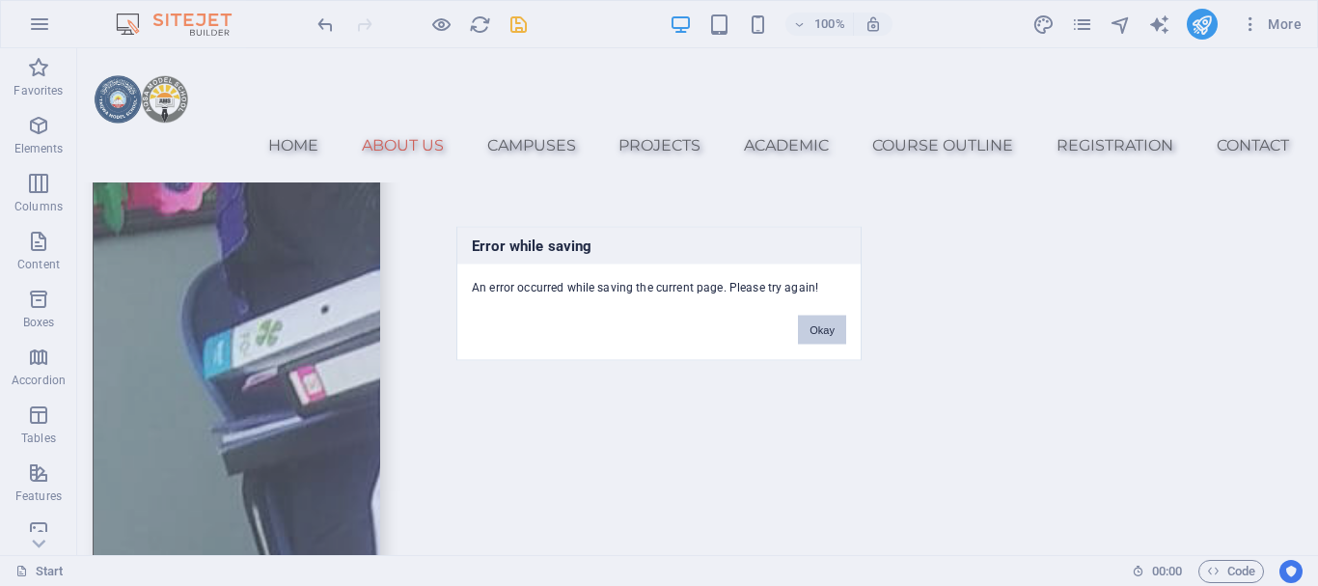
click at [822, 324] on button "Okay" at bounding box center [822, 328] width 48 height 29
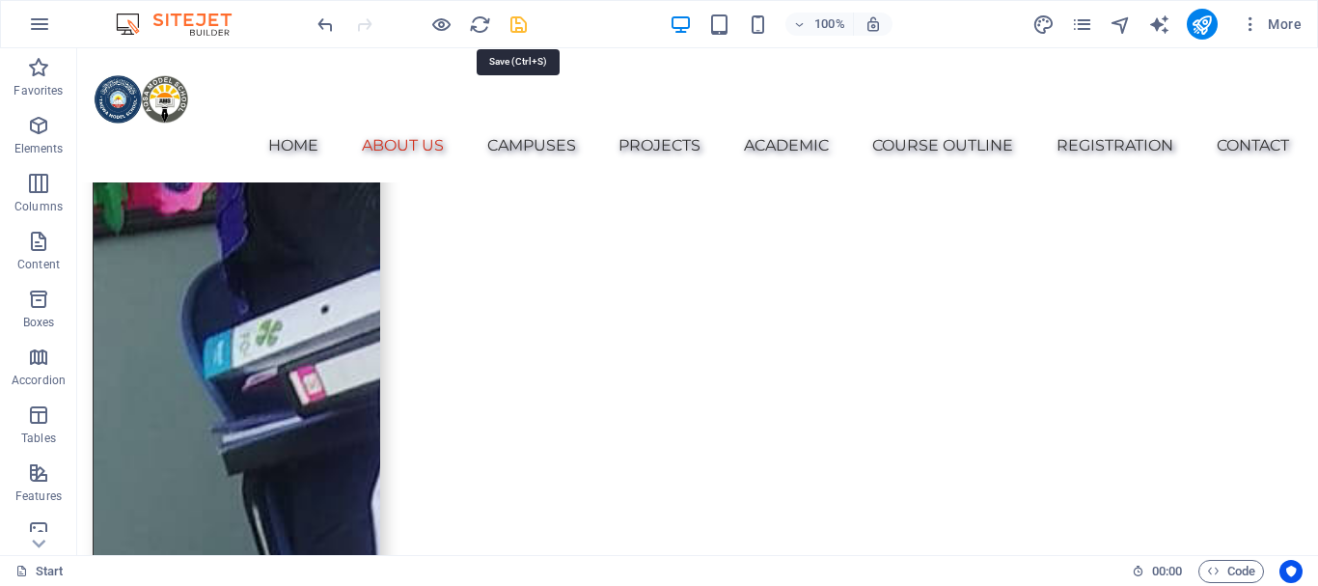
drag, startPoint x: 513, startPoint y: 14, endPoint x: 842, endPoint y: 186, distance: 371.1
click at [513, 14] on icon "save" at bounding box center [518, 25] width 22 height 22
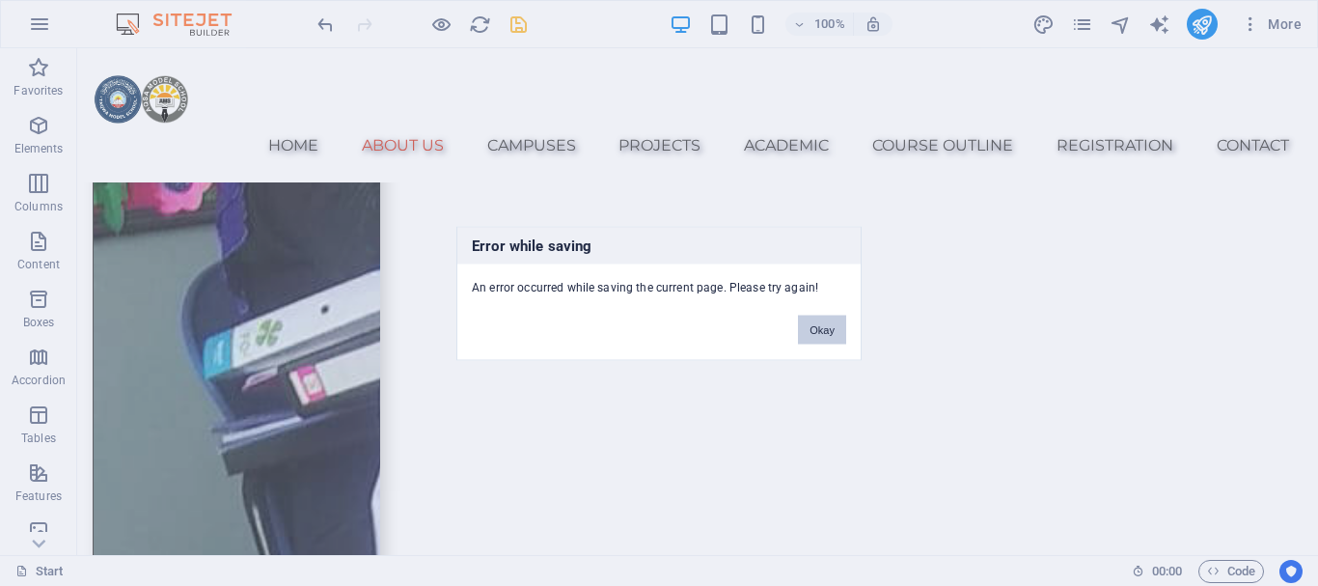
click at [831, 328] on button "Okay" at bounding box center [822, 328] width 48 height 29
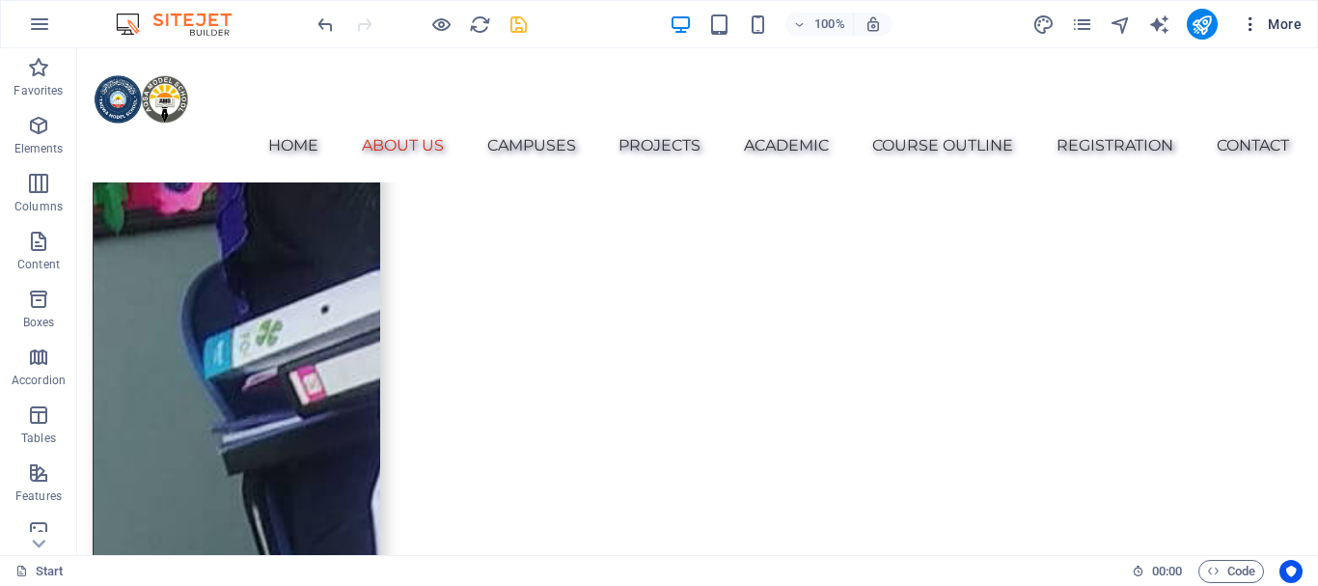
click at [1292, 21] on span "More" at bounding box center [1270, 23] width 61 height 19
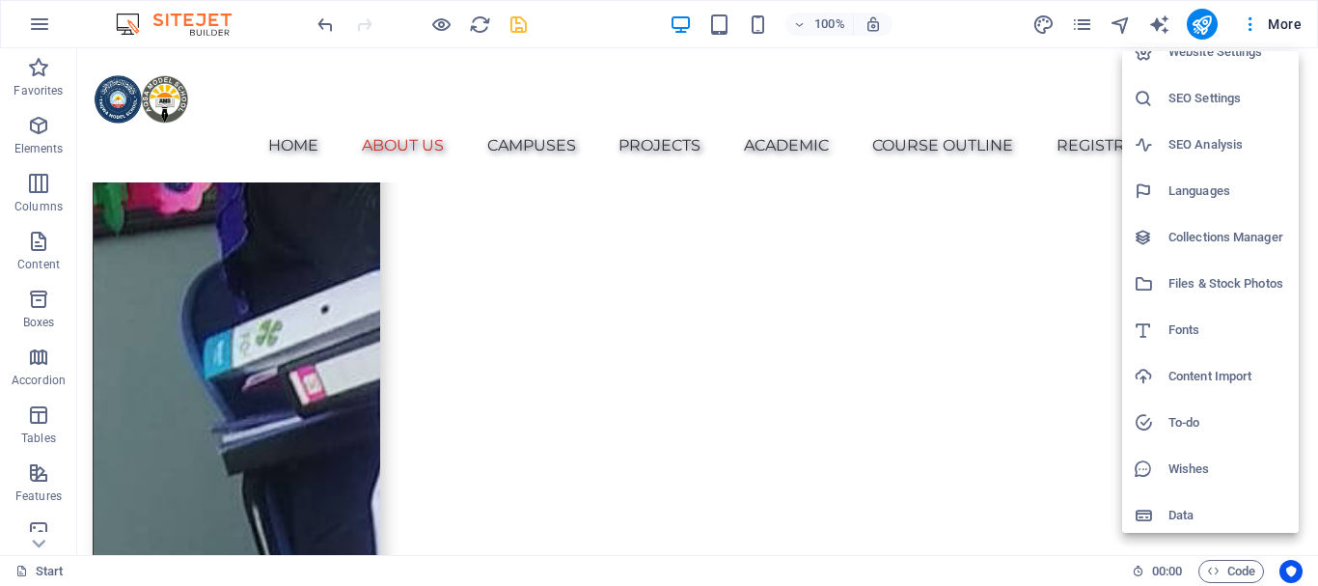
scroll to position [28, 0]
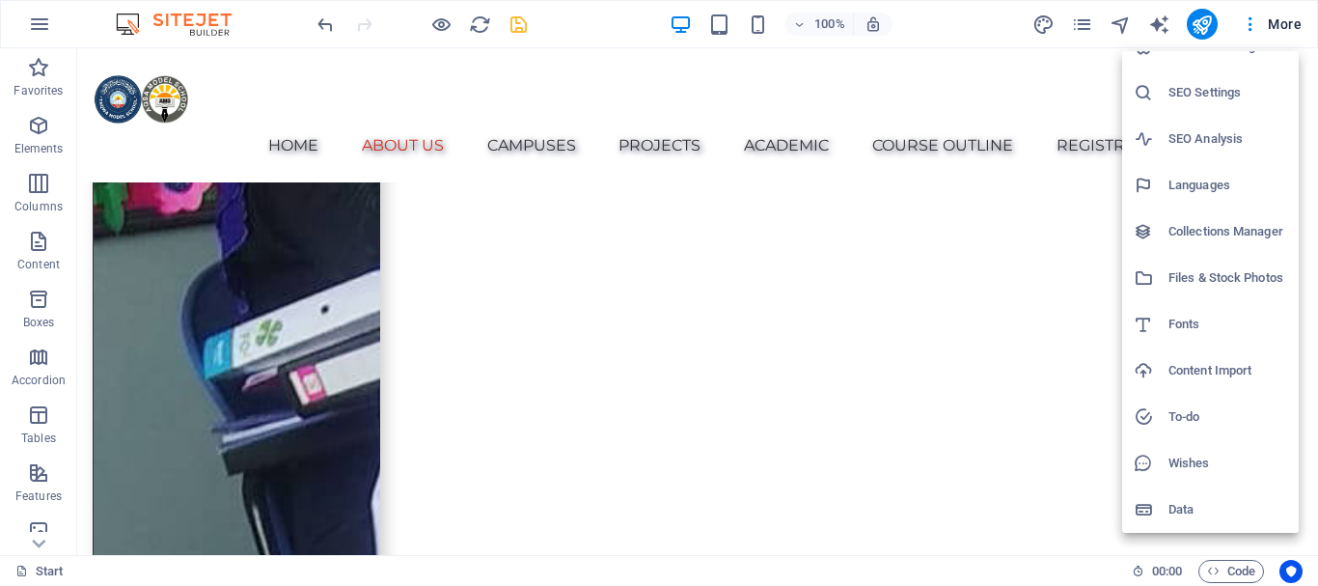
click at [1066, 288] on div at bounding box center [659, 293] width 1318 height 586
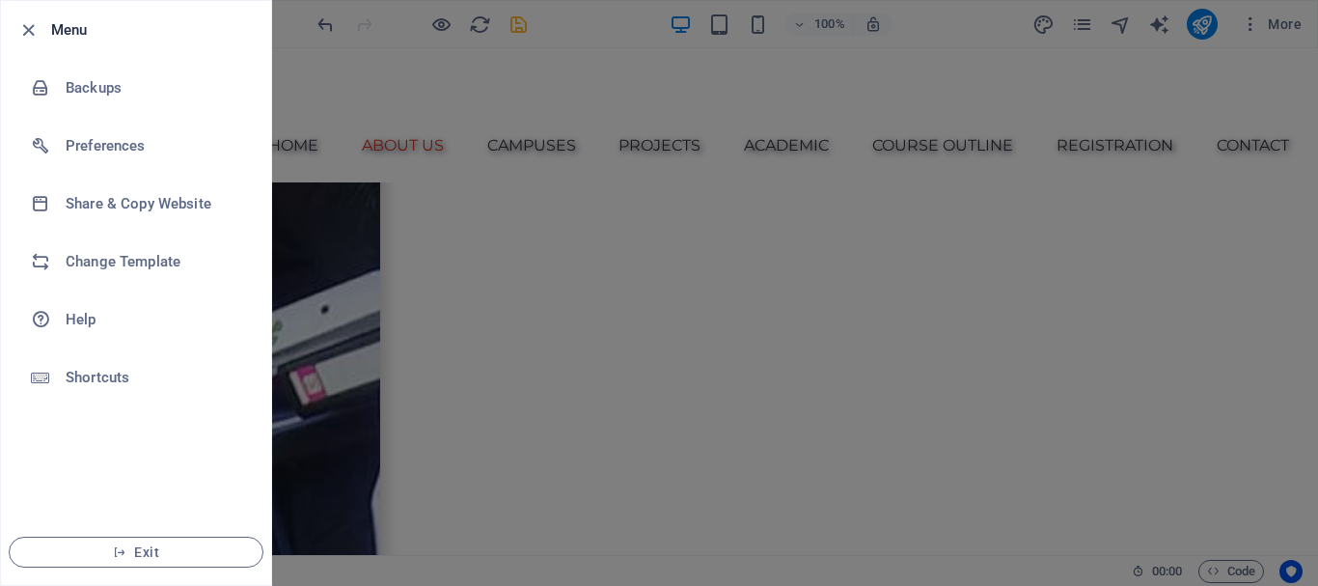
drag, startPoint x: 661, startPoint y: 158, endPoint x: 590, endPoint y: 153, distance: 70.6
click at [660, 157] on div at bounding box center [659, 293] width 1318 height 586
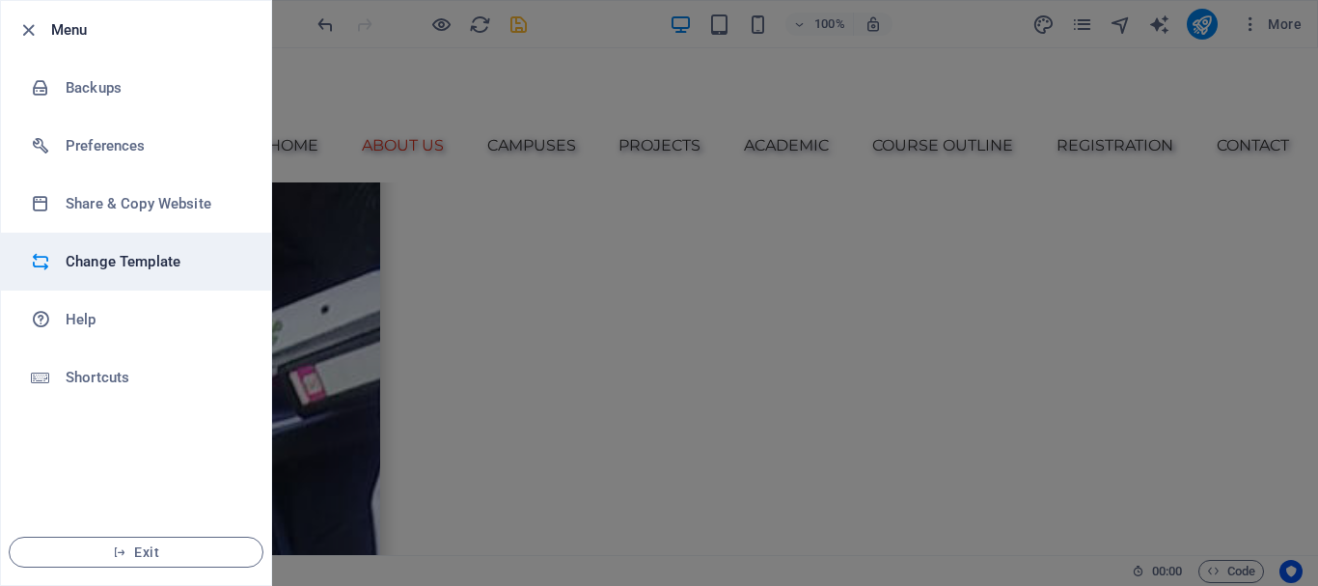
click at [181, 249] on li "Change Template" at bounding box center [136, 261] width 270 height 58
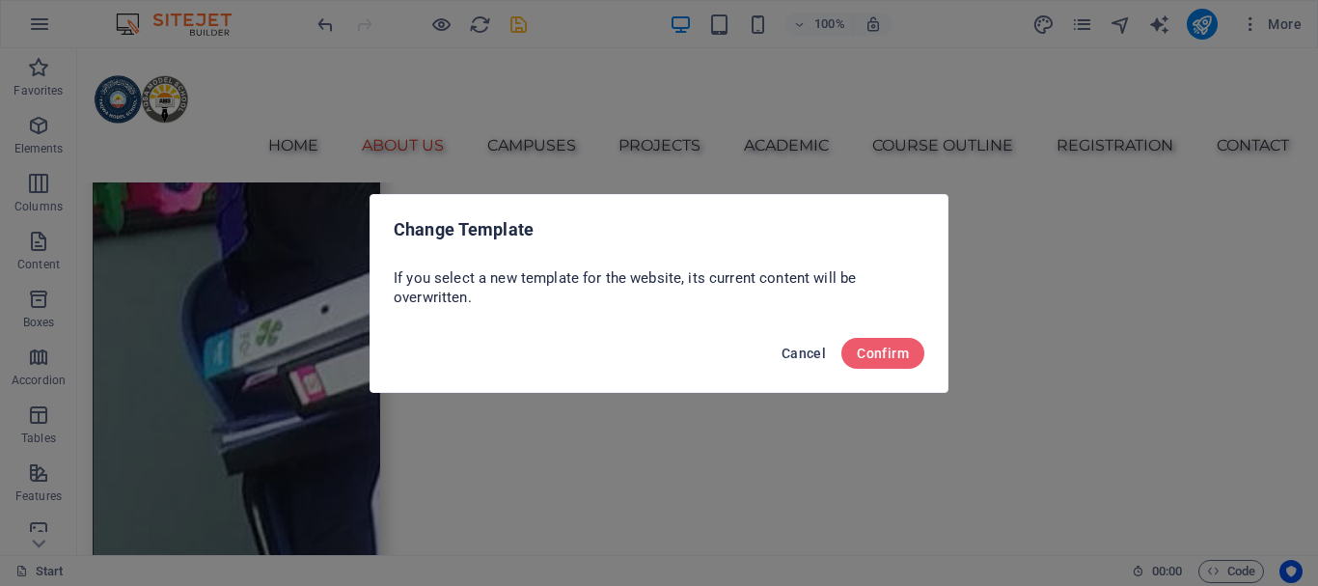
click at [807, 349] on span "Cancel" at bounding box center [803, 352] width 44 height 15
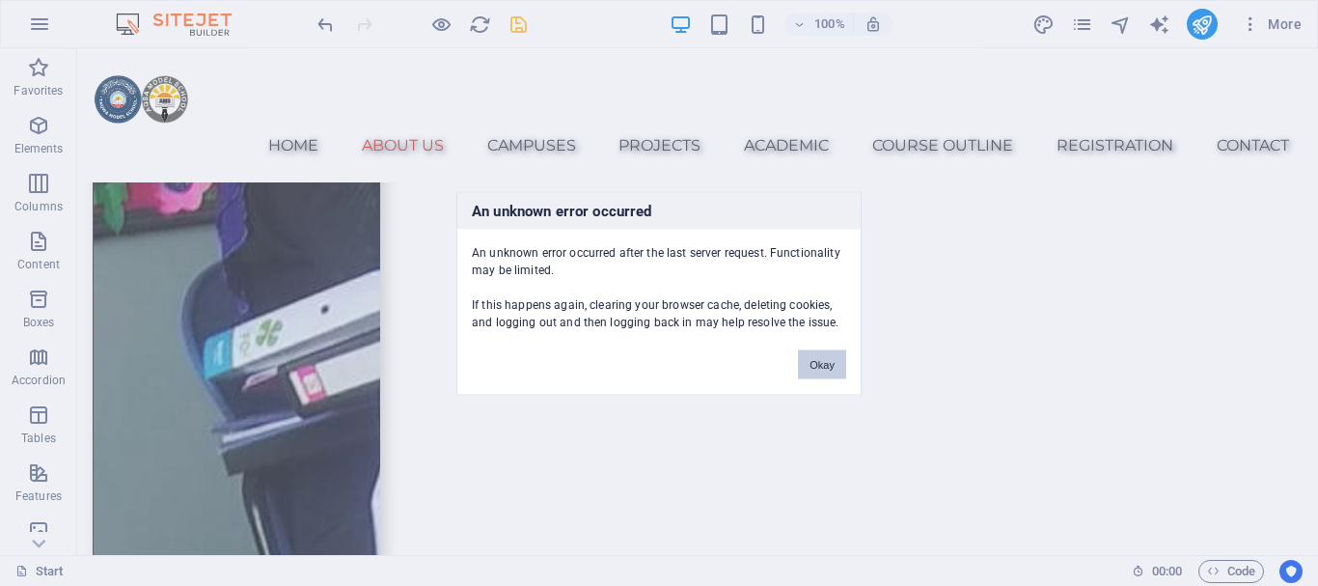
drag, startPoint x: 814, startPoint y: 367, endPoint x: 737, endPoint y: 317, distance: 91.5
click at [814, 367] on button "Okay" at bounding box center [822, 363] width 48 height 29
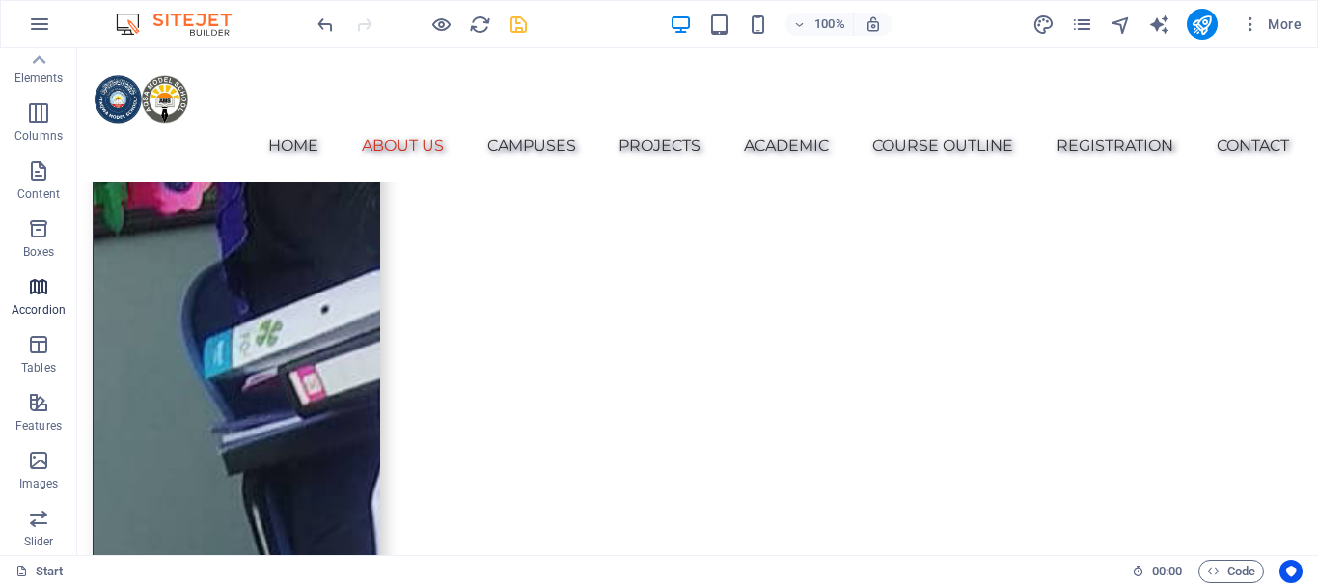
scroll to position [0, 0]
